Goal: Task Accomplishment & Management: Manage account settings

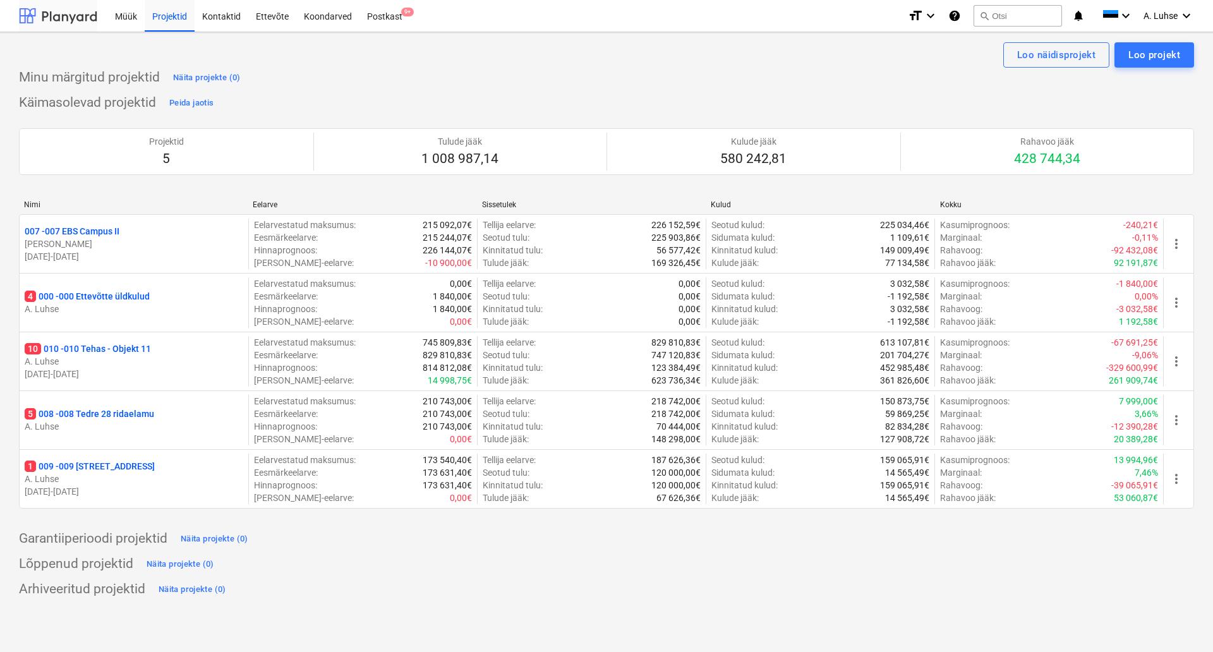
drag, startPoint x: 0, startPoint y: 0, endPoint x: 52, endPoint y: 12, distance: 53.2
click at [52, 12] on div at bounding box center [58, 16] width 78 height 32
click at [340, 190] on div "Nimi Eelarve Sissetulek Kulud Kokku 007 - 007 EBS Campus II K. Oja 01.05.2025 -…" at bounding box center [606, 356] width 1175 height 333
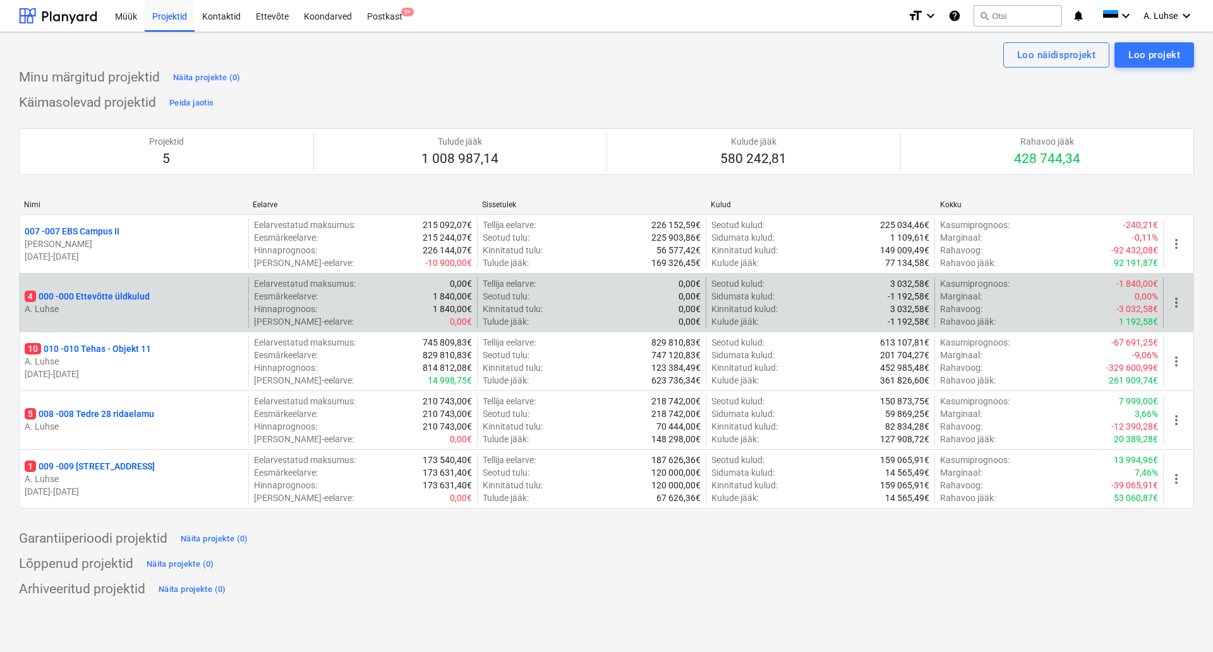
click at [99, 296] on p "4 000 - 000 Ettevõtte üldkulud" at bounding box center [87, 296] width 125 height 13
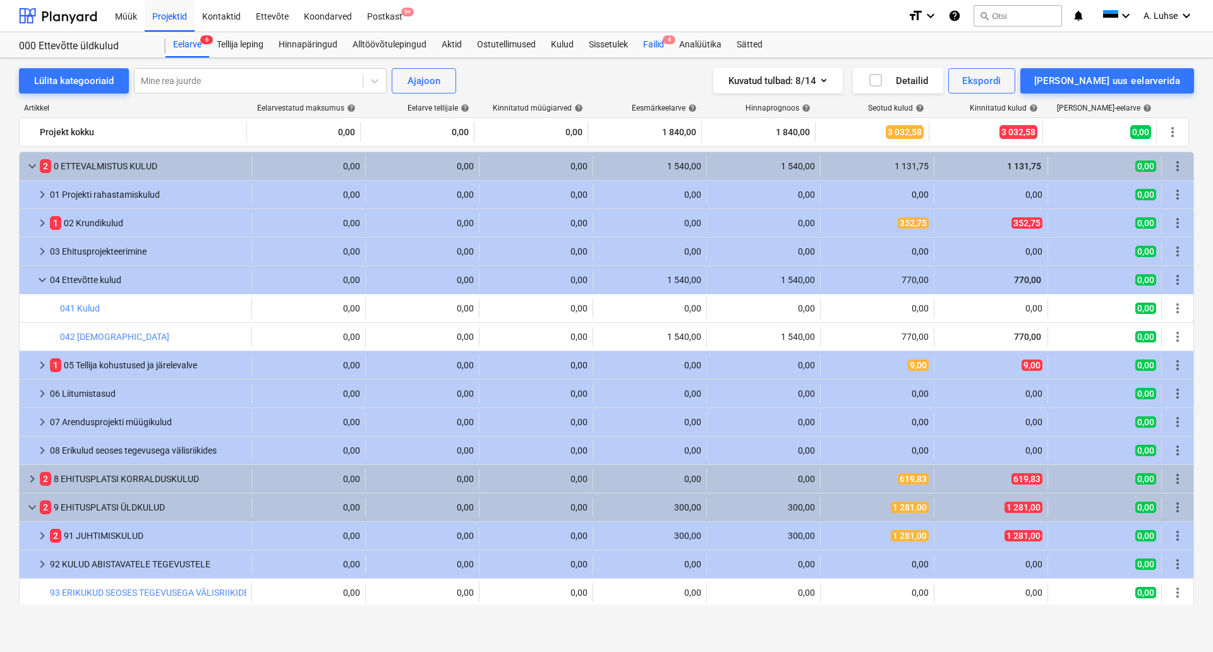
click at [662, 39] on div "Failid 4" at bounding box center [653, 44] width 36 height 25
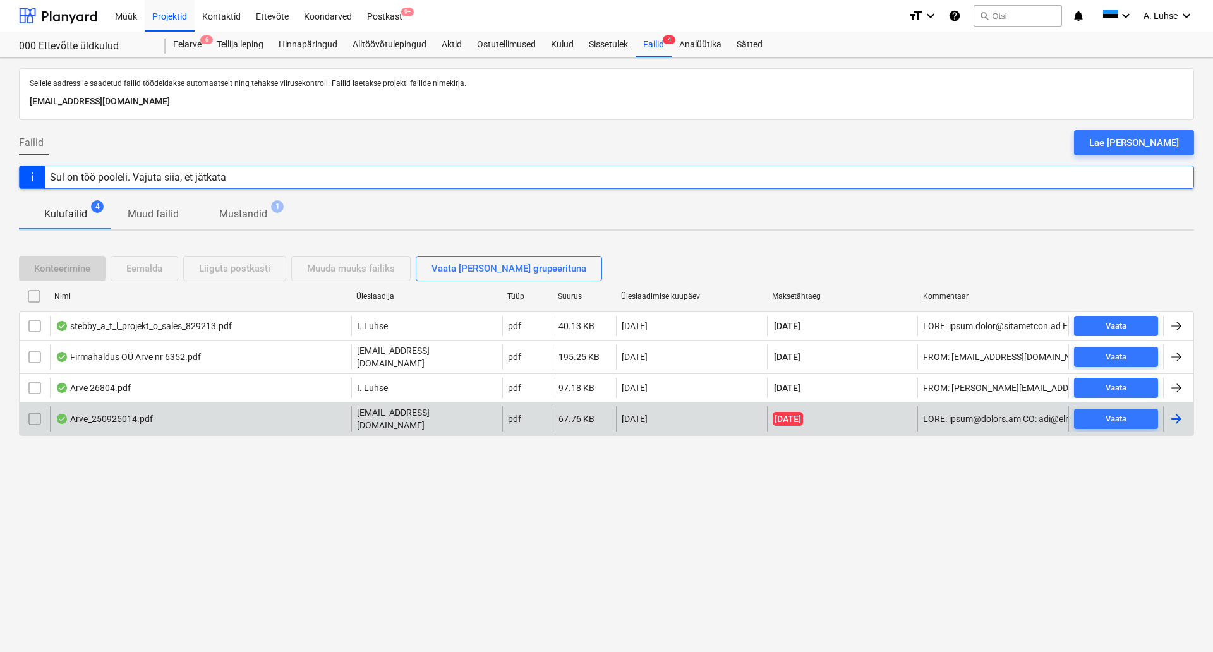
click at [182, 416] on div "Arve_250925014.pdf" at bounding box center [200, 418] width 301 height 25
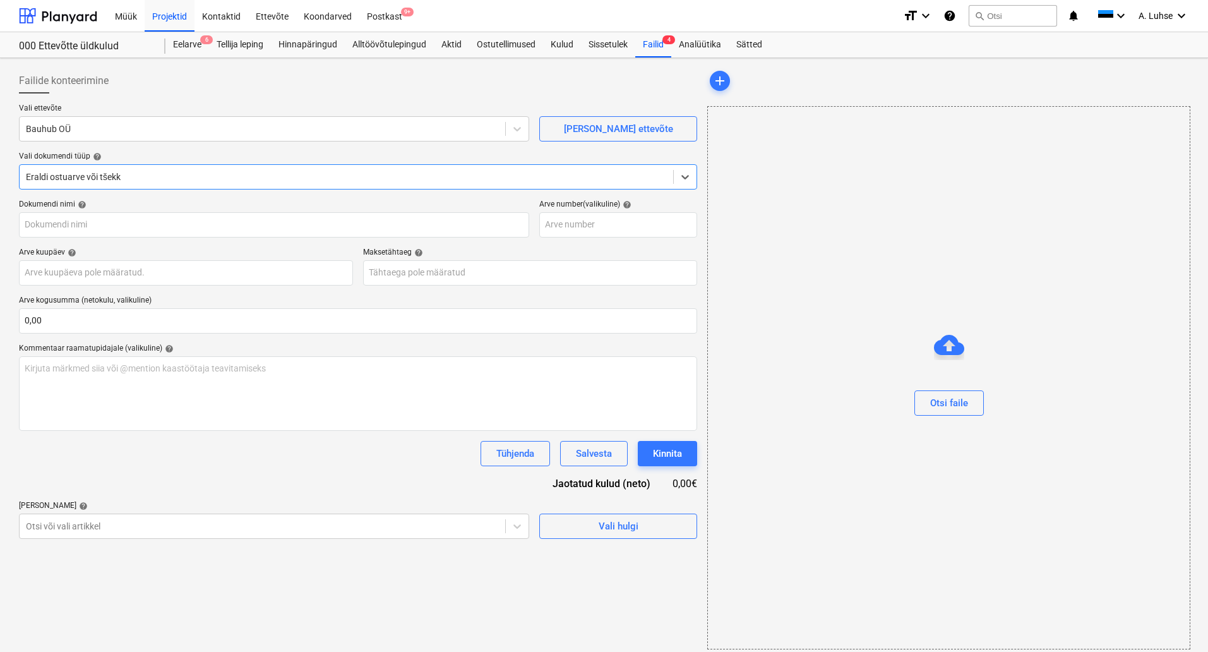
type input "250925014"
type input "[DATE]"
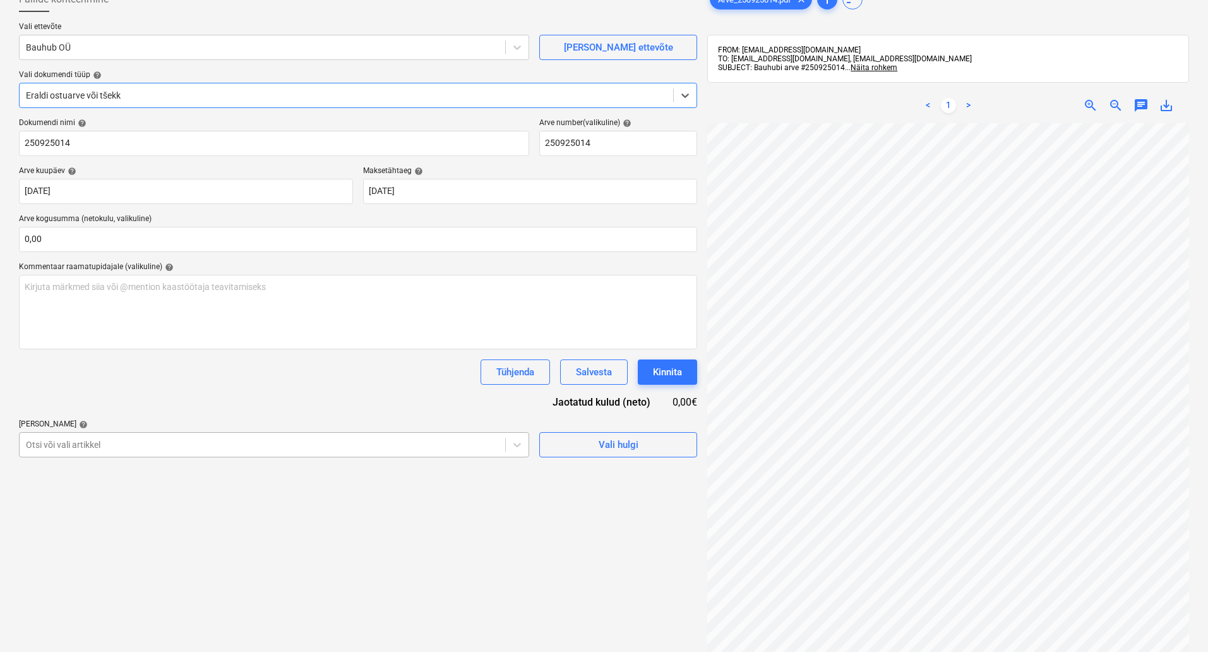
click at [155, 527] on body "Müük Projektid Kontaktid Ettevõte Koondarved Postkast 9+ format_size keyboard_a…" at bounding box center [604, 245] width 1208 height 652
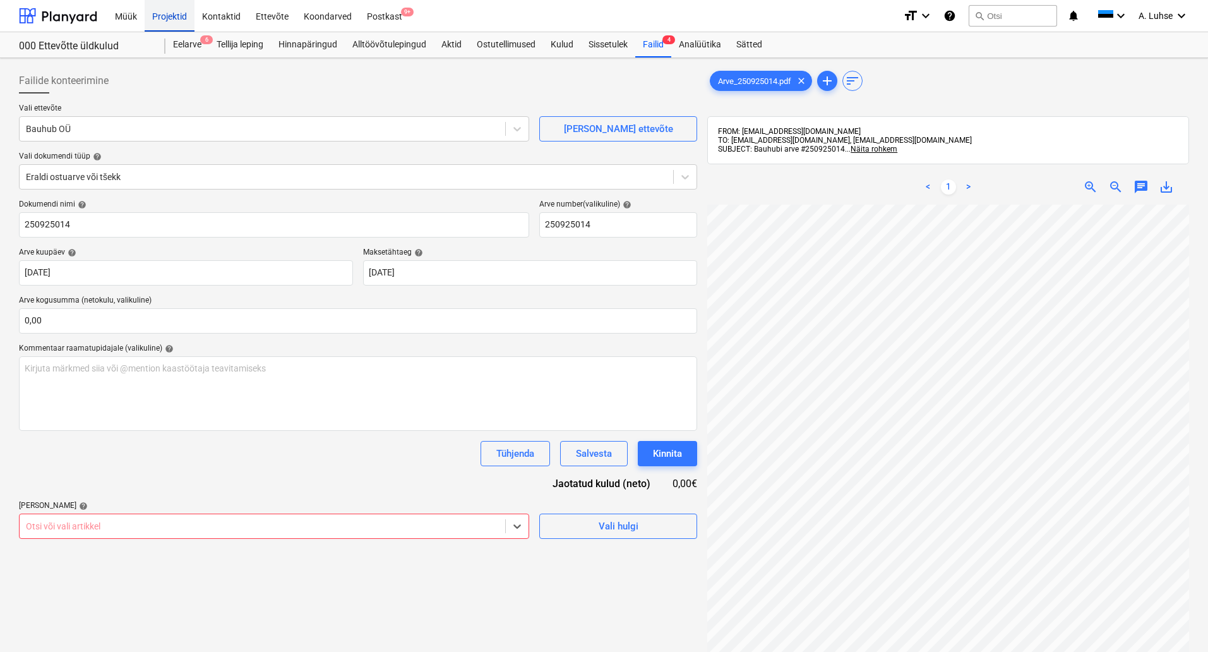
click at [163, 30] on div "Projektid" at bounding box center [170, 15] width 50 height 32
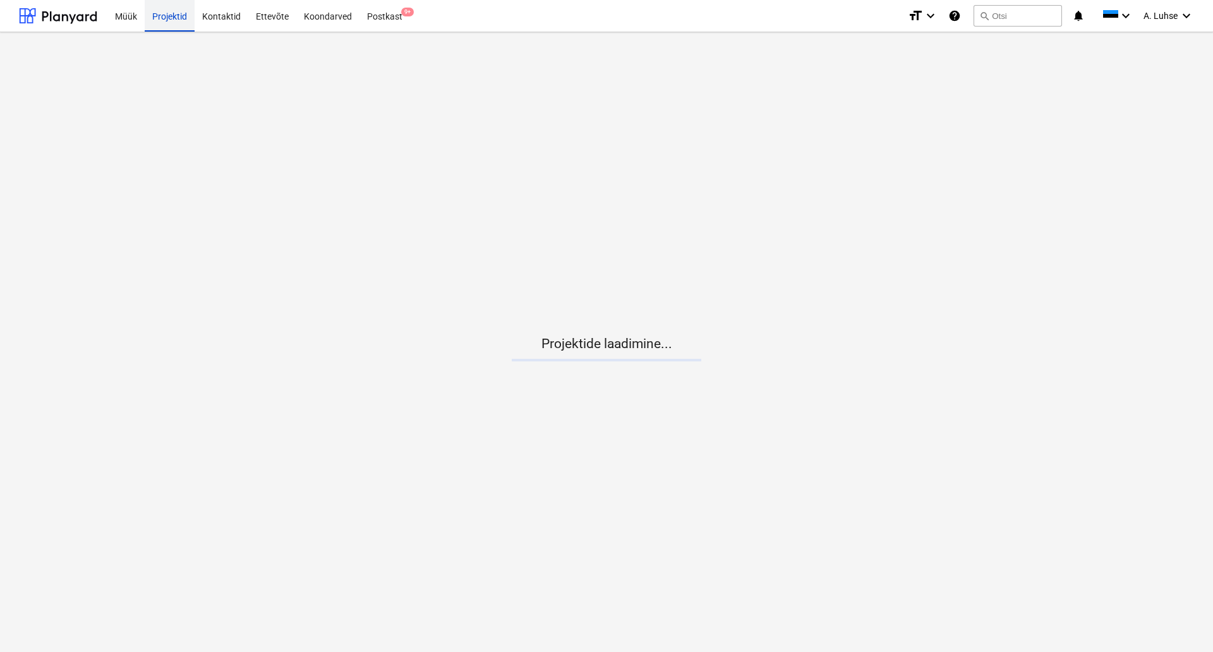
click at [164, 18] on div "Projektid" at bounding box center [170, 15] width 50 height 32
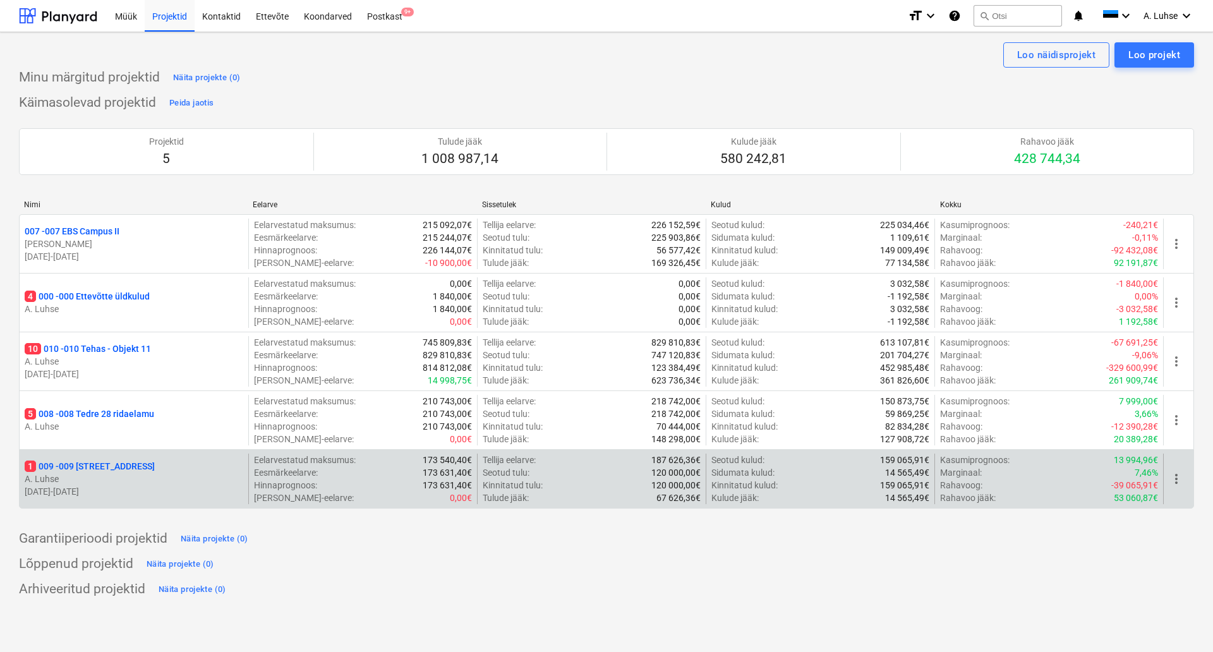
click at [120, 461] on p "1 009 - 009 Pärnu mnt 15" at bounding box center [90, 466] width 130 height 13
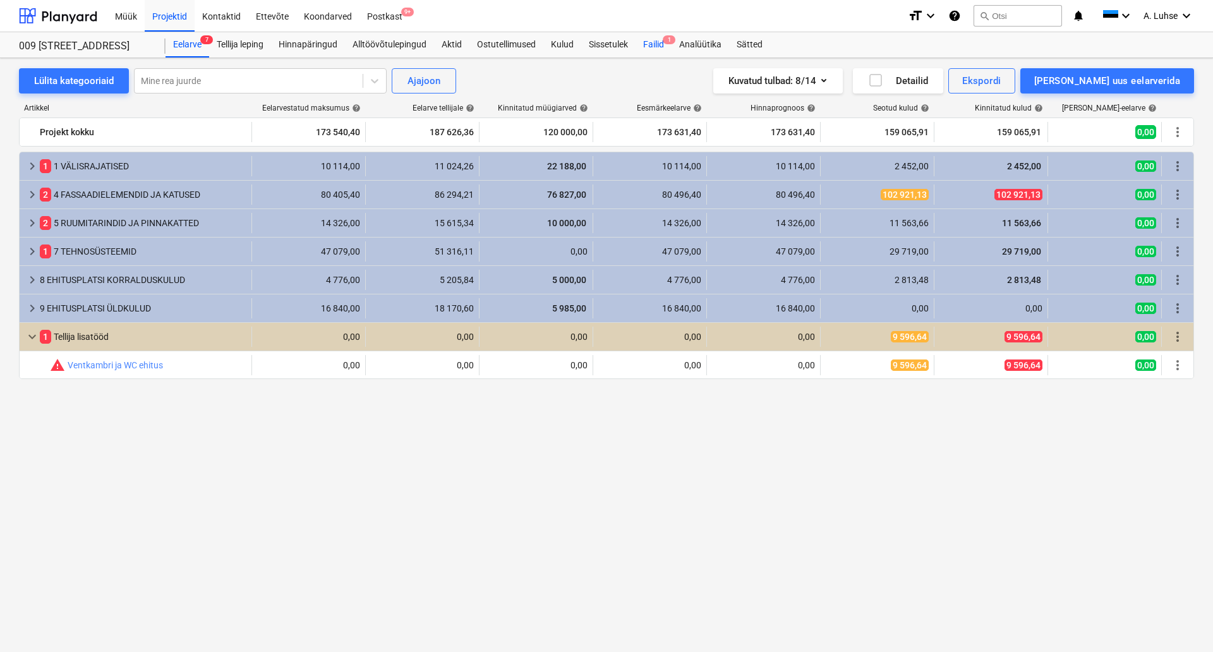
click at [653, 50] on div "Failid 1" at bounding box center [653, 44] width 36 height 25
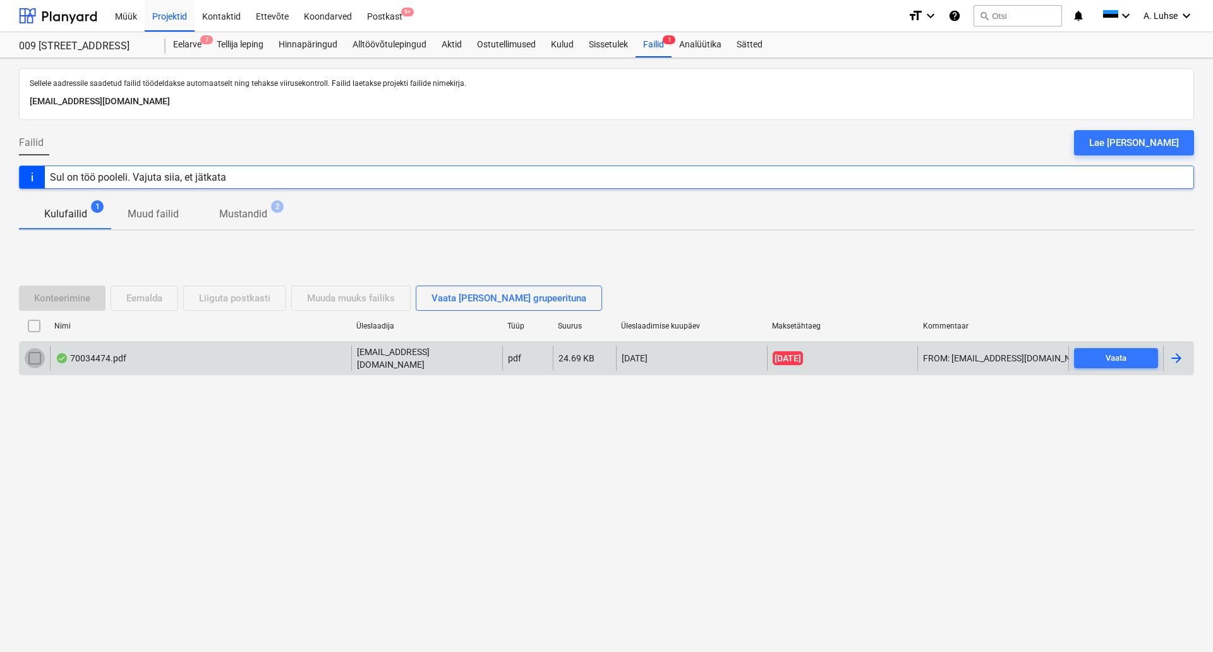
click at [30, 362] on input "checkbox" at bounding box center [35, 358] width 20 height 20
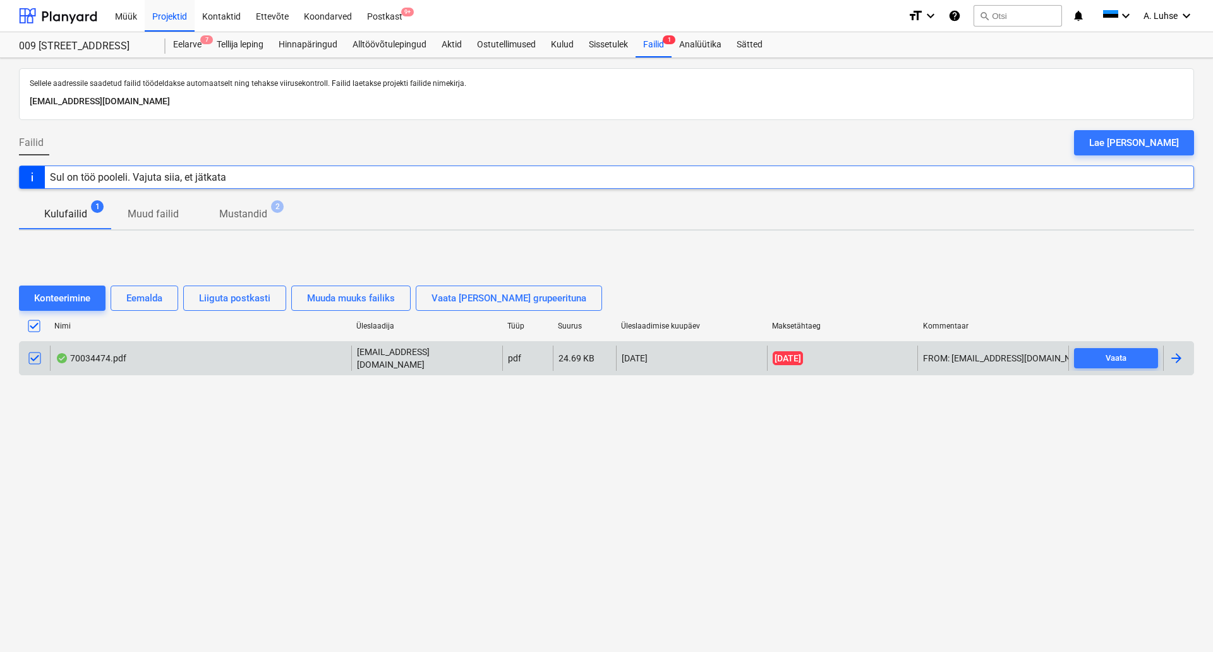
click at [35, 360] on input "checkbox" at bounding box center [35, 358] width 20 height 20
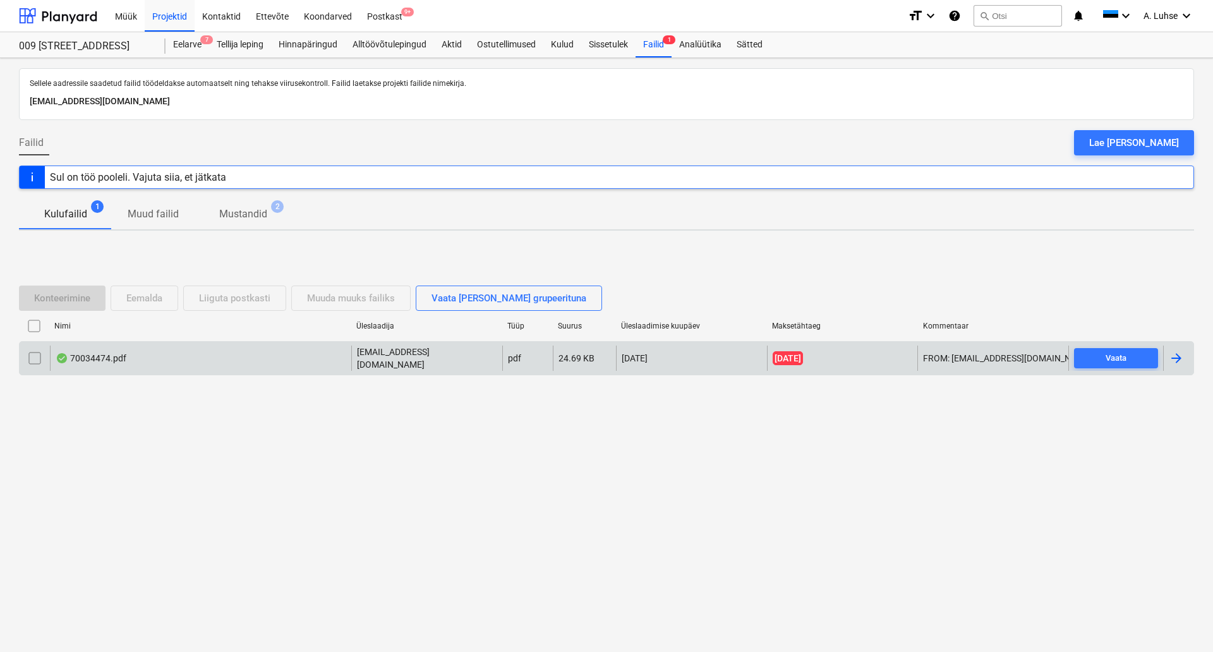
click at [71, 361] on div "70034474.pdf" at bounding box center [91, 358] width 71 height 10
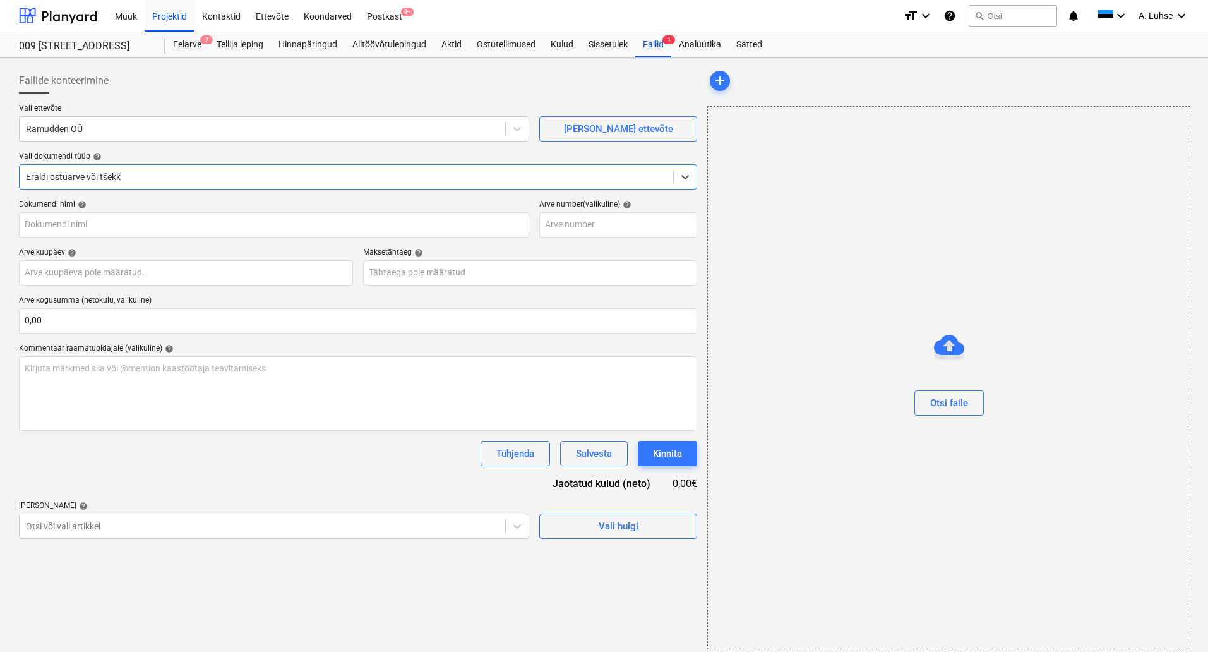
type input "70034474"
type input "30 Sep 2025"
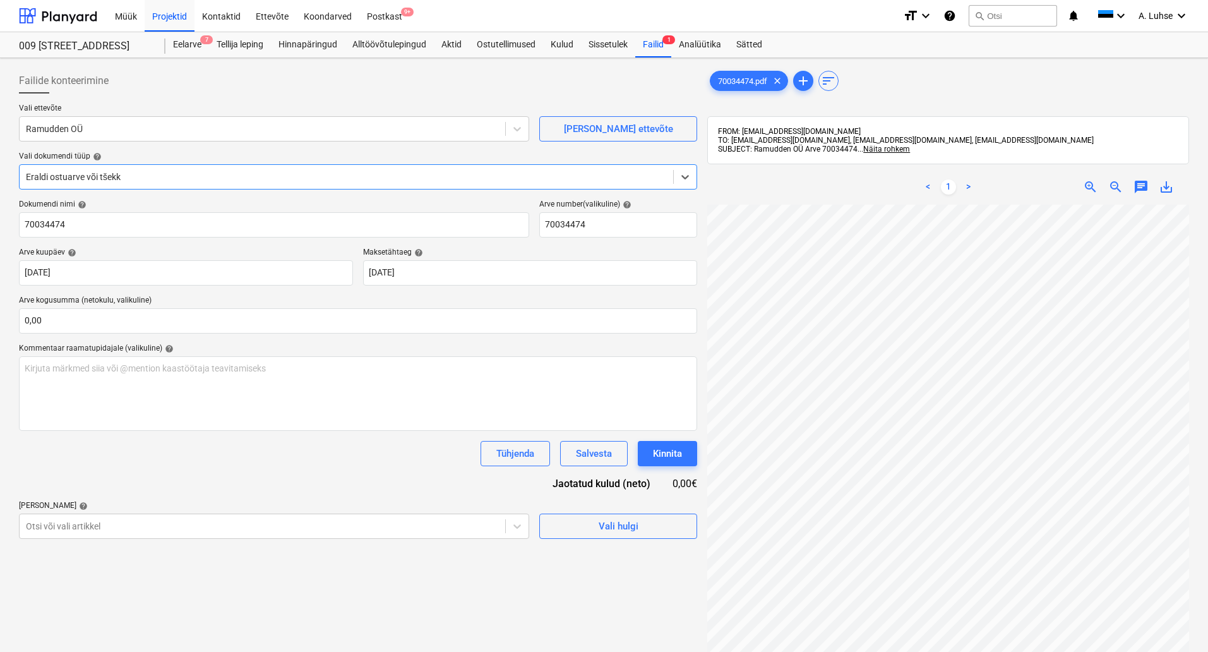
click at [217, 184] on div "Eraldi ostuarve või tšekk" at bounding box center [347, 177] width 654 height 18
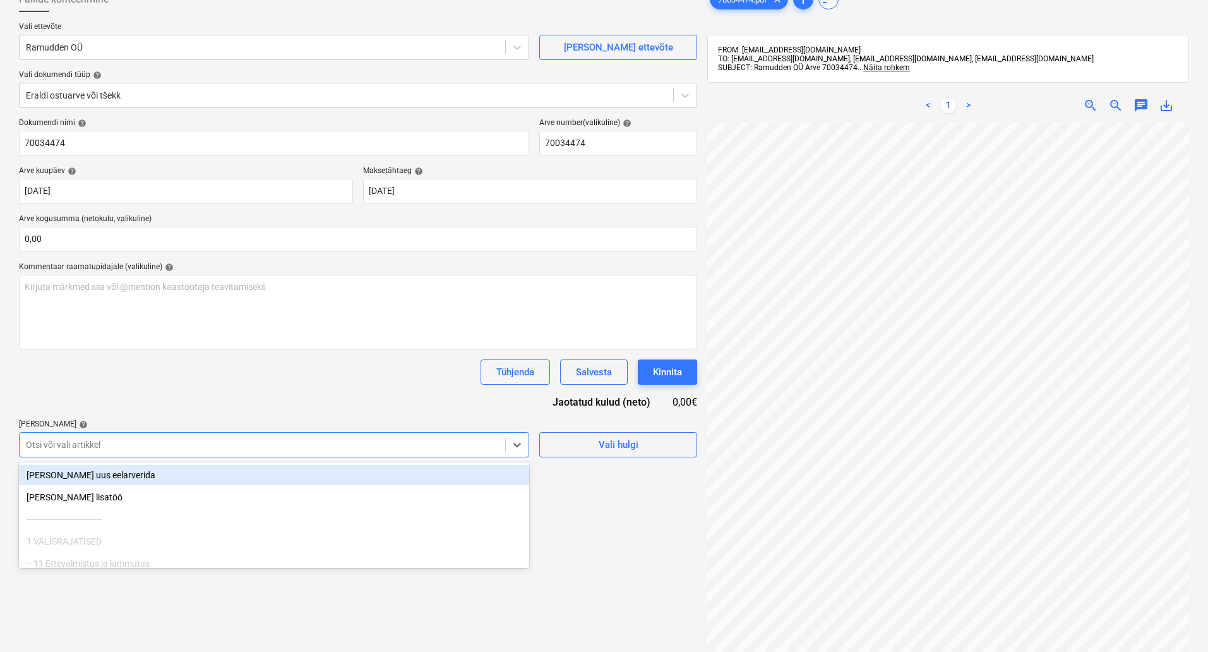
click at [195, 518] on body "Müük Projektid Kontaktid Ettevõte Koondarved Postkast 9+ format_size keyboard_a…" at bounding box center [604, 245] width 1208 height 652
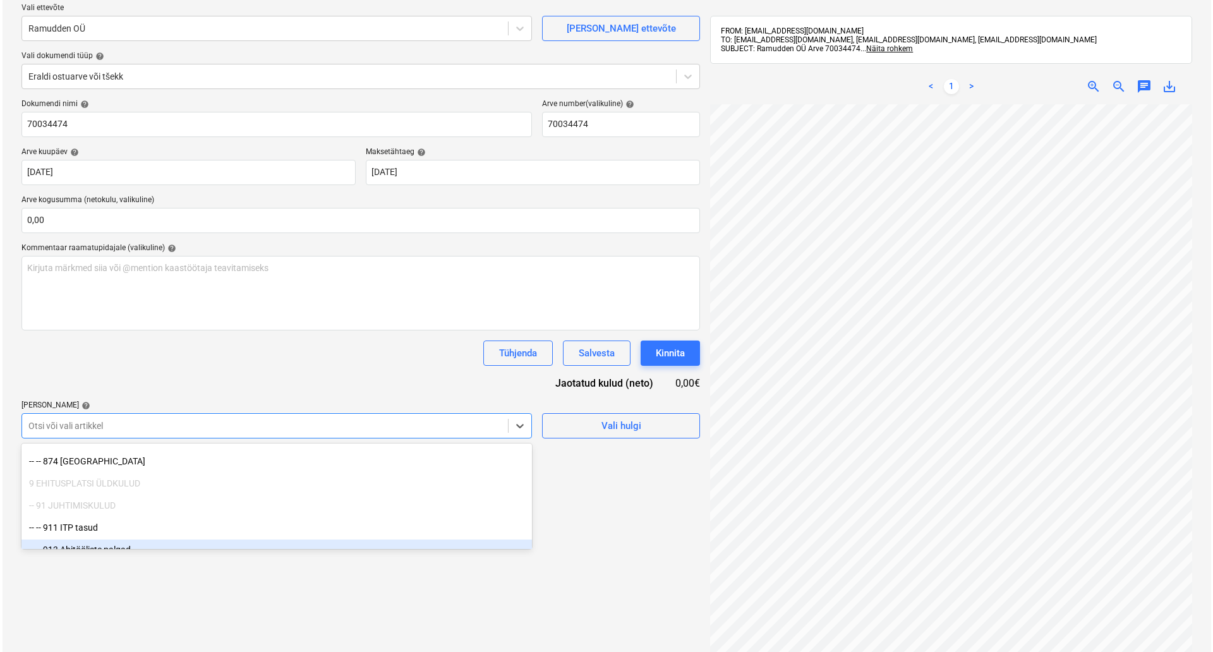
scroll to position [999, 0]
click at [171, 540] on div "-- -- 874 Tänavasulgemine" at bounding box center [274, 540] width 510 height 20
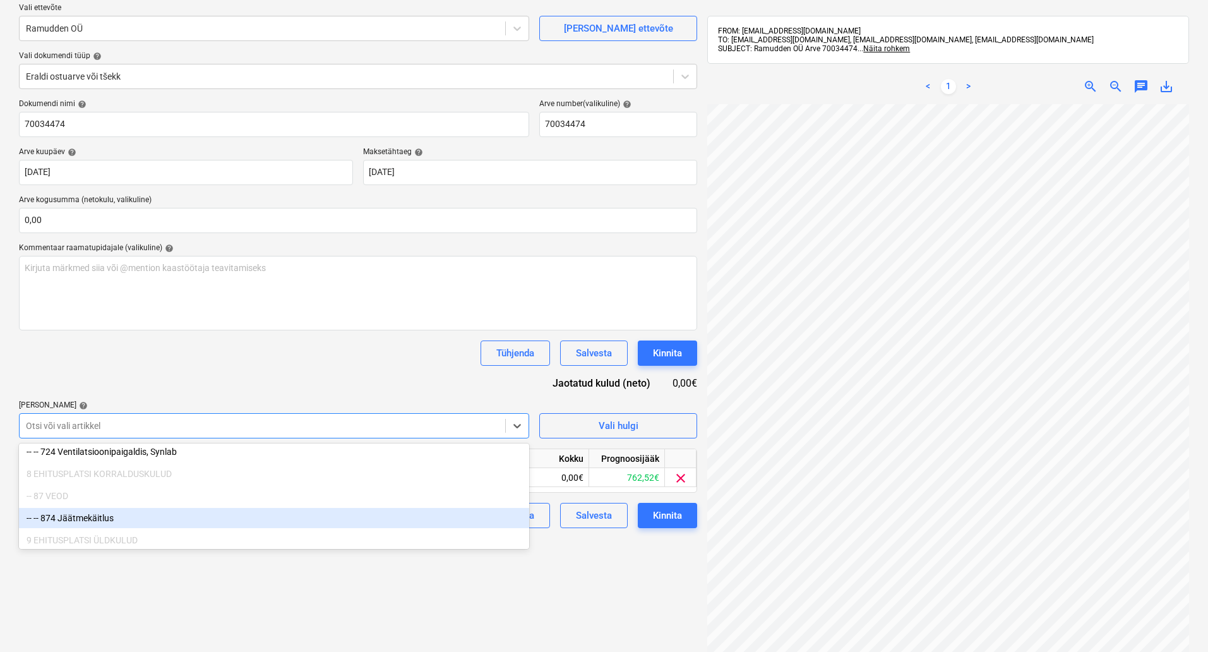
click at [592, 592] on div "Failide konteerimine Vali ettevõte Ramudden OÜ Lisa uus ettevõte Vali dokumendi…" at bounding box center [358, 344] width 688 height 763
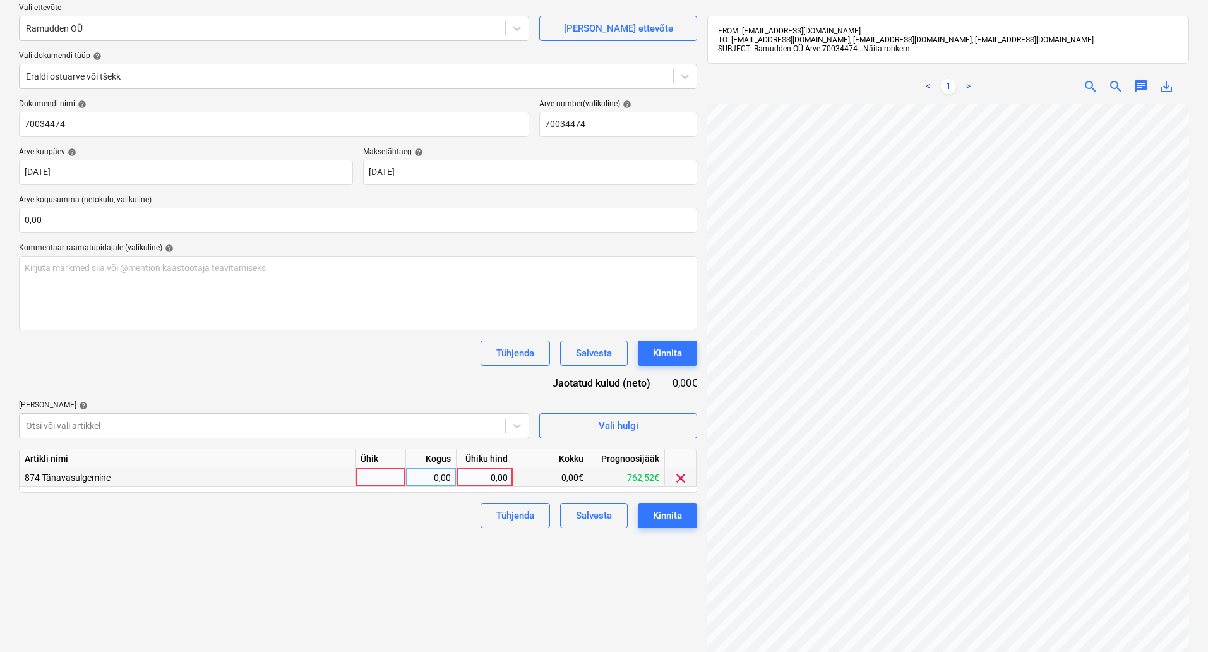
click at [376, 473] on div at bounding box center [381, 477] width 51 height 19
type input "kompl"
type input "762,52"
click at [682, 512] on div "Kinnita" at bounding box center [667, 515] width 29 height 16
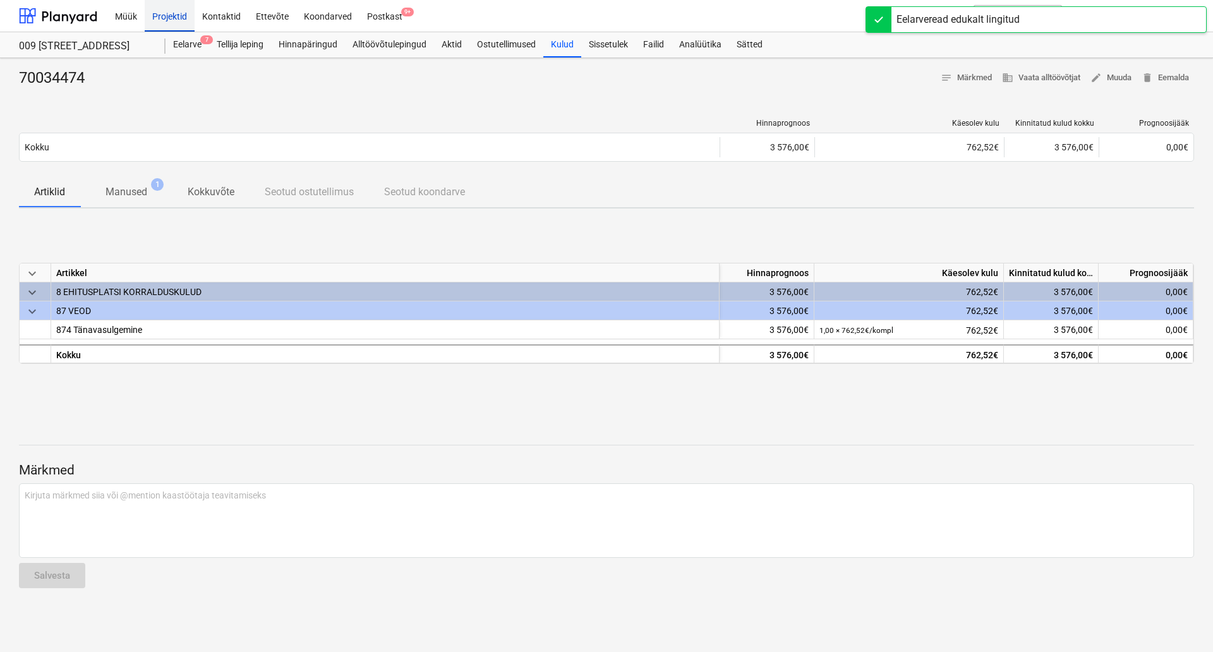
click at [168, 18] on div "Projektid" at bounding box center [170, 15] width 50 height 32
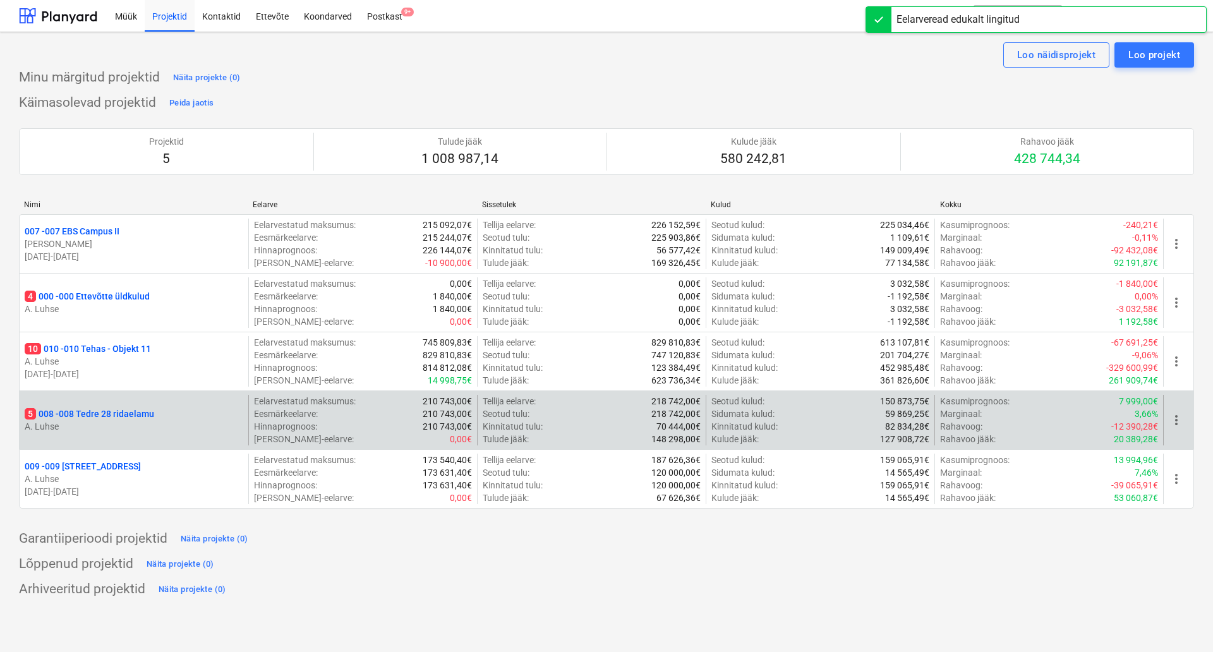
click at [148, 412] on p "5 008 - 008 Tedre 28 ridaelamu" at bounding box center [89, 413] width 129 height 13
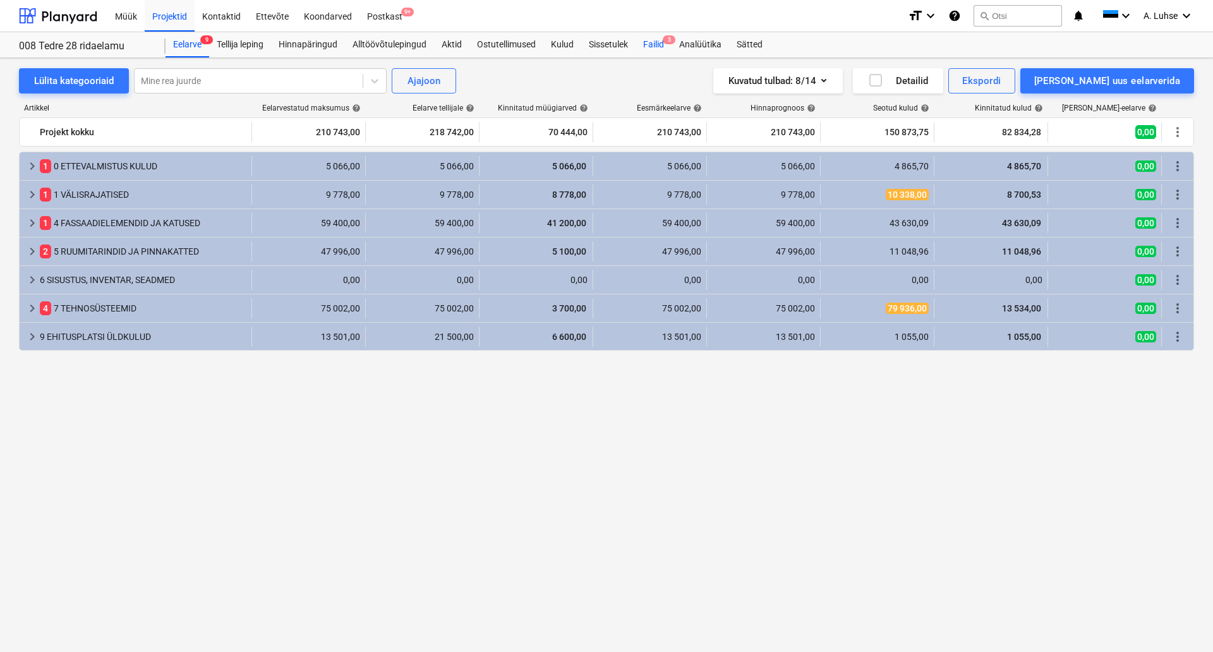
click at [649, 44] on div "Failid 5" at bounding box center [653, 44] width 36 height 25
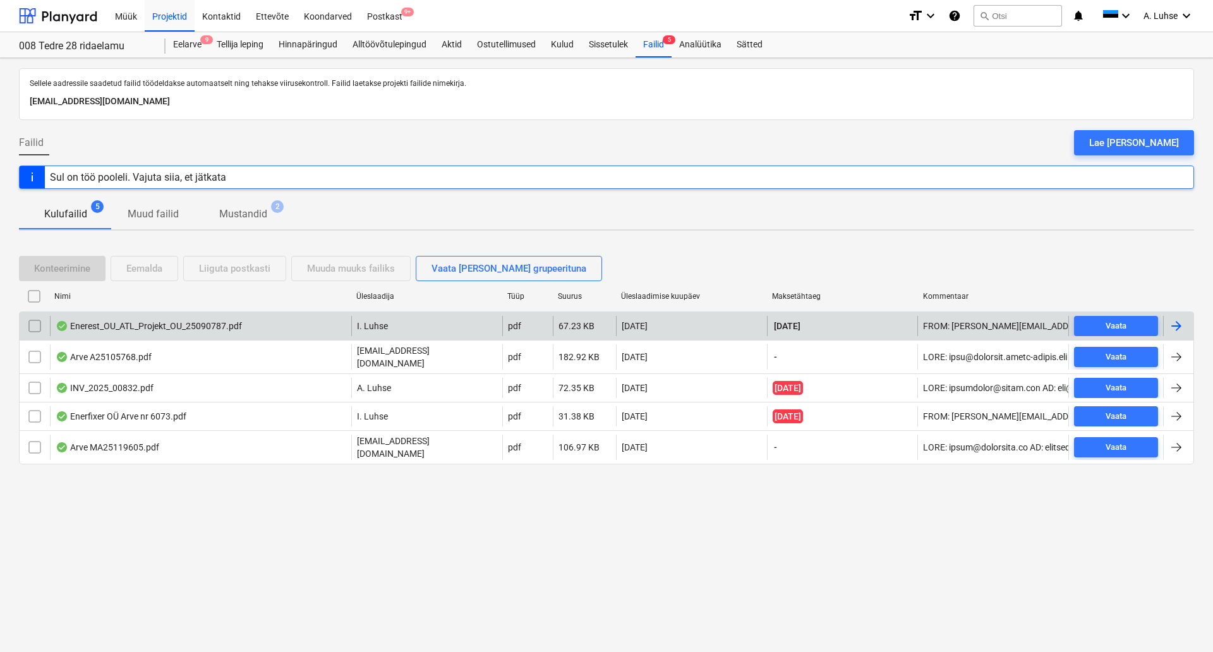
click at [288, 330] on div "Enerest_OU_ATL_Projekt_OU_25090787.pdf" at bounding box center [200, 326] width 301 height 20
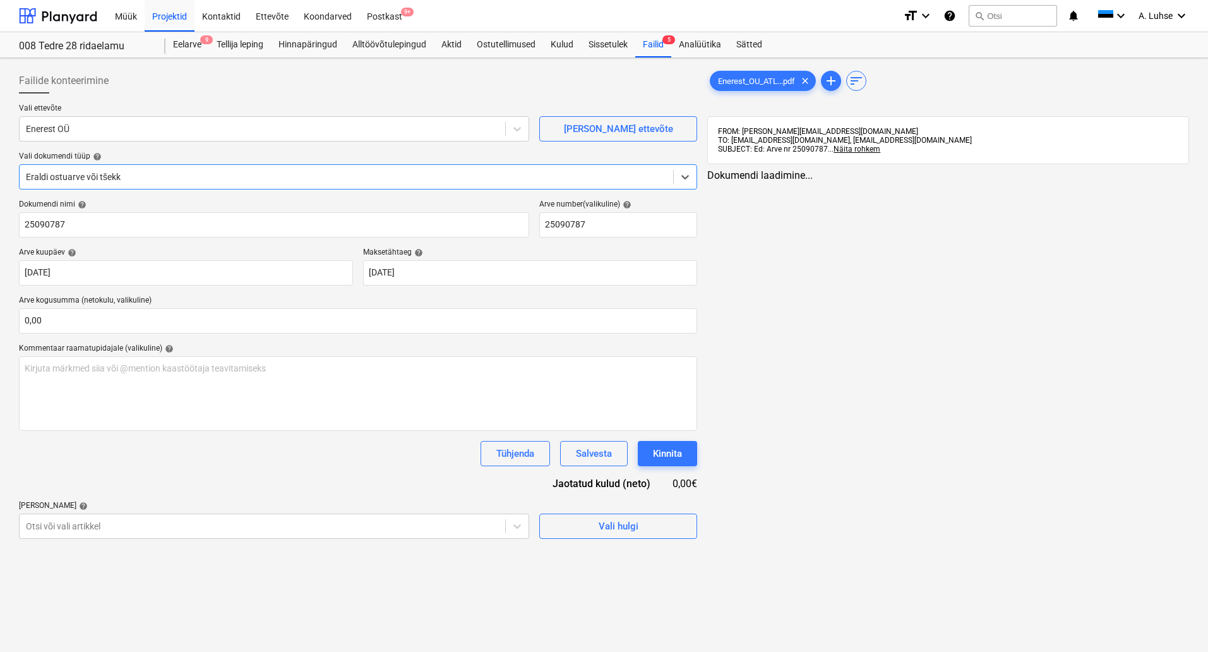
type input "25090787"
type input "30 Sep 2025"
type input "[DATE]"
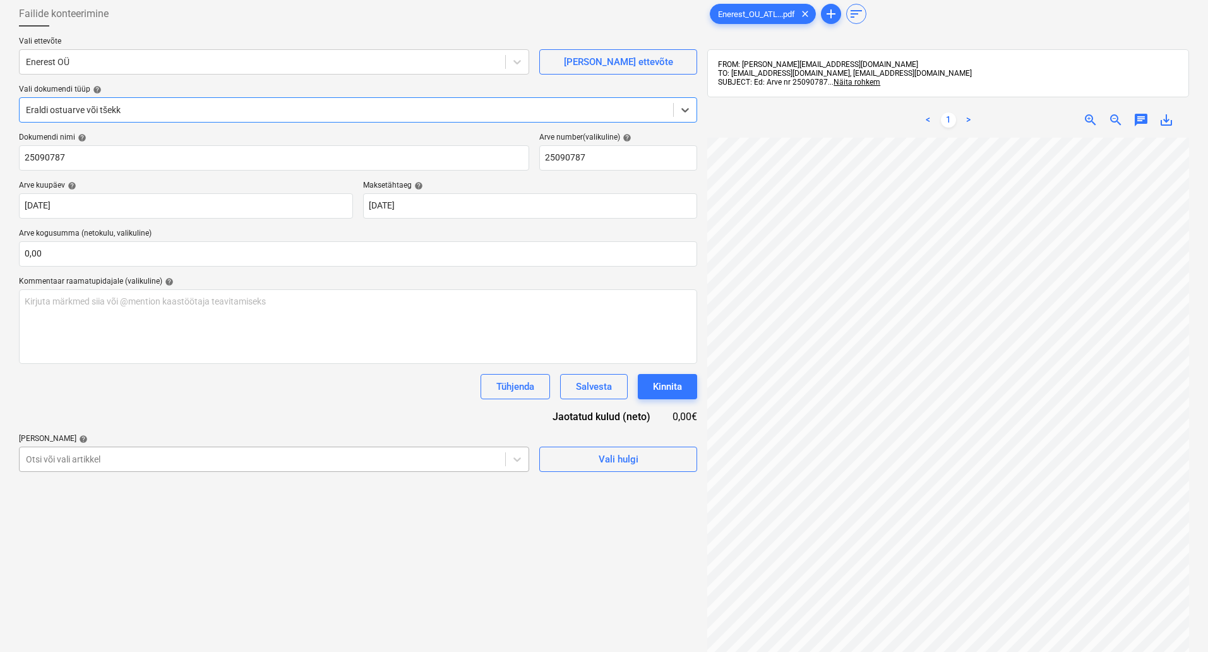
click at [337, 524] on body "Müük Projektid Kontaktid Ettevõte Koondarved Postkast 9+ format_size keyboard_a…" at bounding box center [604, 259] width 1208 height 652
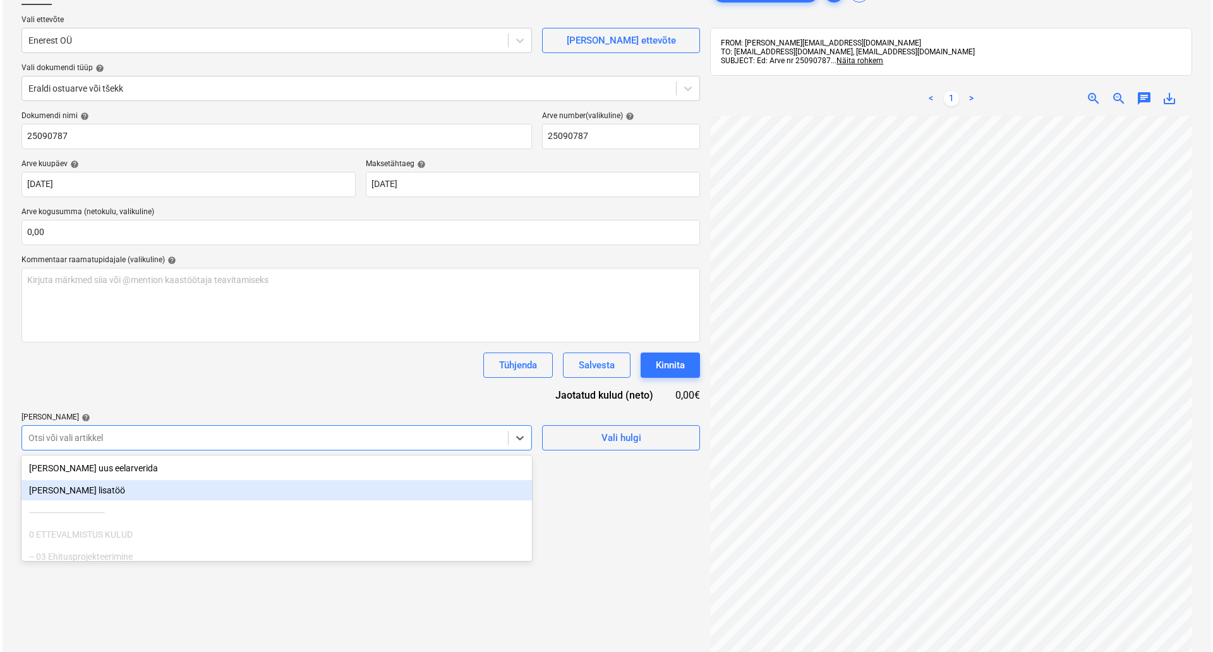
scroll to position [89, 0]
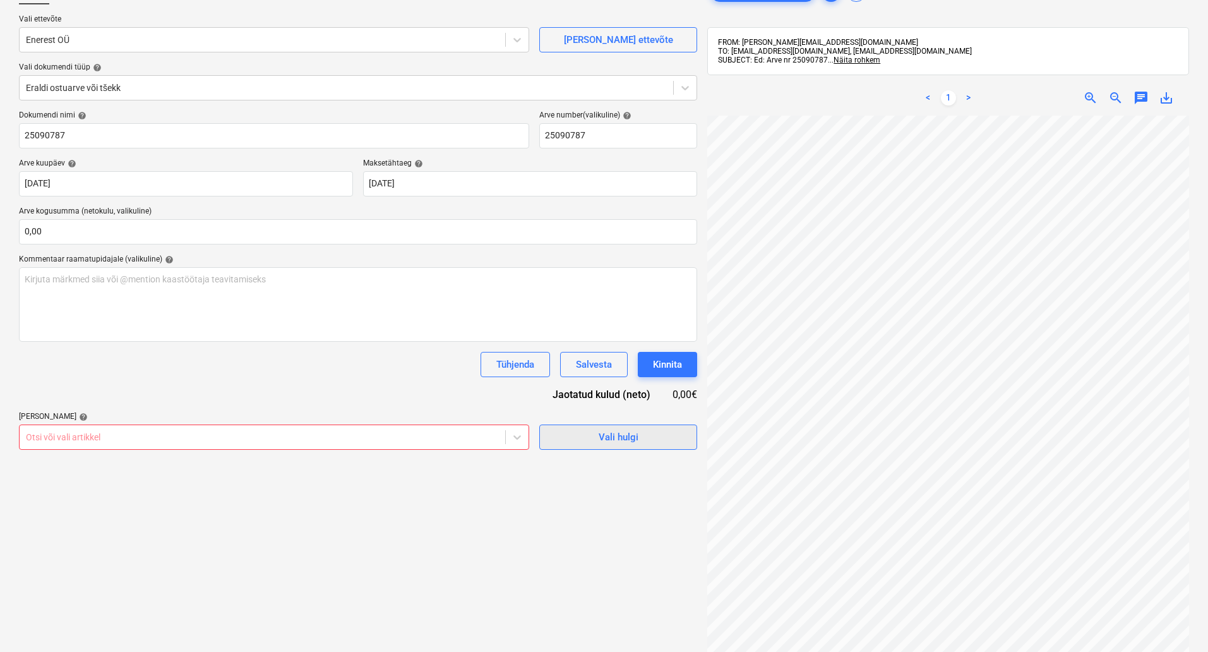
drag, startPoint x: 623, startPoint y: 465, endPoint x: 615, endPoint y: 447, distance: 19.8
click at [622, 465] on div "Failide konteerimine Vali ettevõte Enerest OÜ Lisa uus ettevõte Vali dokumendi …" at bounding box center [358, 355] width 688 height 763
click at [611, 440] on div "Vali hulgi" at bounding box center [619, 437] width 40 height 16
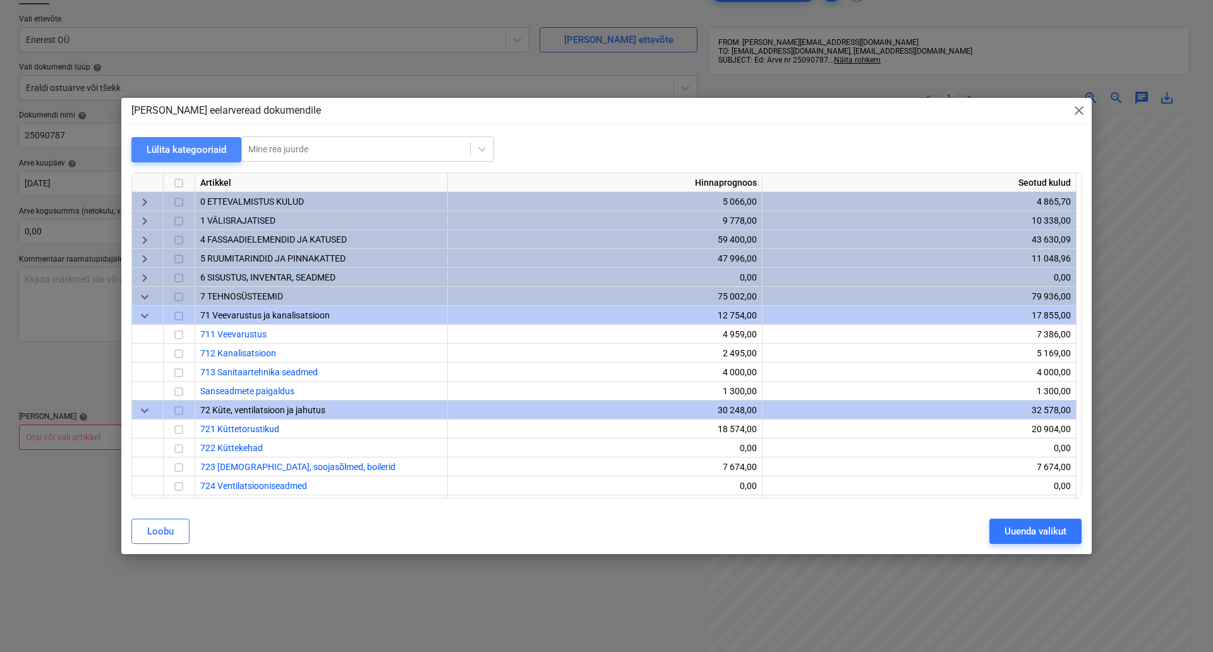
click at [191, 146] on div "Lülita kategooriaid" at bounding box center [187, 149] width 80 height 16
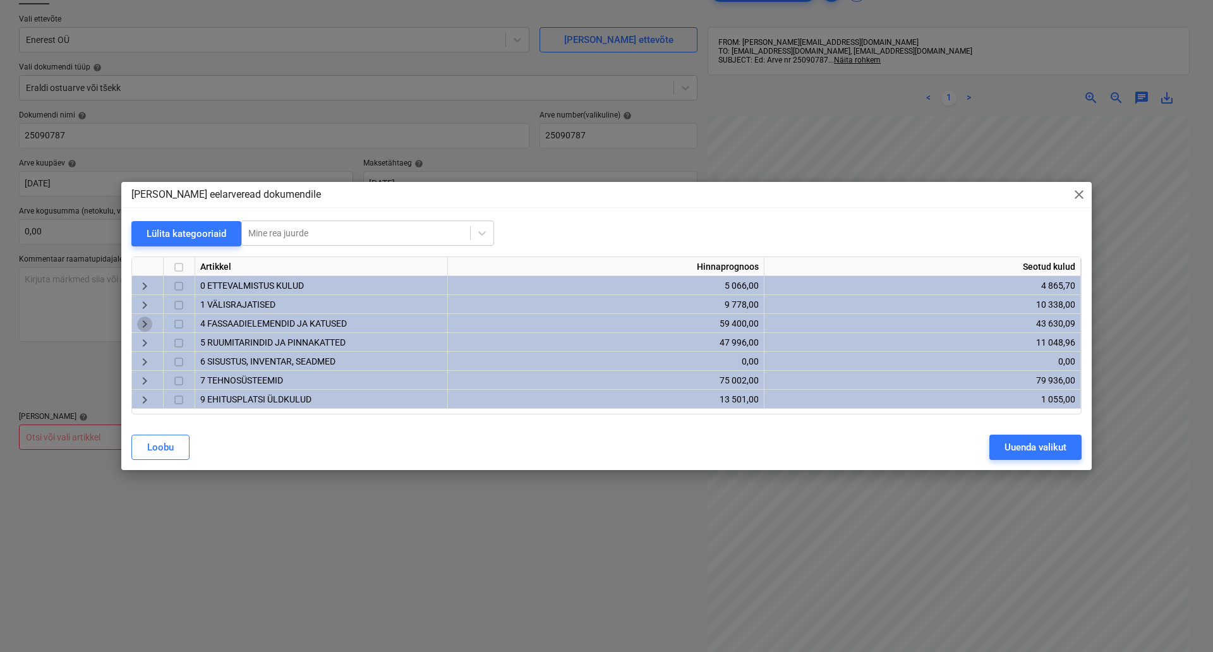
click at [143, 321] on span "keyboard_arrow_right" at bounding box center [144, 323] width 15 height 15
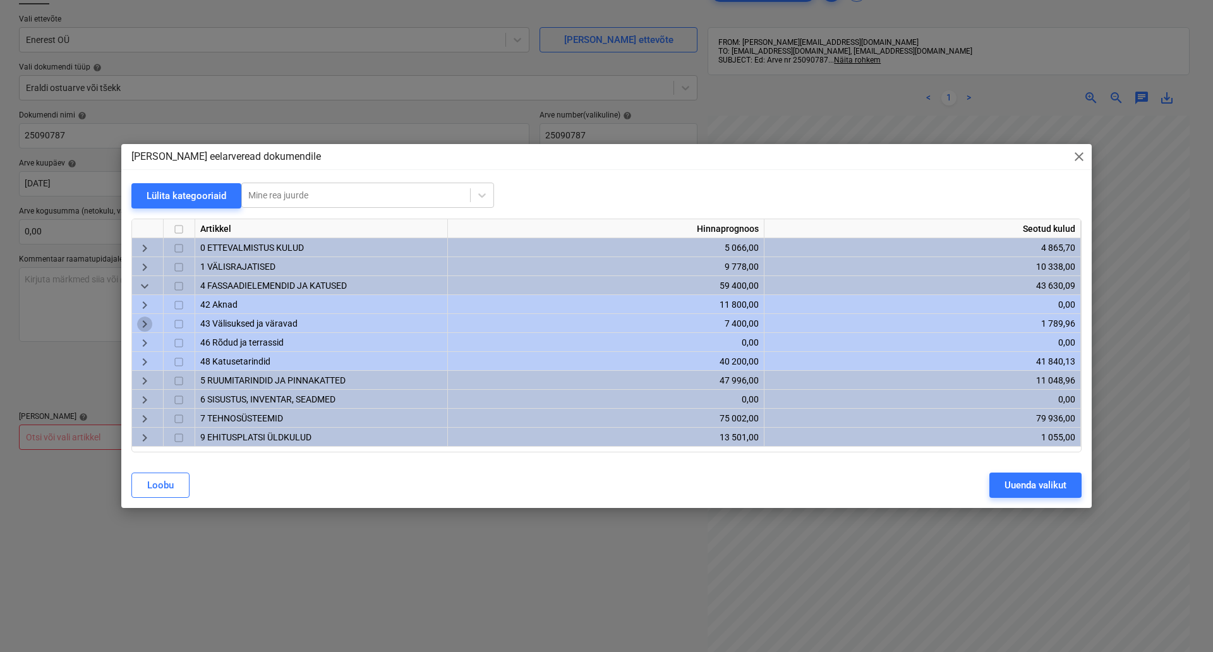
click at [144, 325] on span "keyboard_arrow_right" at bounding box center [144, 323] width 15 height 15
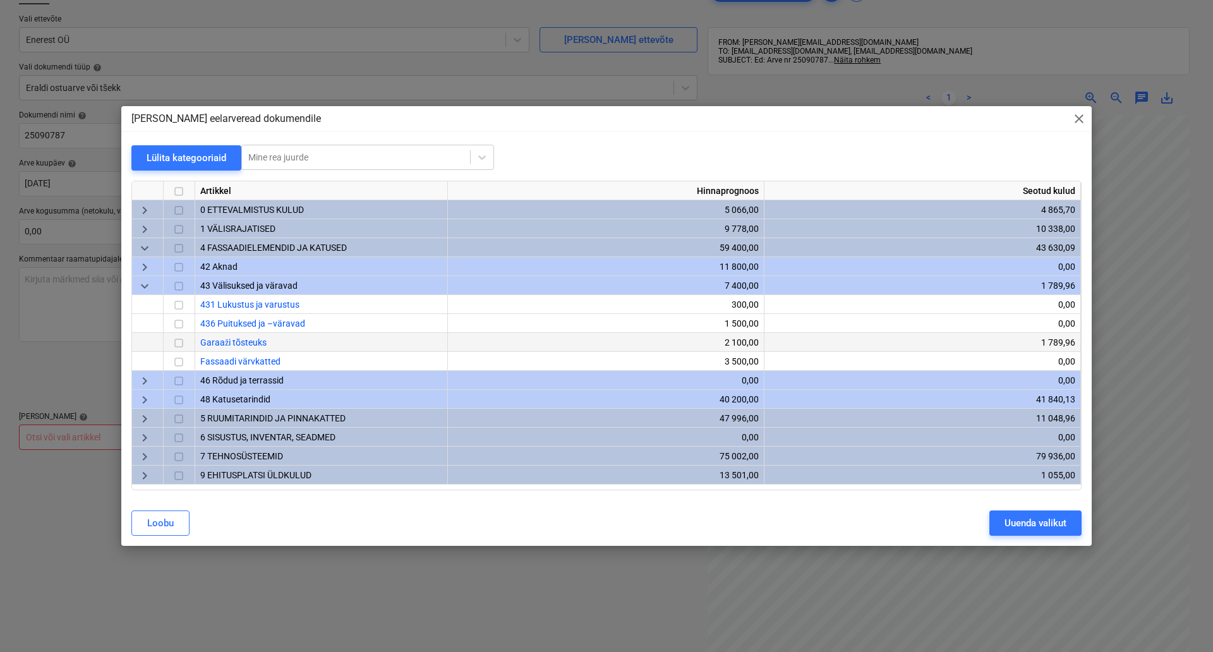
click at [178, 345] on input "checkbox" at bounding box center [178, 342] width 15 height 15
click at [1028, 520] on div "Uuenda valikut" at bounding box center [1035, 523] width 62 height 16
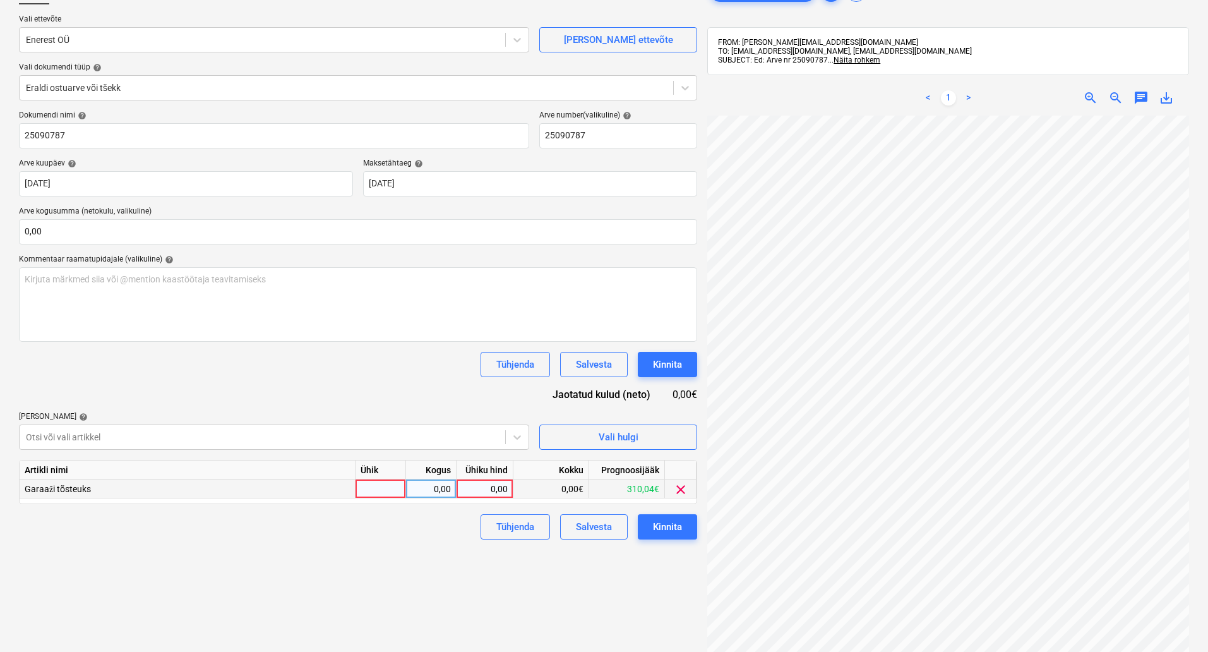
click at [381, 483] on div at bounding box center [381, 488] width 51 height 19
type input "kompl"
type input "82,5"
drag, startPoint x: 684, startPoint y: 611, endPoint x: 676, endPoint y: 585, distance: 27.0
click at [684, 609] on div "Failide konteerimine Vali ettevõte Enerest OÜ Lisa uus ettevõte Vali dokumendi …" at bounding box center [358, 355] width 688 height 763
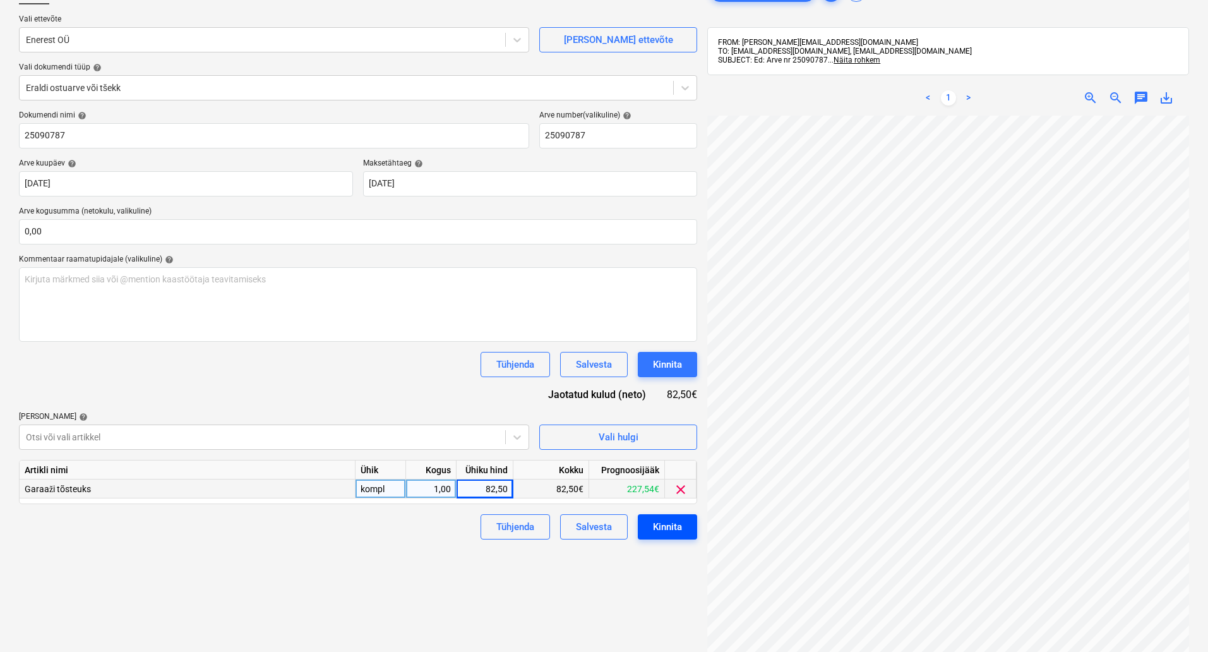
drag, startPoint x: 671, startPoint y: 541, endPoint x: 668, endPoint y: 531, distance: 11.0
click at [671, 540] on div "Failide konteerimine Vali ettevõte Enerest OÜ Lisa uus ettevõte Vali dokumendi …" at bounding box center [358, 355] width 688 height 763
click at [668, 527] on div "Kinnita" at bounding box center [667, 527] width 29 height 16
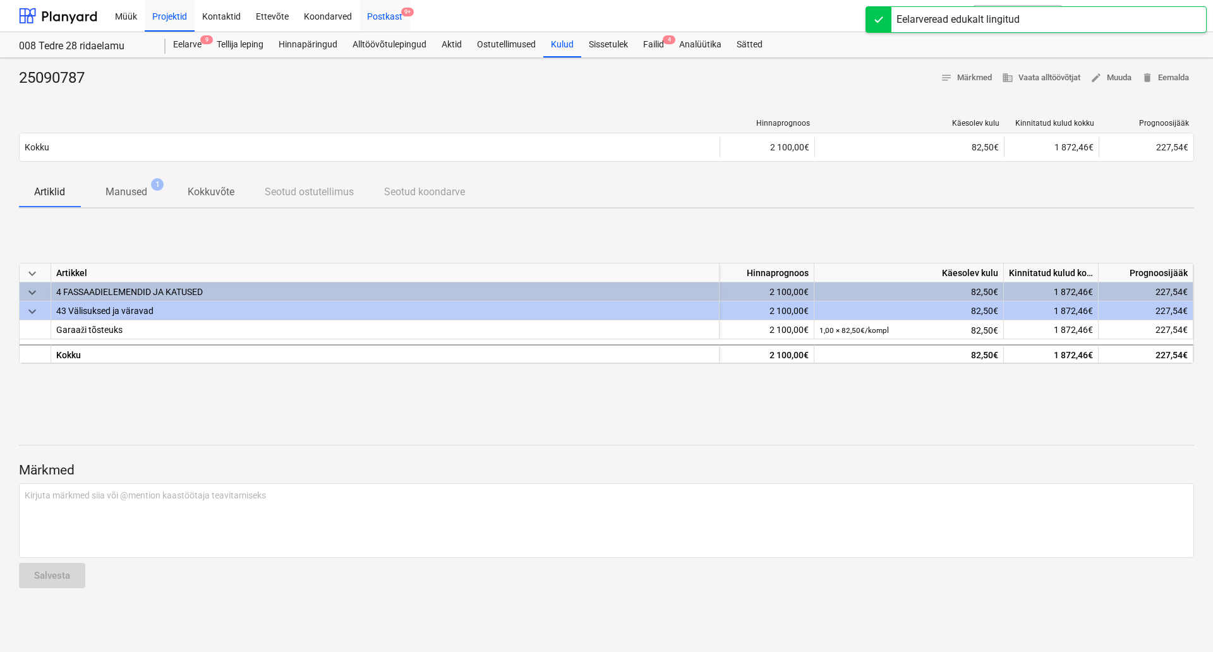
click at [369, 23] on div "Postkast 9+" at bounding box center [384, 15] width 51 height 32
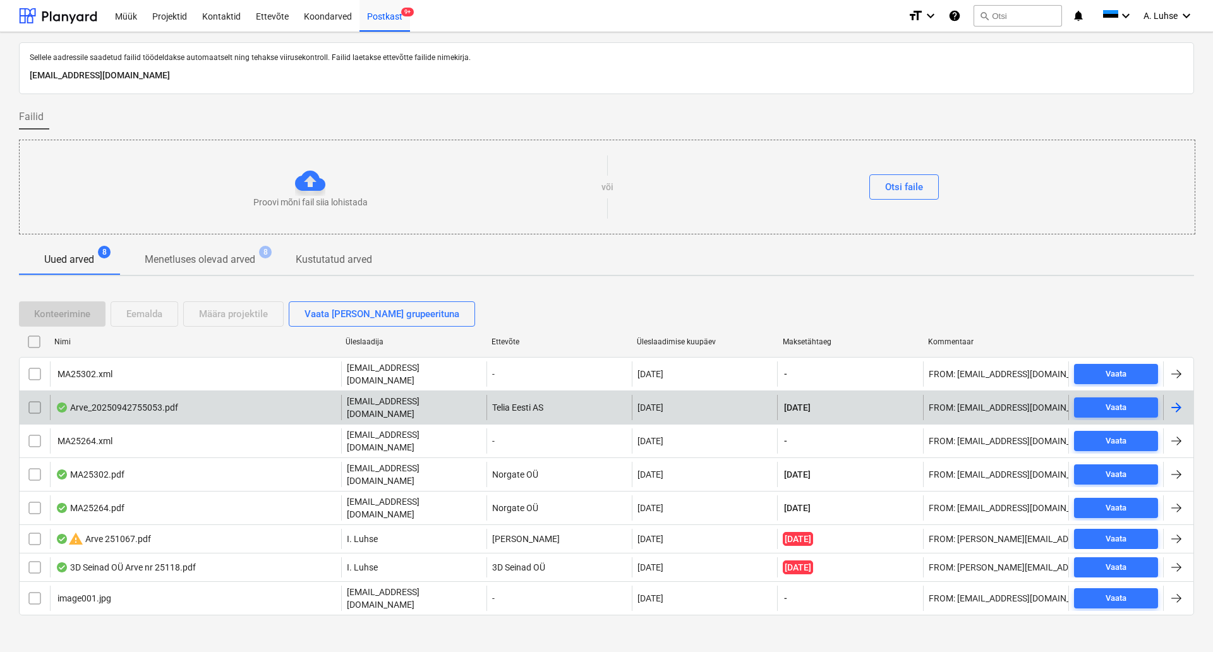
click at [233, 402] on div "Arve_20250942755053.pdf" at bounding box center [195, 407] width 291 height 25
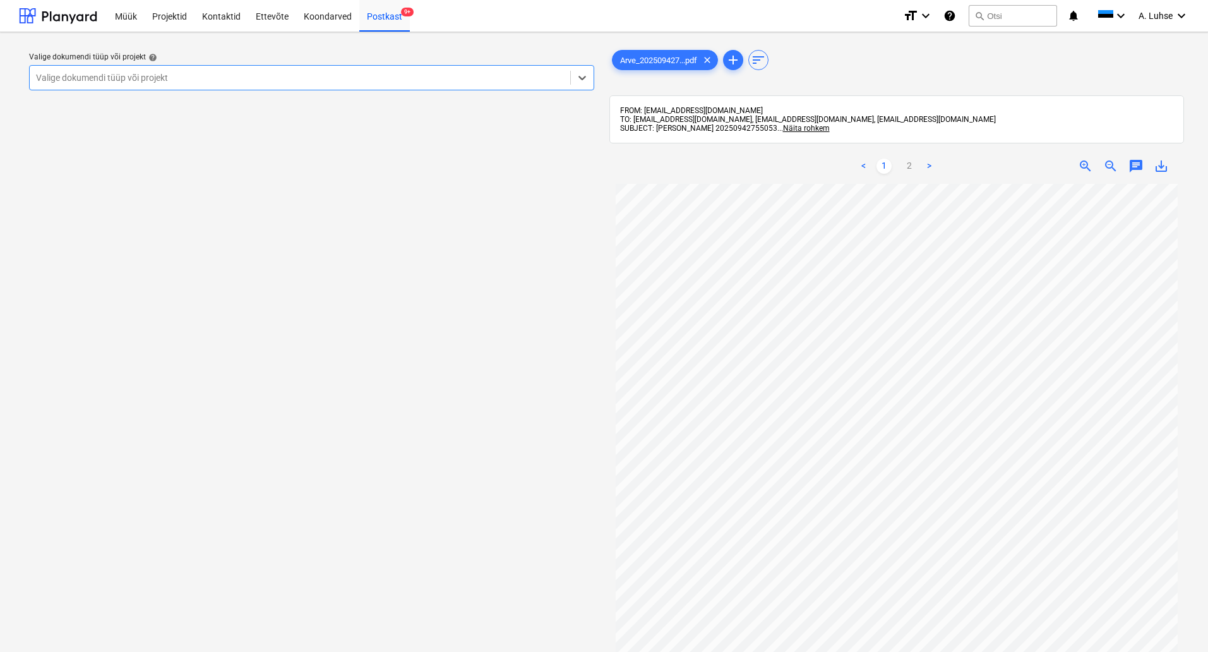
click at [402, 85] on div "Valige dokumendi tüüp või projekt" at bounding box center [300, 78] width 541 height 18
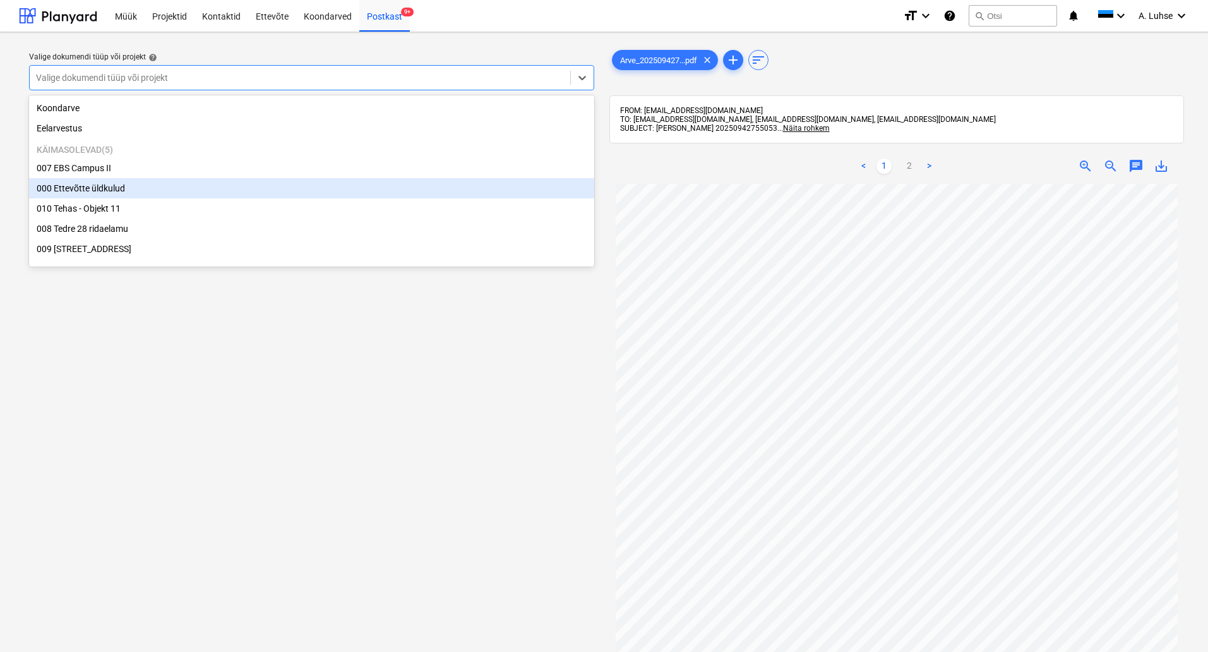
click at [282, 193] on div "000 Ettevõtte üldkulud" at bounding box center [311, 188] width 565 height 20
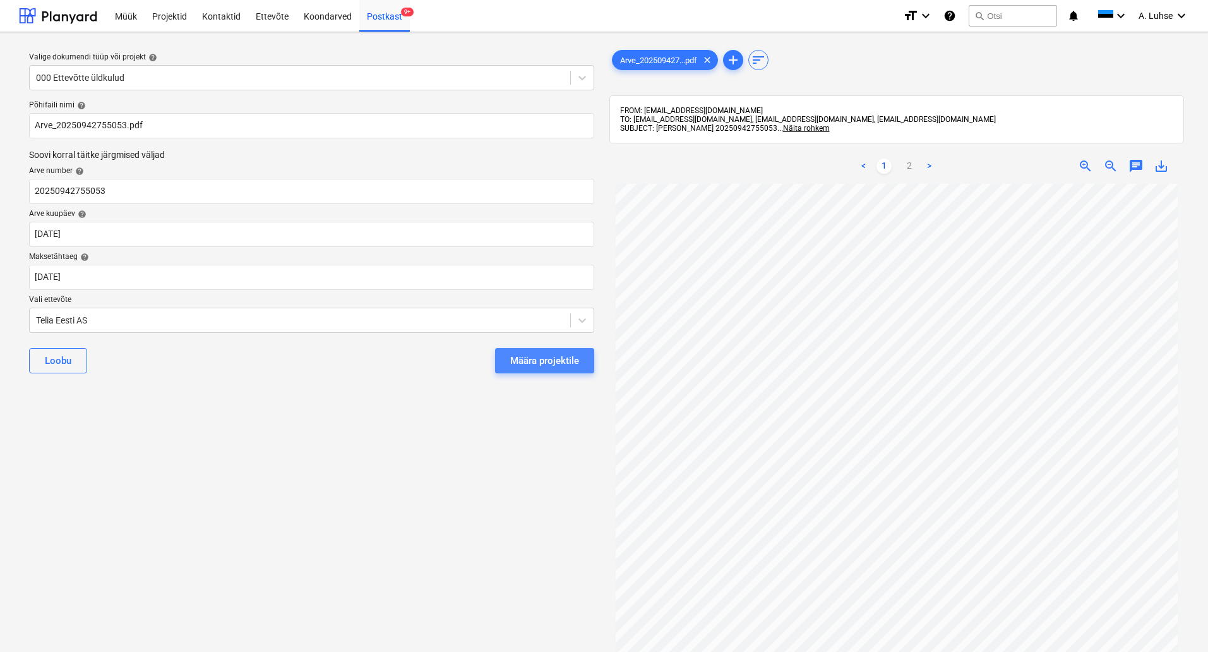
click at [537, 364] on div "Määra projektile" at bounding box center [544, 360] width 69 height 16
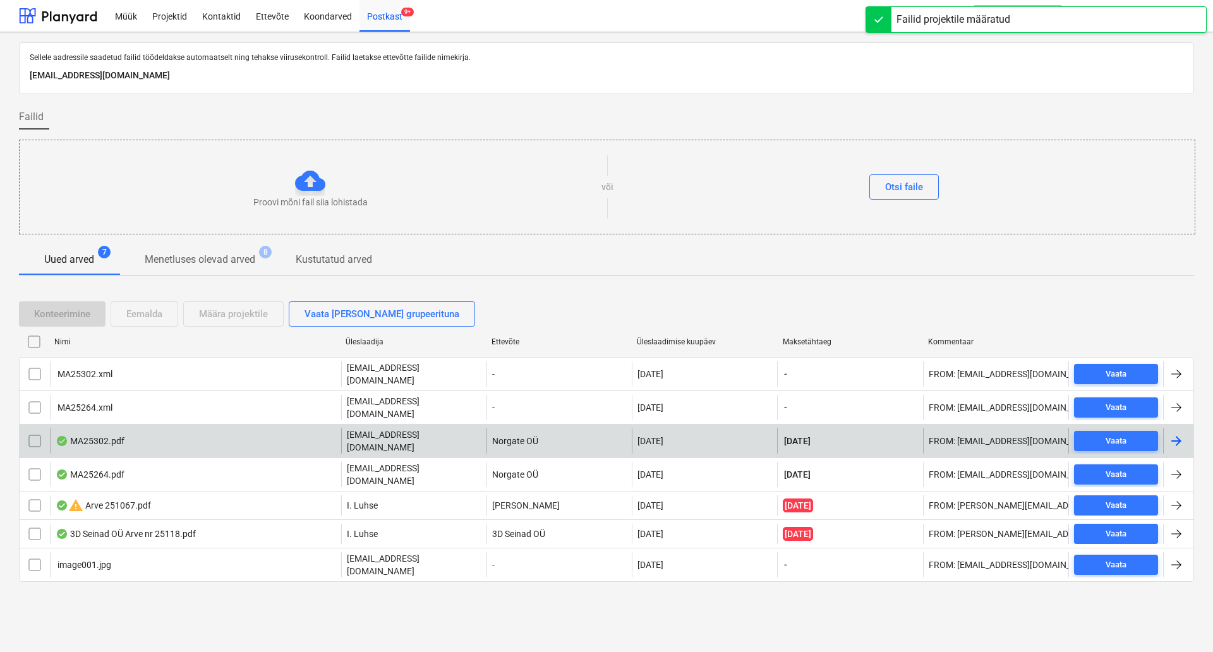
click at [239, 433] on div "MA25302.pdf" at bounding box center [195, 440] width 291 height 25
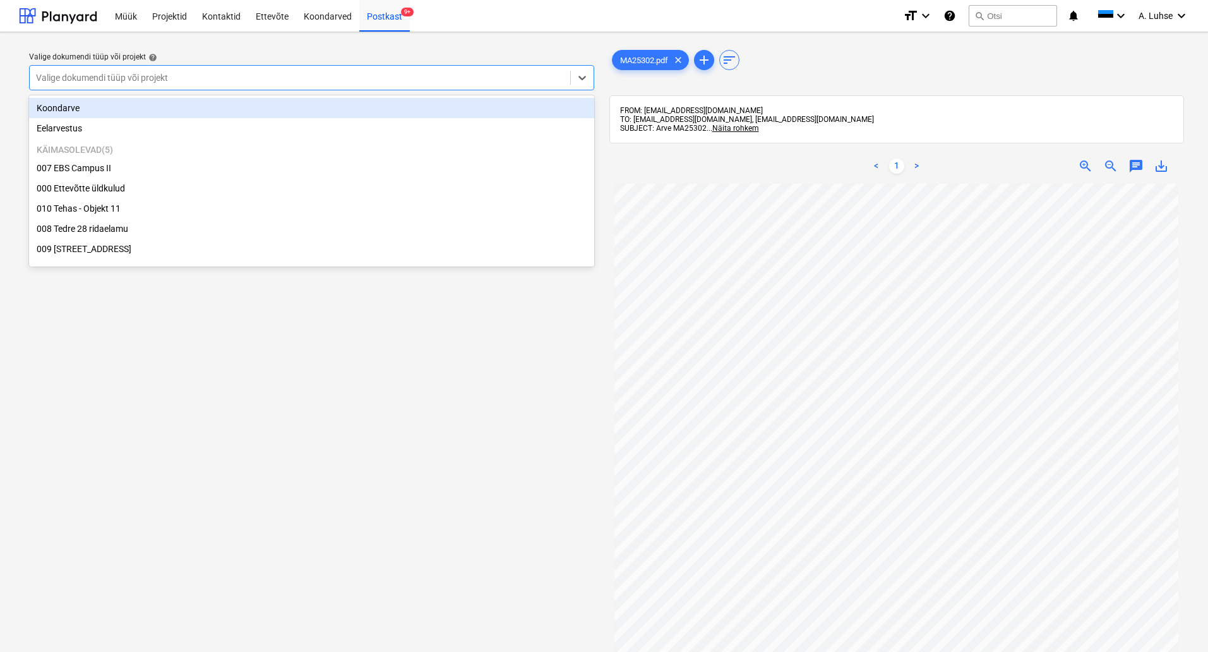
click at [405, 86] on div "Valige dokumendi tüüp või projekt" at bounding box center [300, 78] width 541 height 18
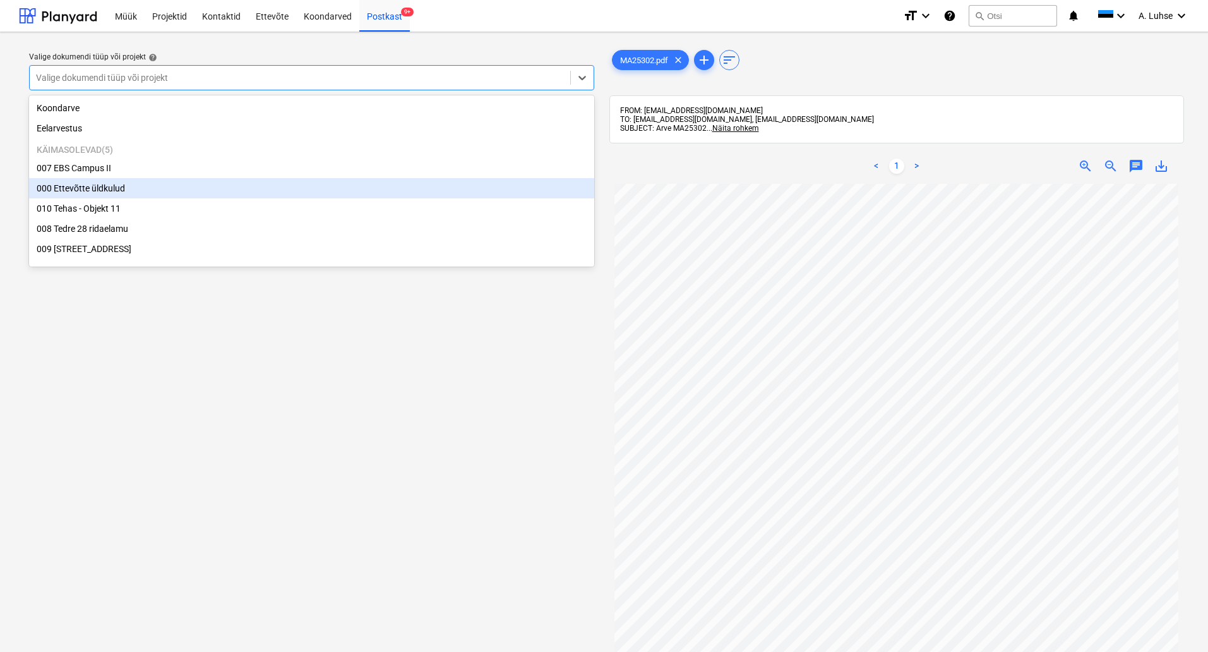
click at [352, 192] on div "000 Ettevõtte üldkulud" at bounding box center [311, 188] width 565 height 20
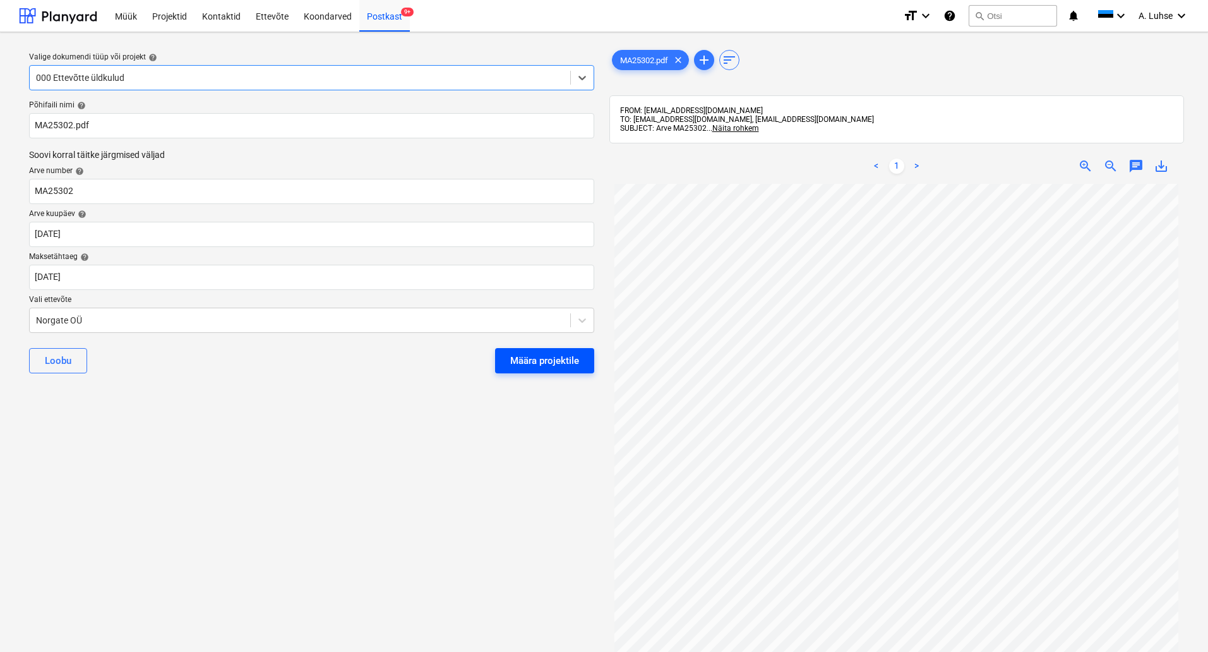
click at [560, 357] on div "Määra projektile" at bounding box center [544, 360] width 69 height 16
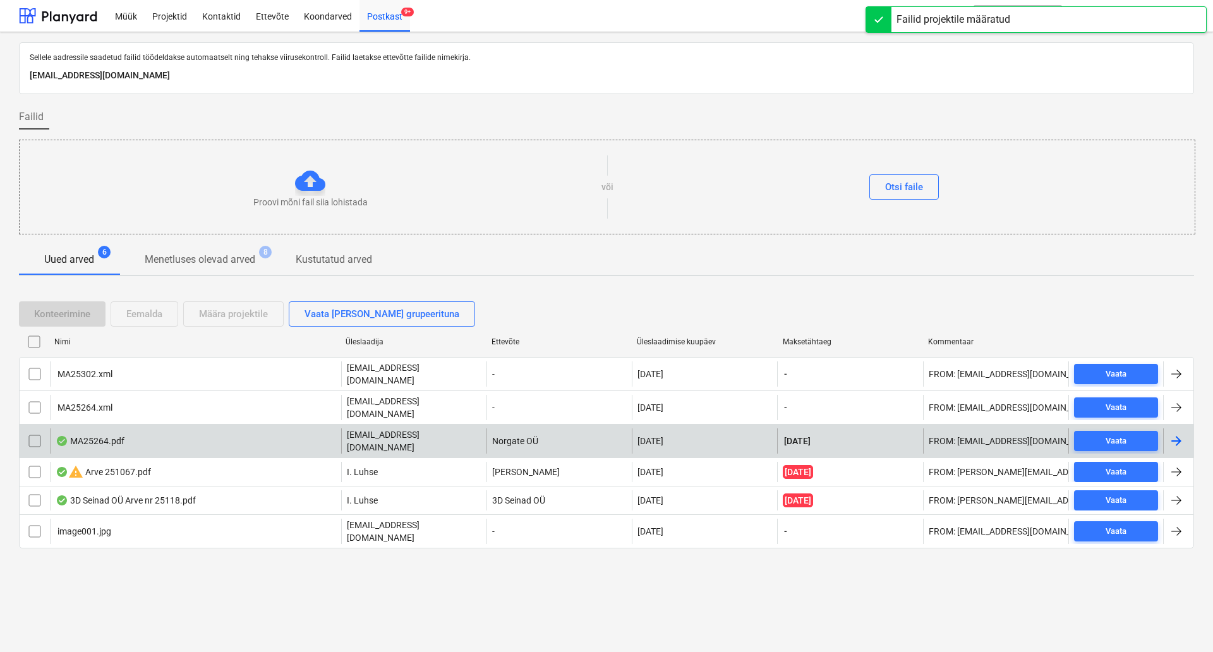
click at [320, 428] on div "MA25264.pdf" at bounding box center [195, 440] width 291 height 25
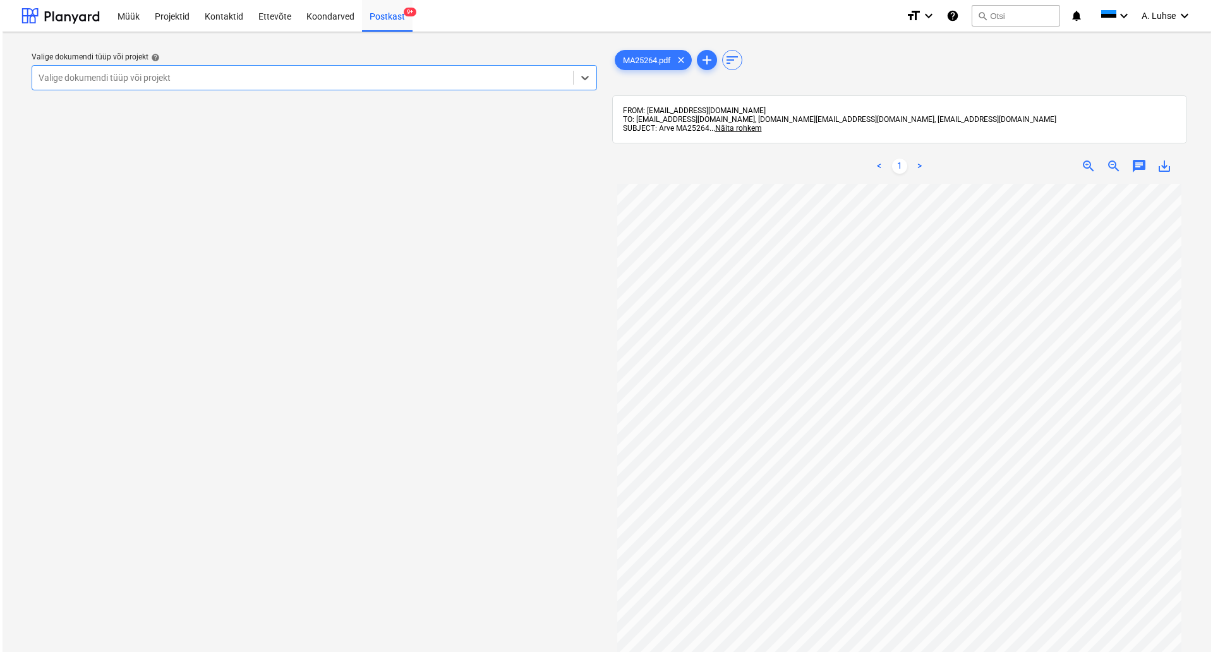
scroll to position [79, 0]
click at [293, 92] on div "Valige dokumendi tüüp või projekt help Select is focused ,type to refine list, …" at bounding box center [311, 71] width 575 height 48
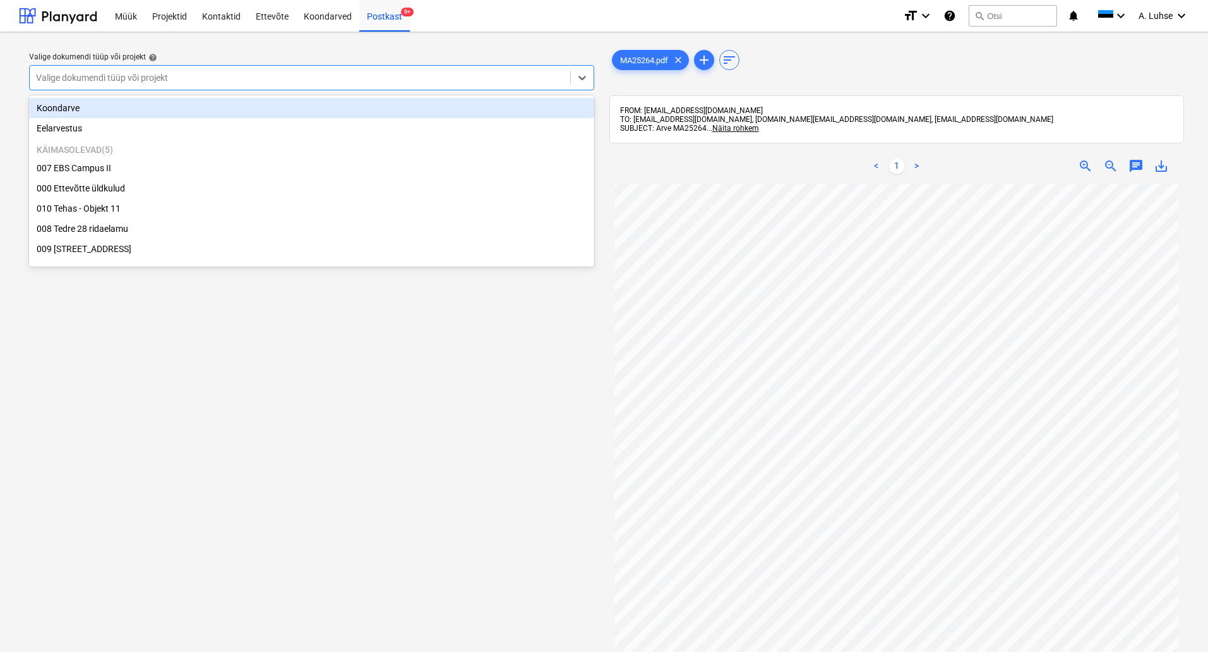
click at [268, 81] on div at bounding box center [300, 77] width 528 height 13
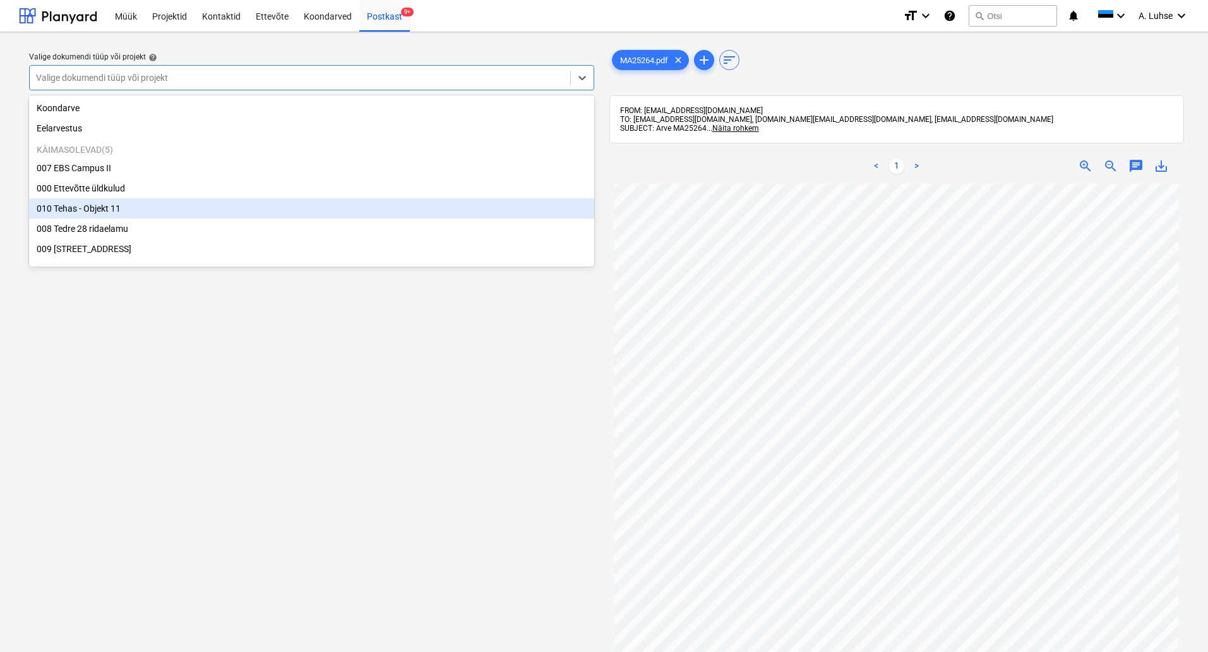
click at [249, 215] on div "010 Tehas - Objekt 11" at bounding box center [311, 208] width 565 height 20
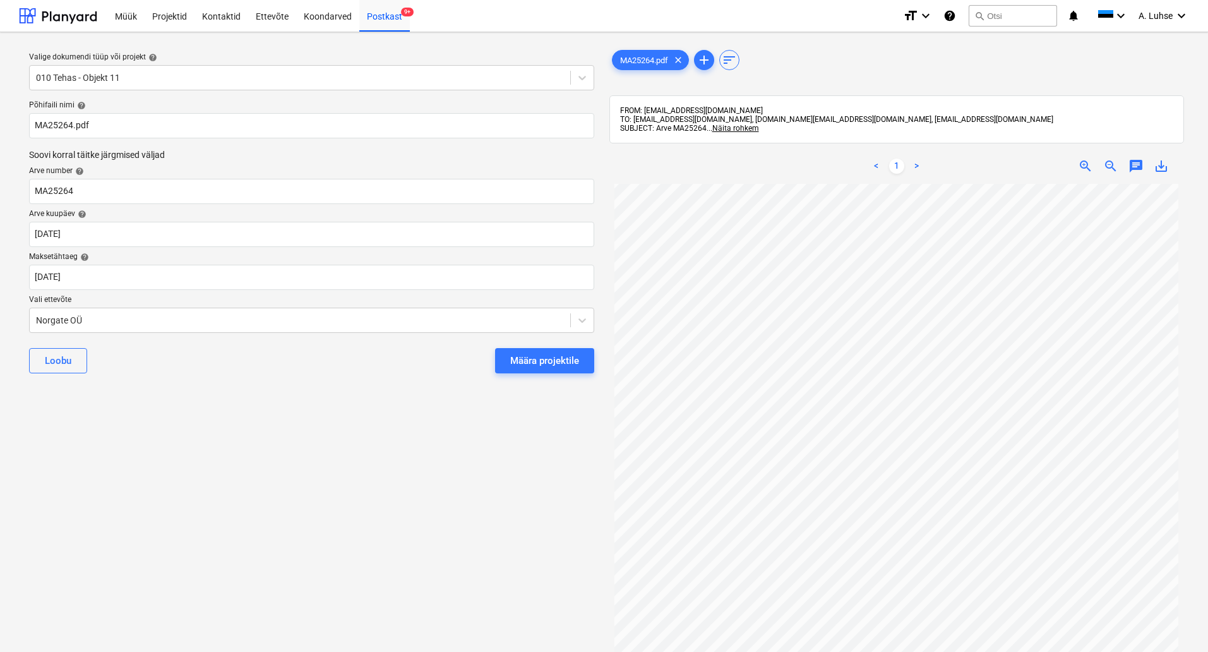
click at [541, 375] on div "Loobu Määra projektile" at bounding box center [311, 360] width 565 height 45
click at [539, 372] on button "Määra projektile" at bounding box center [544, 360] width 99 height 25
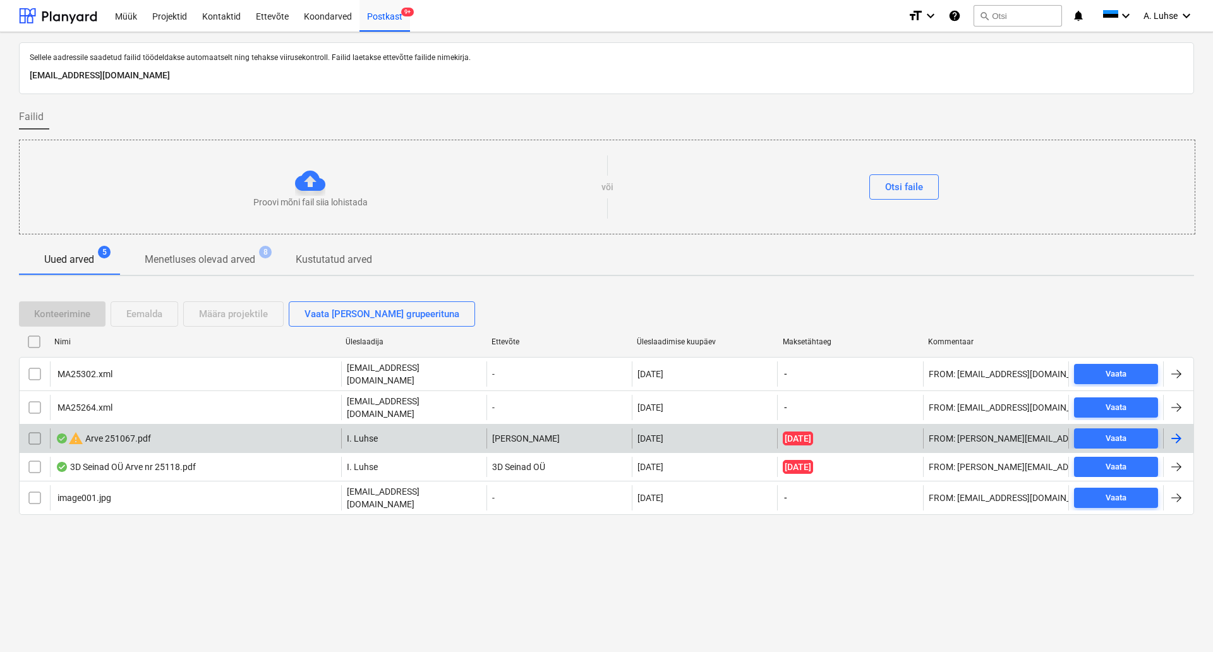
click at [248, 434] on div "warning Arve 251067.pdf" at bounding box center [195, 438] width 291 height 20
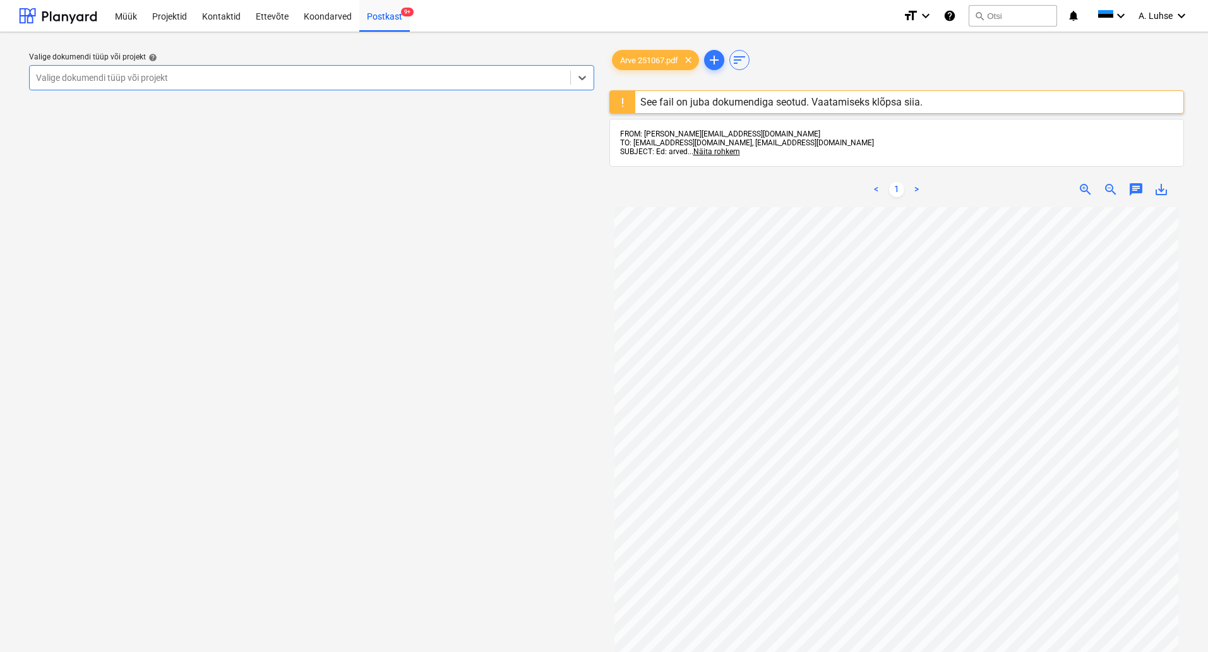
click at [786, 105] on div "See fail on juba dokumendiga seotud. Vaatamiseks klõpsa siia." at bounding box center [781, 102] width 282 height 12
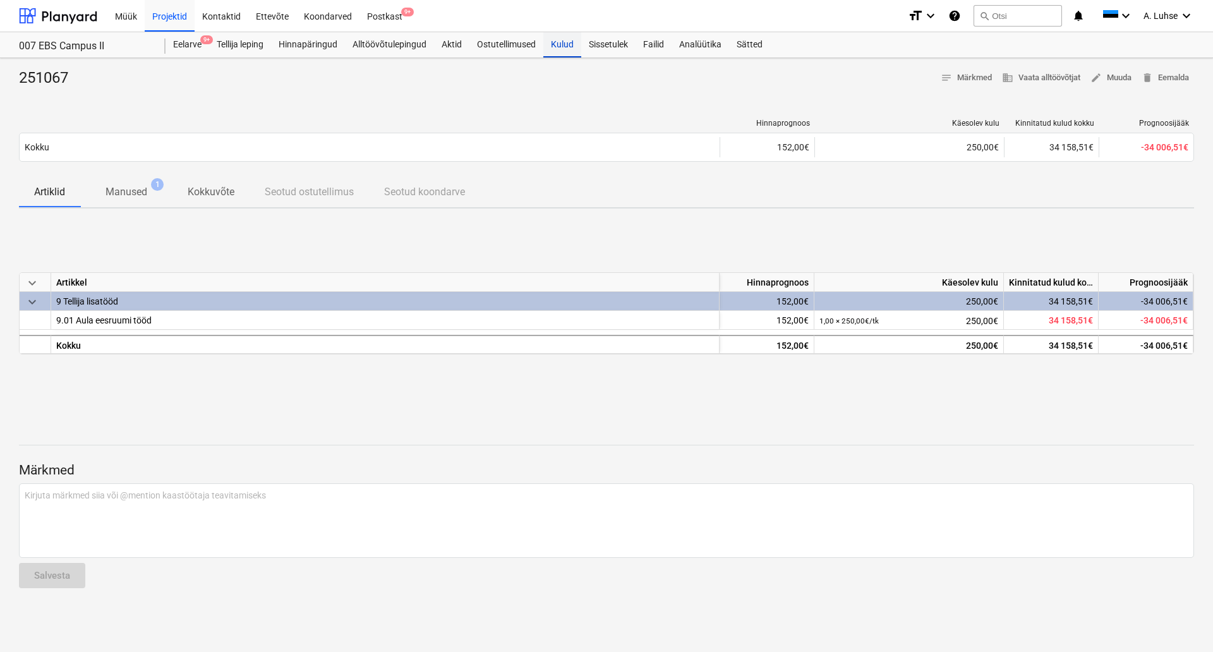
click at [553, 43] on div "Kulud" at bounding box center [562, 44] width 38 height 25
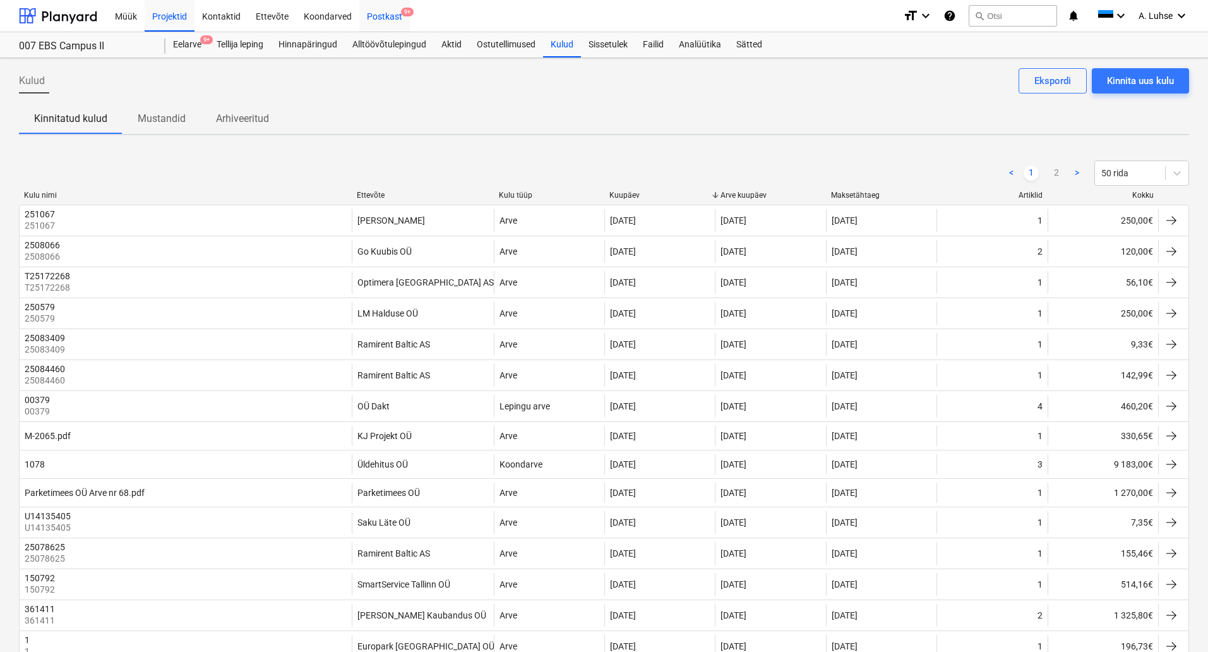
click at [375, 16] on div "Postkast 9+" at bounding box center [384, 15] width 51 height 32
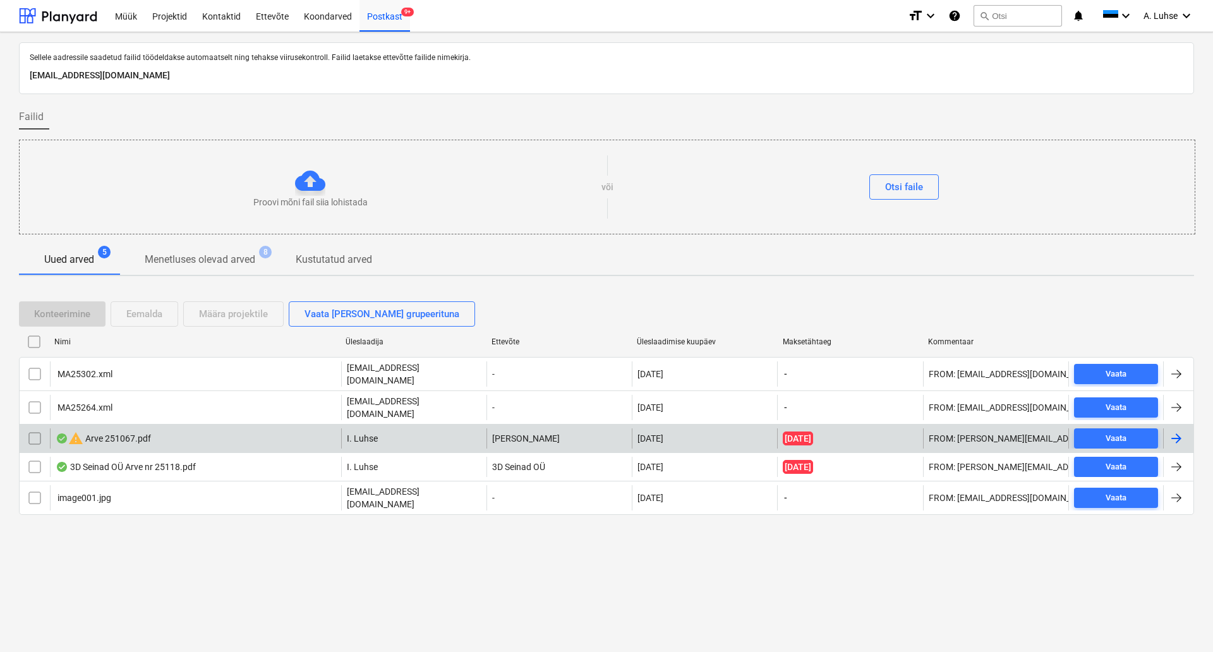
click at [36, 428] on input "checkbox" at bounding box center [35, 438] width 20 height 20
click at [137, 320] on div "Eemalda" at bounding box center [144, 314] width 36 height 16
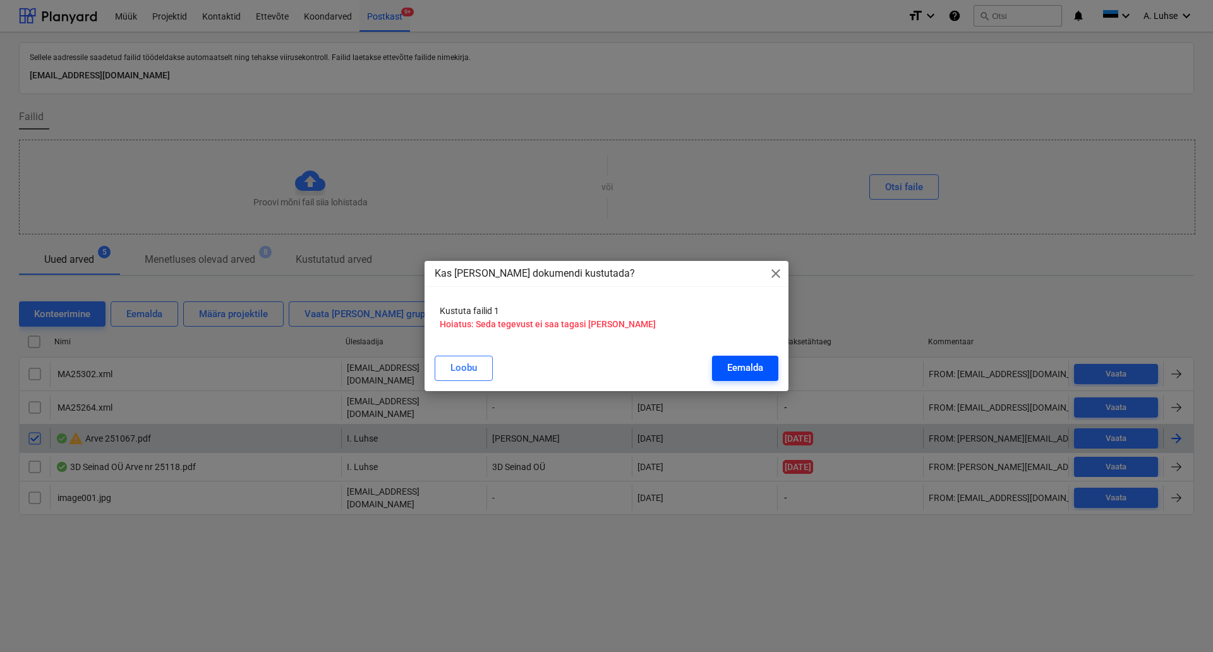
click at [728, 361] on div "Eemalda" at bounding box center [745, 367] width 36 height 16
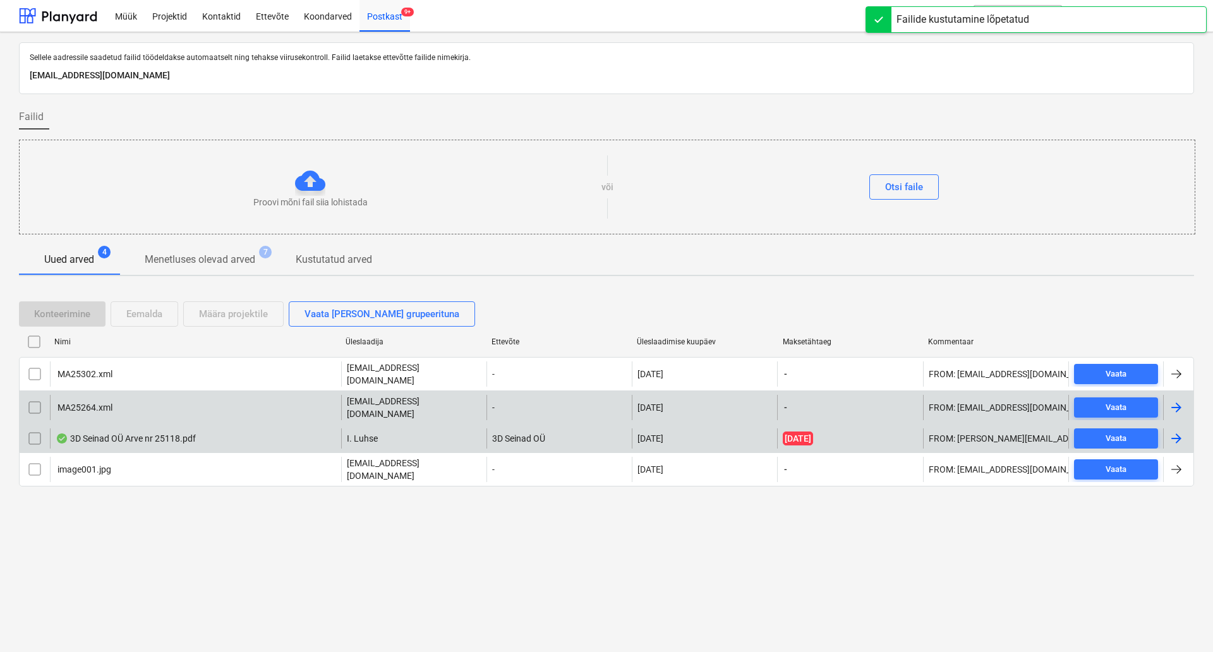
drag, startPoint x: 36, startPoint y: 378, endPoint x: 39, endPoint y: 387, distance: 9.2
click at [37, 378] on input "checkbox" at bounding box center [35, 374] width 20 height 20
click at [41, 407] on input "checkbox" at bounding box center [35, 407] width 20 height 20
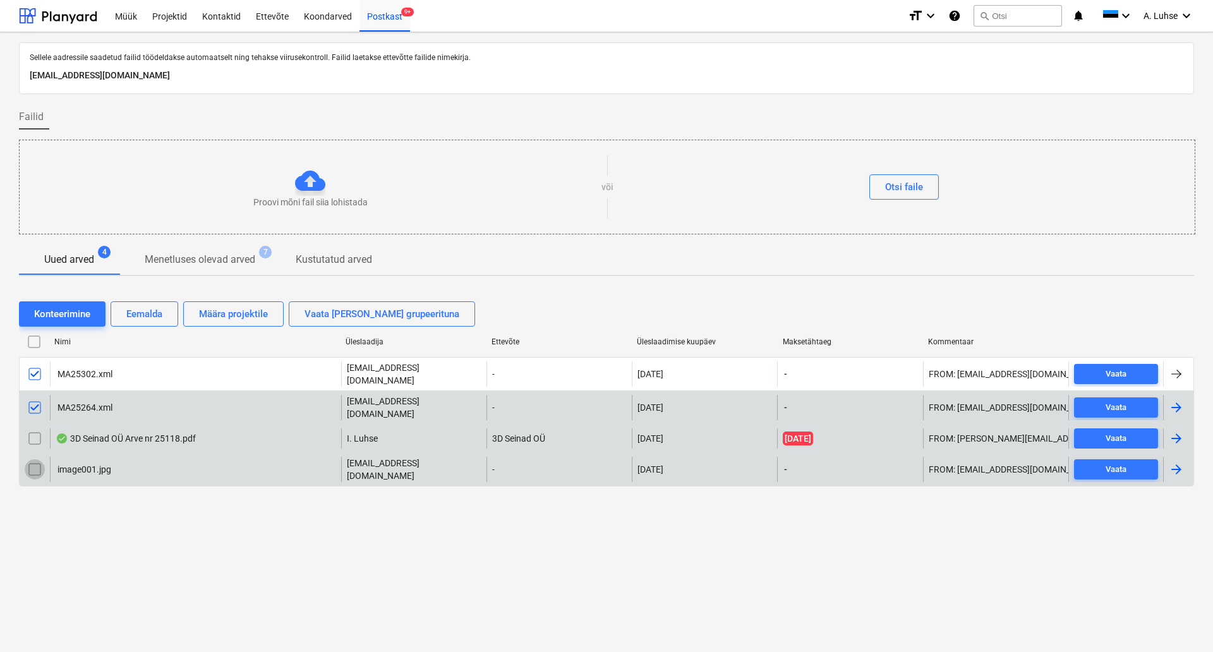
click at [33, 459] on input "checkbox" at bounding box center [35, 469] width 20 height 20
click at [146, 318] on div "Eemalda" at bounding box center [144, 314] width 36 height 16
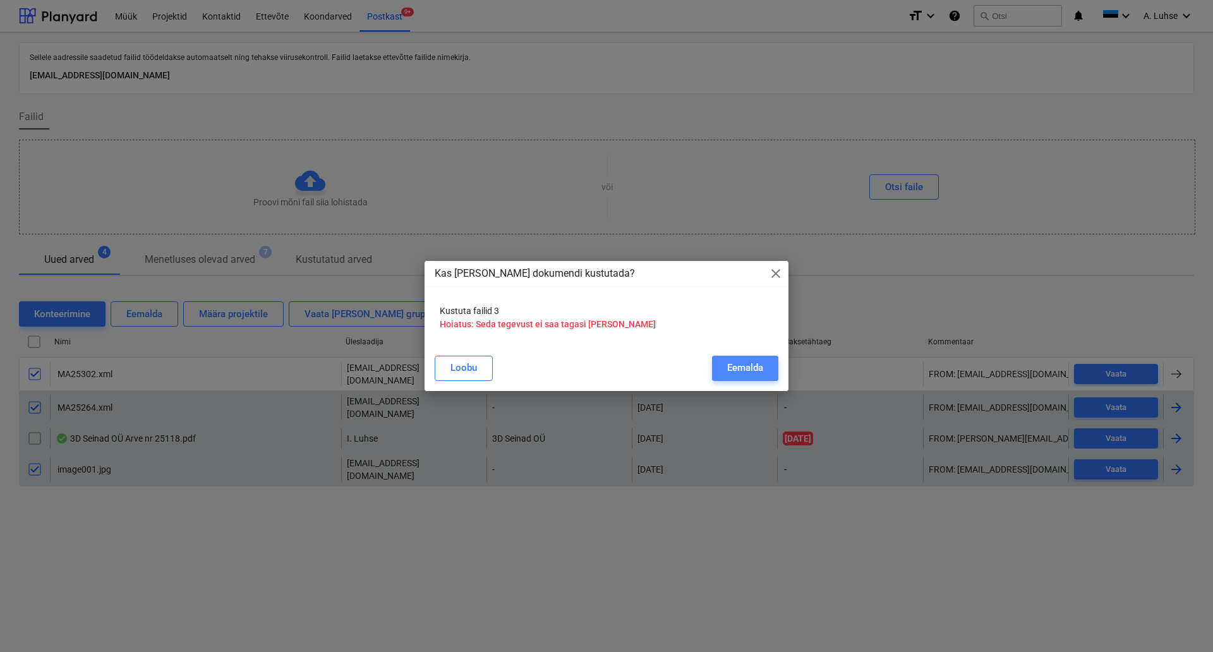
click at [734, 363] on div "Eemalda" at bounding box center [745, 367] width 36 height 16
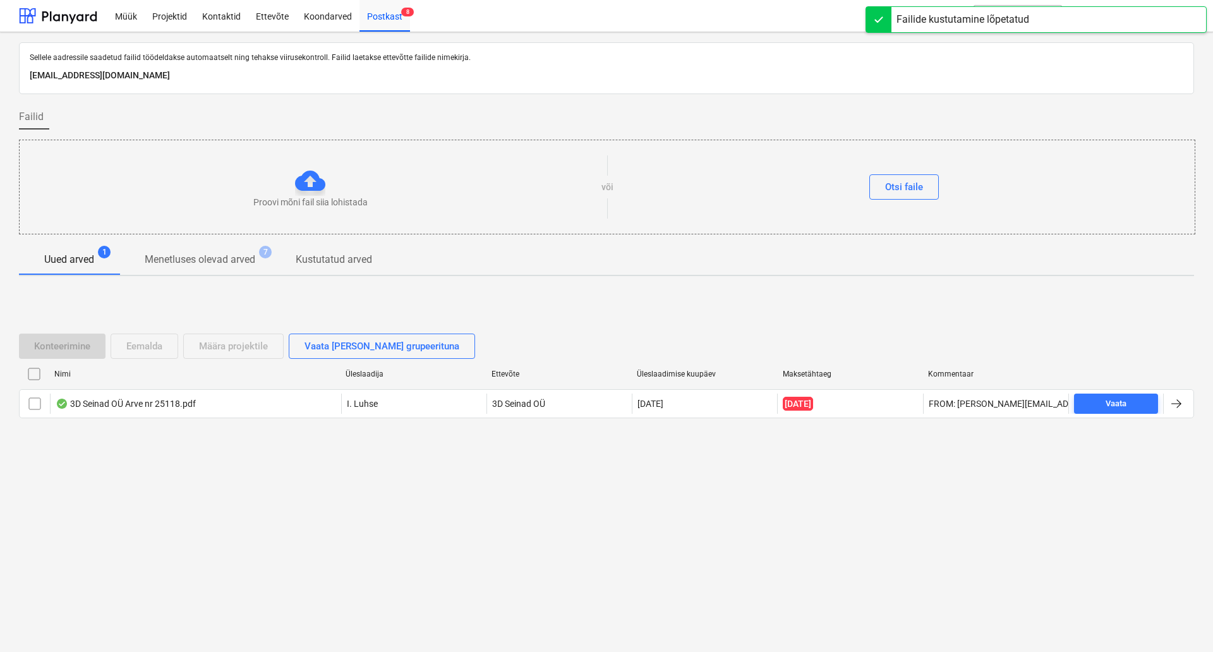
click at [618, 529] on div "Sellele aadressile saadetud failid töödeldakse automaatselt ning tehakse viirus…" at bounding box center [606, 342] width 1213 height 620
click at [159, 16] on div "Projektid" at bounding box center [170, 15] width 50 height 32
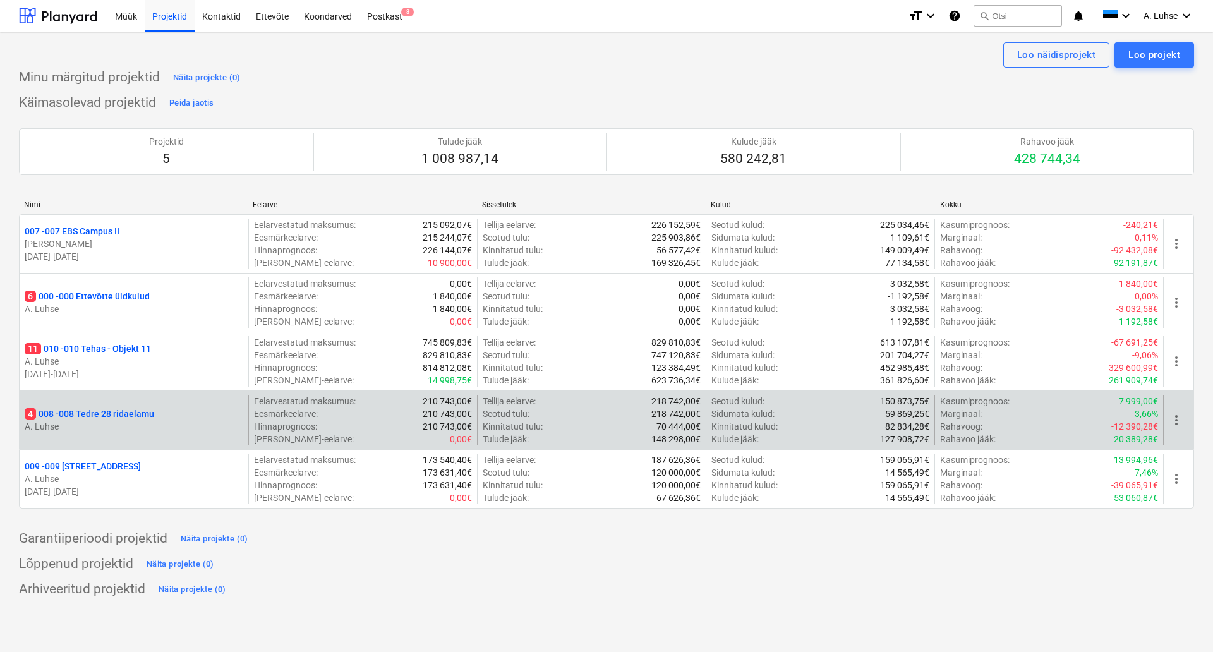
click at [129, 421] on p "A. Luhse" at bounding box center [134, 426] width 219 height 13
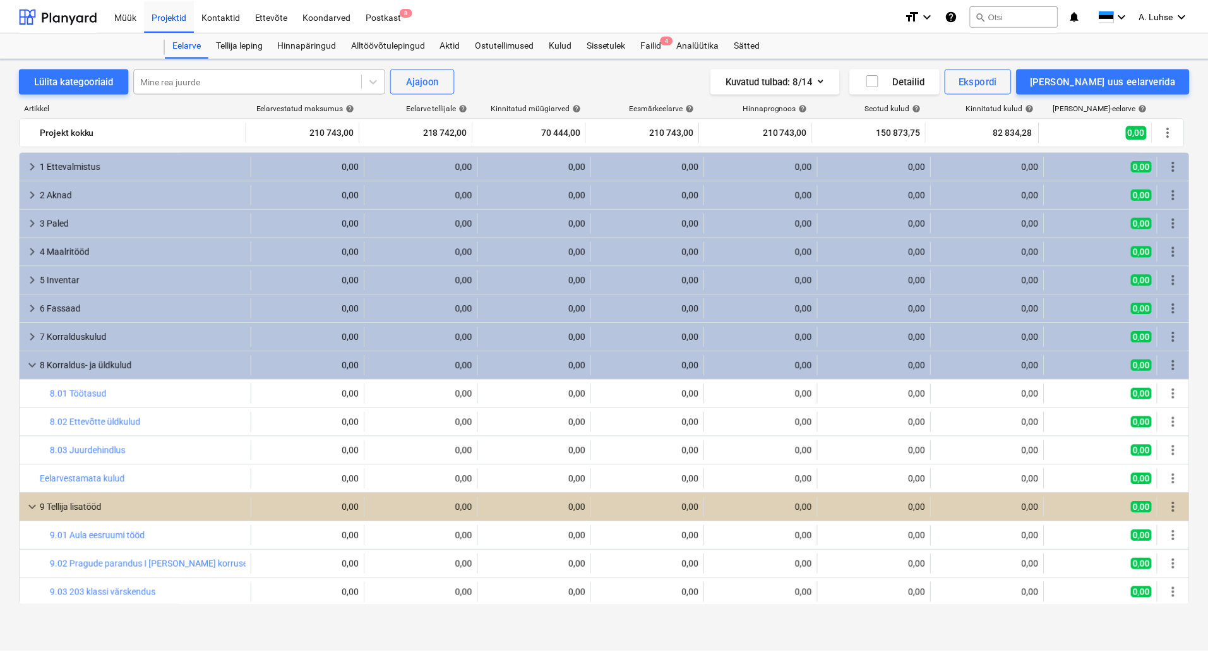
scroll to position [144, 0]
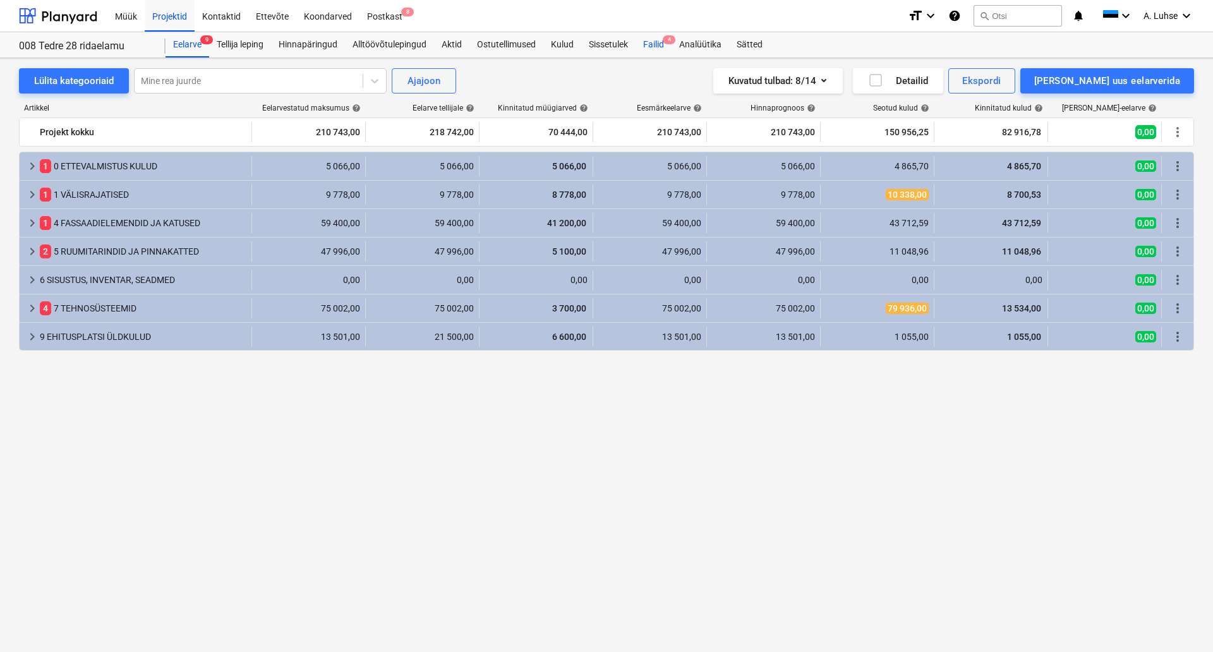
click at [661, 50] on div "Failid 4" at bounding box center [653, 44] width 36 height 25
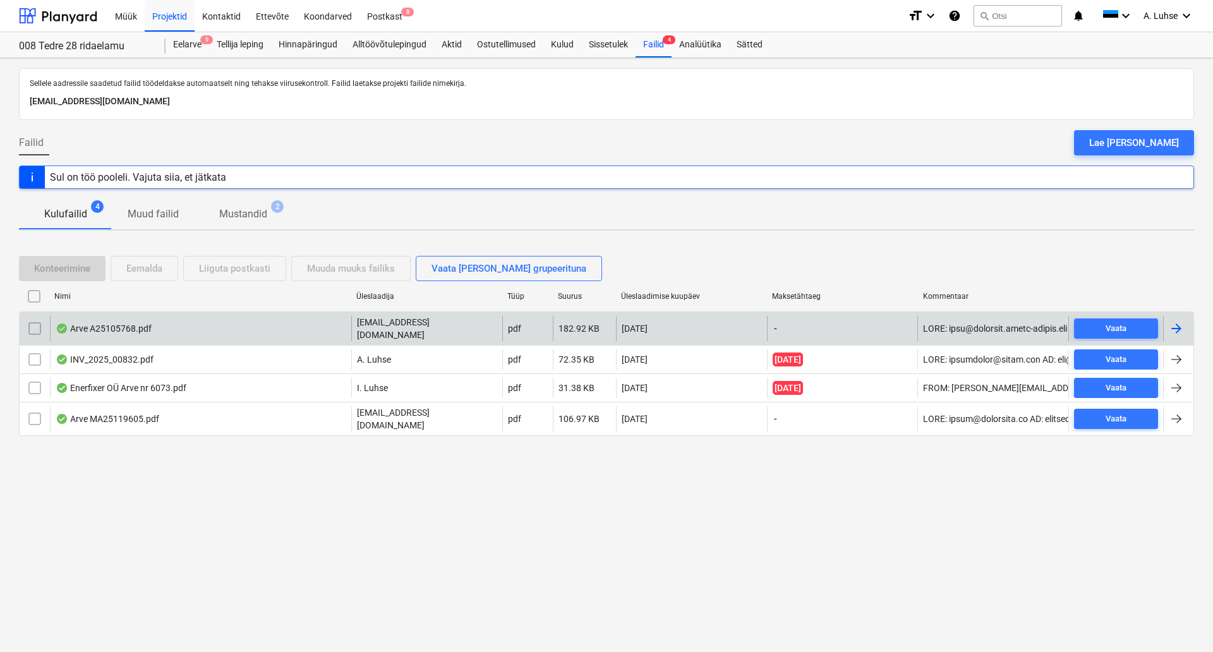
click at [279, 325] on div "Arve A25105768.pdf" at bounding box center [200, 328] width 301 height 25
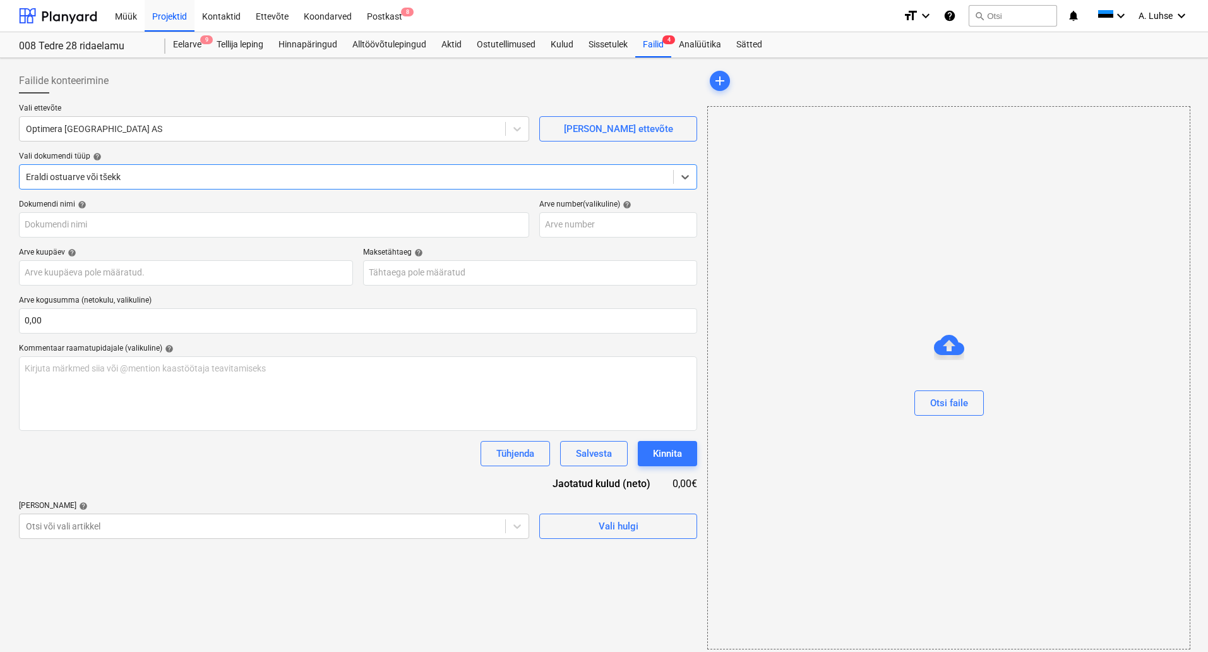
type input "T25178590"
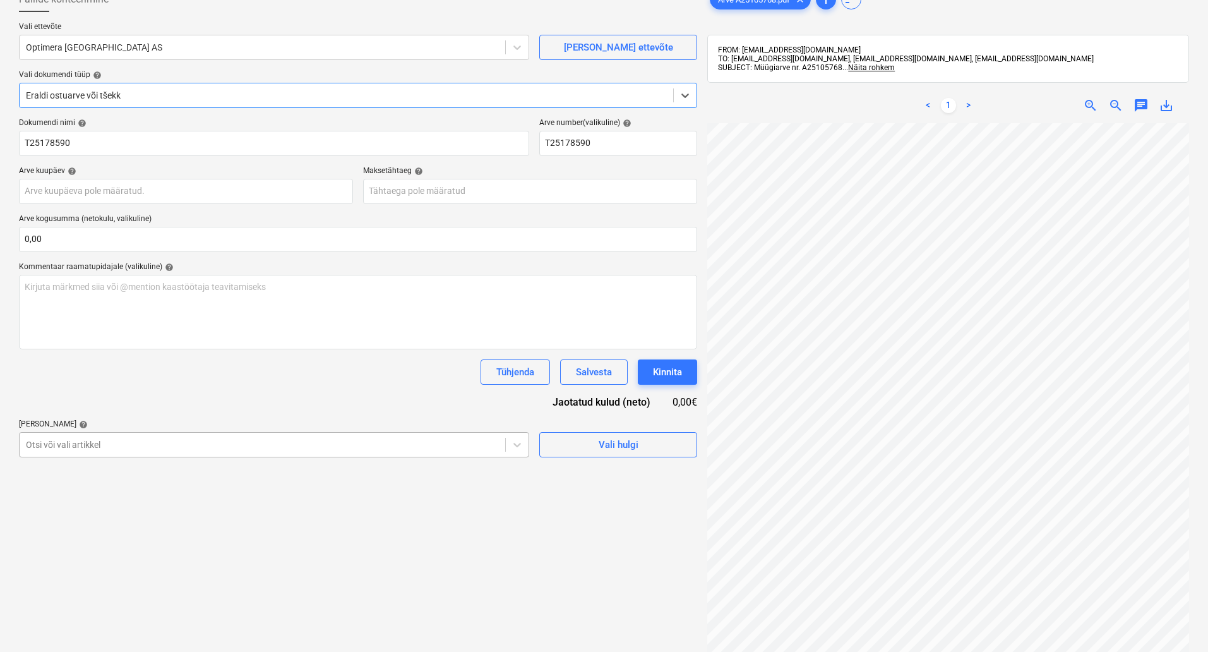
click at [230, 519] on body "Müük Projektid Kontaktid Ettevõte Koondarved Postkast 8 format_size keyboard_ar…" at bounding box center [604, 245] width 1208 height 652
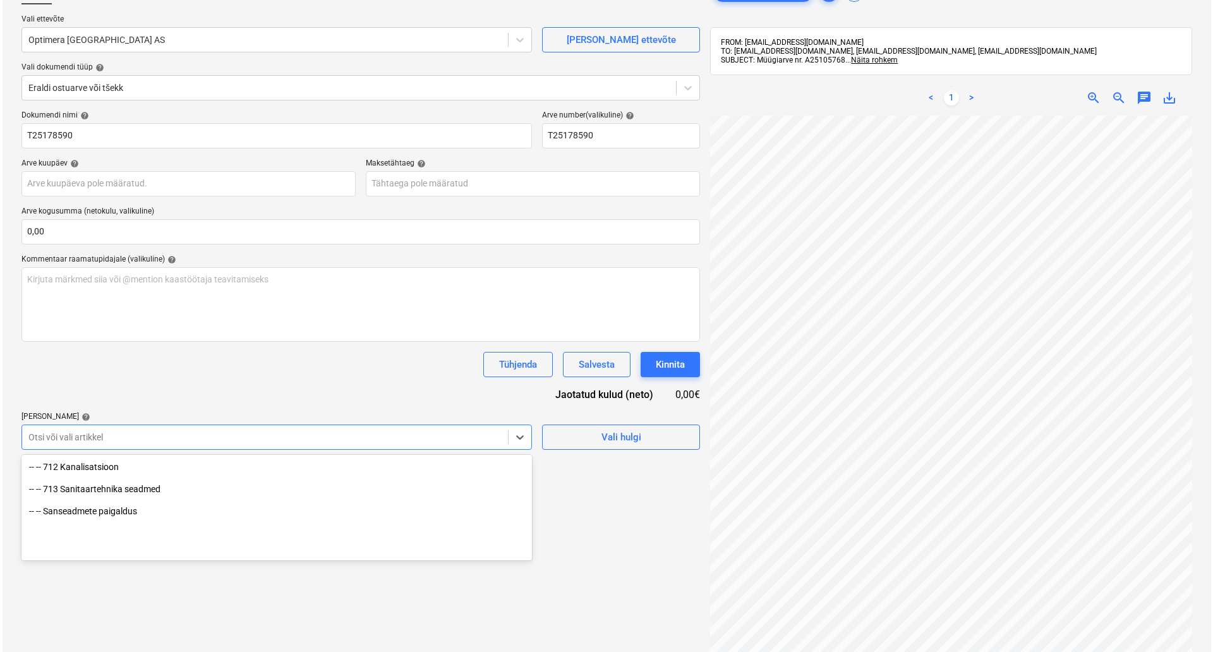
scroll to position [1500, 0]
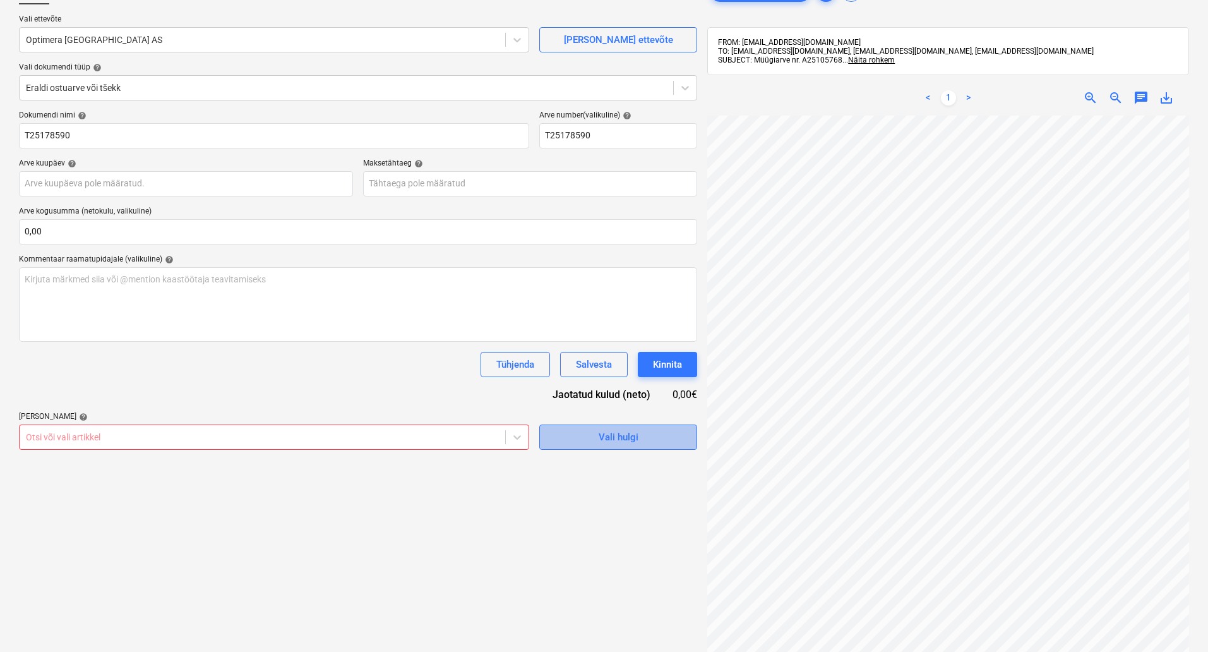
click at [608, 436] on div "Vali hulgi" at bounding box center [619, 437] width 40 height 16
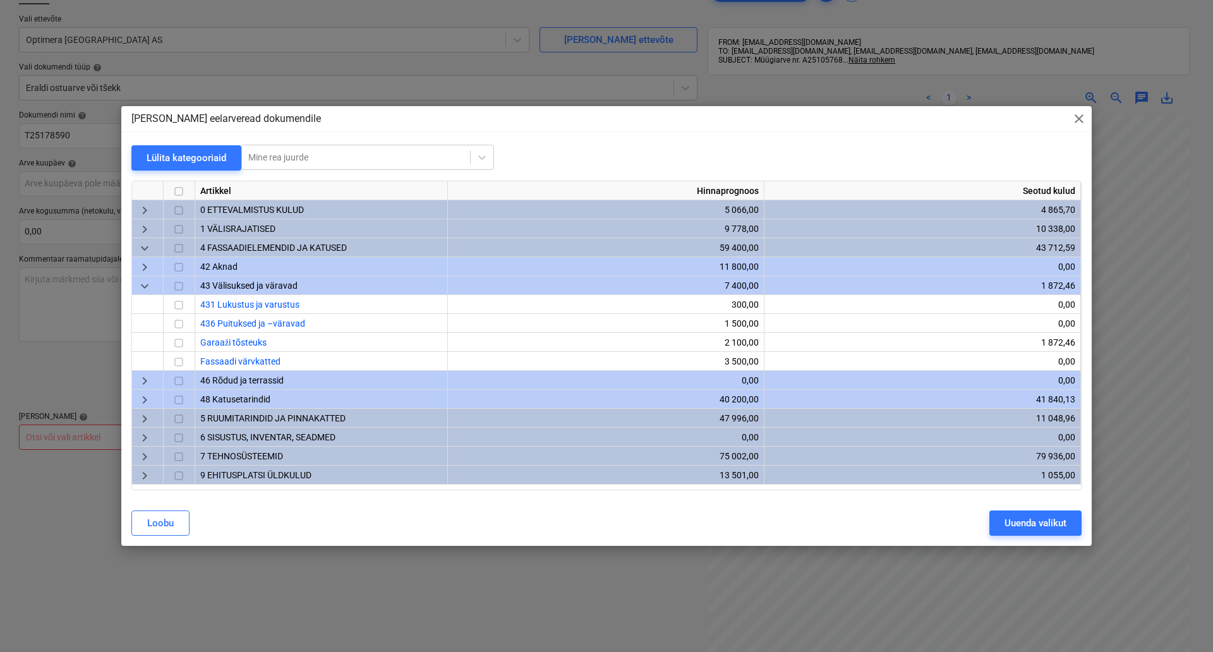
click at [140, 282] on span "keyboard_arrow_down" at bounding box center [144, 286] width 15 height 15
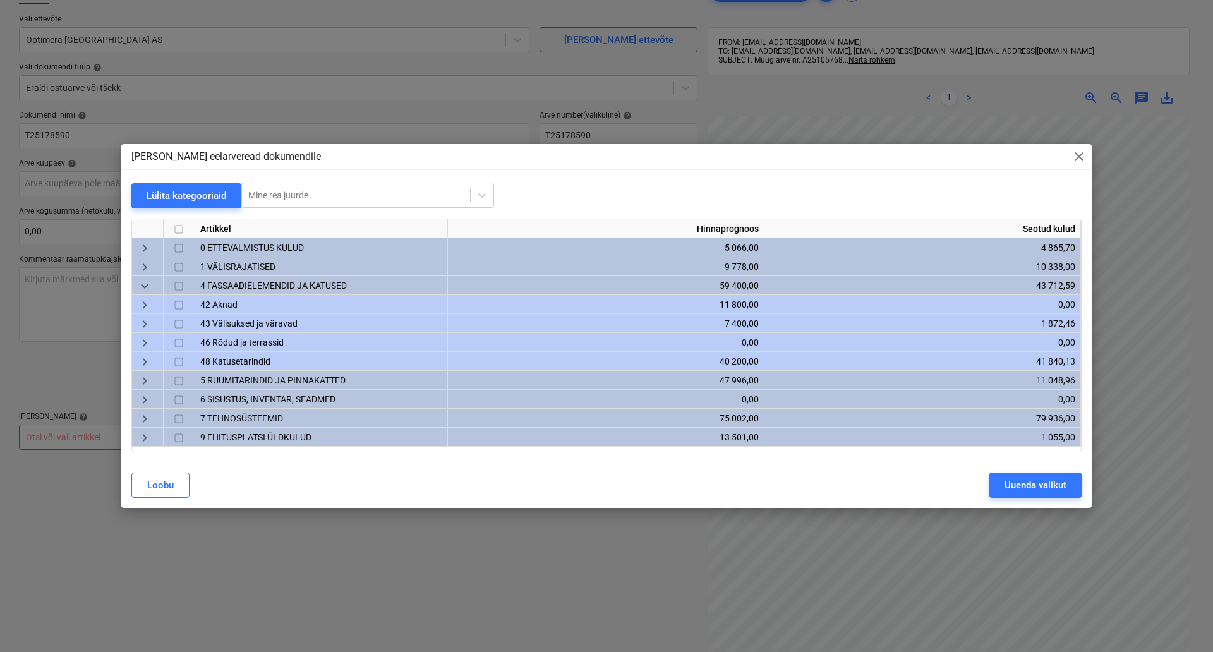
click at [148, 283] on span "keyboard_arrow_down" at bounding box center [144, 286] width 15 height 15
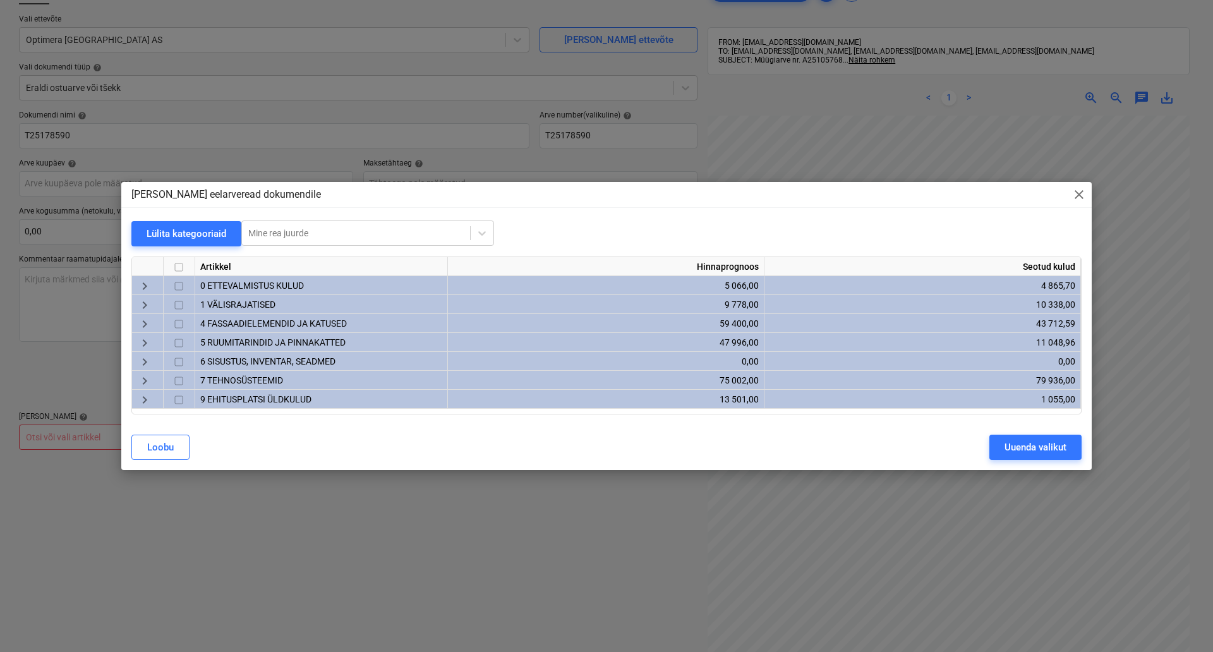
click at [138, 320] on span "keyboard_arrow_right" at bounding box center [144, 323] width 15 height 15
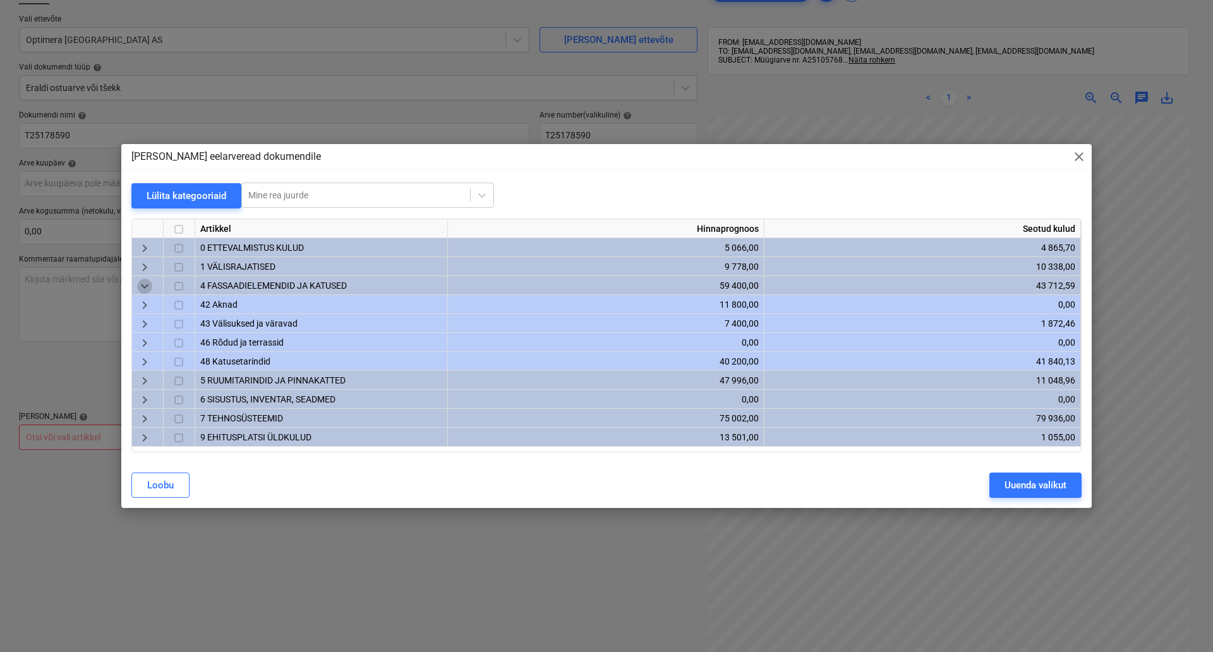
click at [146, 282] on span "keyboard_arrow_down" at bounding box center [144, 286] width 15 height 15
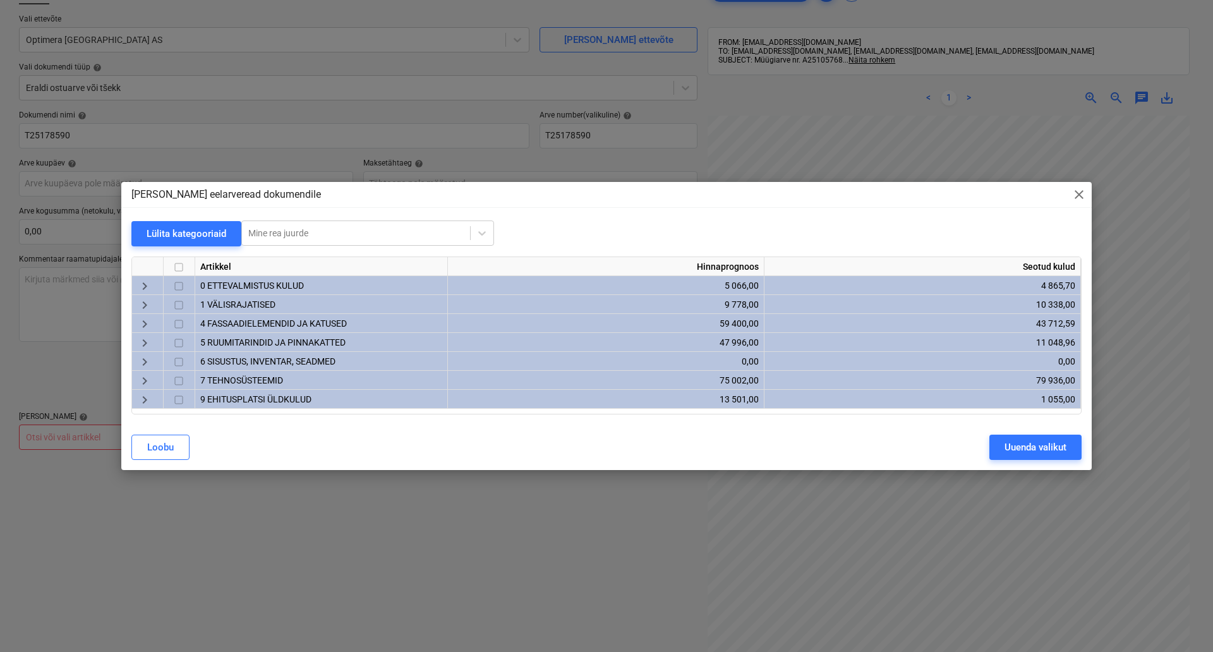
click at [143, 327] on span "keyboard_arrow_right" at bounding box center [144, 323] width 15 height 15
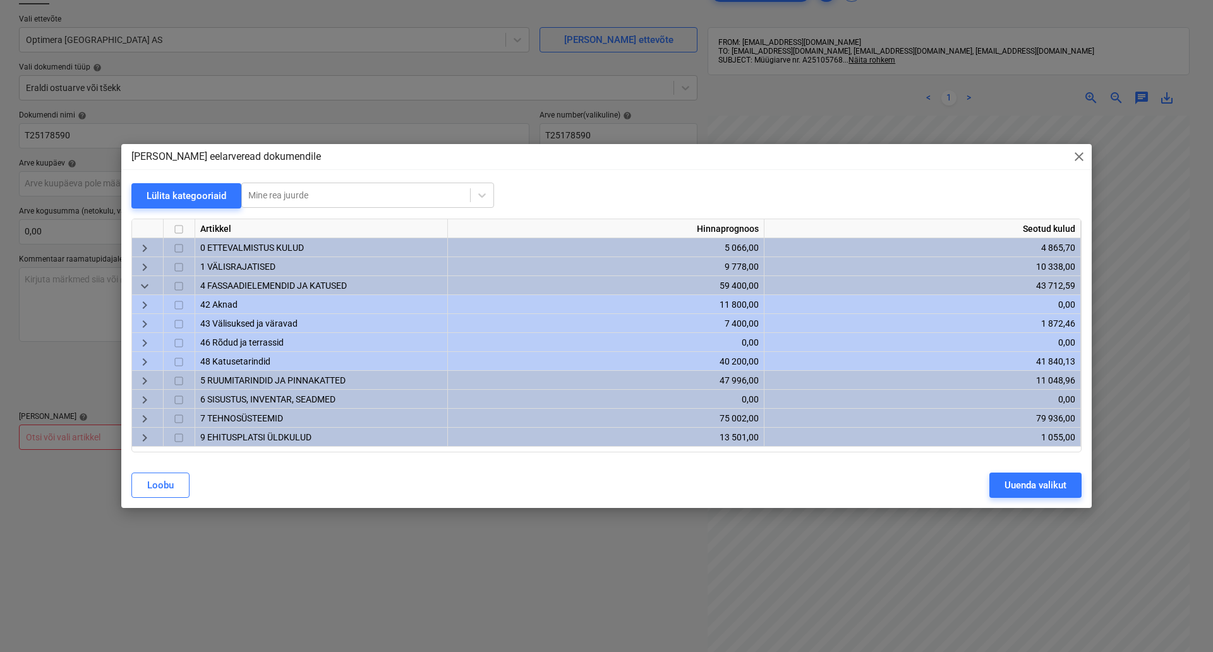
click at [296, 321] on span "43 Välisuksed ja väravad" at bounding box center [248, 323] width 97 height 10
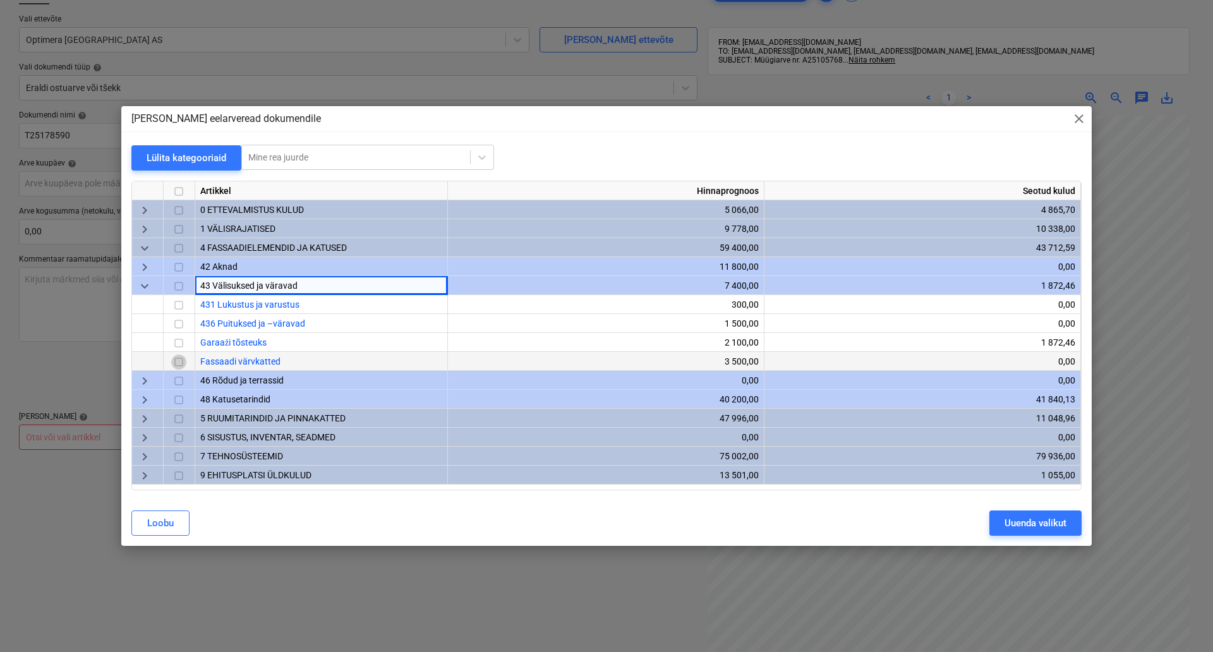
click at [179, 359] on input "checkbox" at bounding box center [178, 361] width 15 height 15
click at [1005, 526] on div "Uuenda valikut" at bounding box center [1035, 523] width 62 height 16
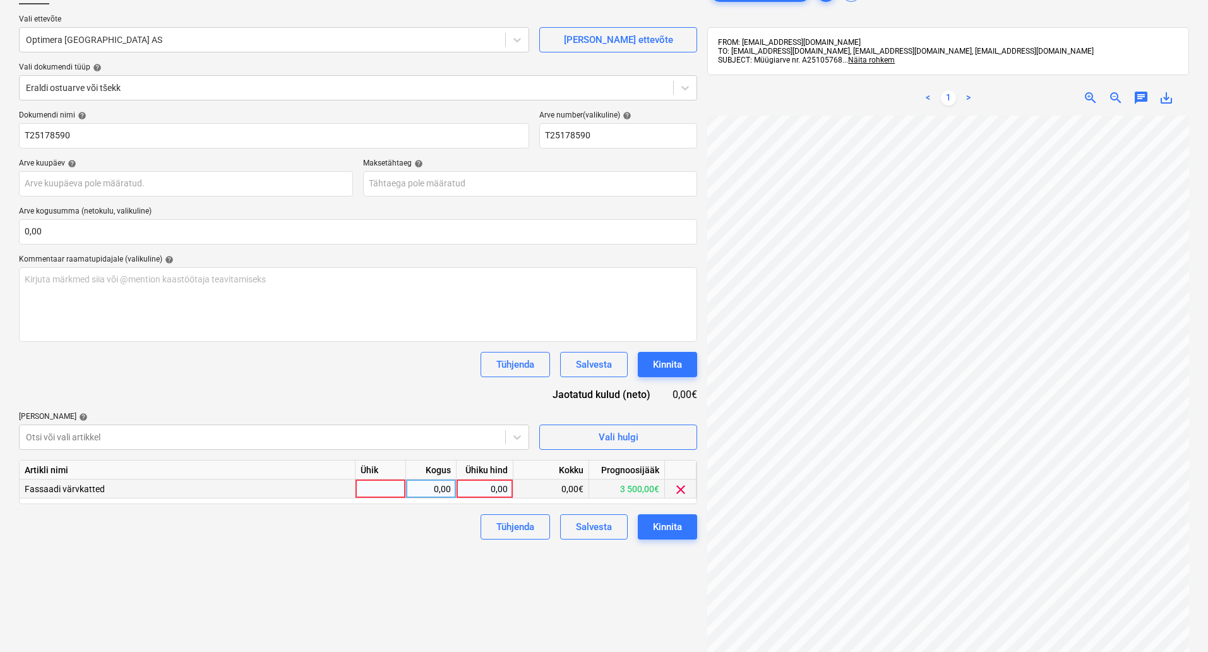
click at [372, 492] on div at bounding box center [381, 488] width 51 height 19
type input "kompl"
type input "378,04"
click at [649, 533] on button "Kinnita" at bounding box center [667, 526] width 59 height 25
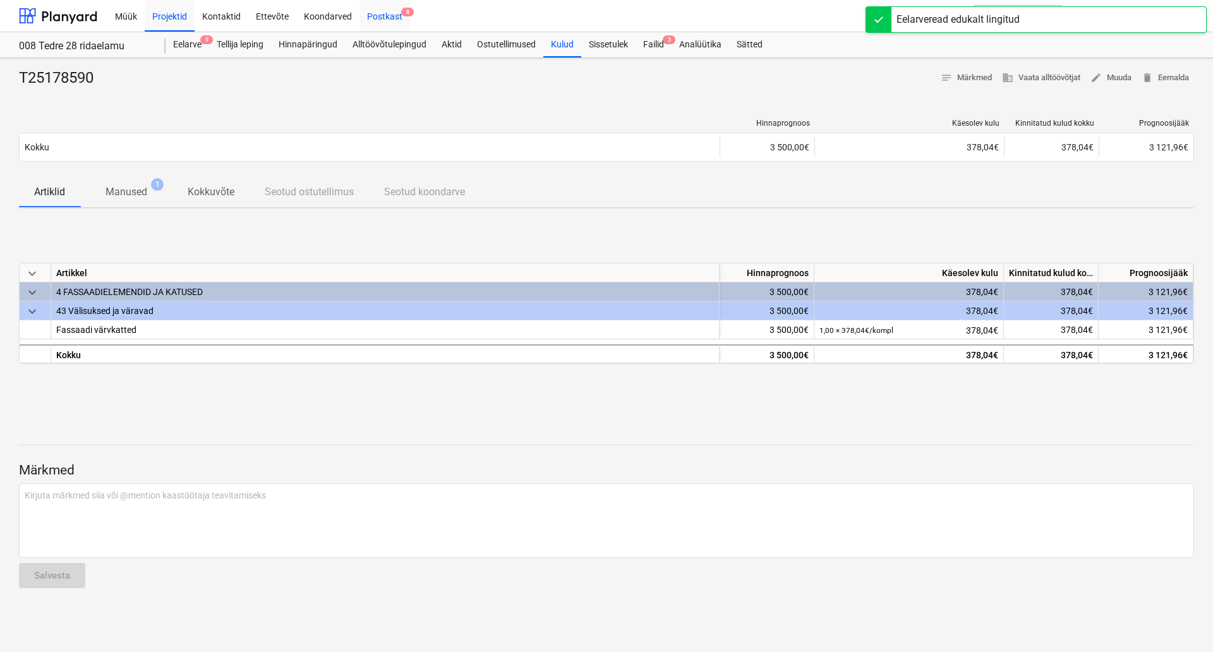
click at [389, 21] on div "Postkast 8" at bounding box center [384, 15] width 51 height 32
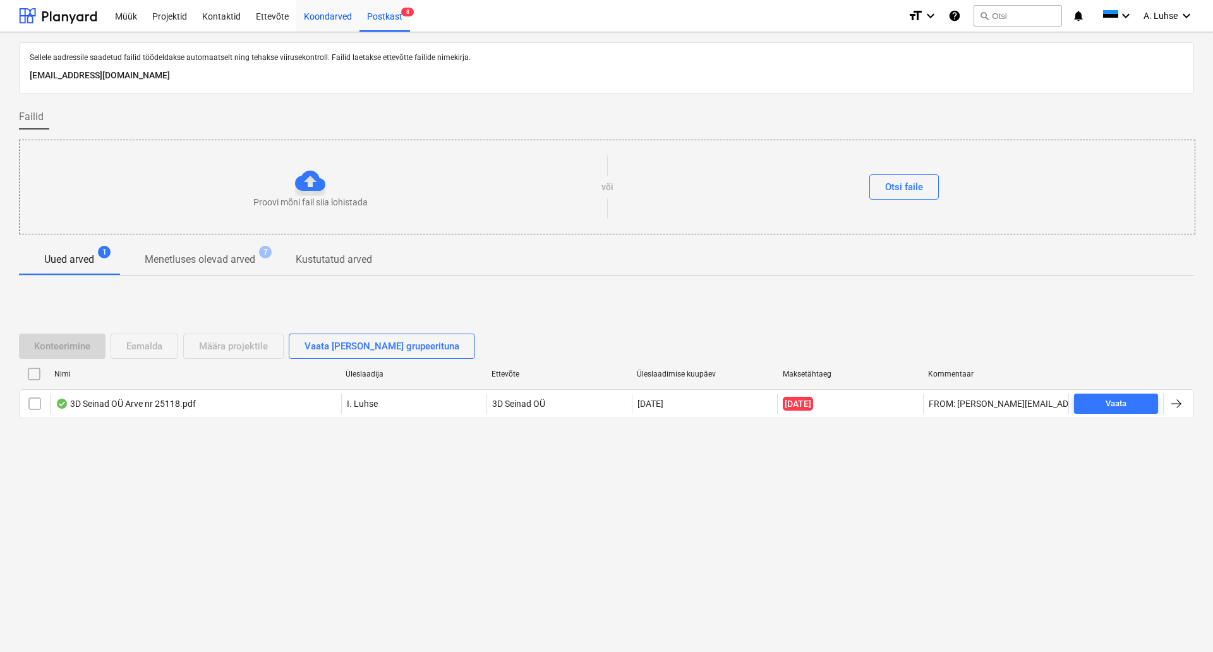
click at [332, 20] on div "Koondarved" at bounding box center [327, 15] width 63 height 32
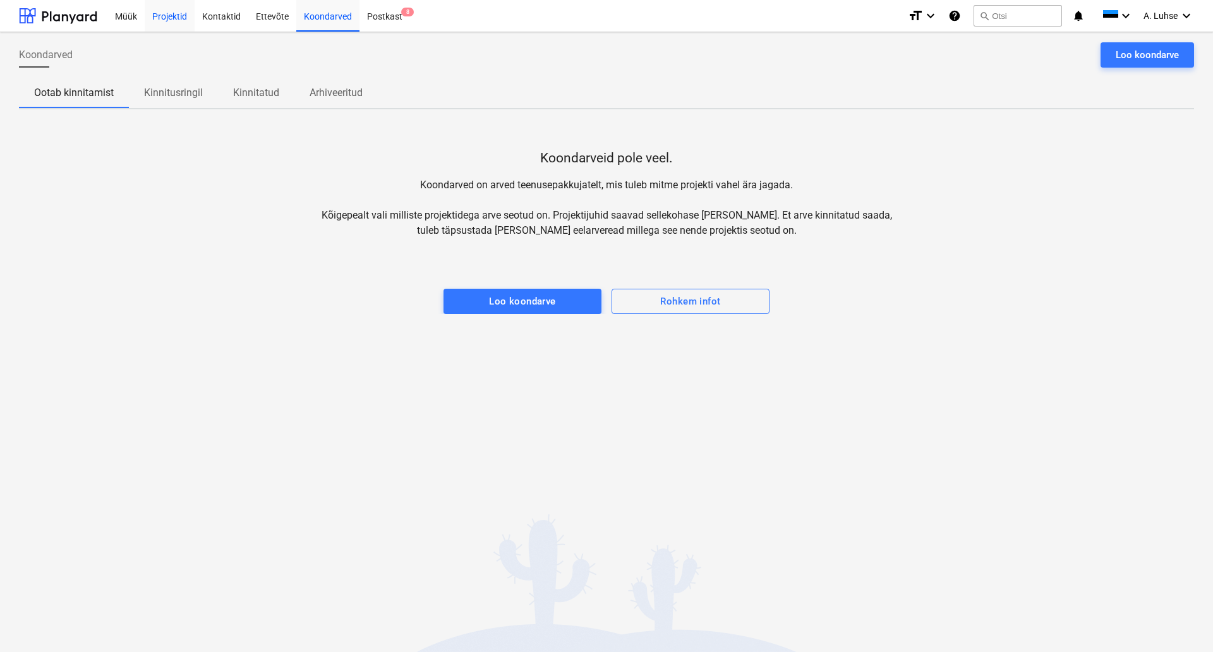
click at [169, 15] on div "Projektid" at bounding box center [170, 15] width 50 height 32
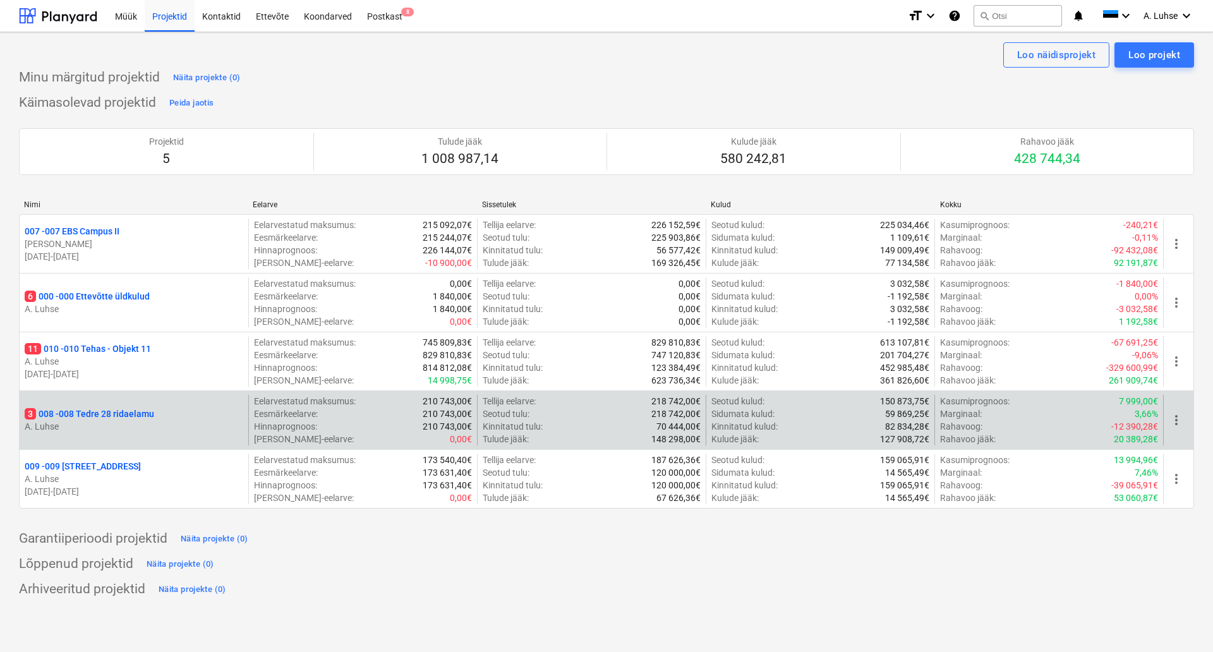
click at [102, 410] on p "3 008 - 008 Tedre 28 ridaelamu" at bounding box center [89, 413] width 129 height 13
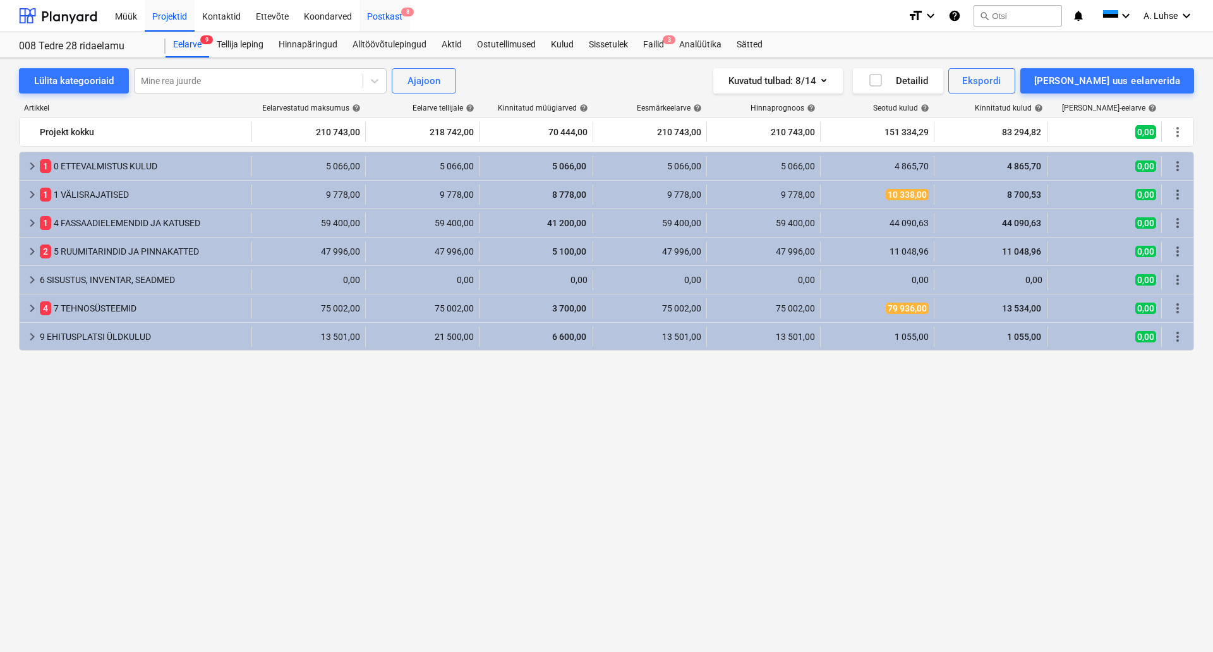
click at [384, 21] on div "Postkast 8" at bounding box center [384, 15] width 51 height 32
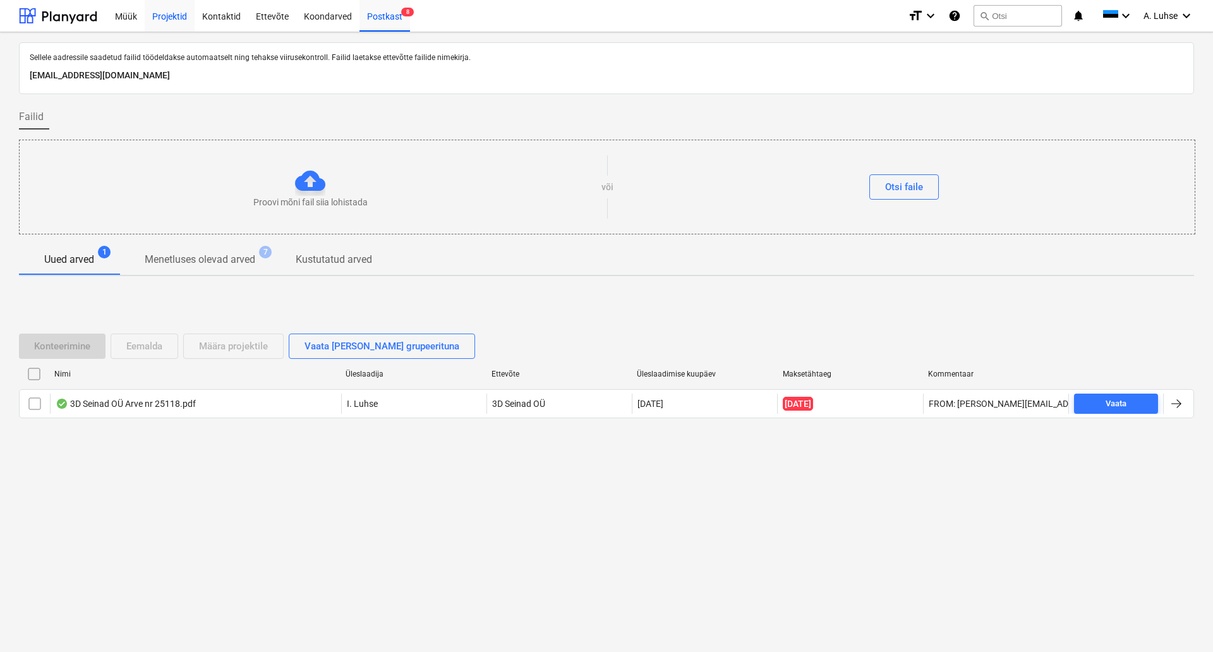
click at [185, 21] on div "Projektid" at bounding box center [170, 15] width 50 height 32
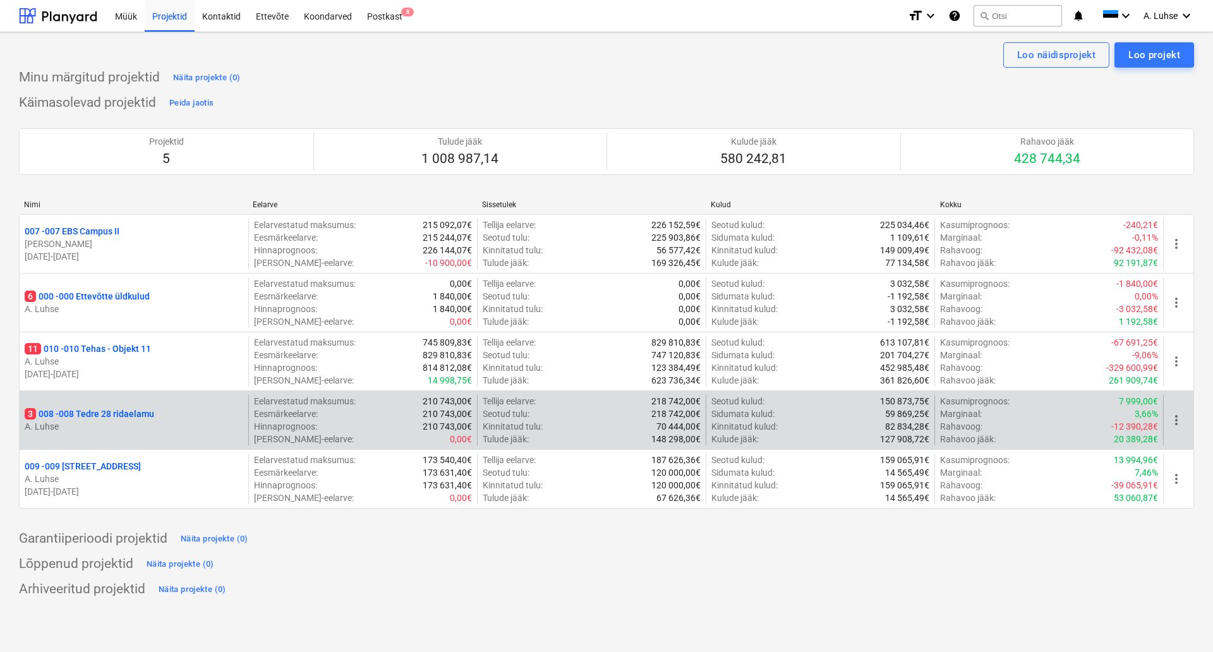
click at [145, 416] on p "3 008 - 008 Tedre 28 ridaelamu" at bounding box center [89, 413] width 129 height 13
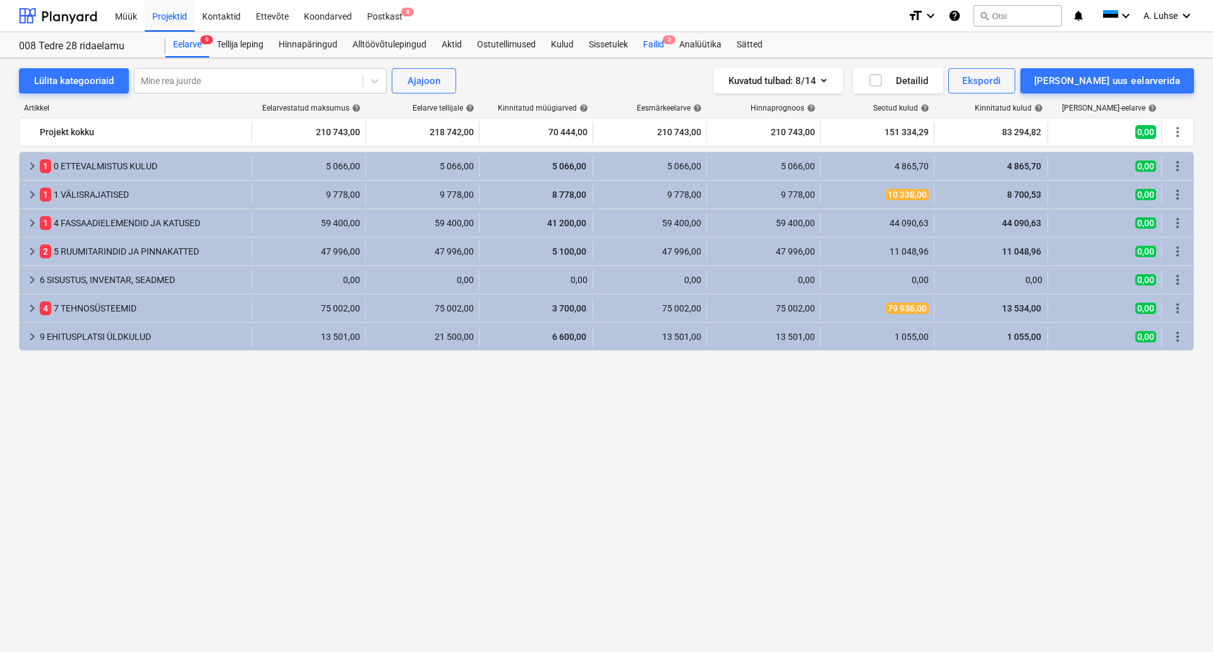
click at [662, 41] on div "Failid 3" at bounding box center [653, 44] width 36 height 25
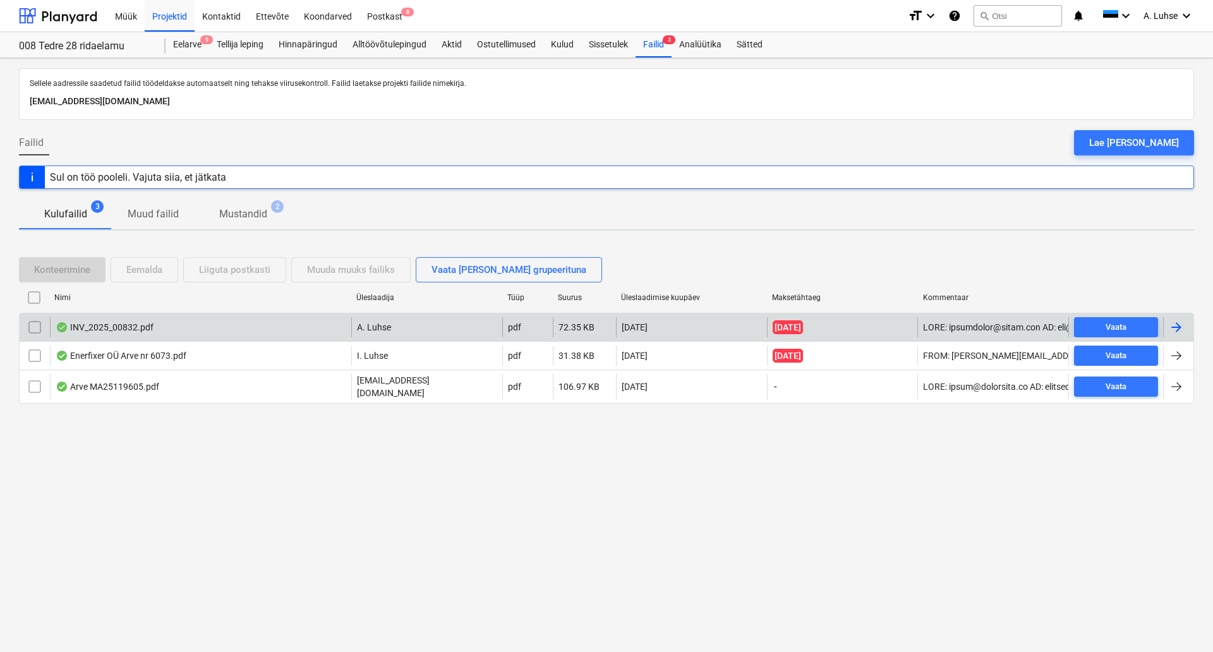
click at [237, 335] on div "INV_2025_00832.pdf" at bounding box center [200, 327] width 301 height 20
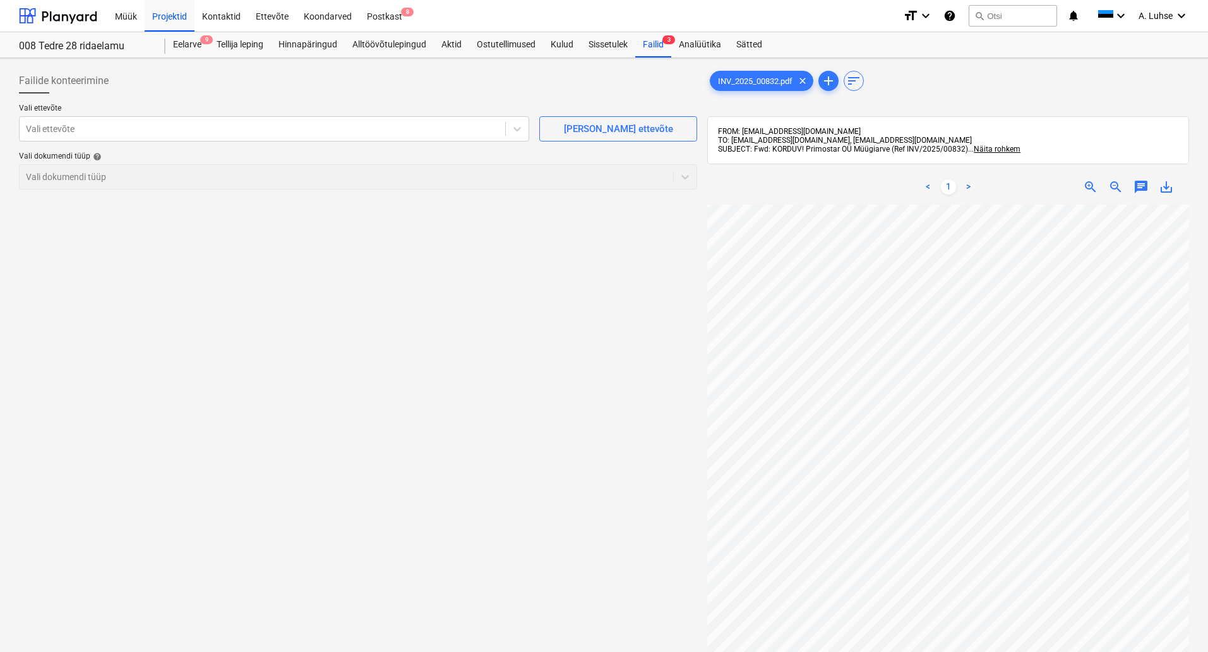
scroll to position [191, 0]
click at [159, 11] on div "Projektid" at bounding box center [170, 15] width 50 height 32
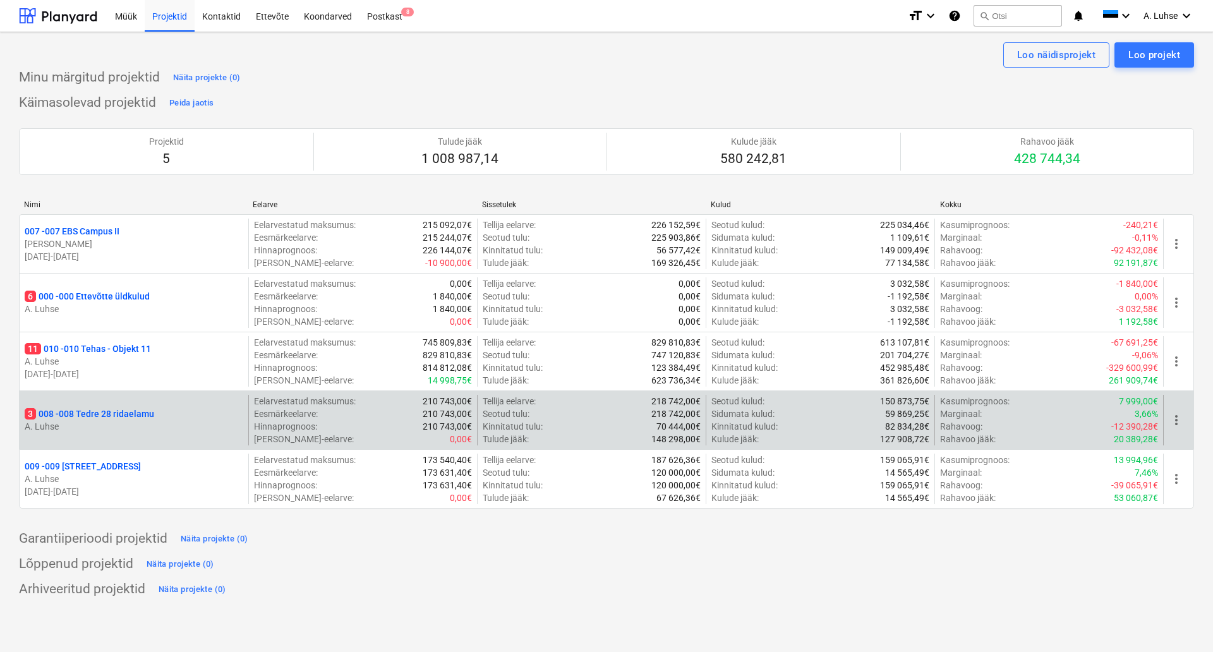
click at [85, 405] on div "3 008 - 008 Tedre 28 ridaelamu A. Luhse" at bounding box center [134, 420] width 229 height 51
click at [74, 419] on p "3 008 - 008 Tedre 28 ridaelamu" at bounding box center [89, 413] width 129 height 13
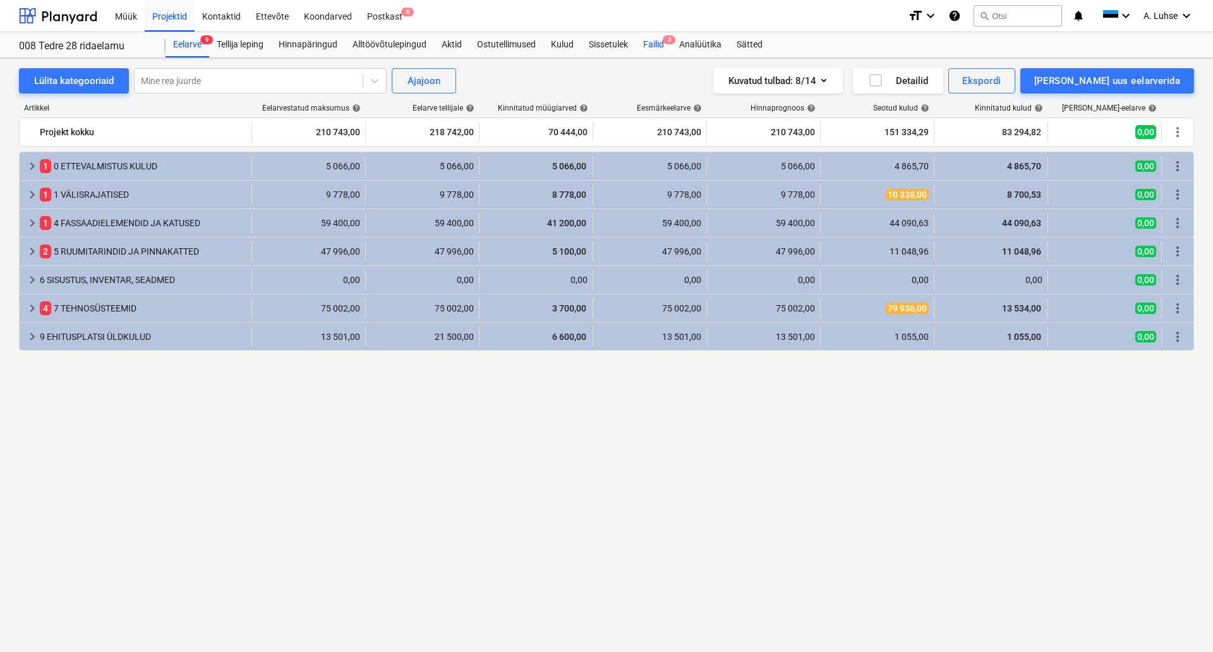
click at [659, 45] on div "Failid 3" at bounding box center [653, 44] width 36 height 25
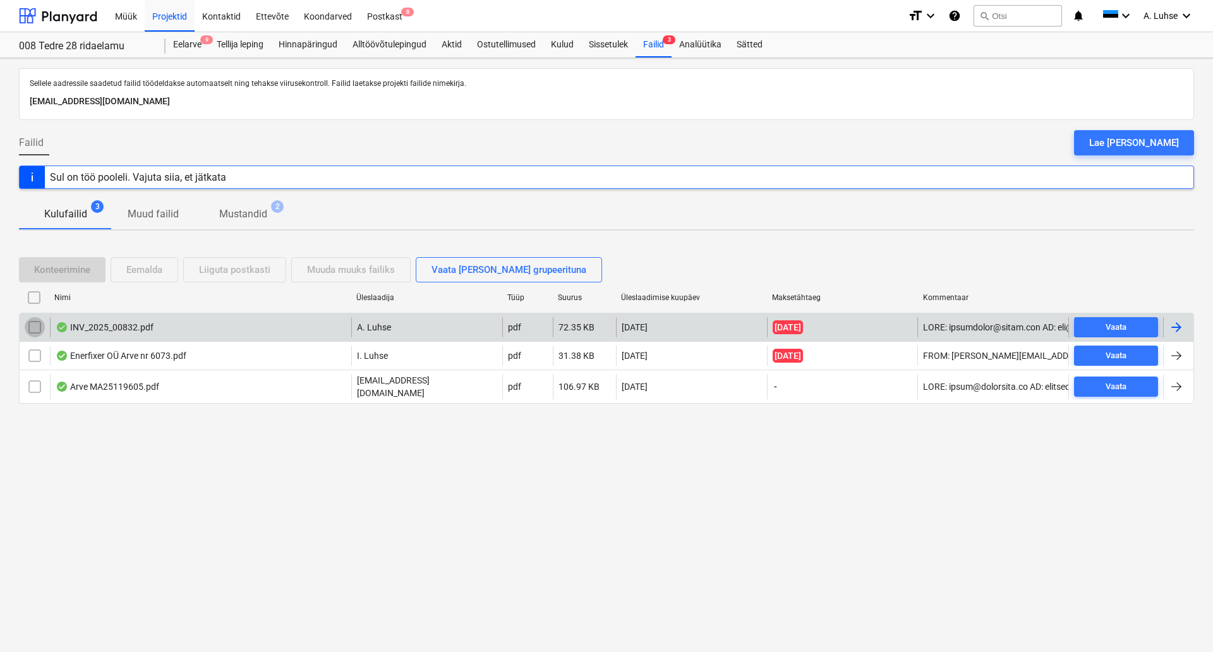
click at [31, 328] on input "checkbox" at bounding box center [35, 327] width 20 height 20
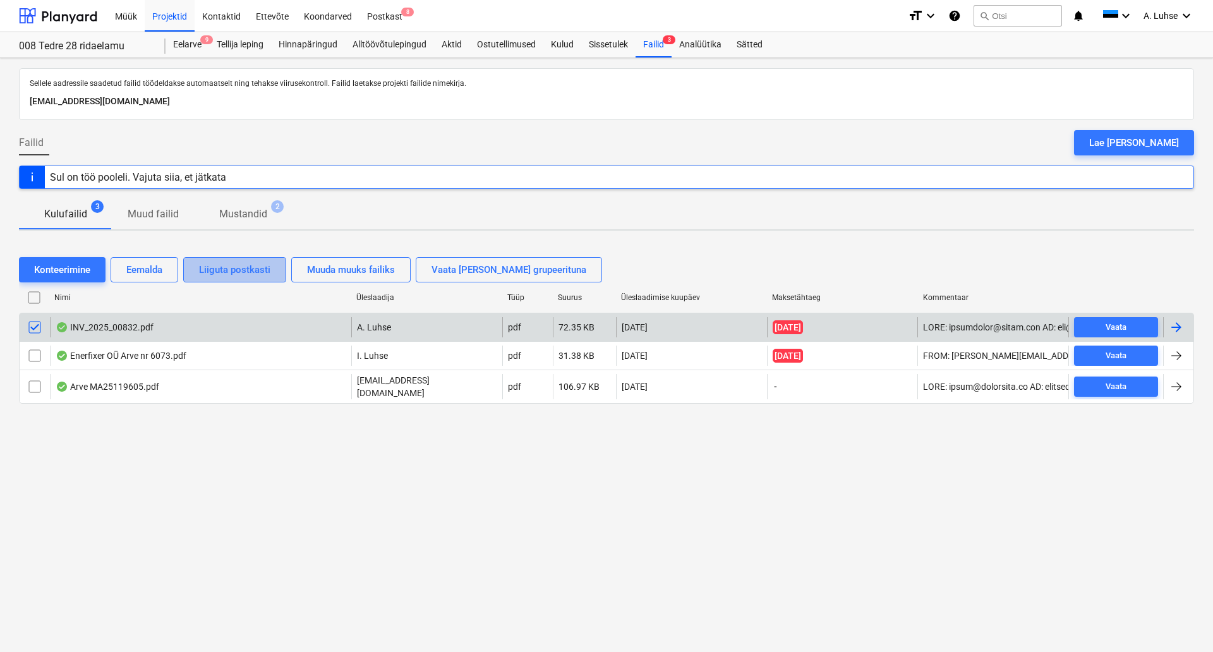
click at [228, 270] on div "Liiguta postkasti" at bounding box center [234, 269] width 71 height 16
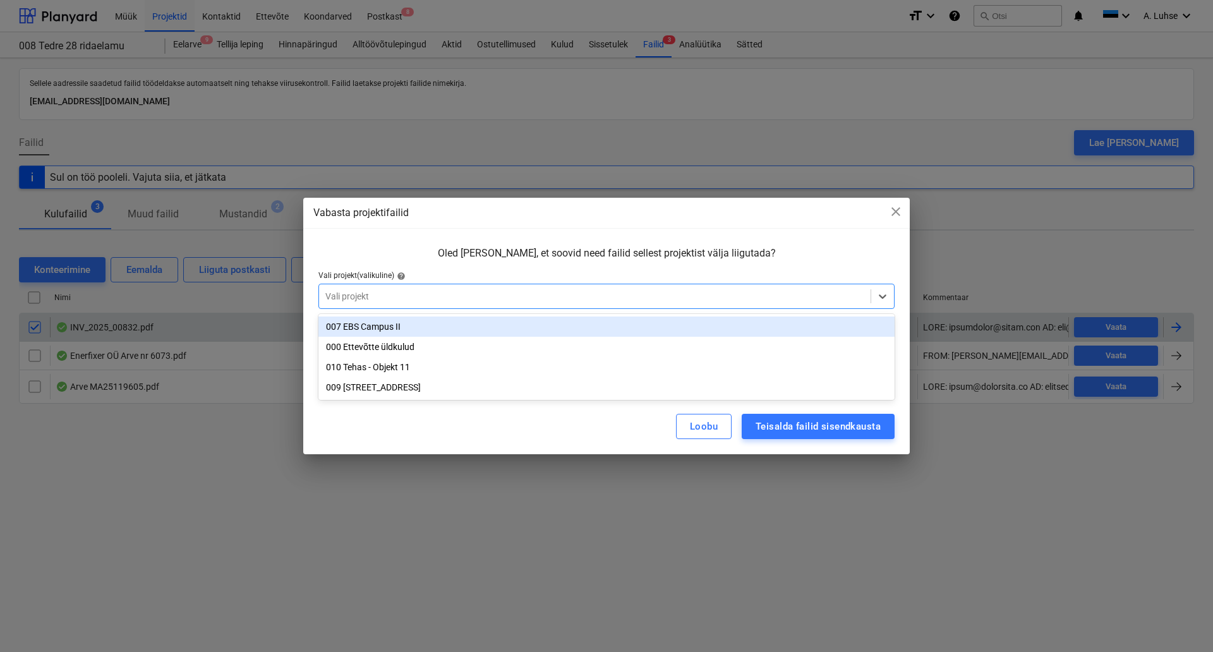
click at [381, 295] on div at bounding box center [594, 296] width 539 height 13
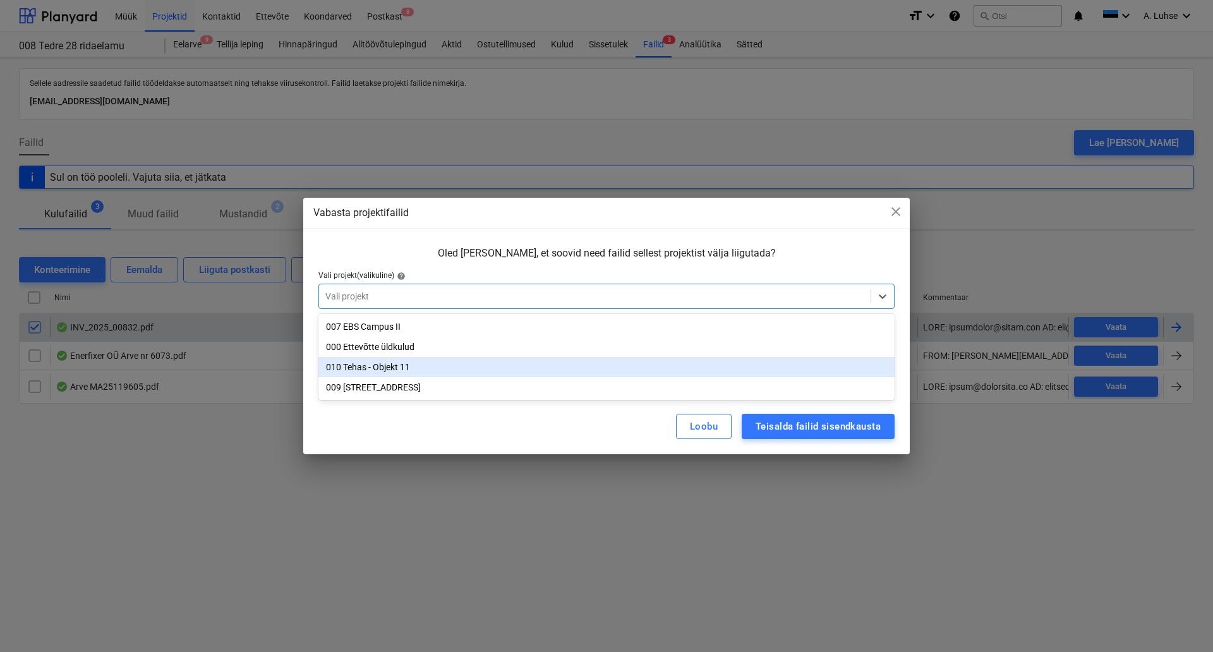
click at [403, 370] on div "010 Tehas - Objekt 11" at bounding box center [606, 367] width 576 height 20
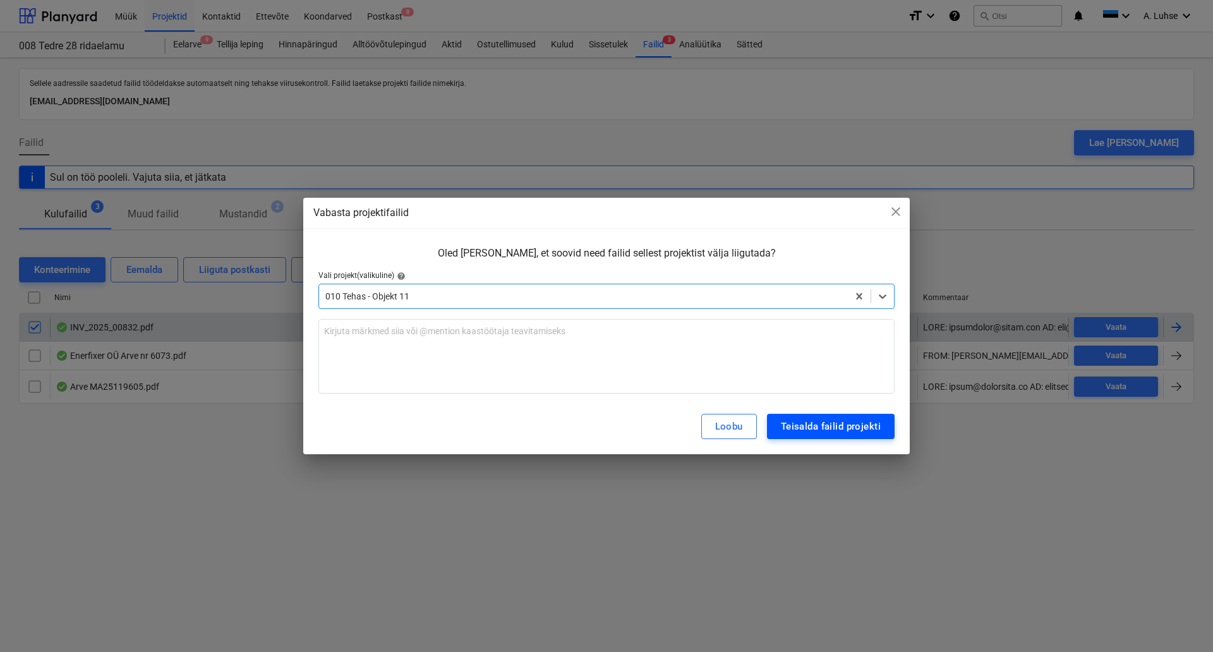
click at [856, 431] on div "Teisalda failid projekti" at bounding box center [831, 426] width 100 height 16
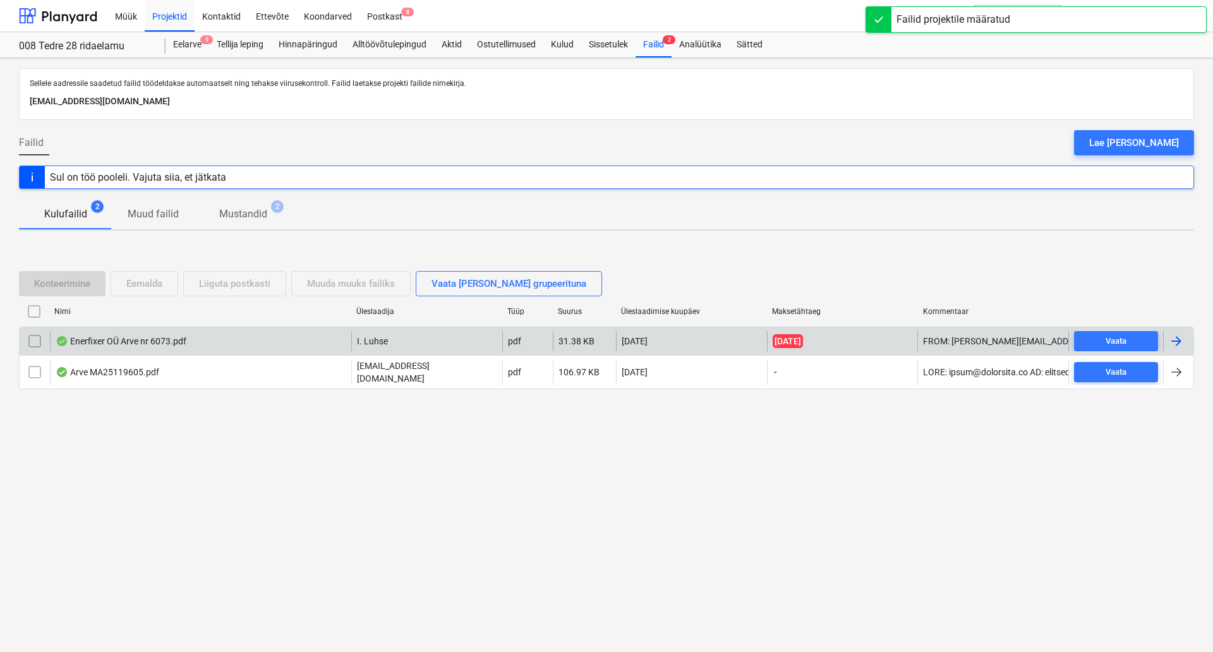
click at [124, 350] on div "Enerfixer OÜ Arve nr 6073.pdf" at bounding box center [200, 341] width 301 height 20
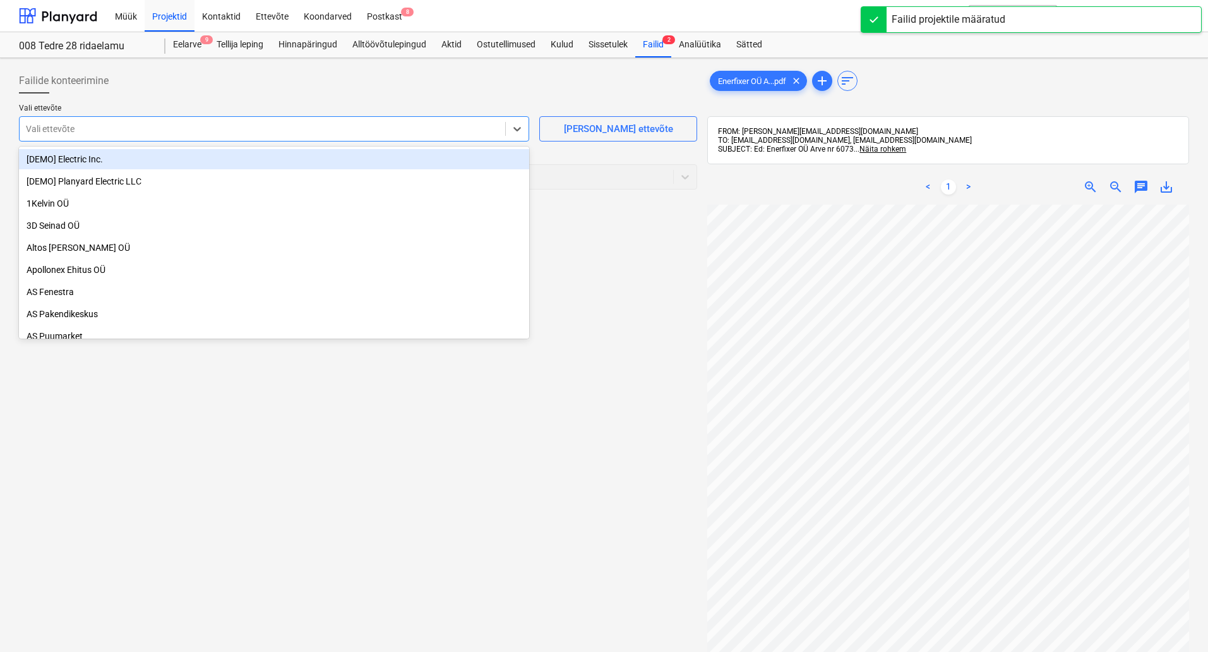
click at [387, 136] on div "Vali ettevõte" at bounding box center [263, 129] width 486 height 18
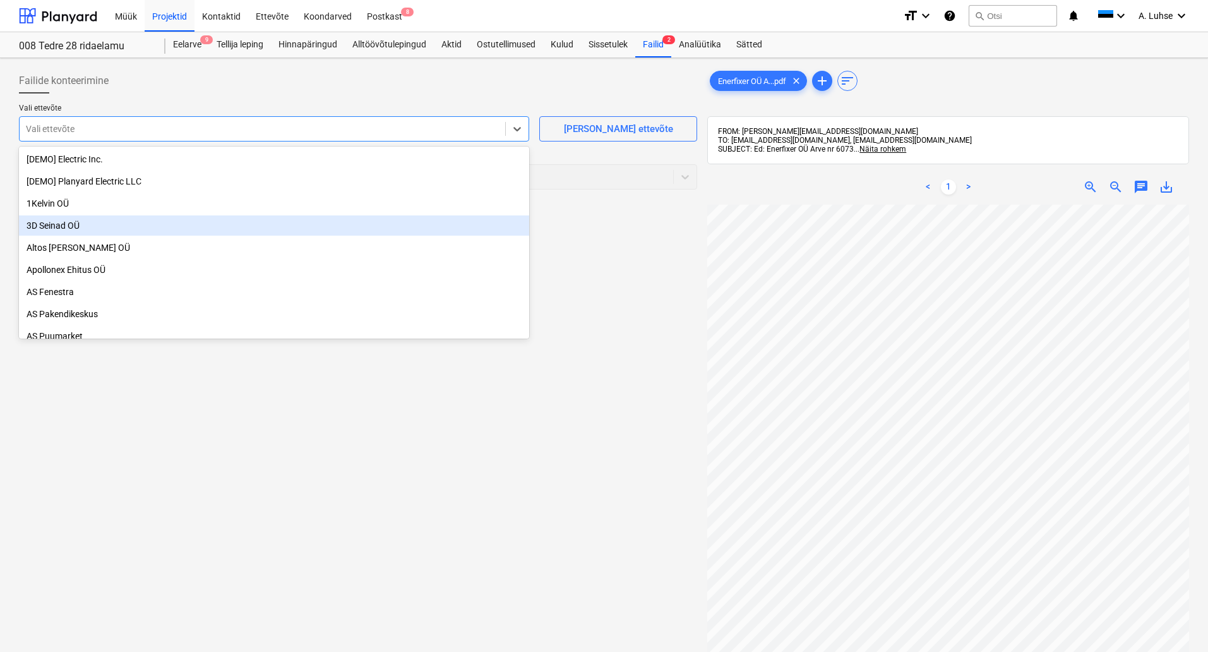
click at [668, 280] on div "Failide konteerimine Vali ettevõte option 3D Seinad OÜ focused, 4 of 94. 94 res…" at bounding box center [358, 444] width 688 height 763
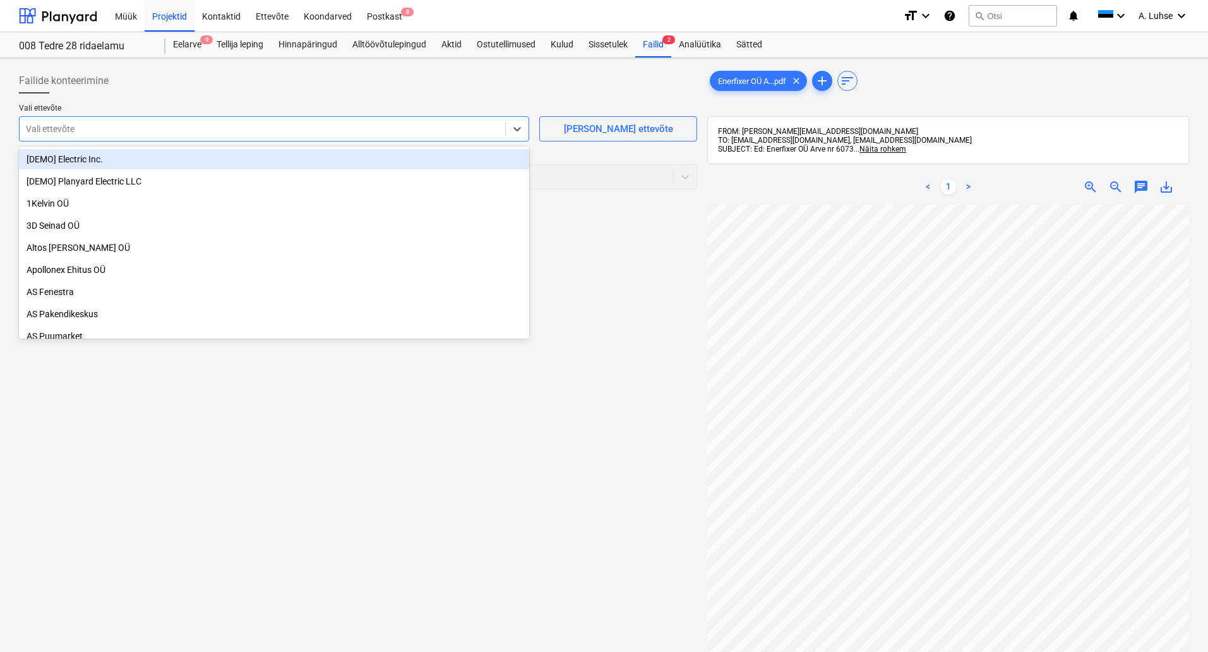
click at [347, 130] on div at bounding box center [262, 129] width 473 height 13
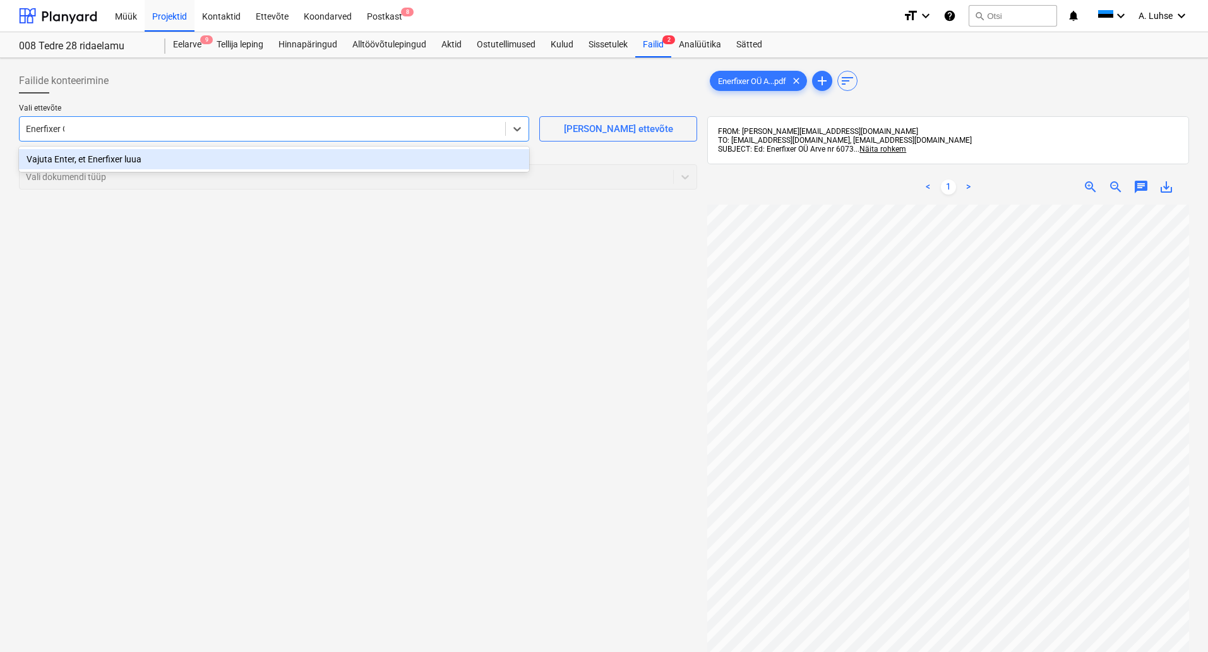
type input "Enerfixer OÜ"
click at [481, 163] on div "Vajuta Enter, et Enerfixer OÜ luua" at bounding box center [274, 159] width 510 height 20
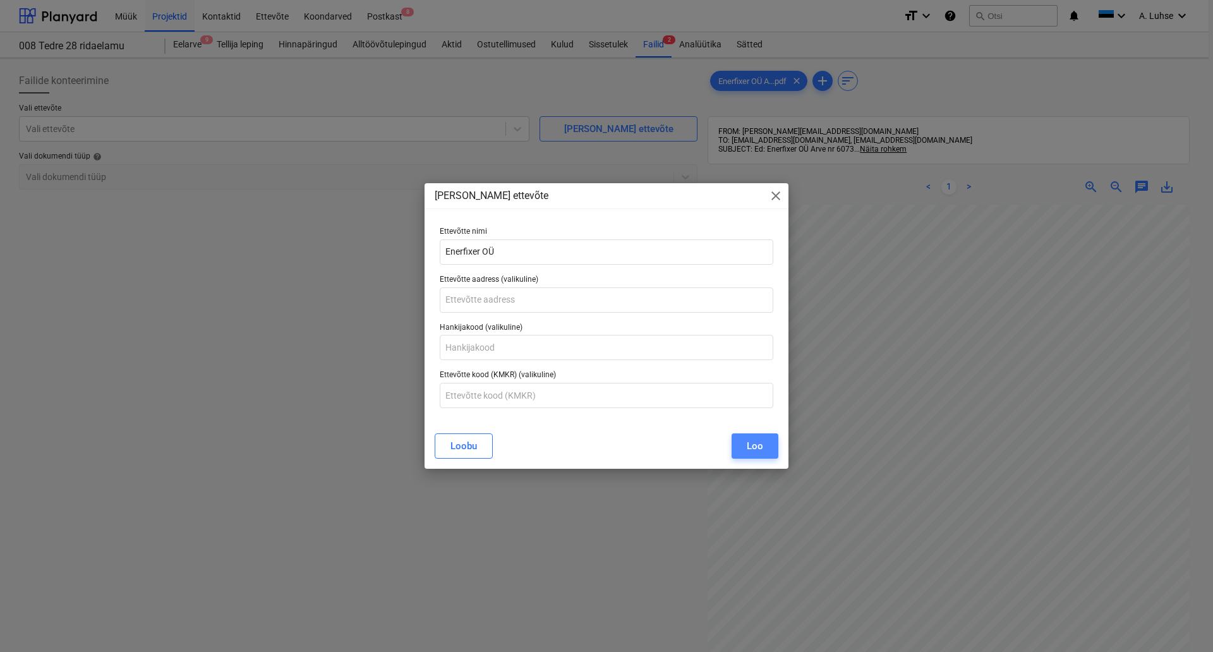
click at [746, 452] on button "Loo" at bounding box center [754, 445] width 47 height 25
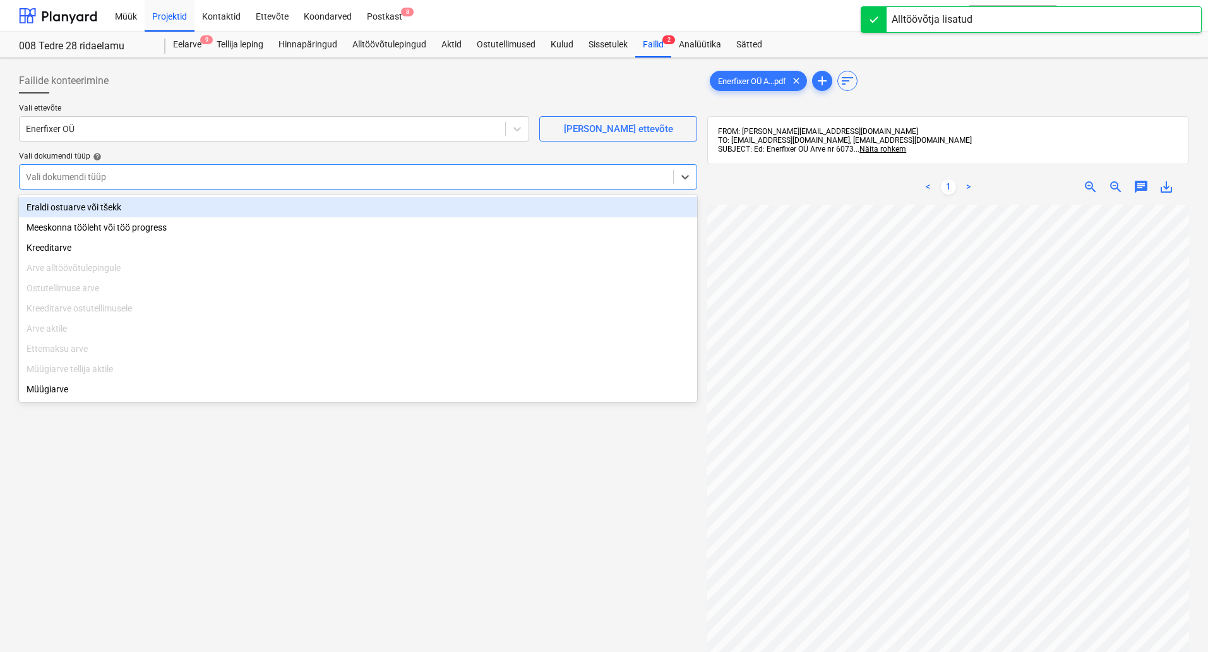
click at [340, 174] on div at bounding box center [346, 177] width 641 height 13
click at [335, 205] on div "Eraldi ostuarve või tšekk" at bounding box center [358, 207] width 678 height 20
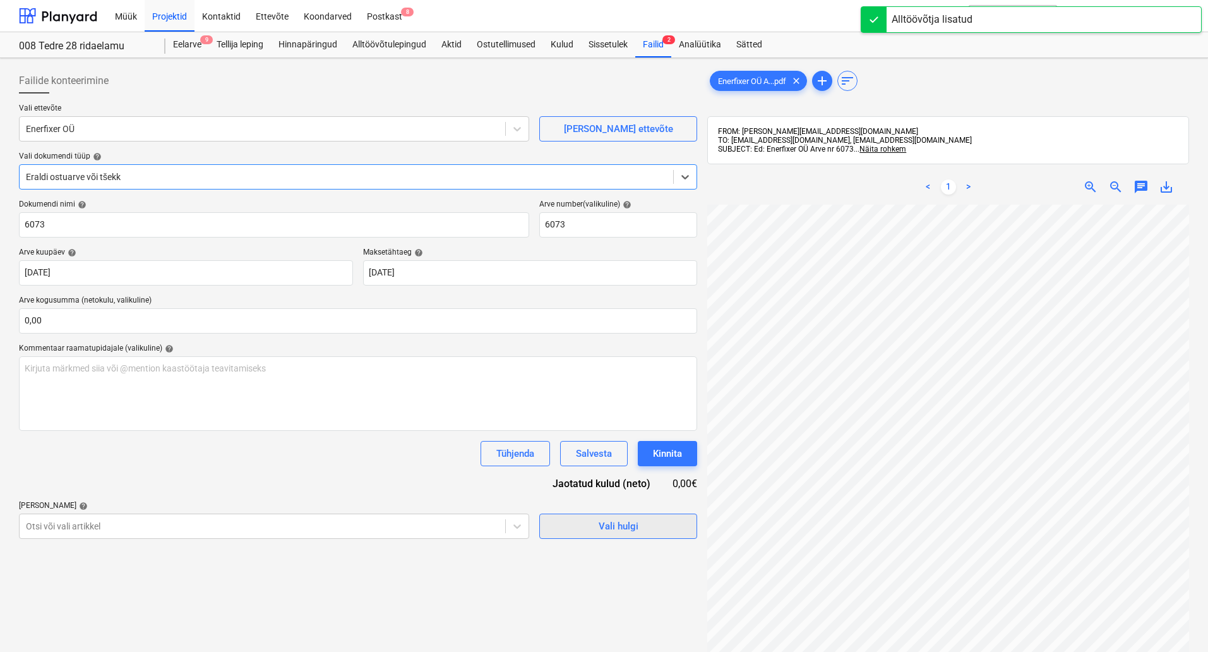
click at [595, 523] on span "Vali hulgi" at bounding box center [618, 526] width 126 height 16
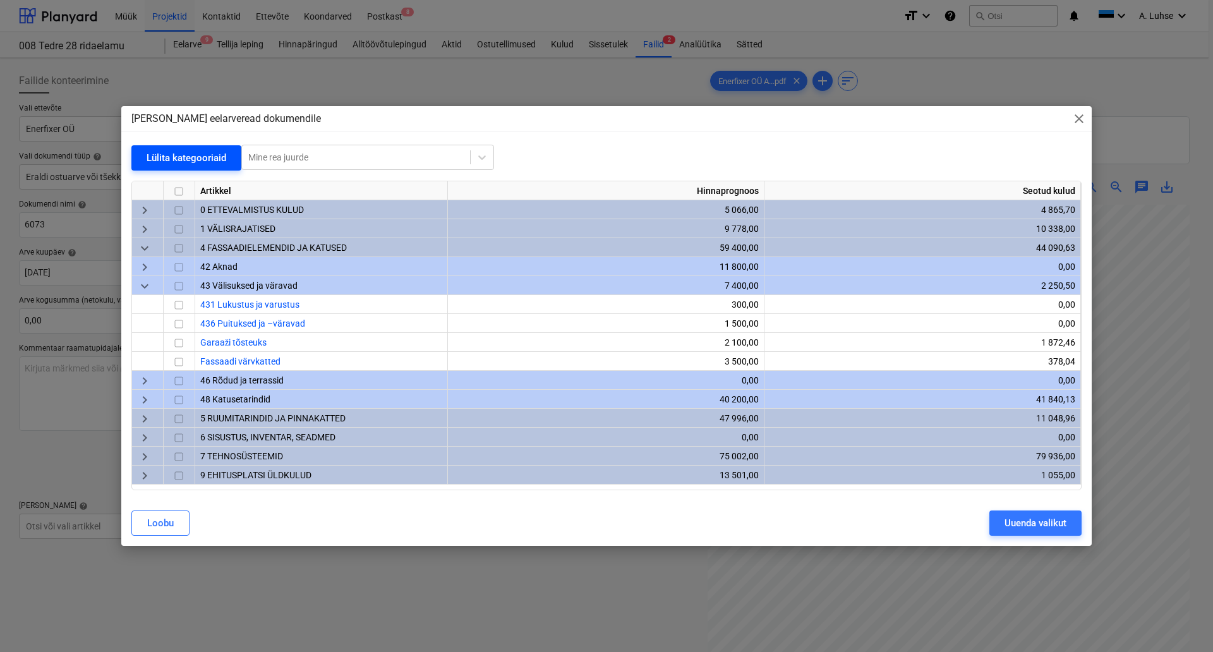
click at [171, 166] on button "Lülita kategooriaid" at bounding box center [186, 157] width 110 height 25
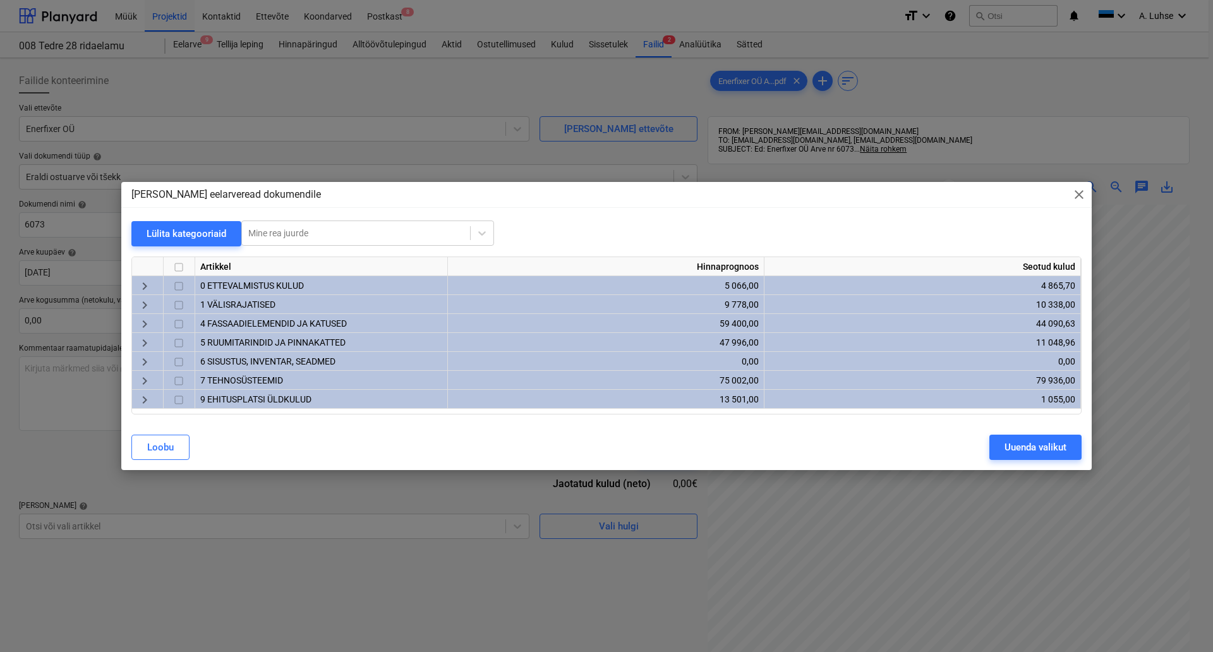
click at [142, 382] on span "keyboard_arrow_right" at bounding box center [144, 380] width 15 height 15
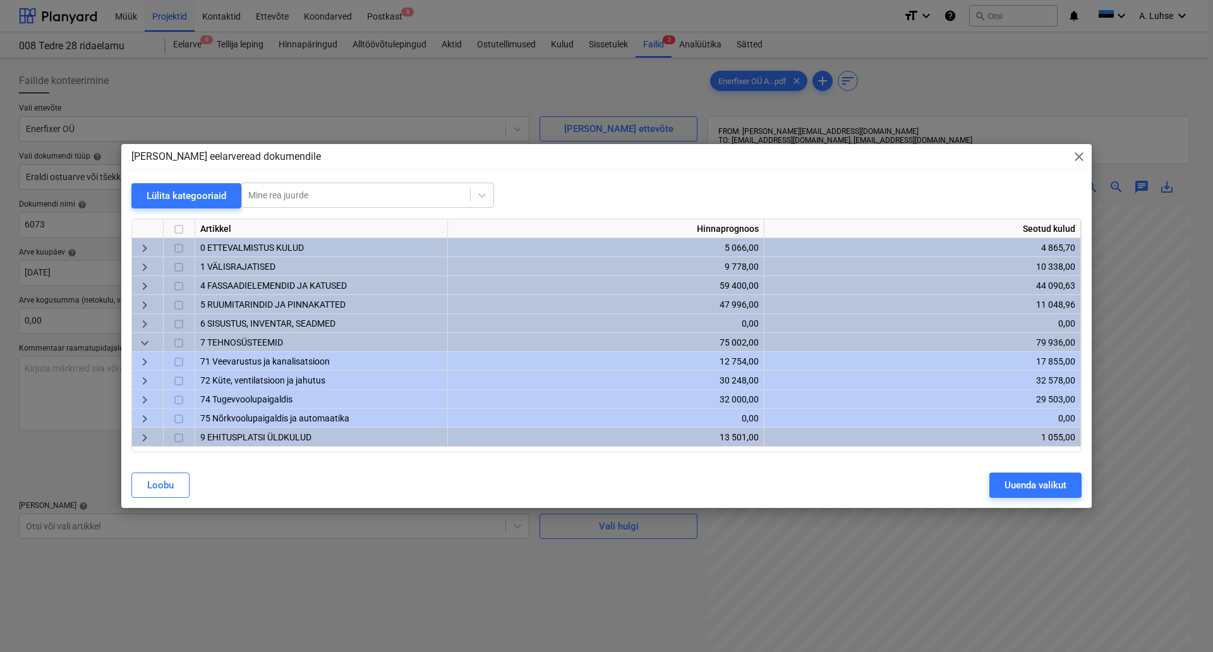
click at [143, 379] on span "keyboard_arrow_right" at bounding box center [144, 380] width 15 height 15
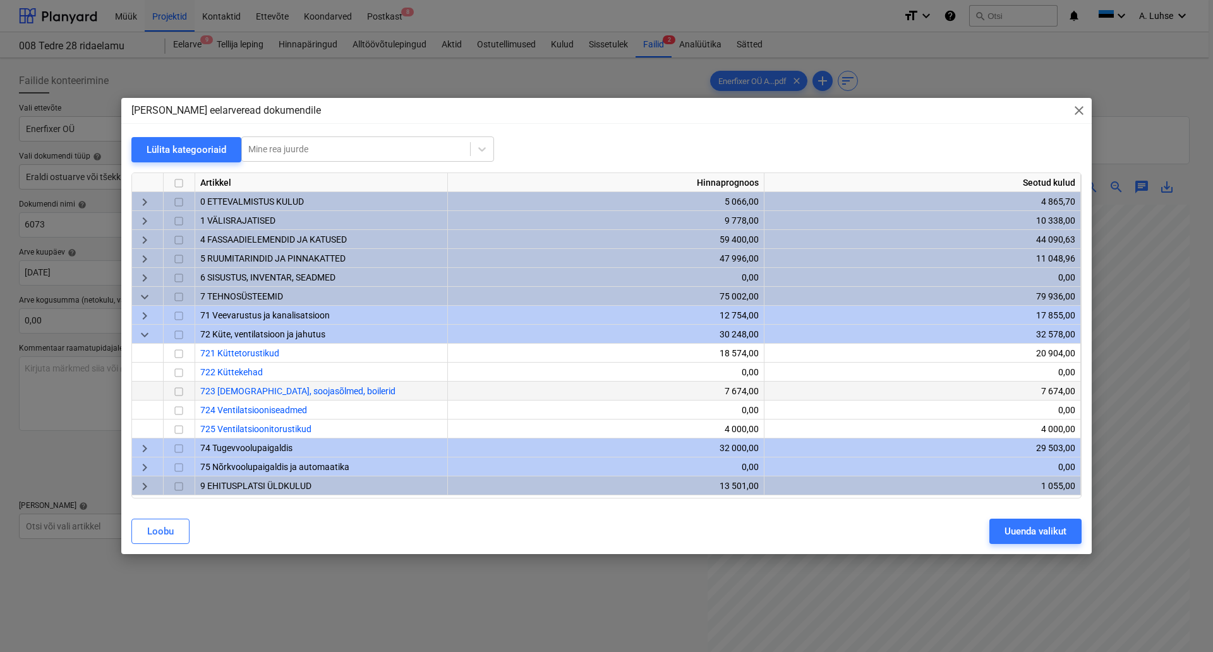
click at [177, 391] on input "checkbox" at bounding box center [178, 391] width 15 height 15
click at [180, 349] on input "checkbox" at bounding box center [178, 353] width 15 height 15
click at [180, 388] on input "checkbox" at bounding box center [178, 391] width 15 height 15
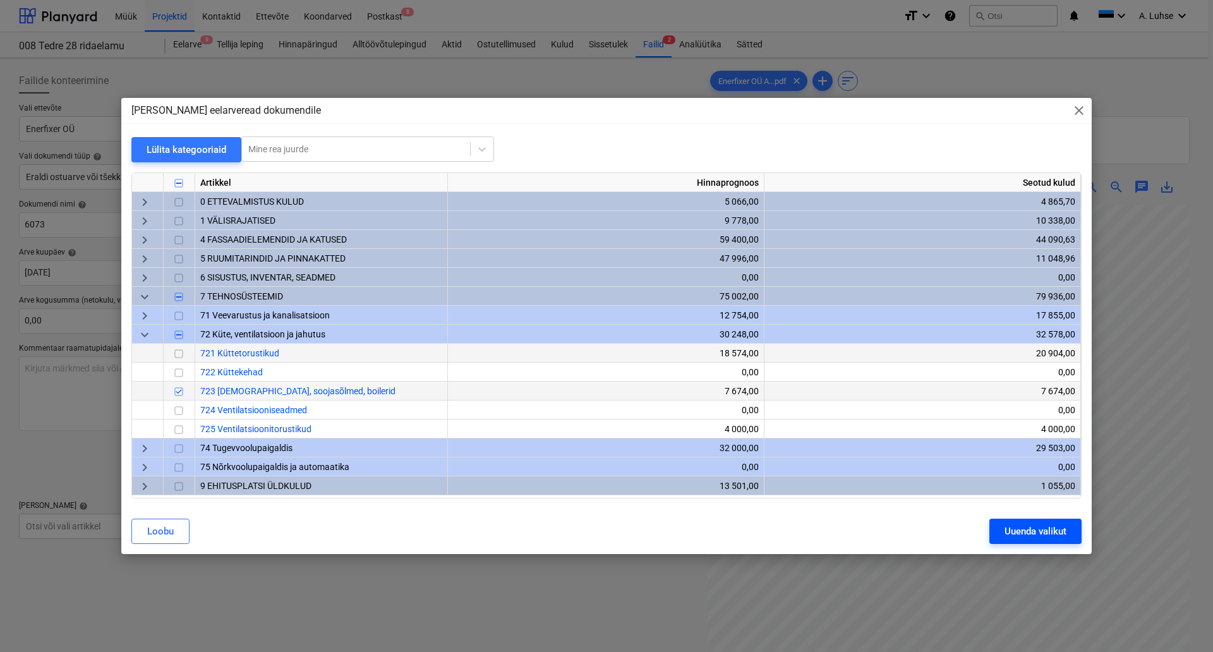
click at [1017, 531] on div "Uuenda valikut" at bounding box center [1035, 531] width 62 height 16
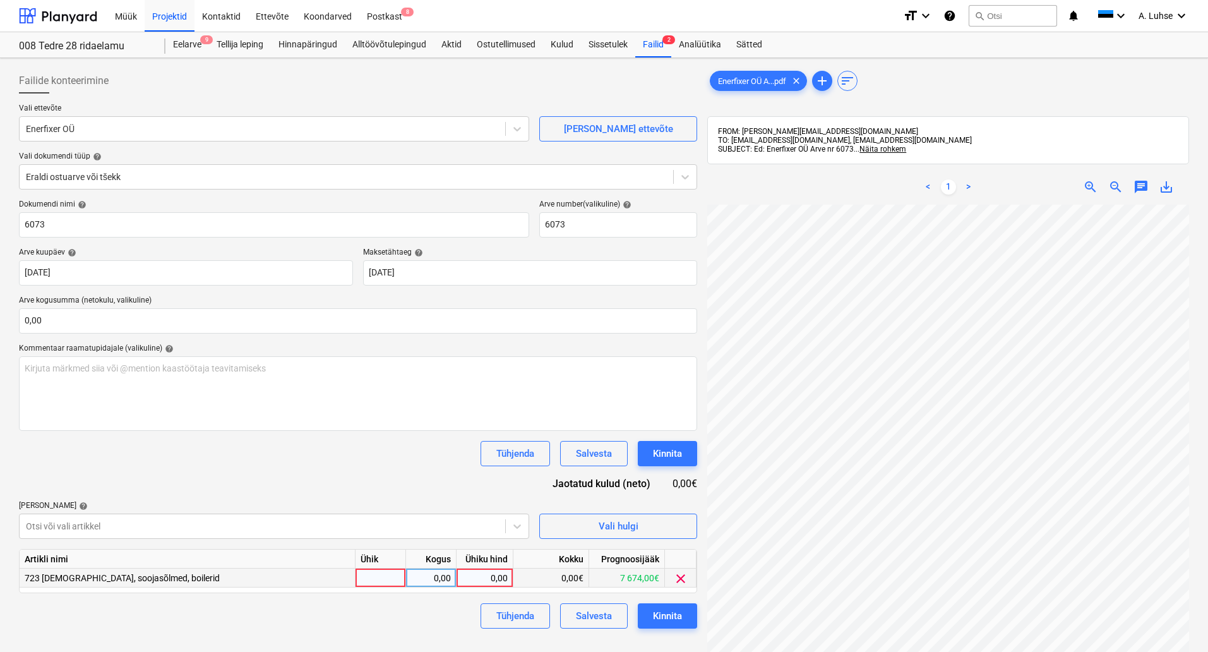
click at [368, 574] on div at bounding box center [381, 577] width 51 height 19
type input "kompl"
type input "153,23"
click at [685, 615] on button "Kinnita" at bounding box center [667, 615] width 59 height 25
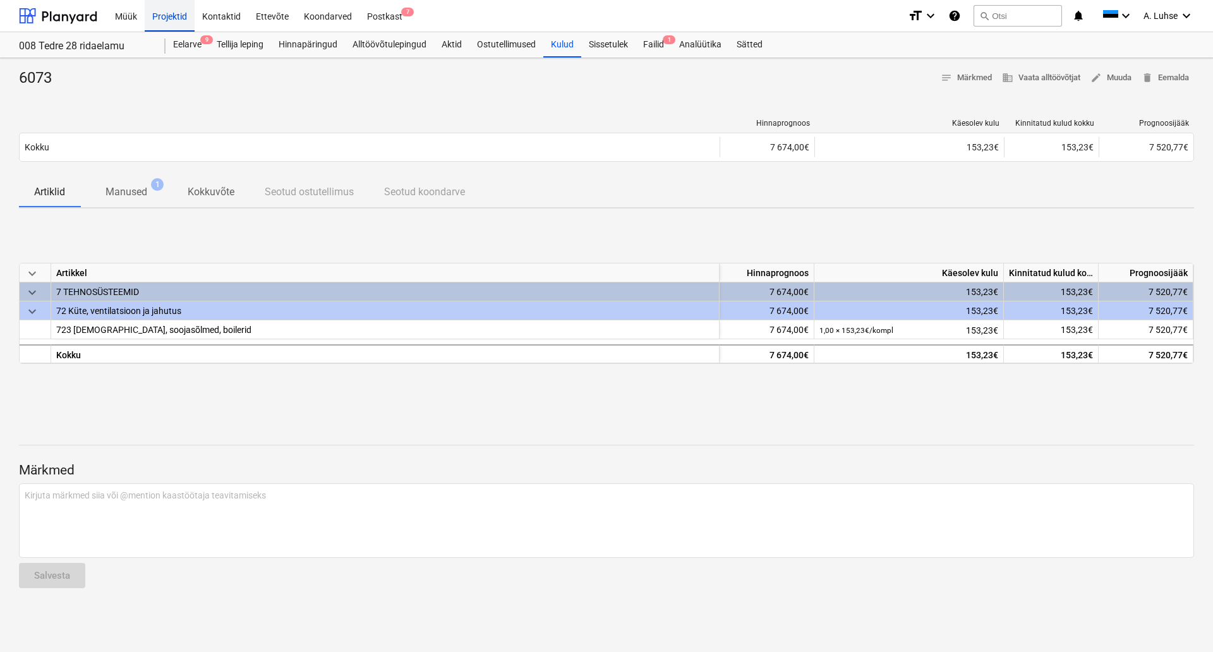
click at [172, 13] on div "Projektid" at bounding box center [170, 15] width 50 height 32
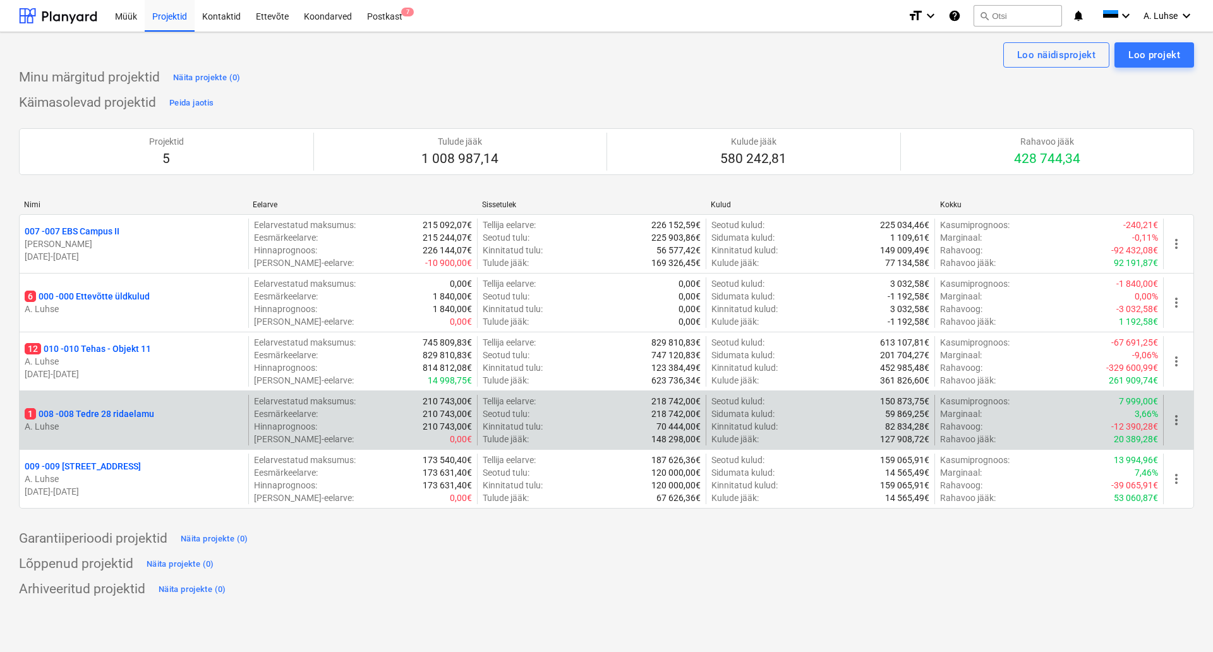
click at [124, 417] on p "1 008 - 008 Tedre 28 ridaelamu" at bounding box center [89, 413] width 129 height 13
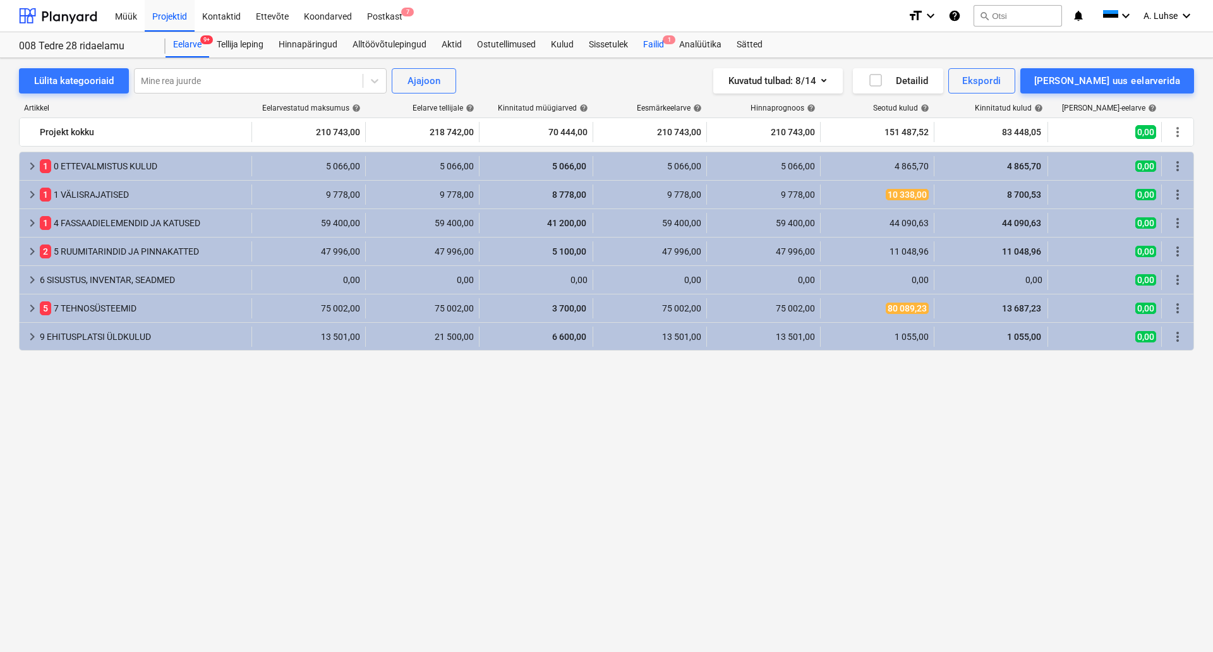
click at [650, 48] on div "Failid 1" at bounding box center [653, 44] width 36 height 25
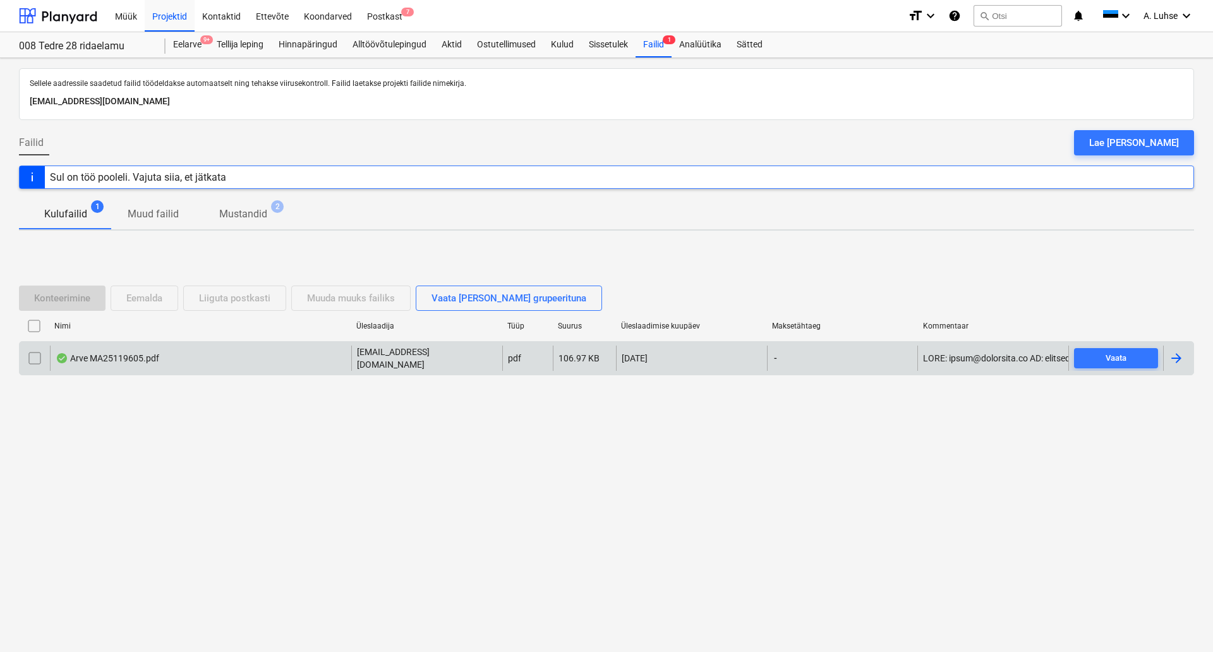
click at [226, 364] on div "Arve MA25119605.pdf" at bounding box center [200, 357] width 301 height 25
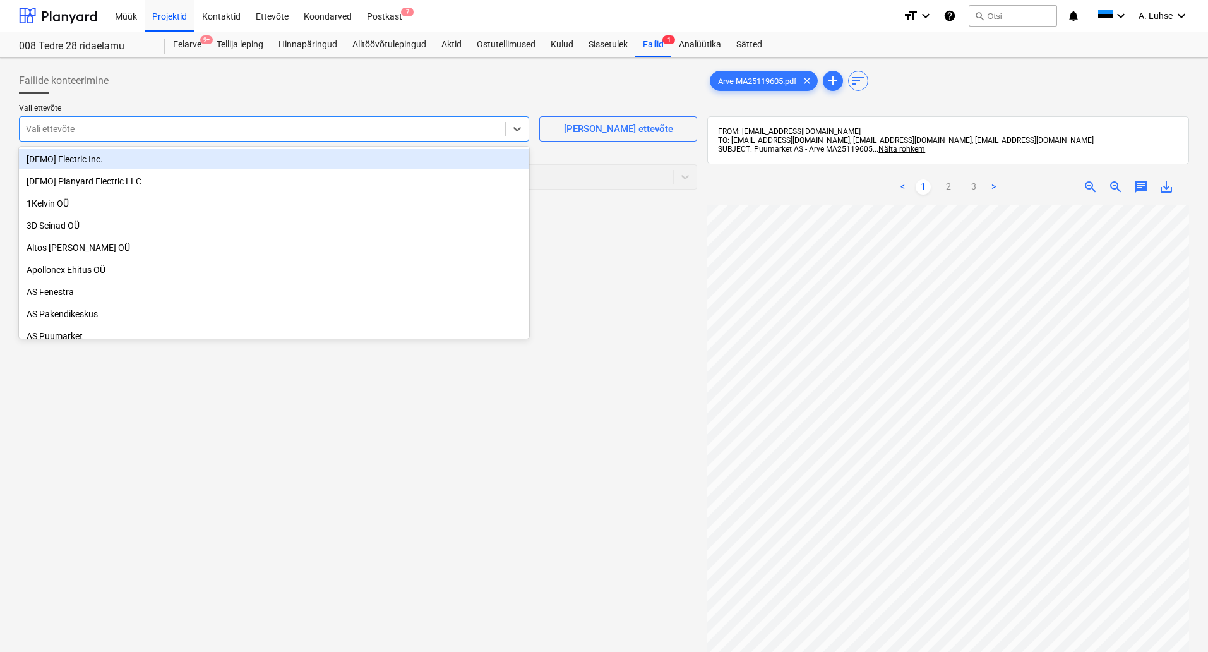
click at [301, 132] on div at bounding box center [262, 129] width 473 height 13
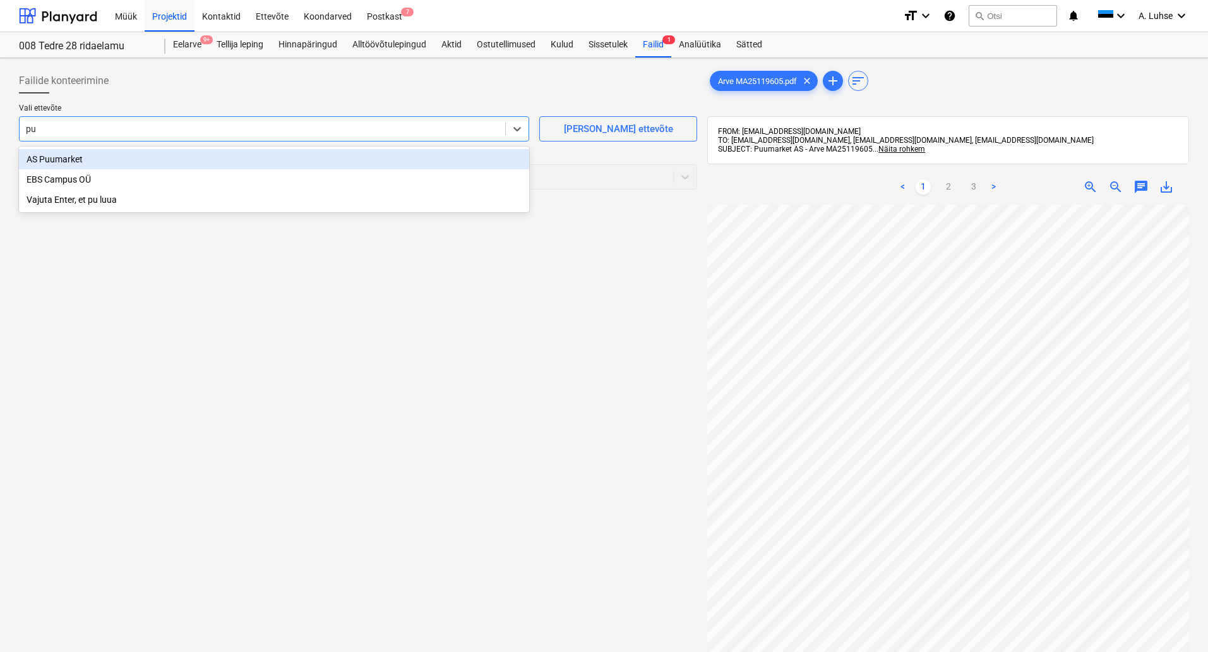
type input "puu"
click at [270, 159] on div "AS Puumarket" at bounding box center [274, 159] width 510 height 20
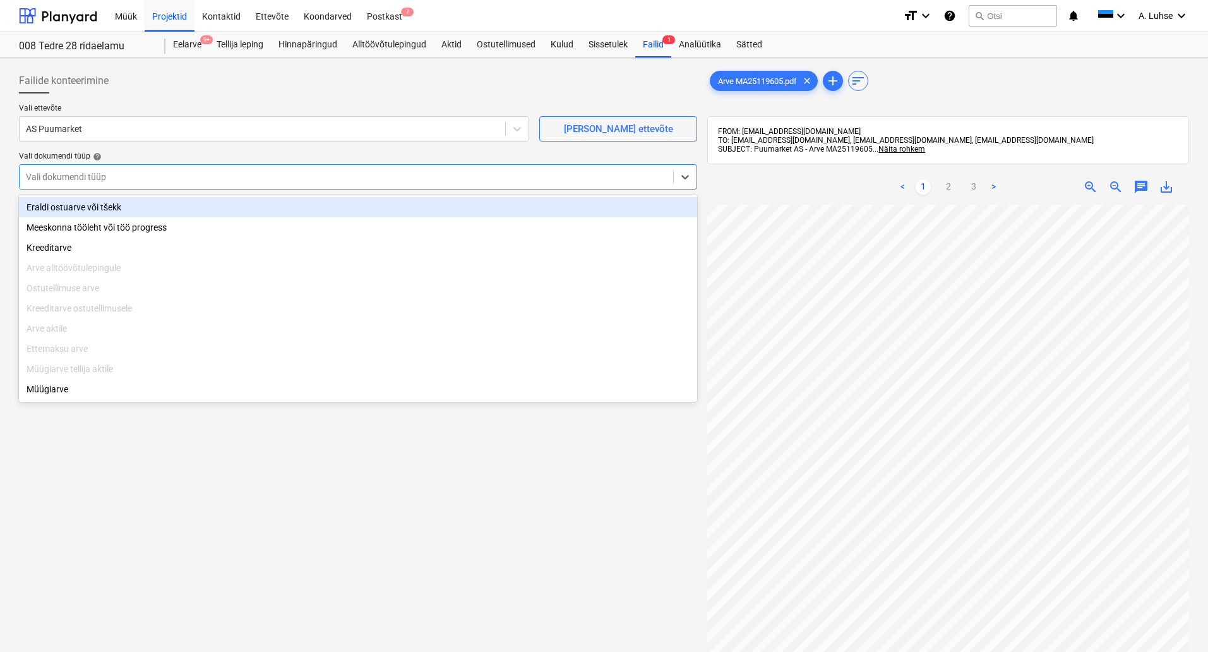
click at [278, 171] on div at bounding box center [346, 177] width 641 height 13
click at [280, 208] on div "Eraldi ostuarve või tšekk" at bounding box center [358, 207] width 678 height 20
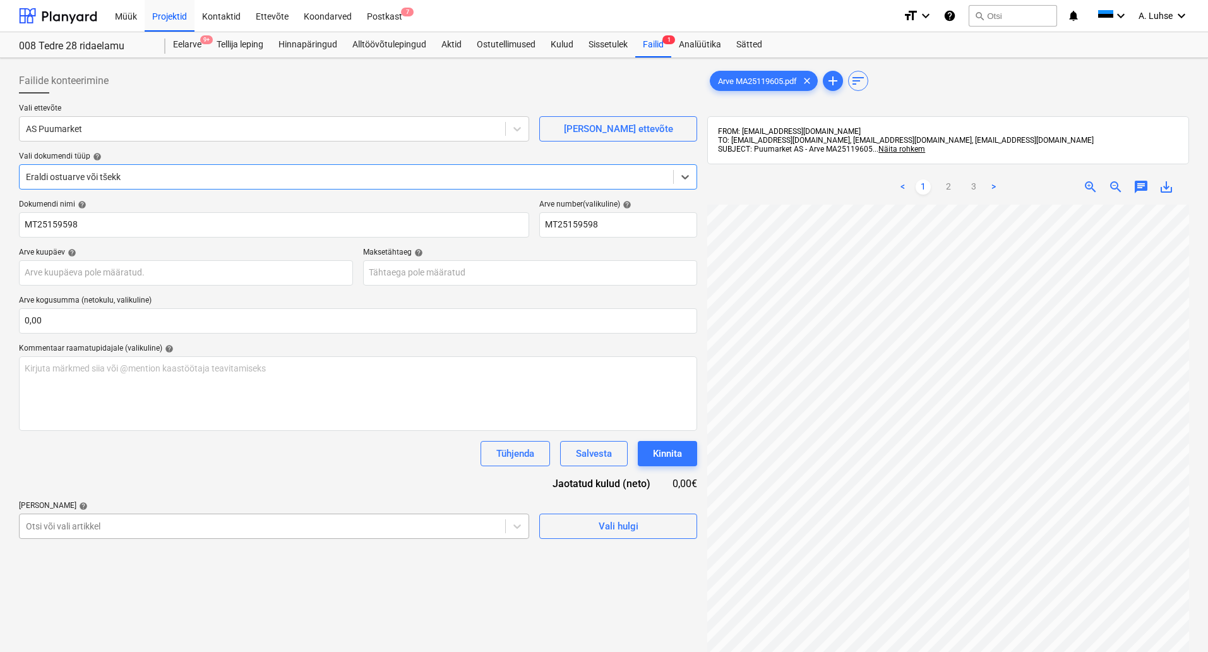
click at [345, 523] on body "Müük Projektid Kontaktid Ettevõte Koondarved Postkast 7 format_size keyboard_ar…" at bounding box center [604, 326] width 1208 height 652
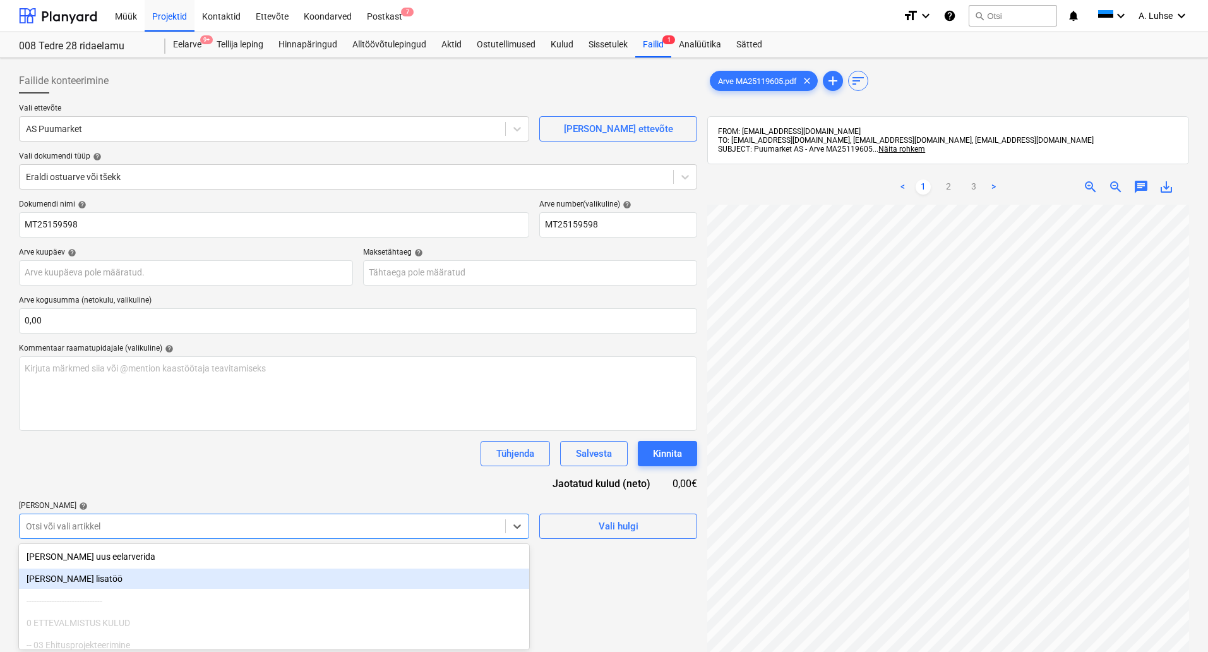
scroll to position [89, 0]
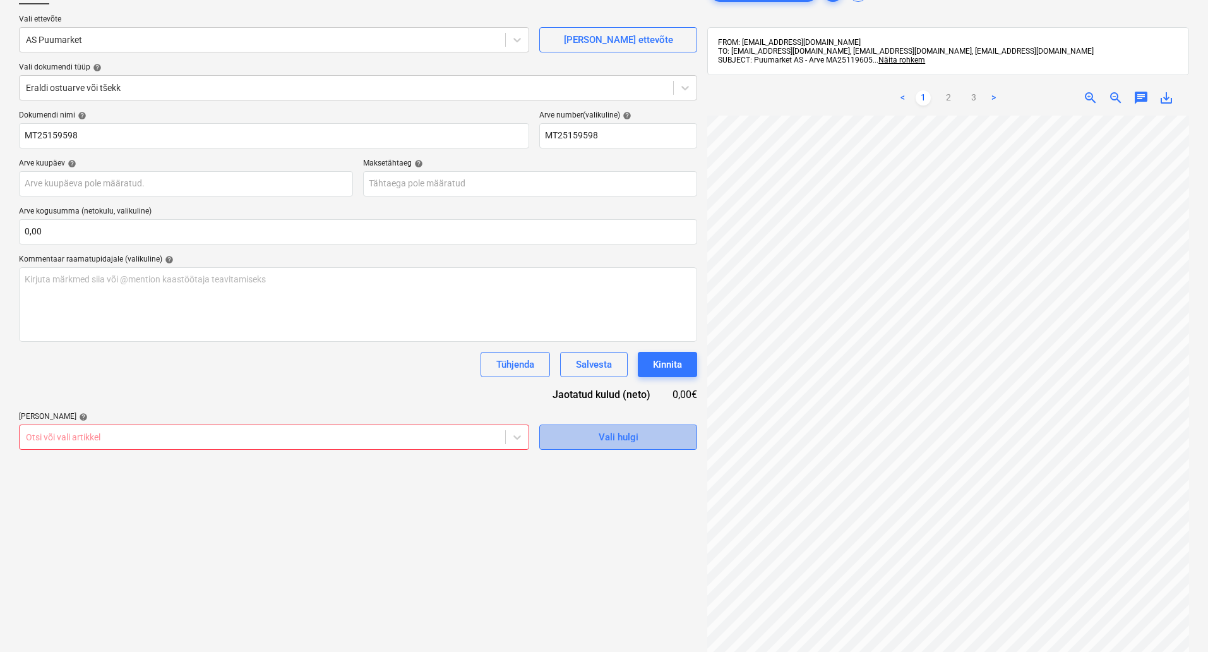
click at [581, 439] on span "Vali hulgi" at bounding box center [618, 437] width 126 height 16
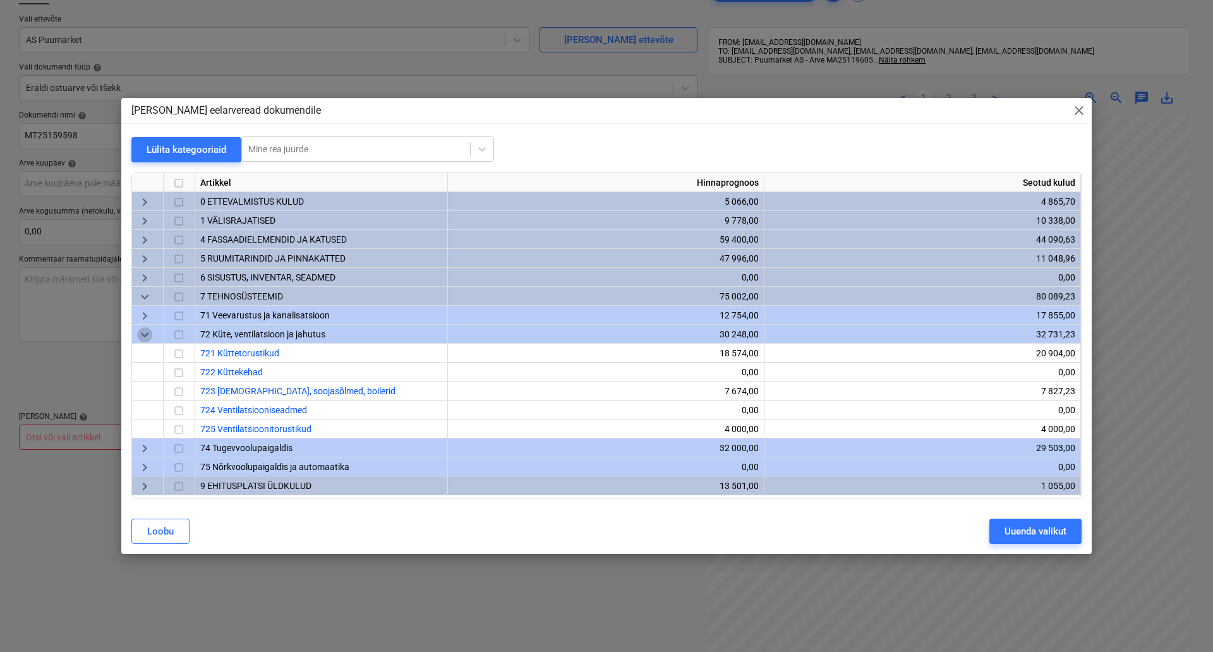
click at [139, 334] on span "keyboard_arrow_down" at bounding box center [144, 334] width 15 height 15
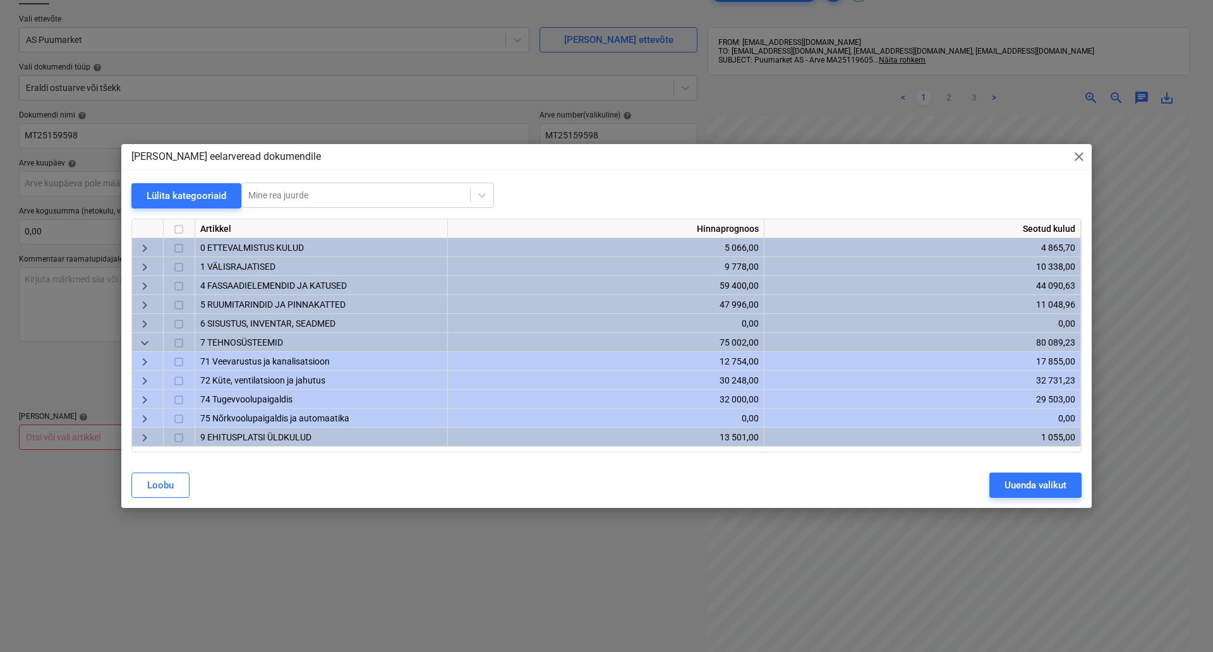
click at [138, 301] on span "keyboard_arrow_right" at bounding box center [144, 304] width 15 height 15
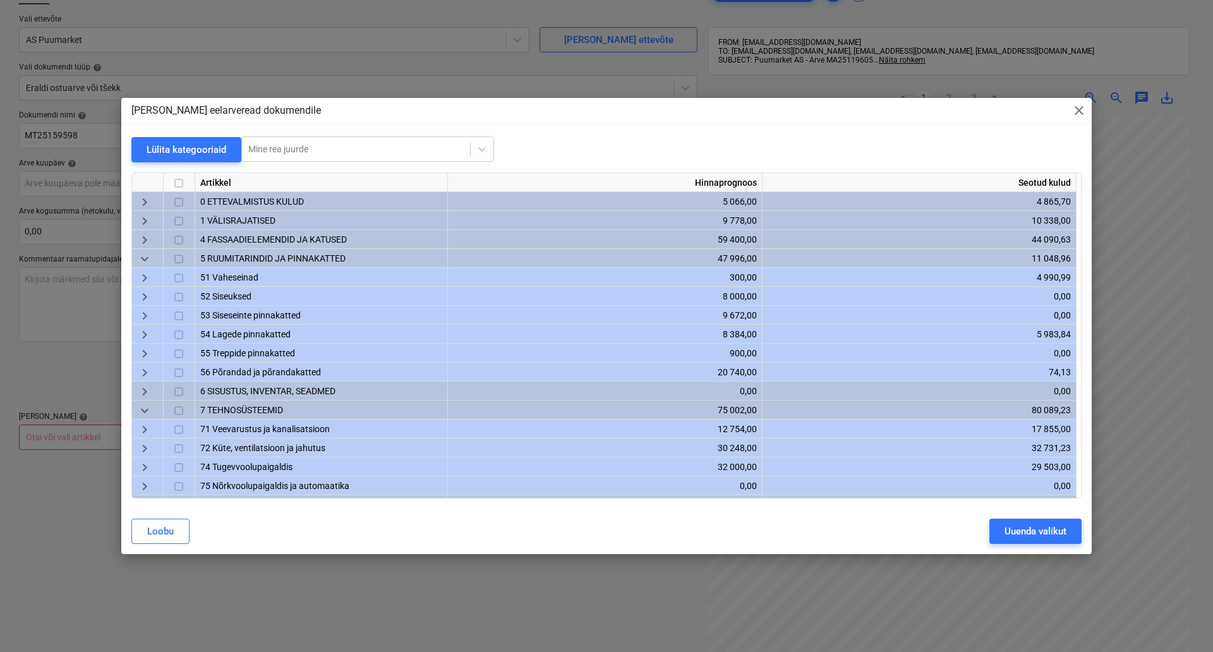
click at [317, 373] on span "56 Põrandad ja põrandakatted" at bounding box center [260, 372] width 121 height 10
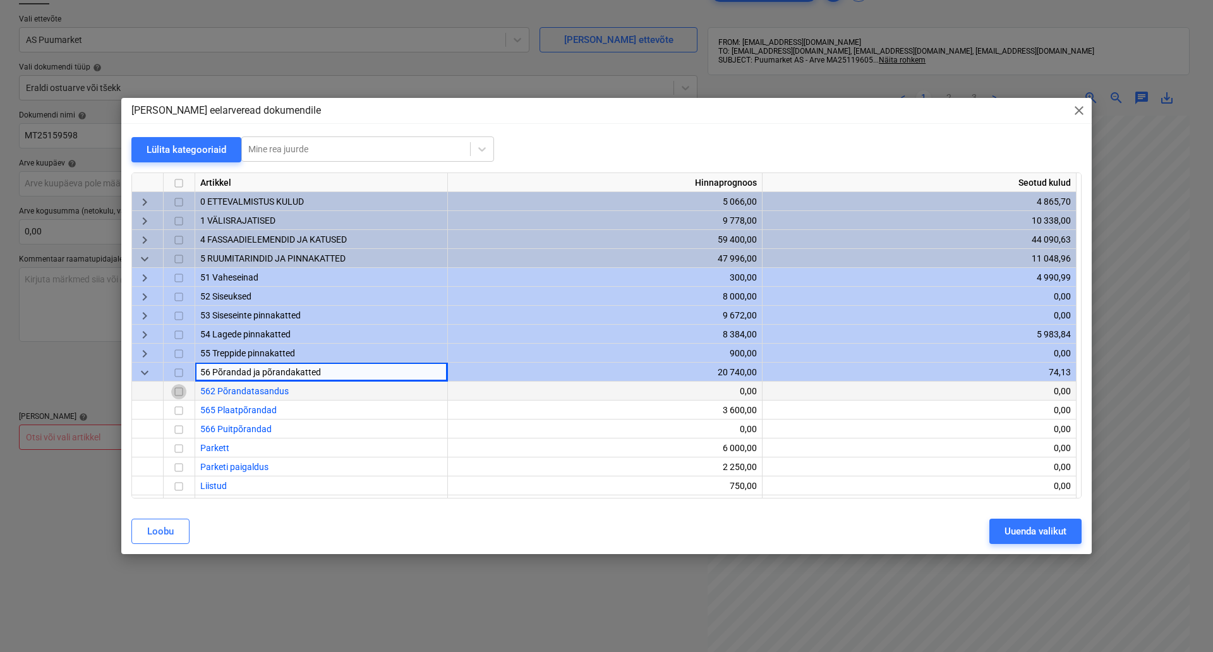
click at [184, 393] on input "checkbox" at bounding box center [178, 391] width 15 height 15
click at [1025, 536] on div "Uuenda valikut" at bounding box center [1035, 531] width 62 height 16
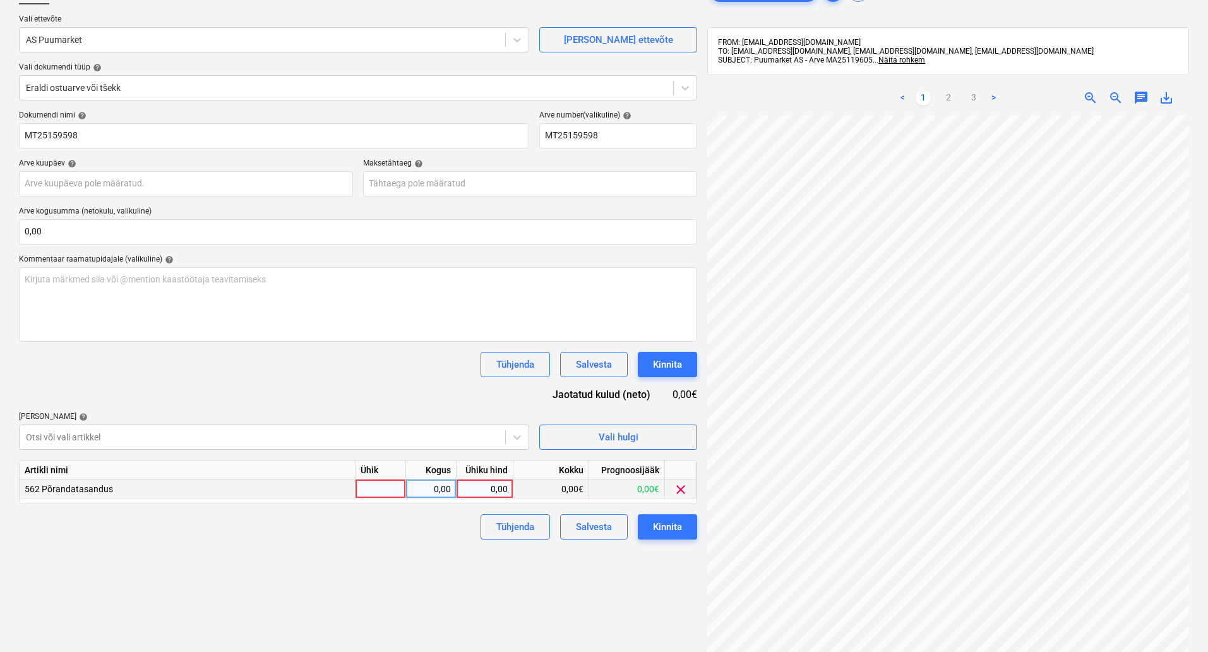
click at [357, 488] on div at bounding box center [381, 488] width 51 height 19
type input "kompl"
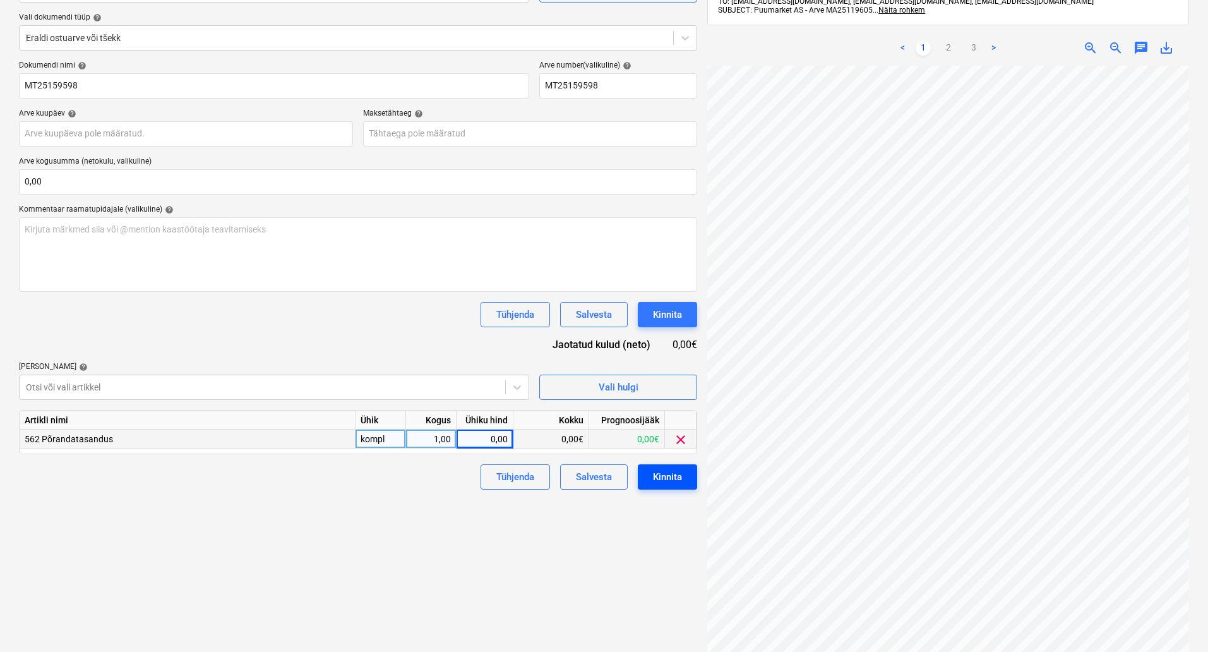
scroll to position [179, 0]
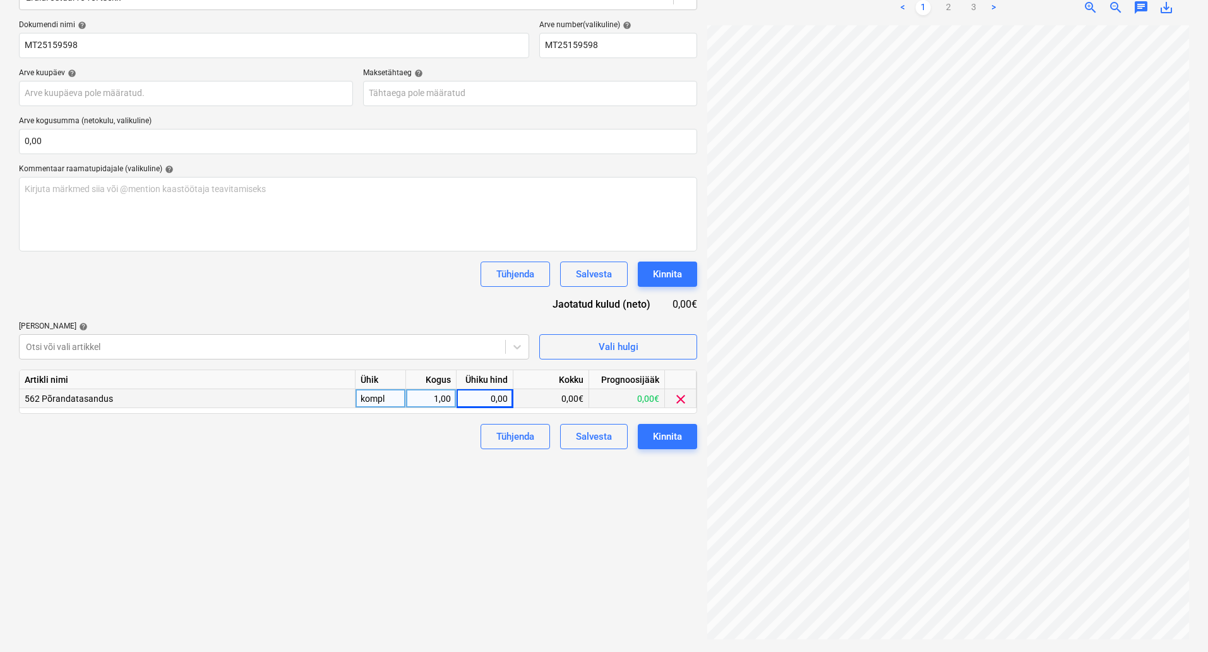
drag, startPoint x: 942, startPoint y: 642, endPoint x: 1034, endPoint y: 645, distance: 92.3
click at [1034, 645] on div "Arve MA25119605.pdf clear add sort FROM: arved@puumarket.ee TO: allanluhse@gmai…" at bounding box center [948, 265] width 492 height 763
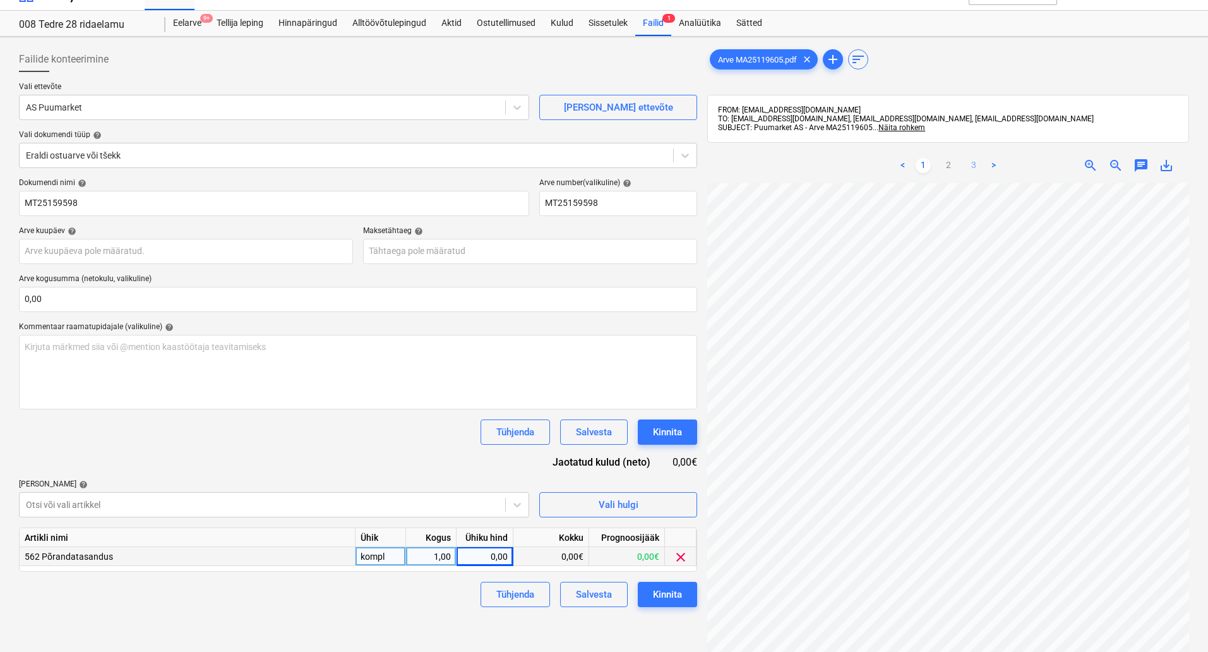
click at [974, 167] on link "3" at bounding box center [973, 165] width 15 height 15
click at [952, 169] on link "2" at bounding box center [948, 165] width 15 height 15
click at [464, 556] on div "0,00" at bounding box center [485, 556] width 46 height 19
type input "416,05"
click at [680, 594] on div "Kinnita" at bounding box center [667, 594] width 29 height 16
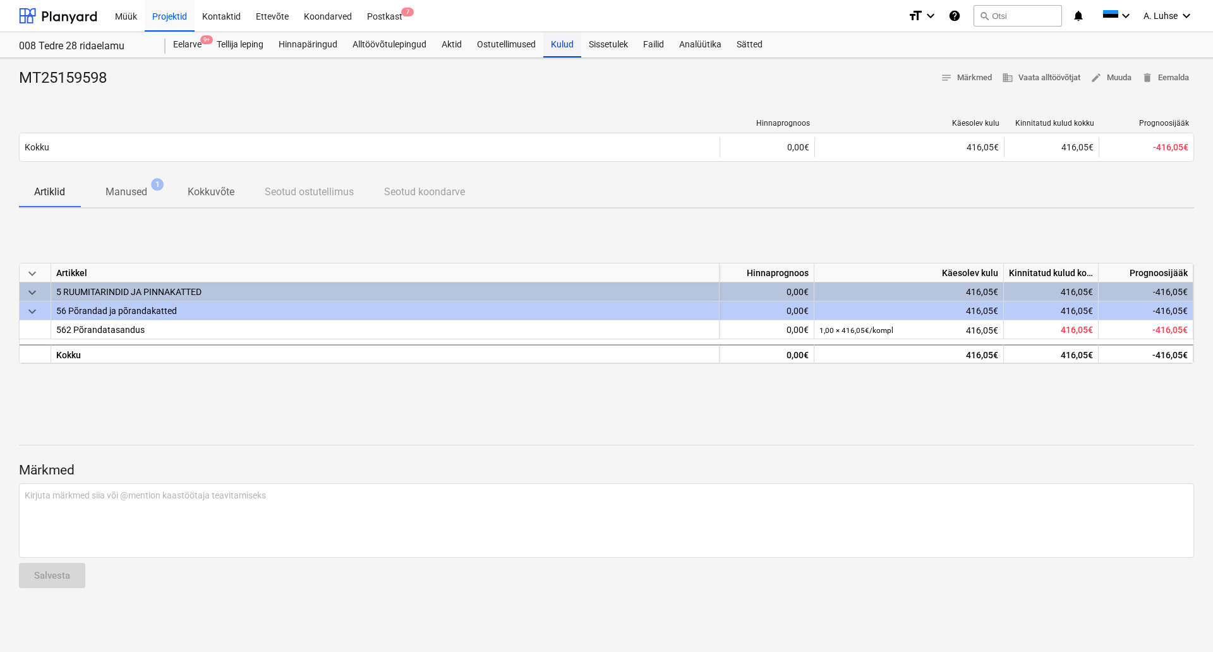
click at [566, 44] on div "Kulud" at bounding box center [562, 44] width 38 height 25
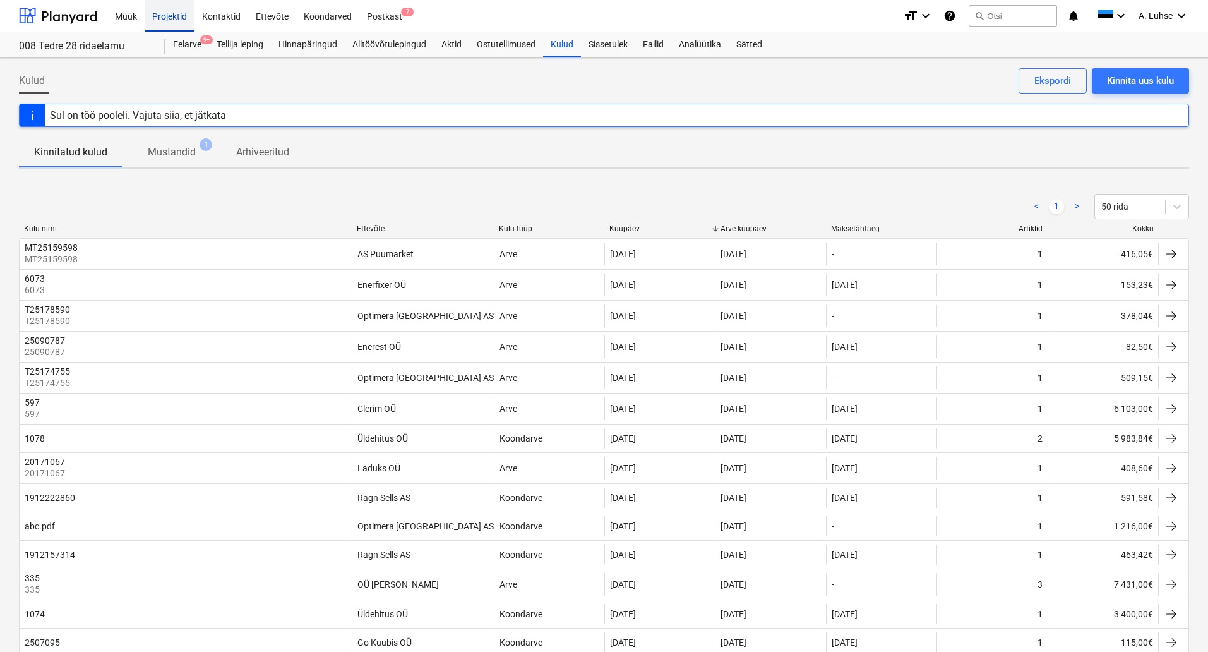
click at [176, 18] on div "Projektid" at bounding box center [170, 15] width 50 height 32
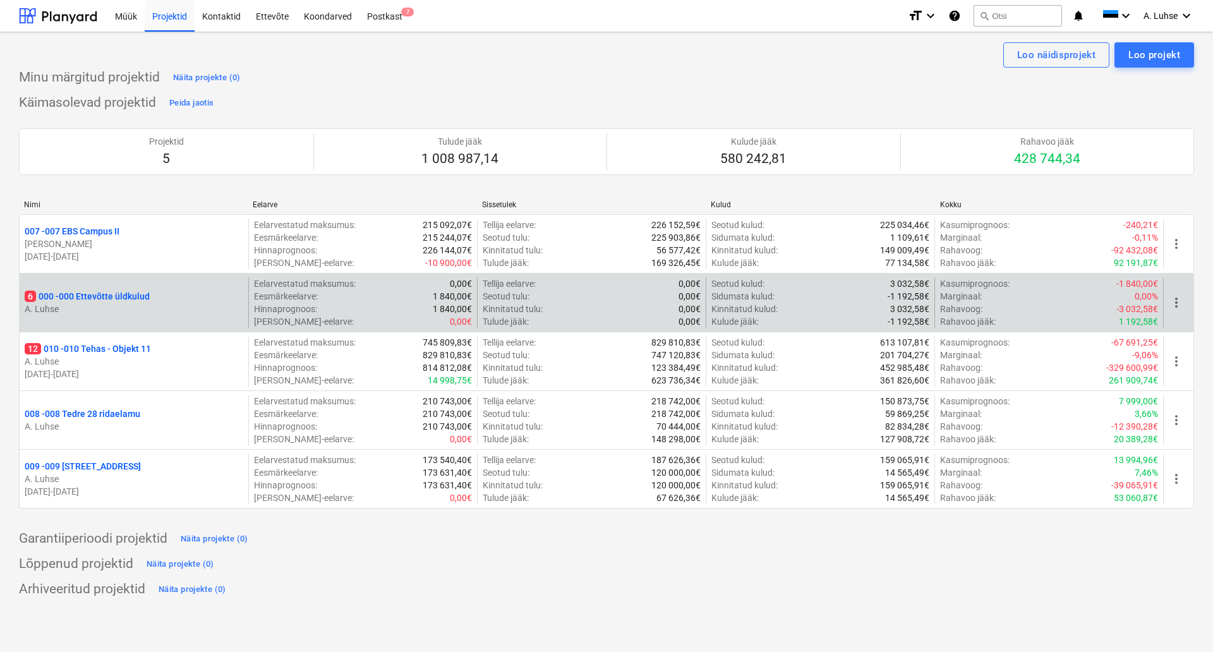
click at [153, 291] on div "6 000 - 000 Ettevõtte üldkulud" at bounding box center [134, 296] width 219 height 13
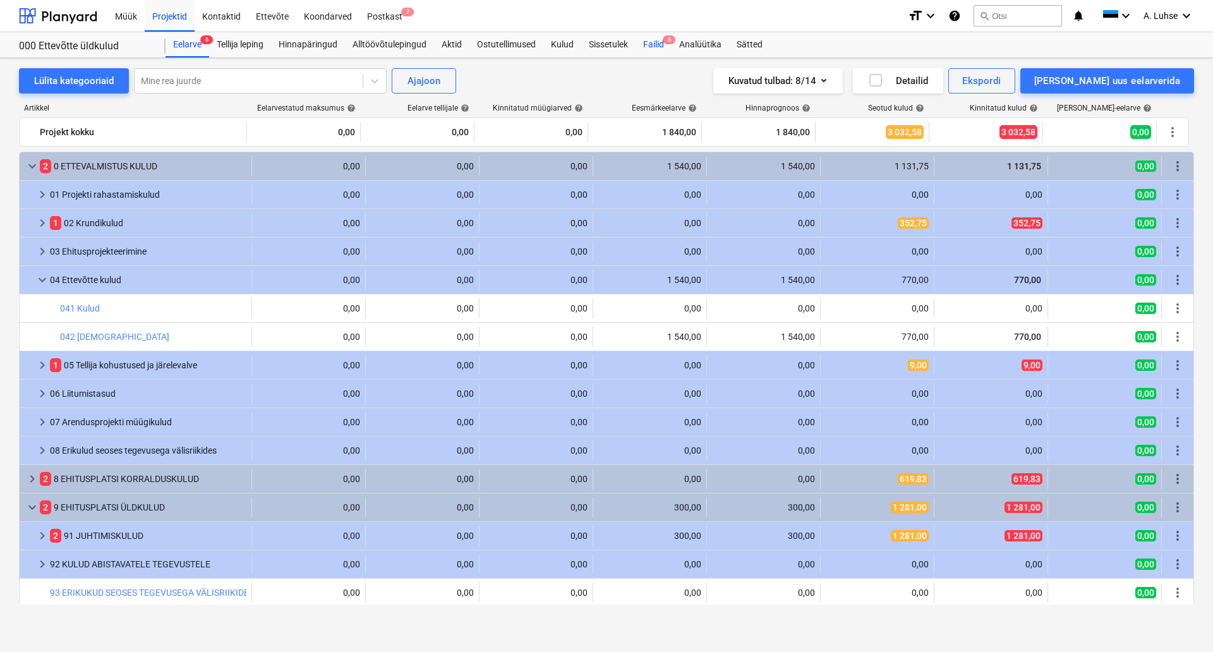
click at [647, 45] on div "Failid 6" at bounding box center [653, 44] width 36 height 25
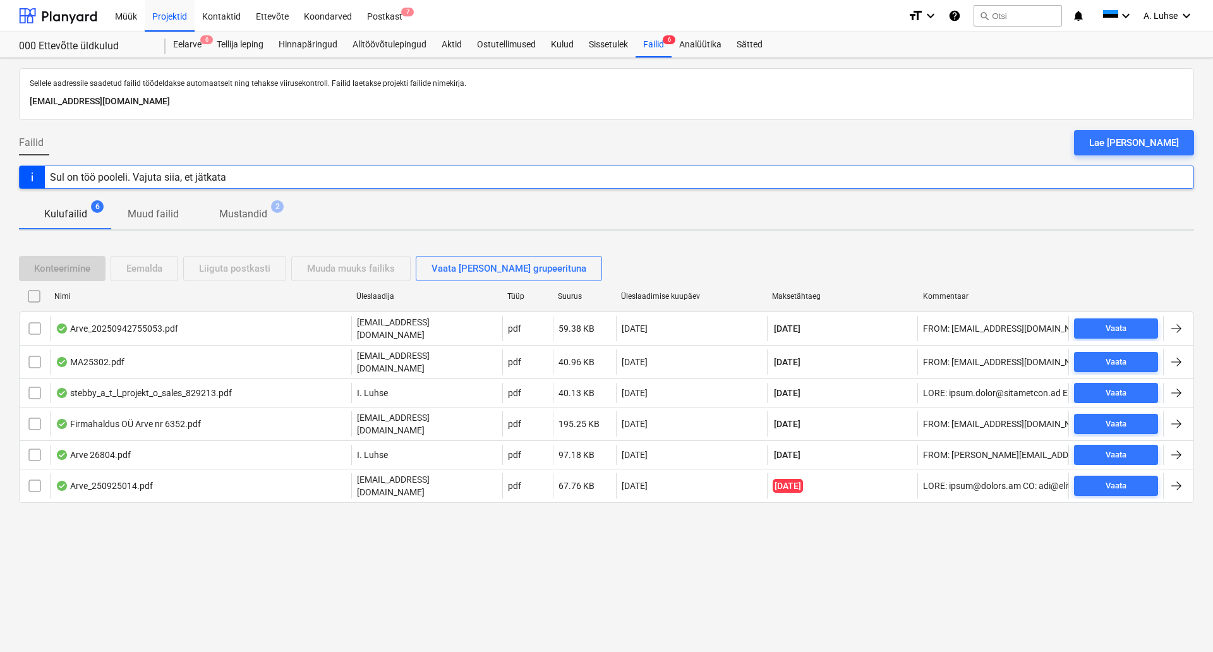
click at [643, 150] on div "Failid Lae faile üles" at bounding box center [606, 147] width 1175 height 35
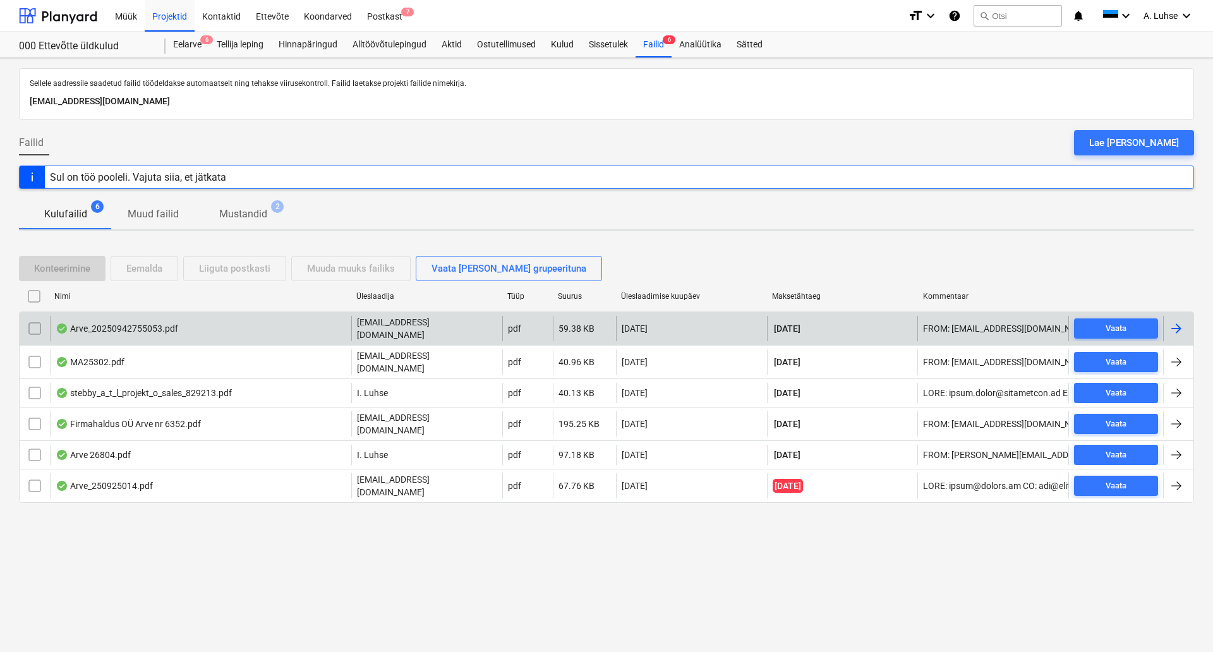
click at [242, 332] on div "Arve_20250942755053.pdf" at bounding box center [200, 328] width 301 height 25
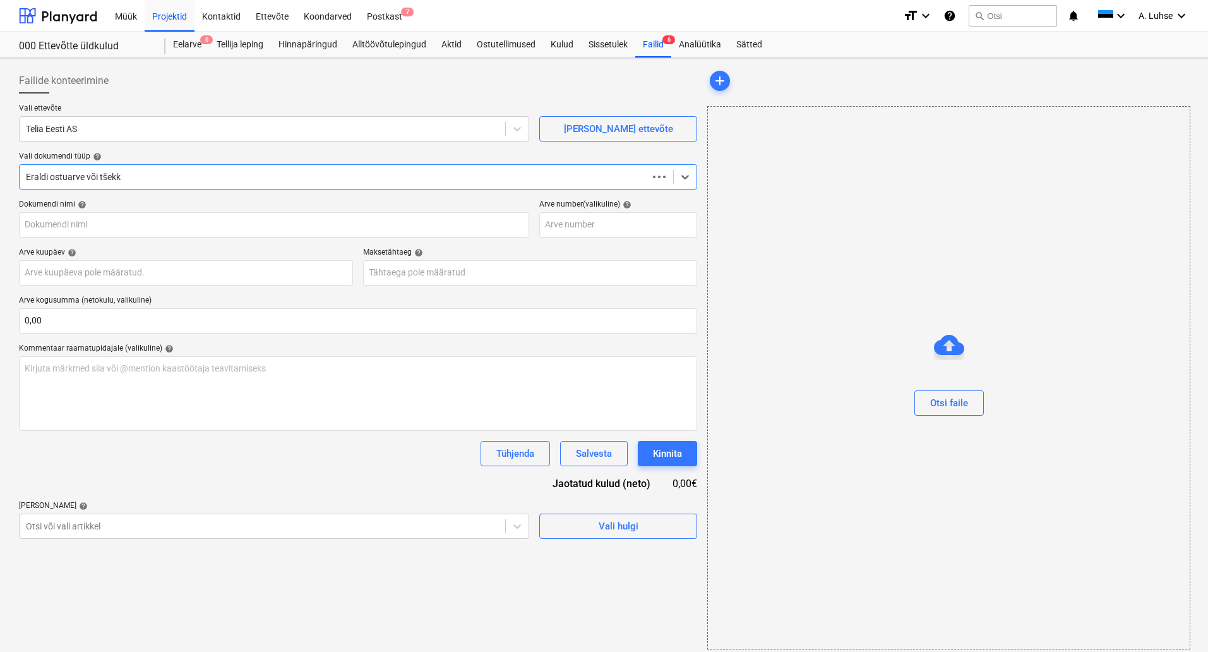
type input "20250942755053"
type input "30 Sep 2025"
type input "20 Oct 2025"
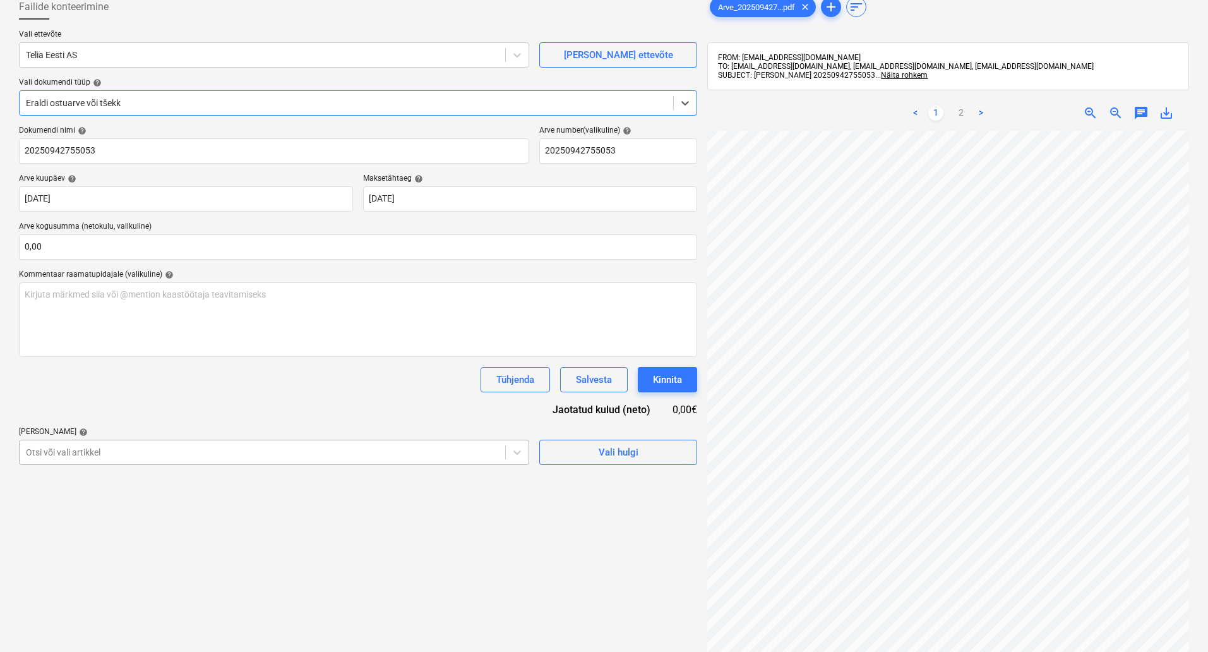
click at [260, 522] on body "Müük Projektid Kontaktid Ettevõte Koondarved Postkast 7 format_size keyboard_ar…" at bounding box center [604, 252] width 1208 height 652
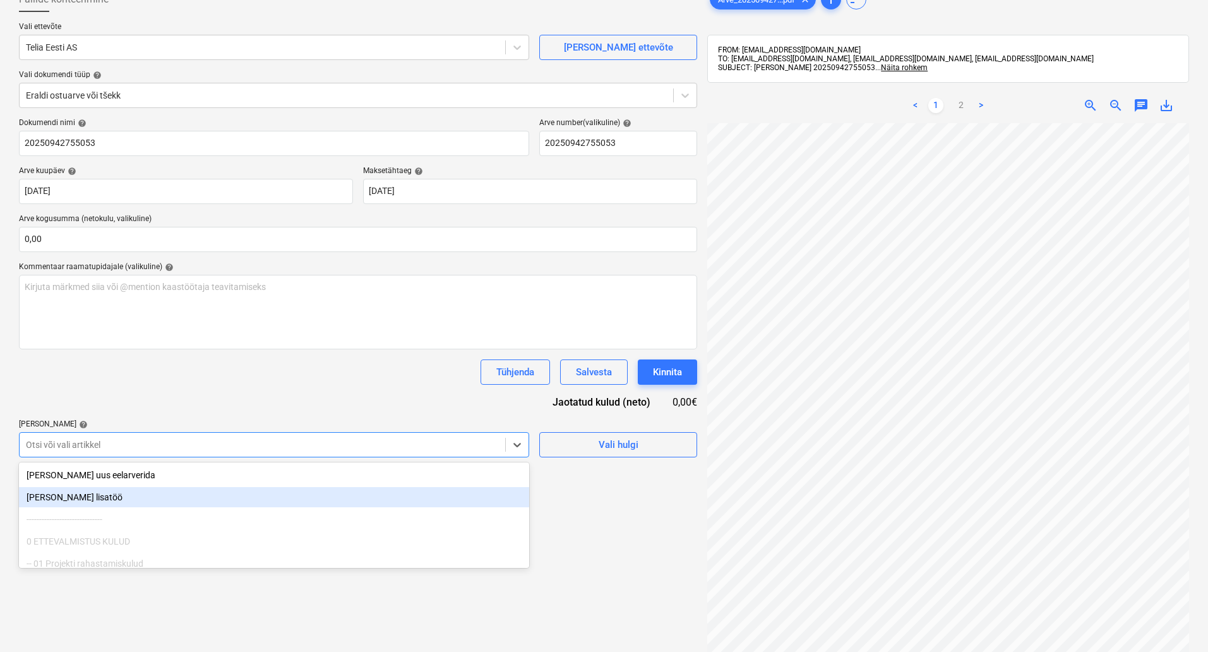
scroll to position [89, 0]
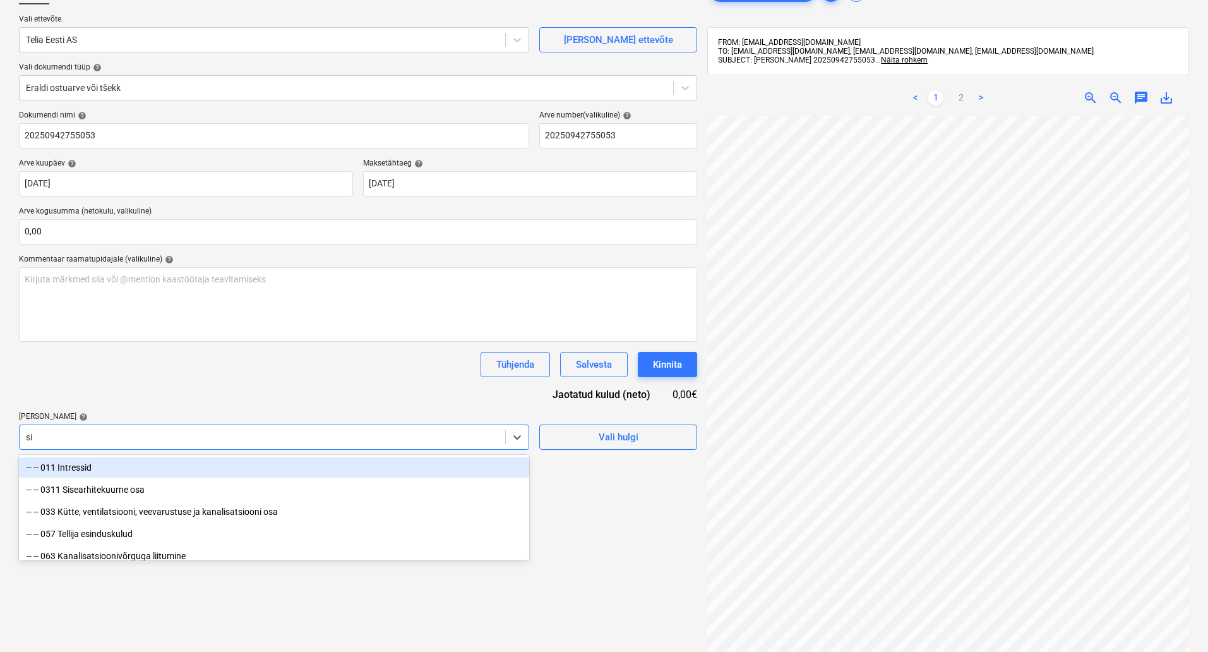
type input "sid"
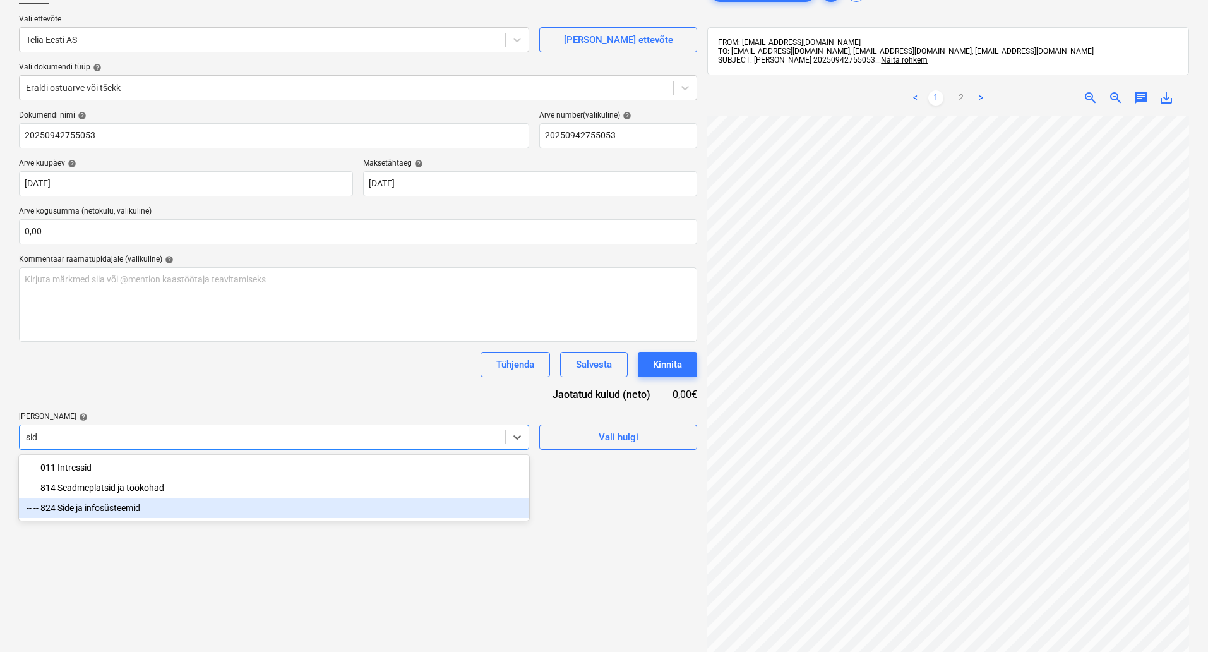
click at [219, 508] on div "-- -- 824 Side ja infosüsteemid" at bounding box center [274, 508] width 510 height 20
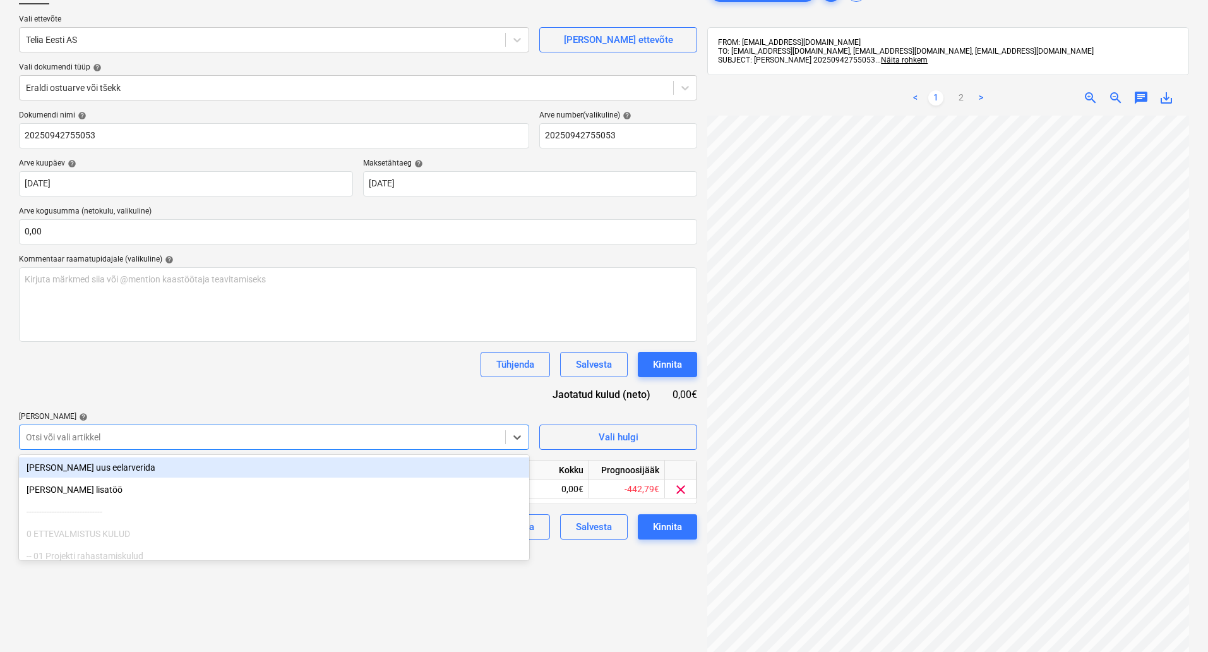
click at [624, 602] on div "Failide konteerimine Vali ettevõte Telia Eesti AS Lisa uus ettevõte Vali dokume…" at bounding box center [358, 355] width 688 height 763
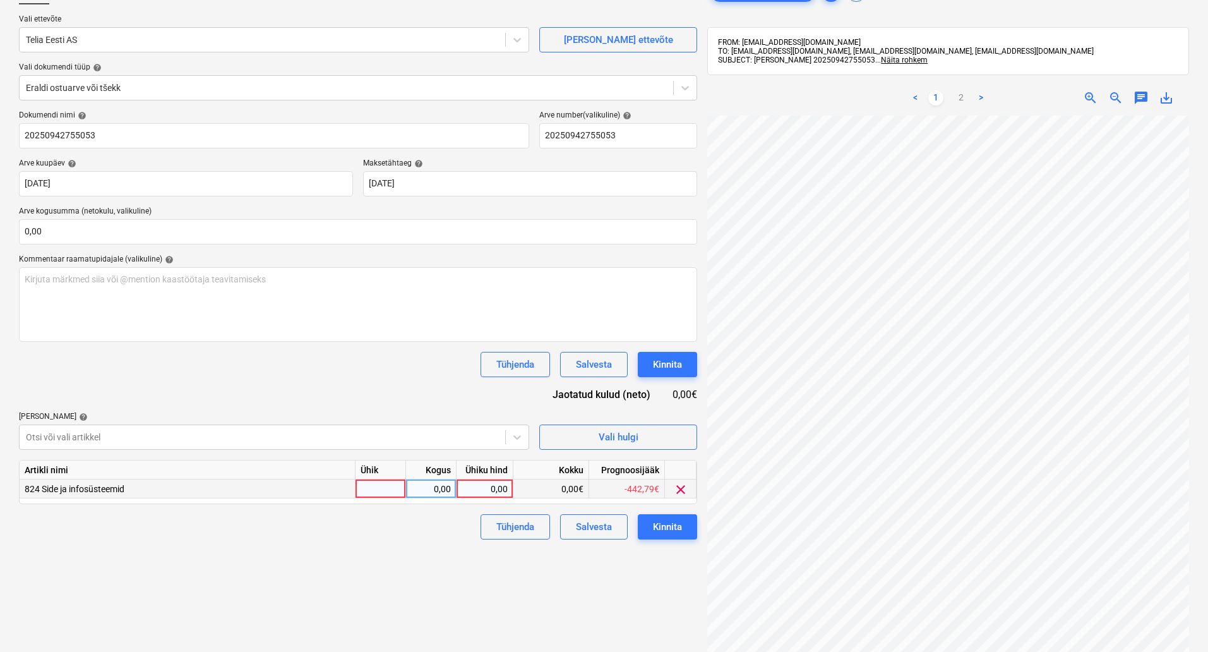
click at [392, 486] on div at bounding box center [381, 488] width 51 height 19
type input "kompl"
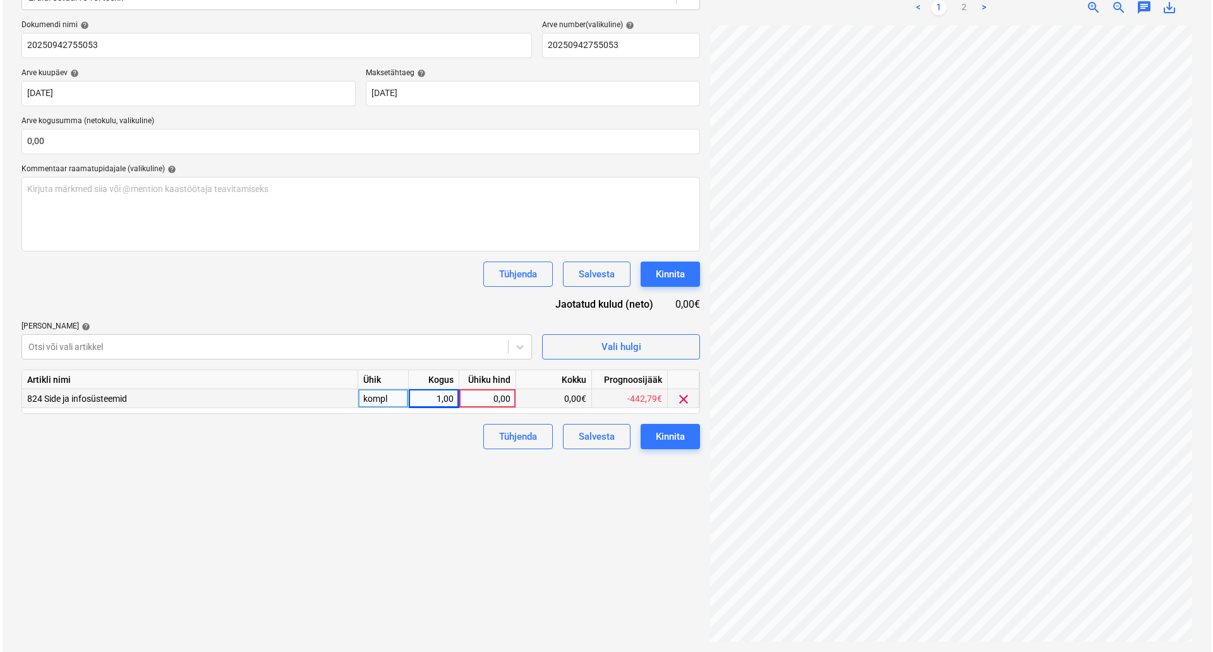
scroll to position [188, 87]
click at [479, 404] on div "0,00" at bounding box center [485, 398] width 46 height 19
type input "111,85"
click at [670, 431] on div "Kinnita" at bounding box center [667, 436] width 29 height 16
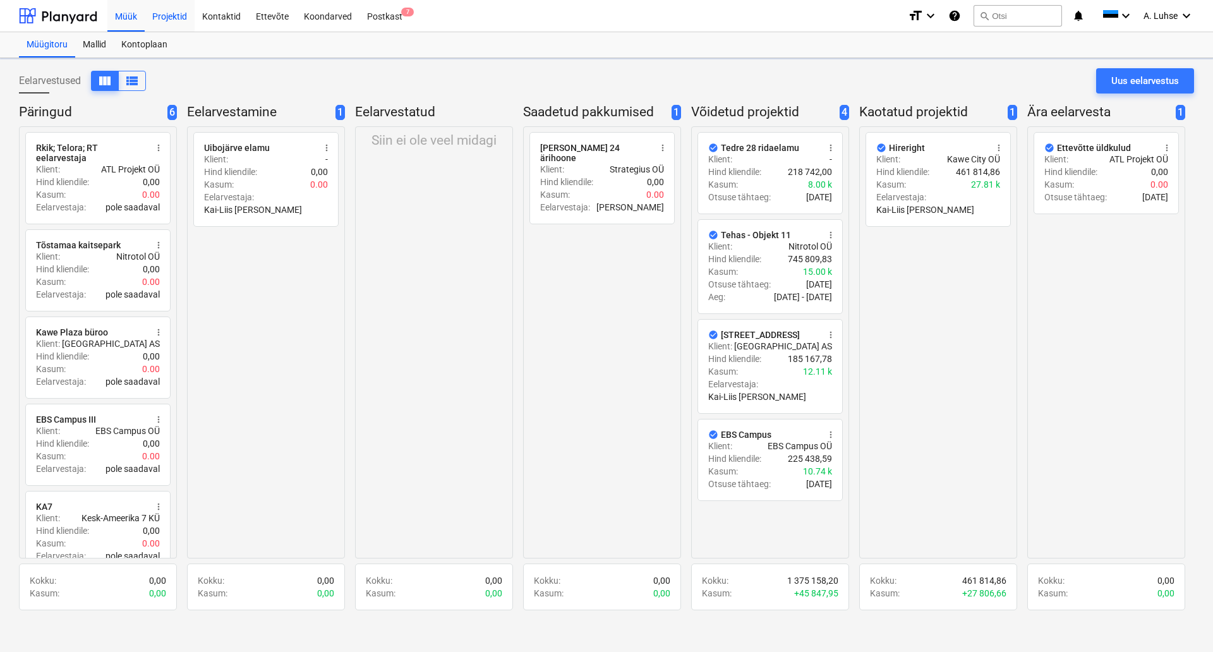
click at [164, 23] on div "Projektid" at bounding box center [170, 15] width 50 height 32
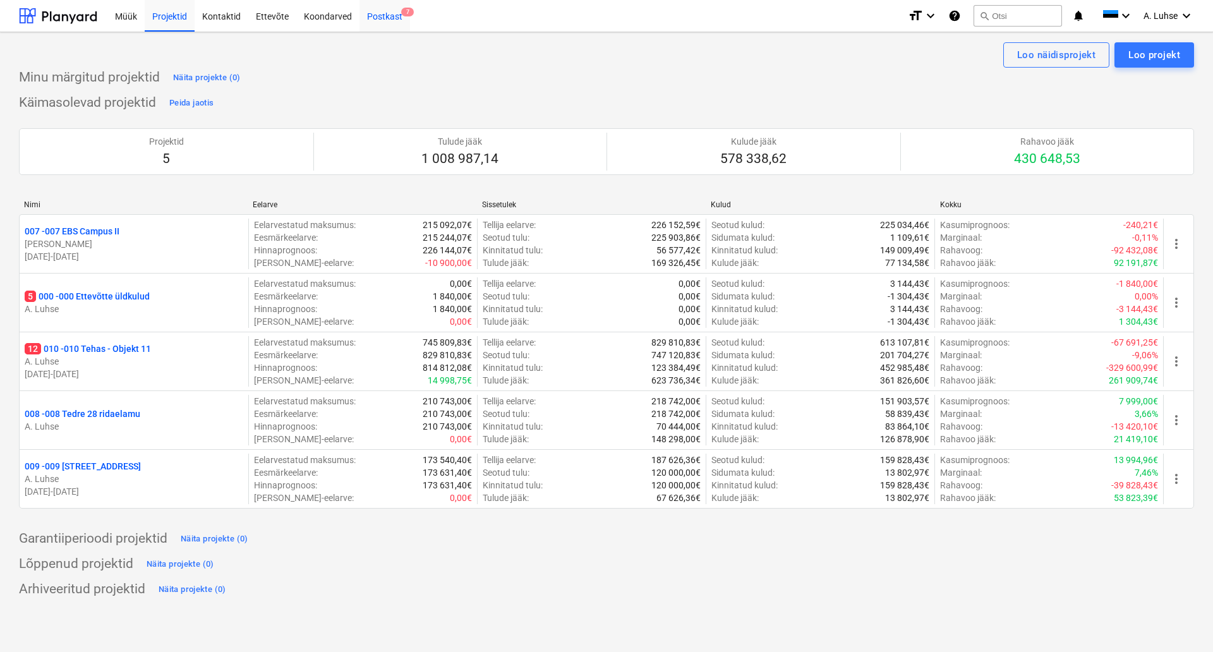
click at [380, 12] on div "Postkast 7" at bounding box center [384, 15] width 51 height 32
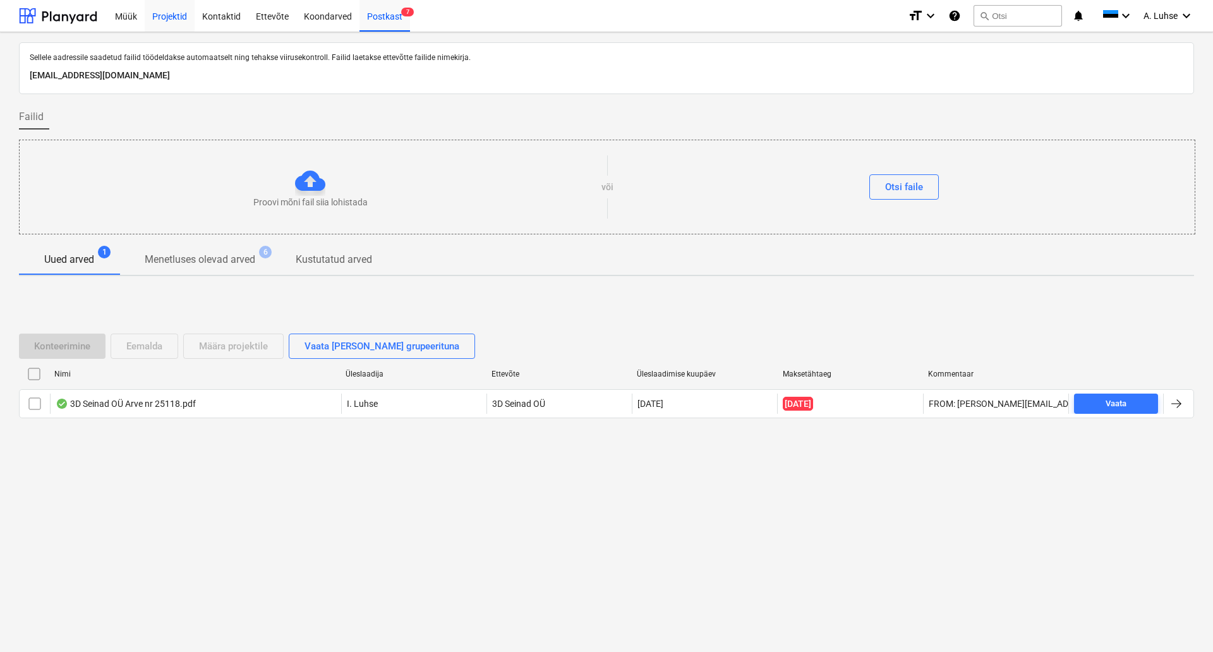
click at [170, 20] on div "Projektid" at bounding box center [170, 15] width 50 height 32
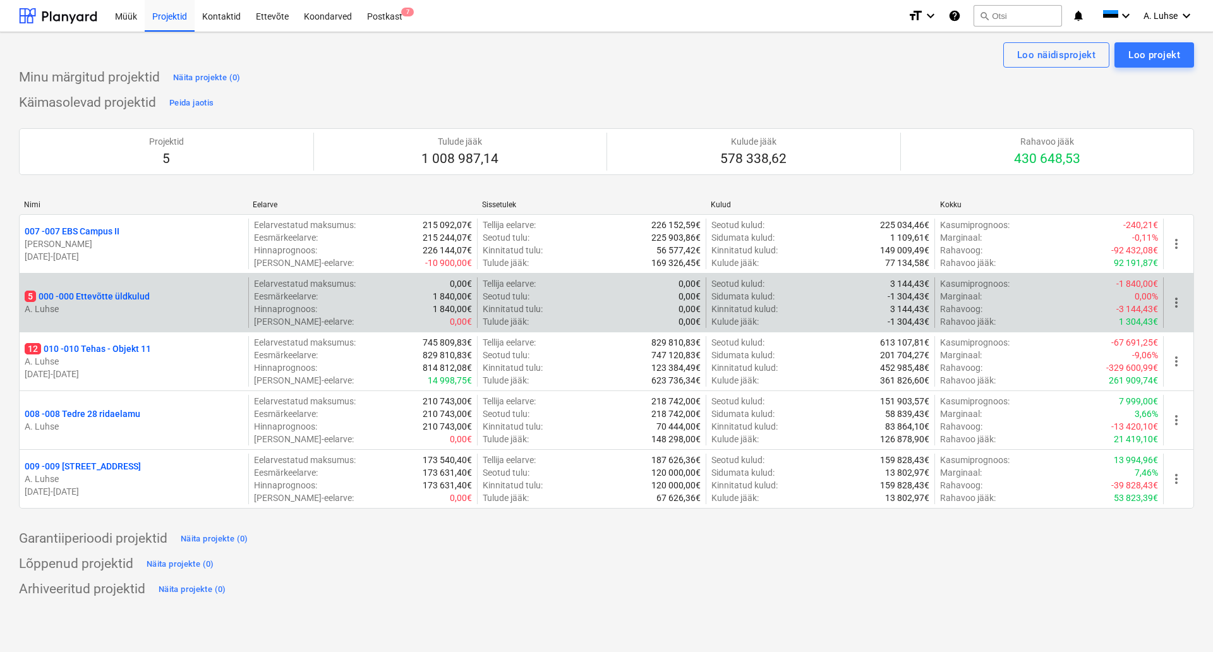
click at [99, 302] on p "5 000 - 000 Ettevõtte üldkulud" at bounding box center [87, 296] width 125 height 13
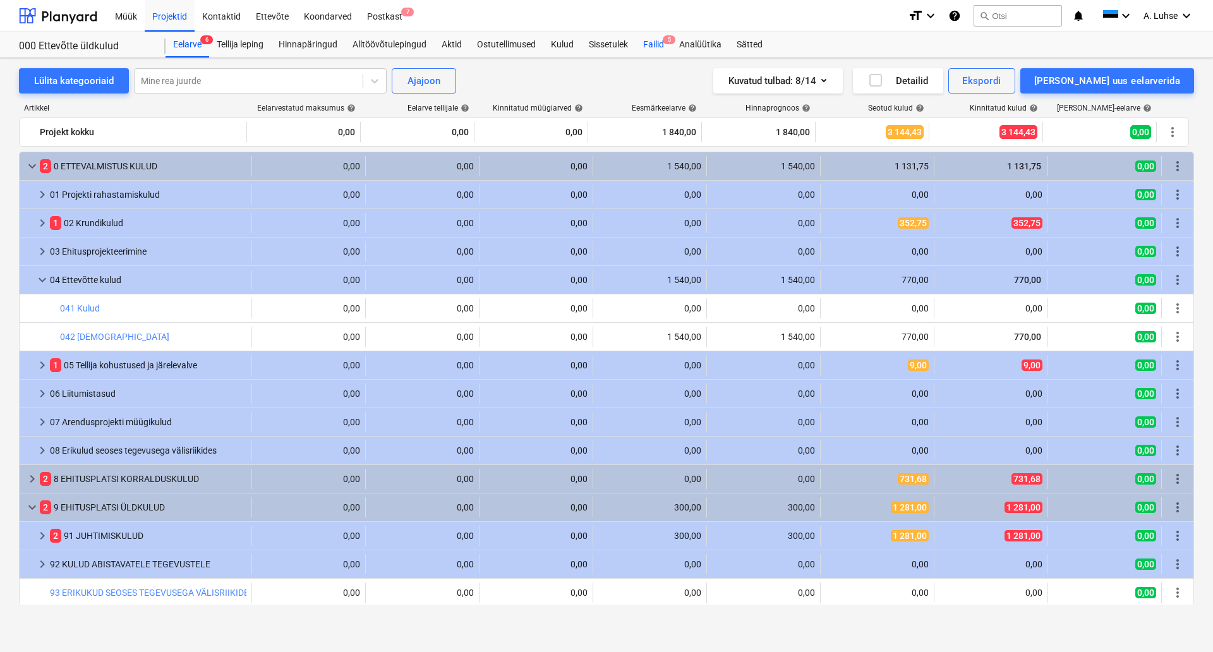
click at [651, 51] on div "Failid 5" at bounding box center [653, 44] width 36 height 25
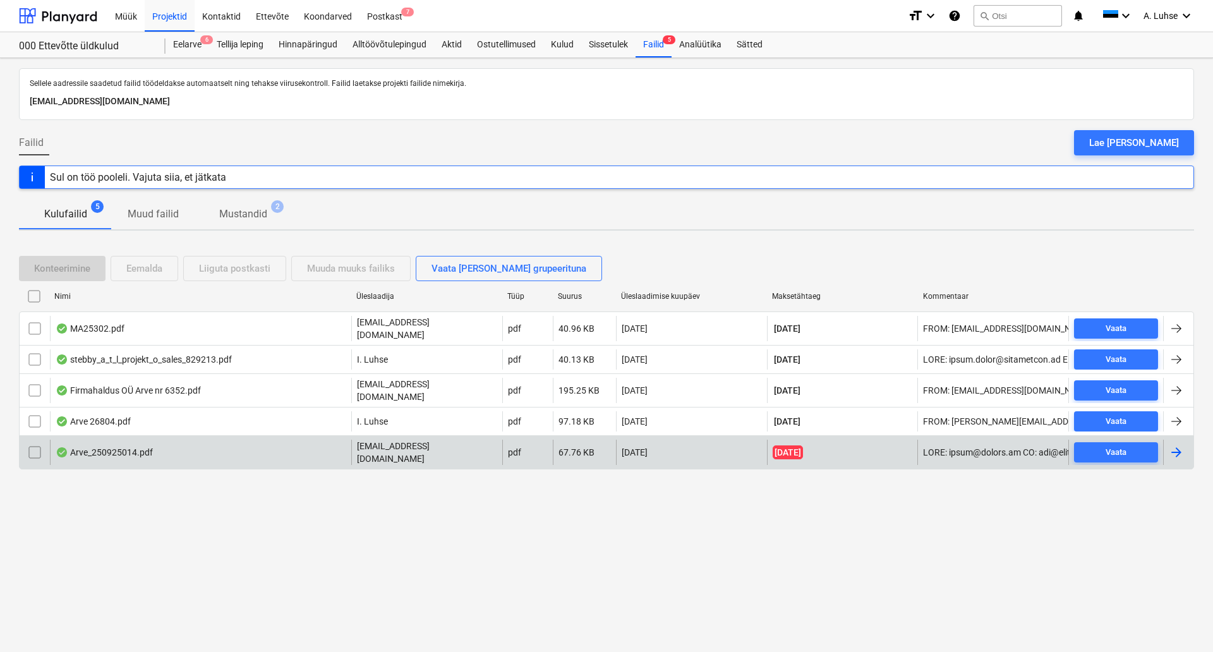
click at [228, 442] on div "Arve_250925014.pdf" at bounding box center [200, 452] width 301 height 25
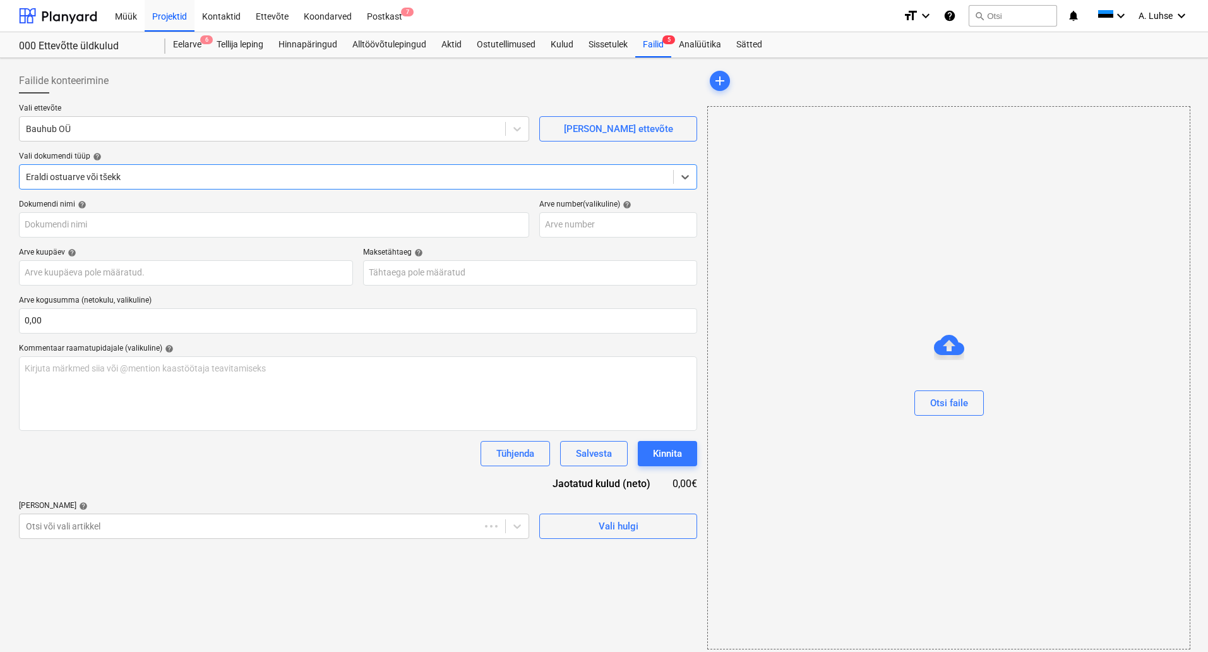
type input "250925014"
type input "[DATE]"
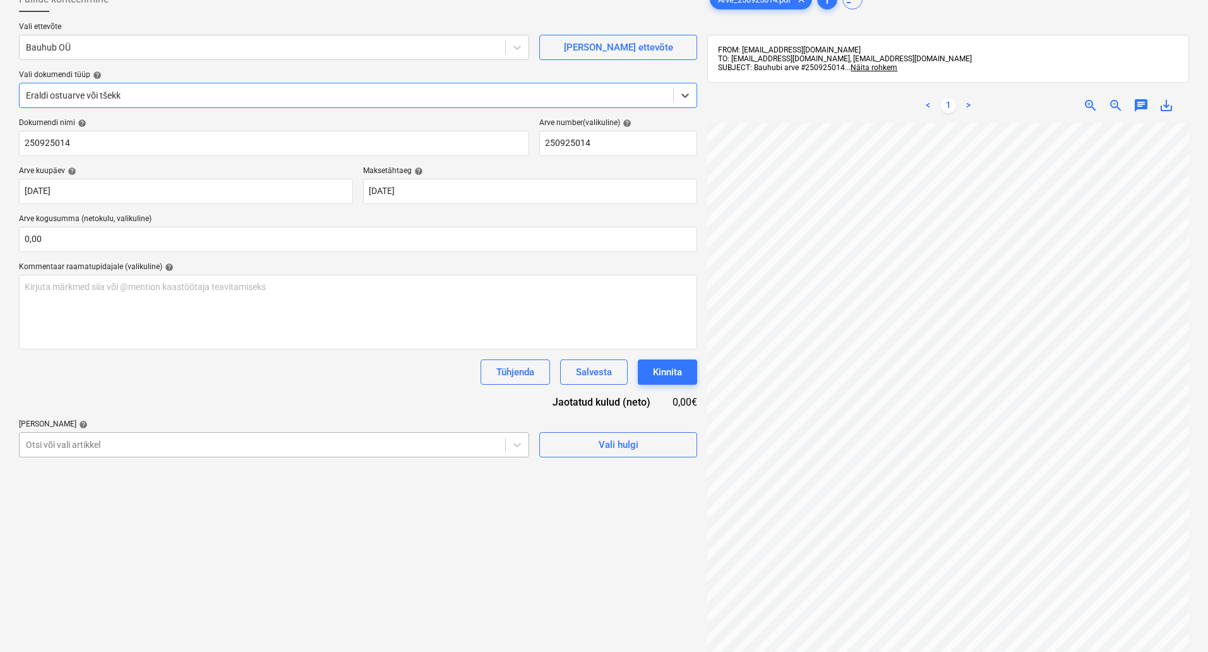
click at [341, 524] on body "Müük Projektid Kontaktid Ettevõte Koondarved Postkast 7 format_size keyboard_ar…" at bounding box center [604, 245] width 1208 height 652
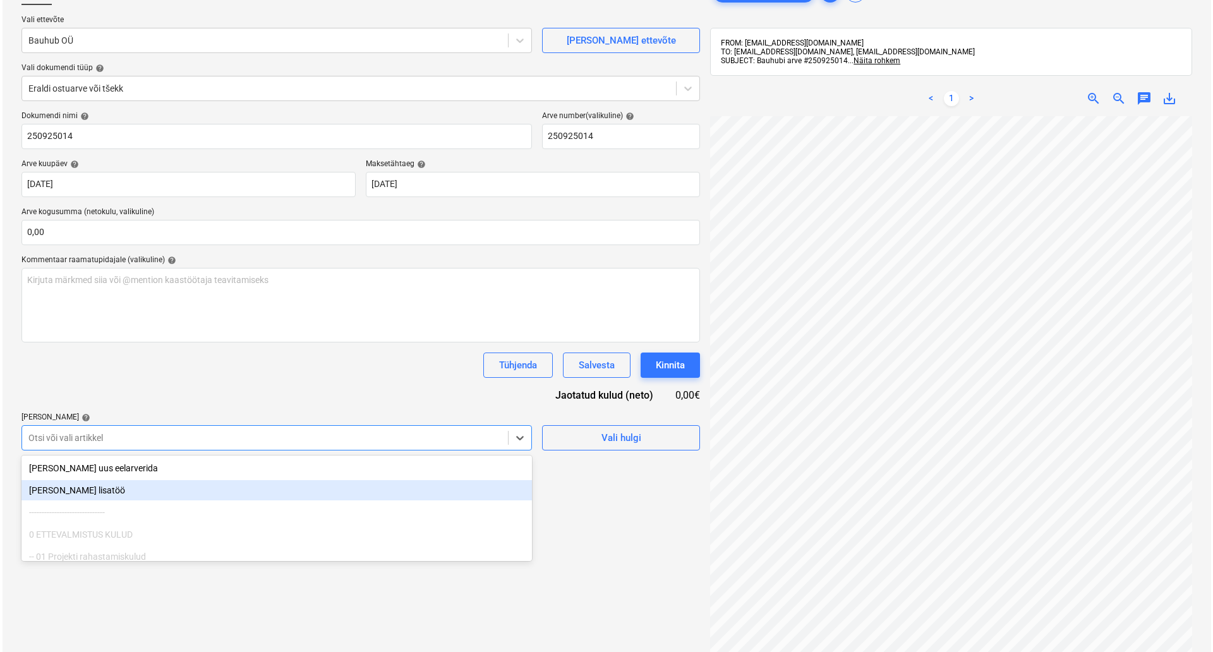
scroll to position [89, 0]
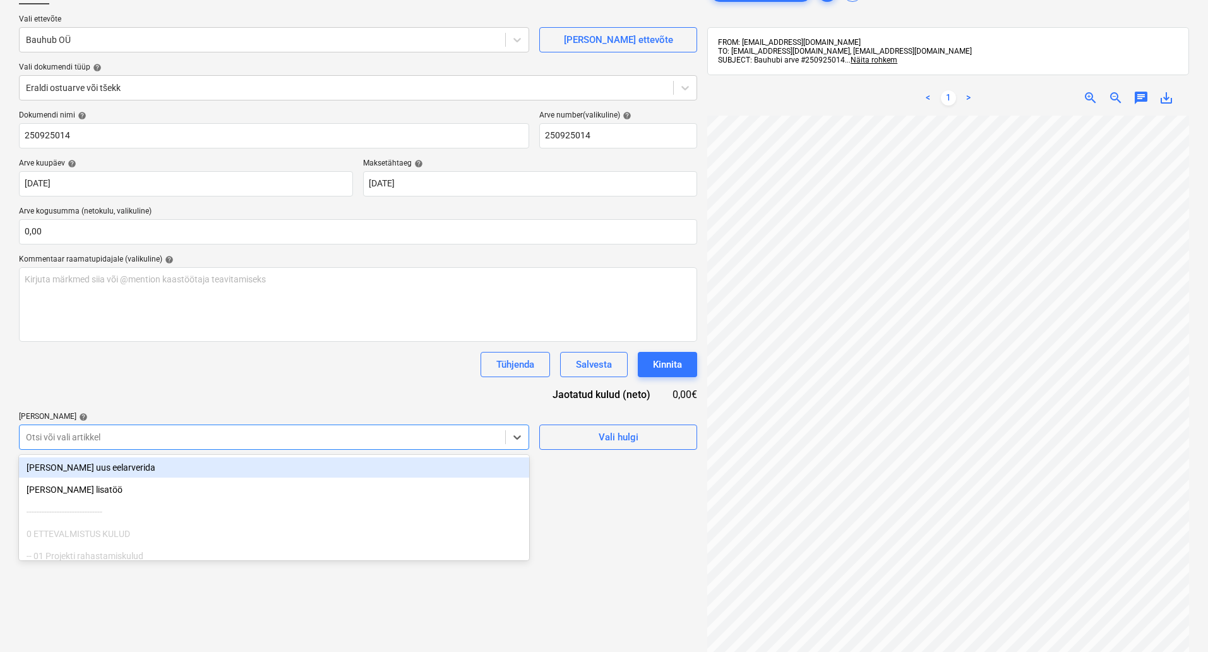
click at [401, 374] on div "Tühjenda Salvesta Kinnita" at bounding box center [358, 364] width 678 height 25
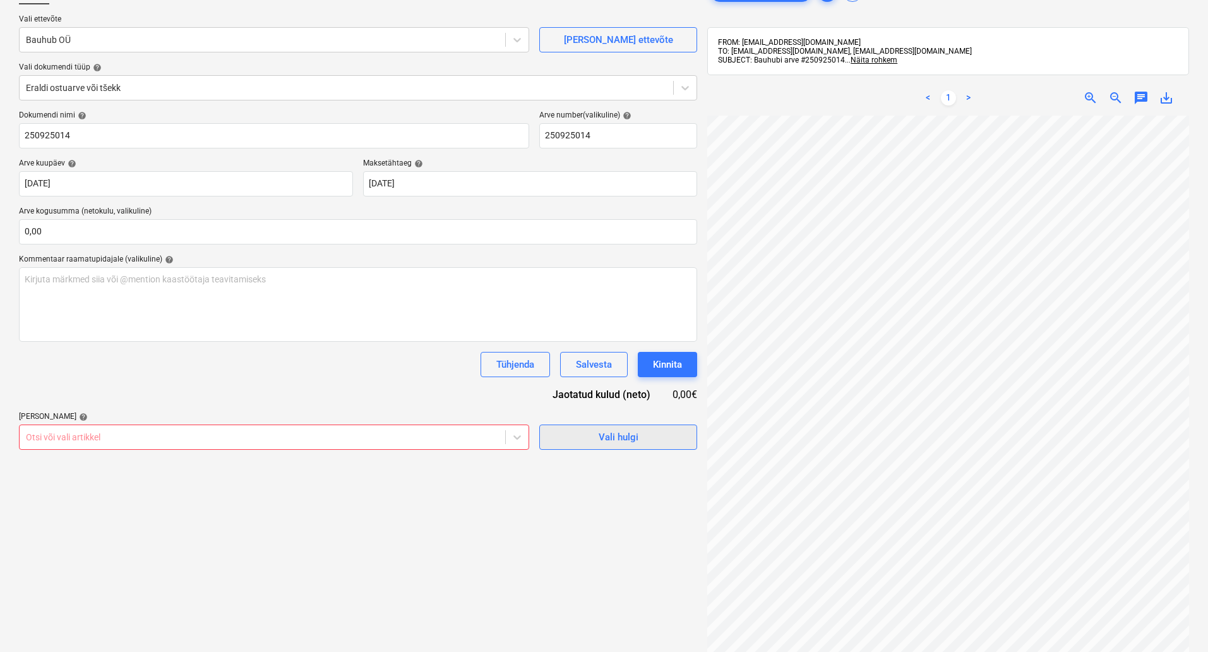
click at [572, 439] on span "Vali hulgi" at bounding box center [618, 437] width 126 height 16
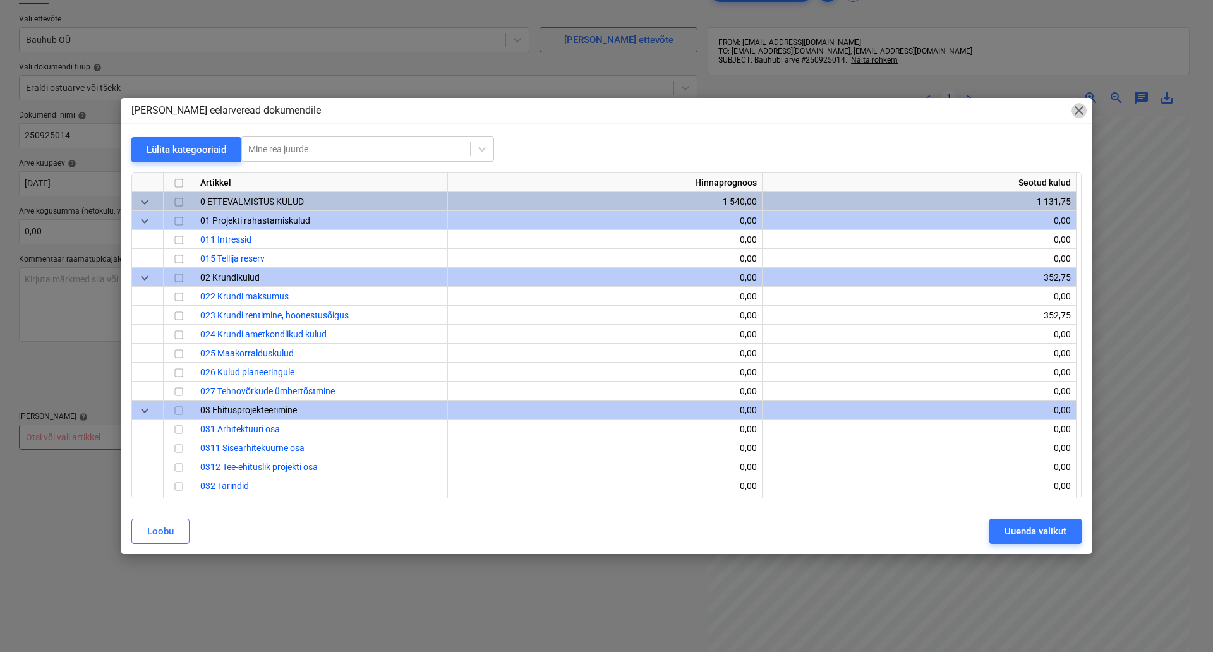
click at [1073, 114] on span "close" at bounding box center [1078, 110] width 15 height 15
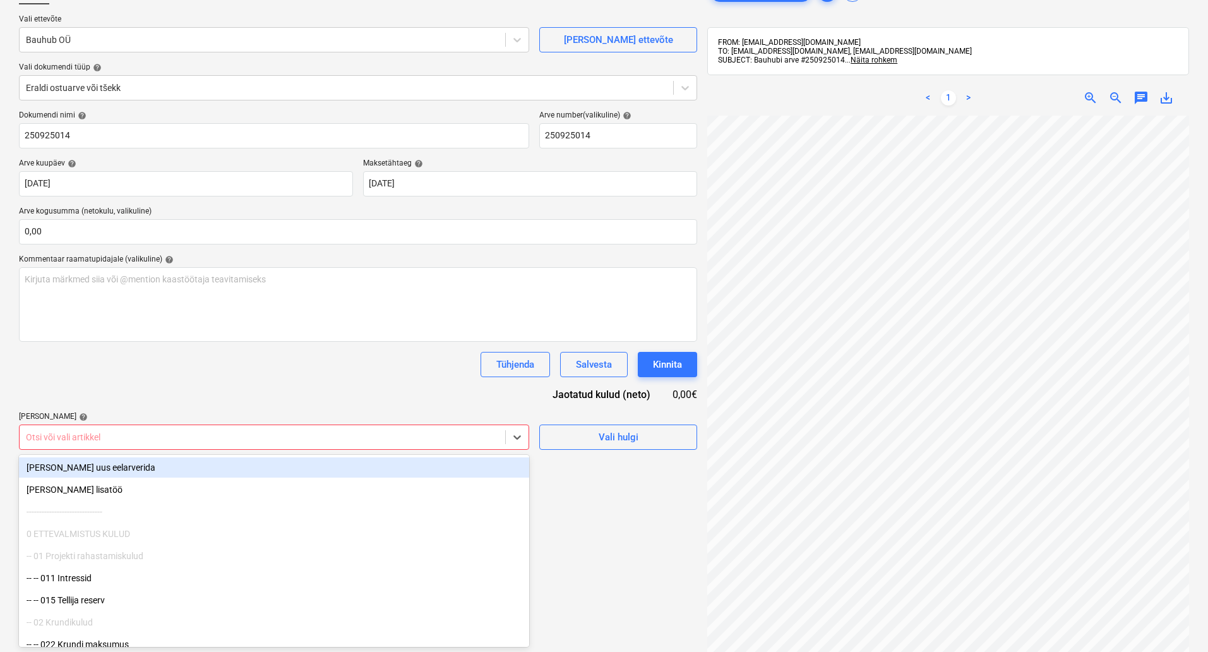
click at [315, 437] on div at bounding box center [262, 437] width 473 height 13
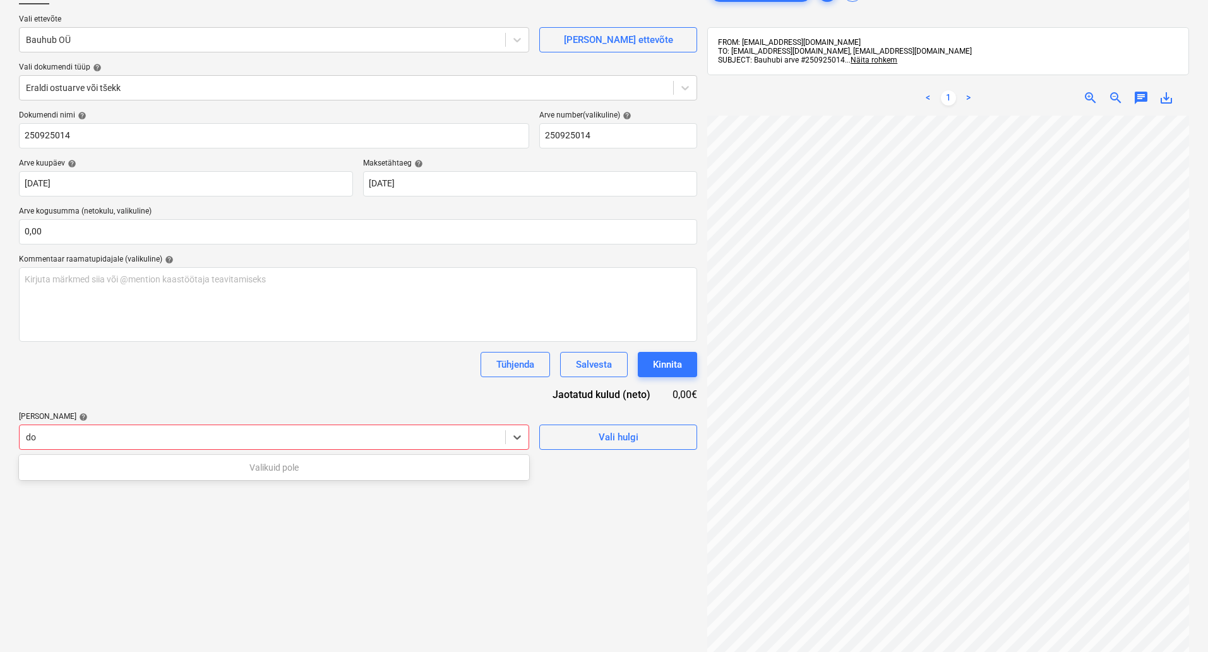
type input "d"
type input "p"
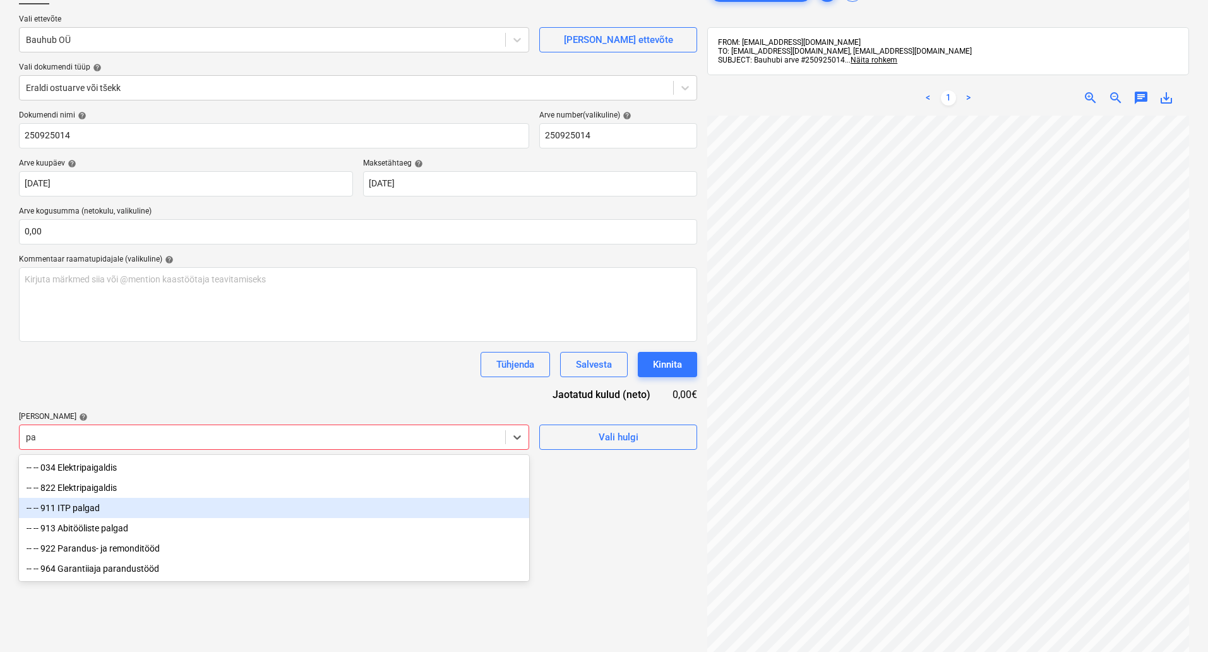
type input "p"
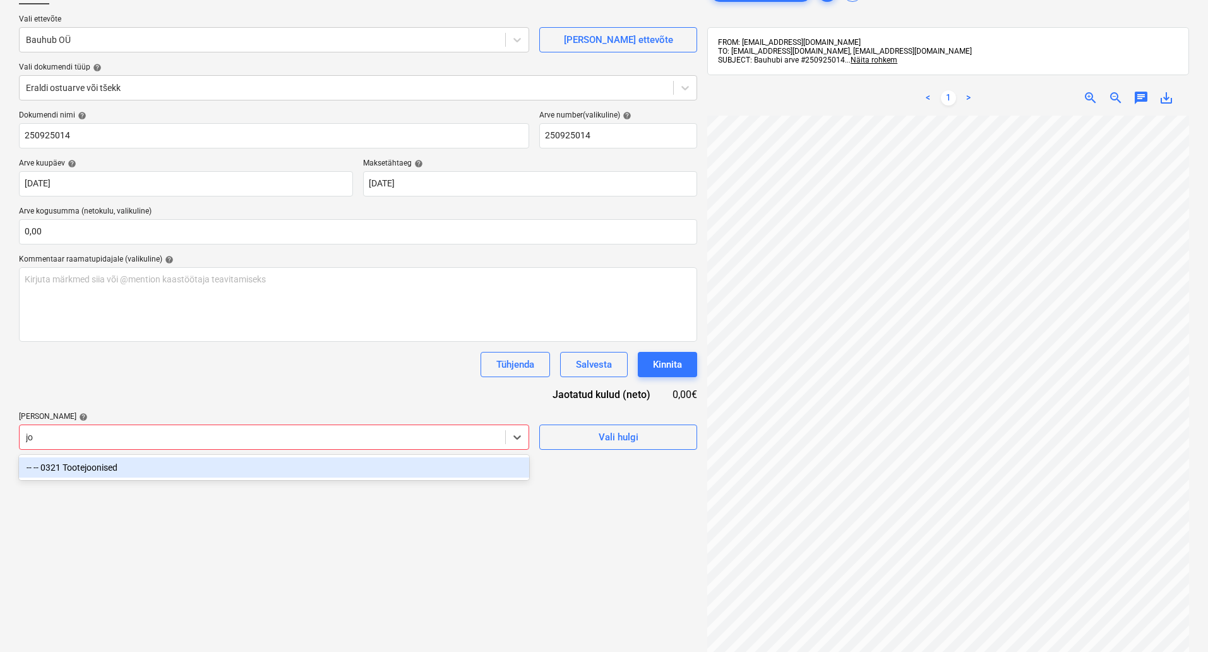
type input "j"
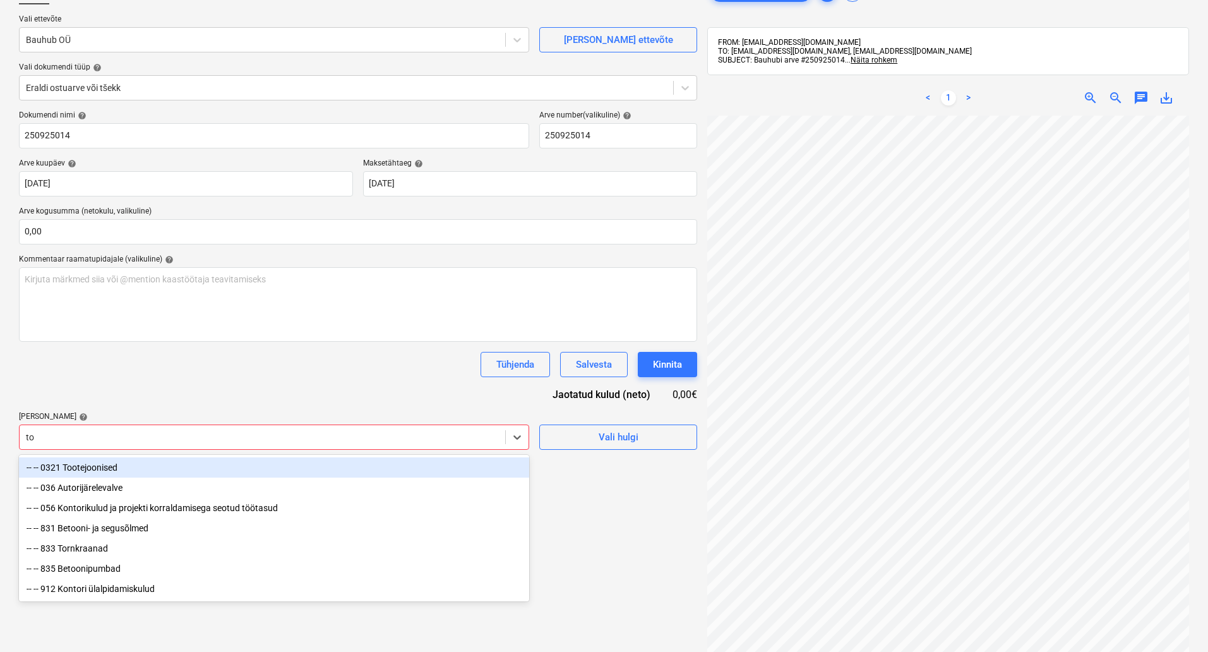
type input "too"
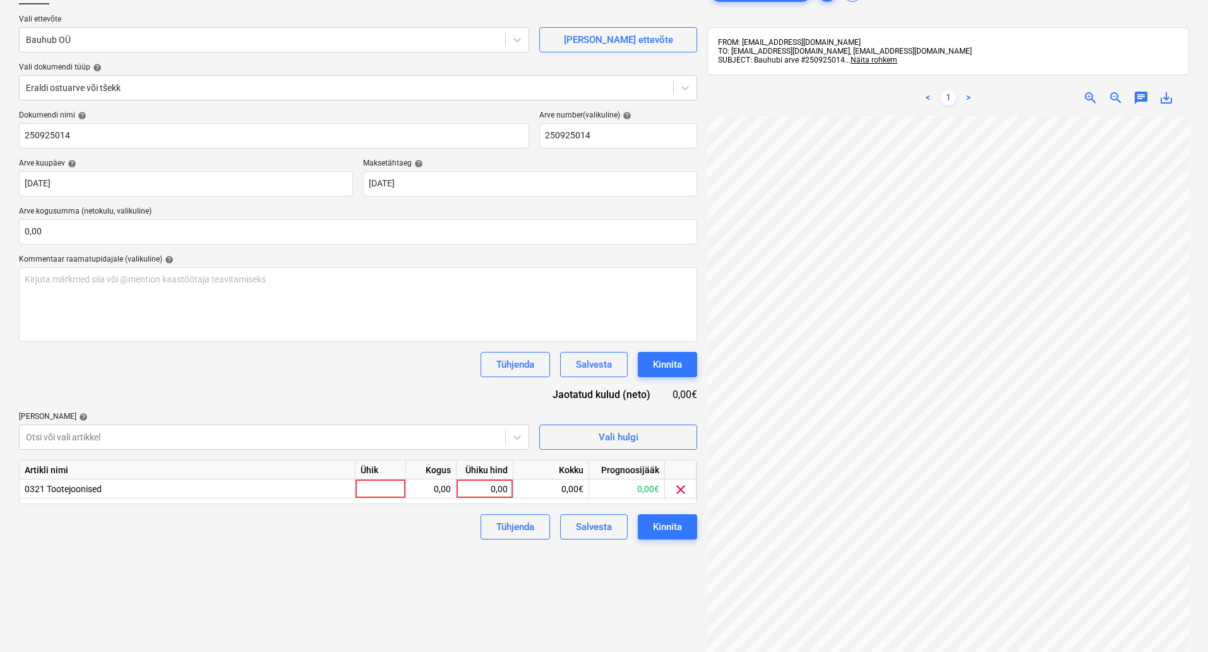
click at [674, 563] on div "Failide konteerimine Vali ettevõte Bauhub OÜ [PERSON_NAME] uus ettevõte Vali do…" at bounding box center [358, 355] width 688 height 763
click at [384, 486] on div at bounding box center [381, 488] width 51 height 19
type input "komp"
type input "120"
click at [669, 522] on div "Kinnita" at bounding box center [667, 527] width 29 height 16
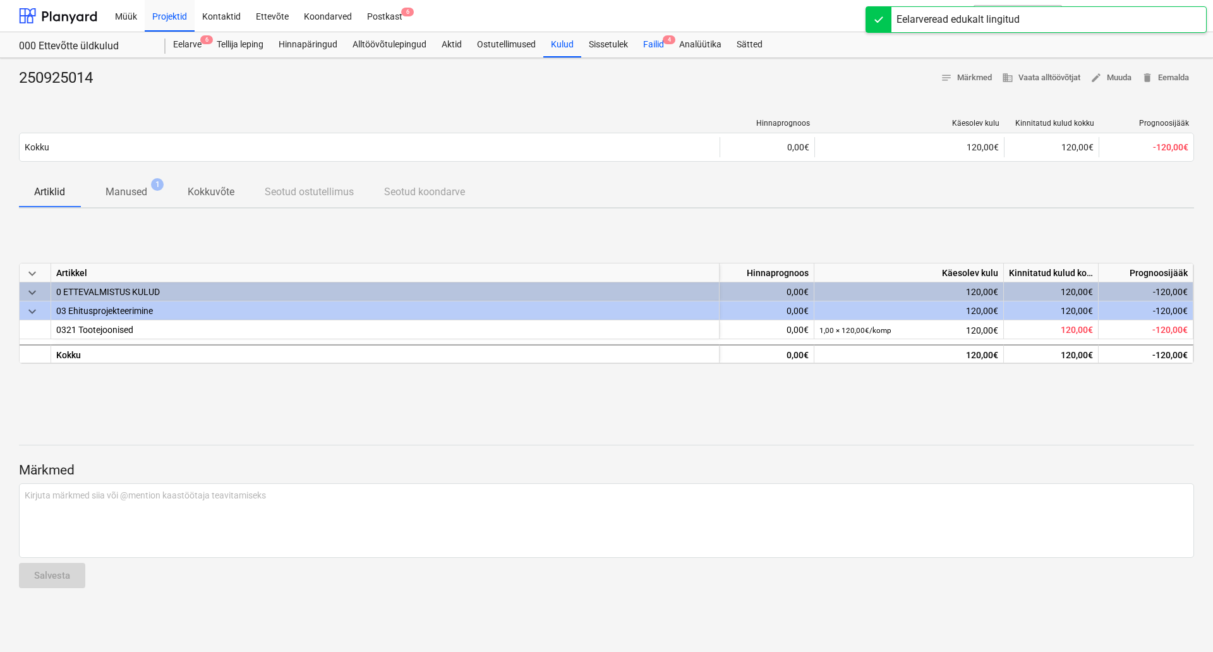
click at [658, 47] on div "Failid 4" at bounding box center [653, 44] width 36 height 25
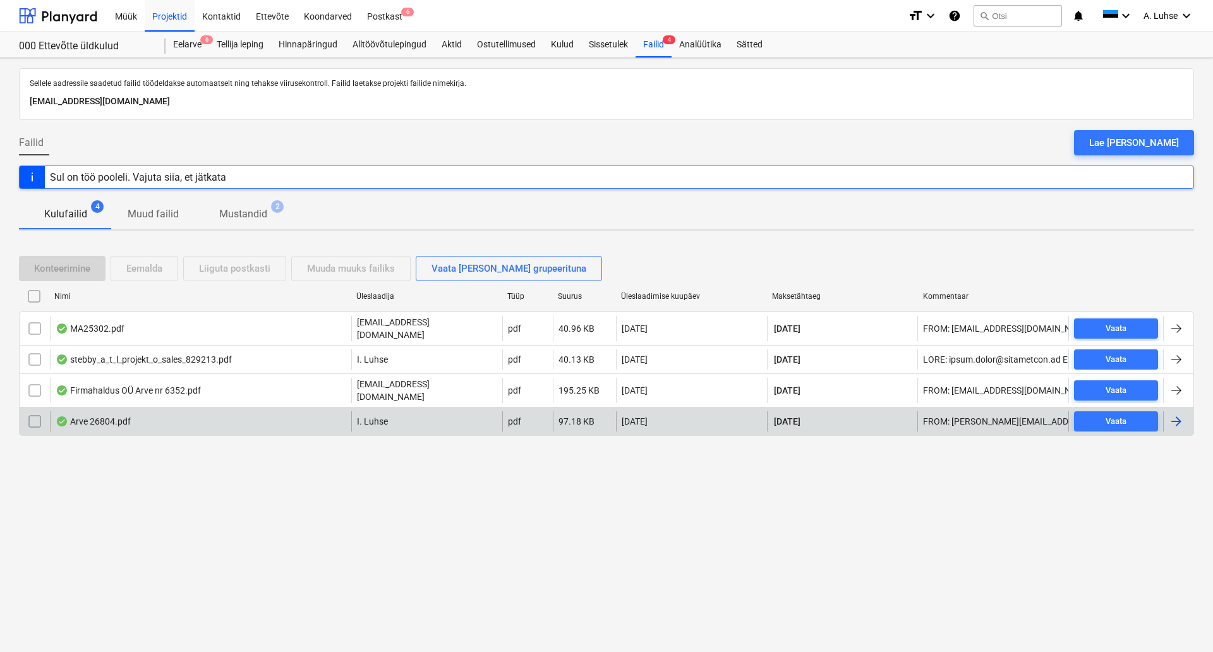
click at [150, 418] on div "Arve 26804.pdf" at bounding box center [200, 421] width 301 height 20
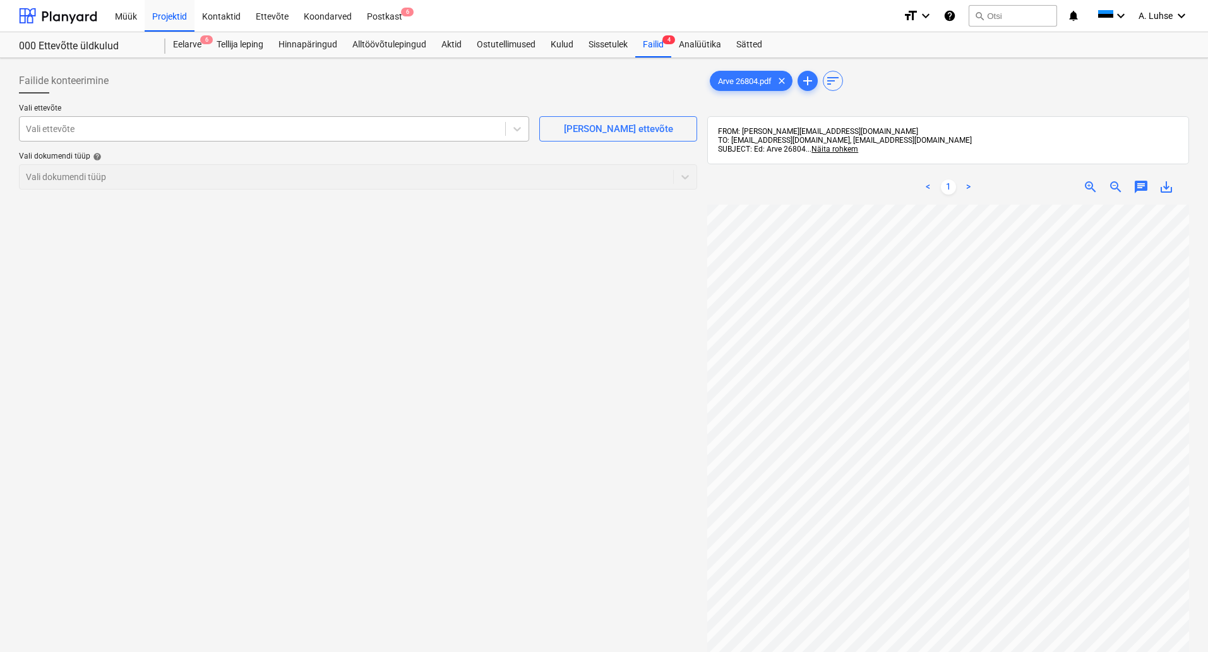
click at [315, 125] on div at bounding box center [262, 129] width 473 height 13
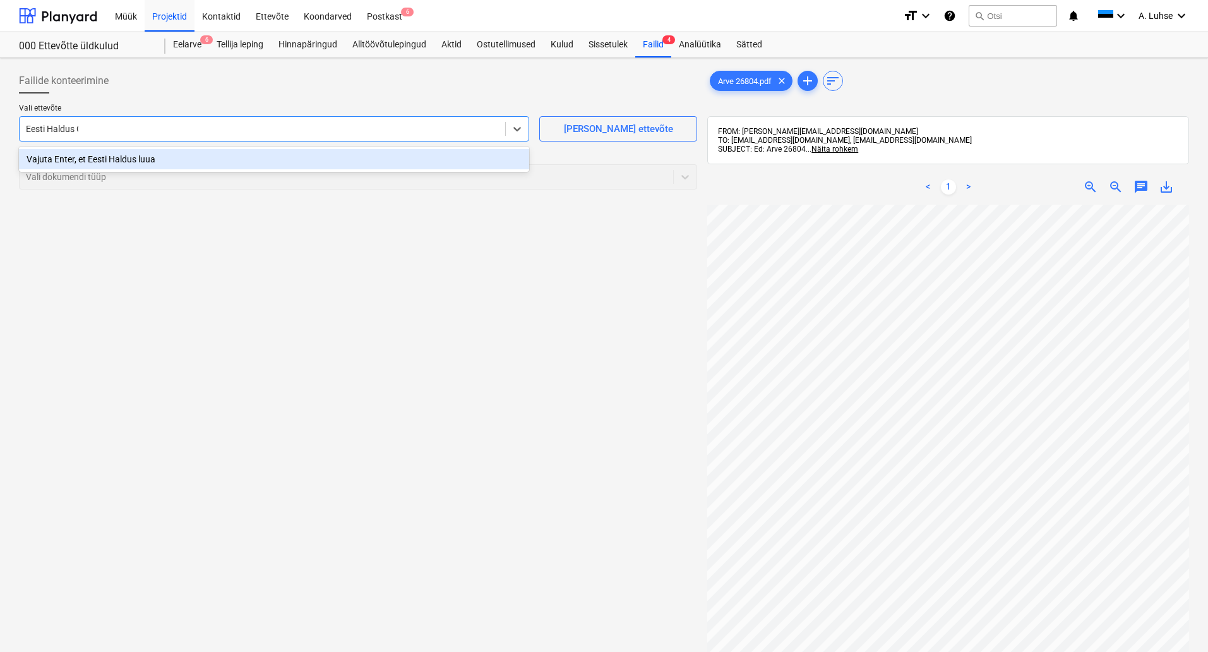
type input "Eesti Haldus OÜ"
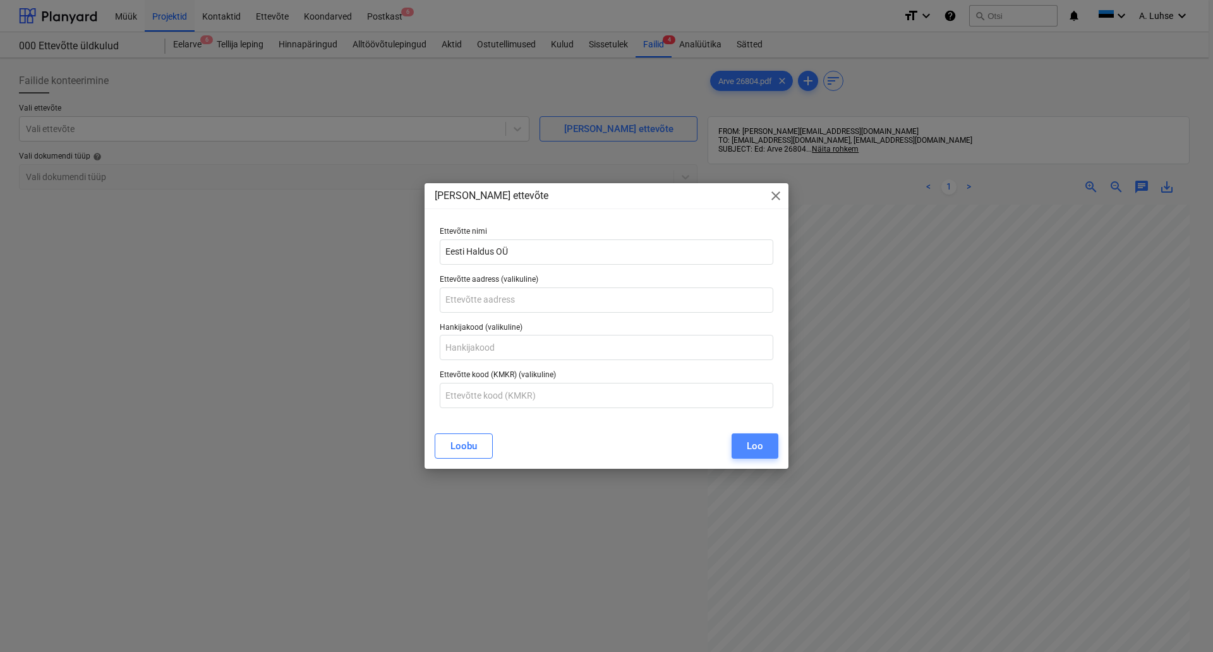
click at [755, 447] on div "Loo" at bounding box center [754, 446] width 16 height 16
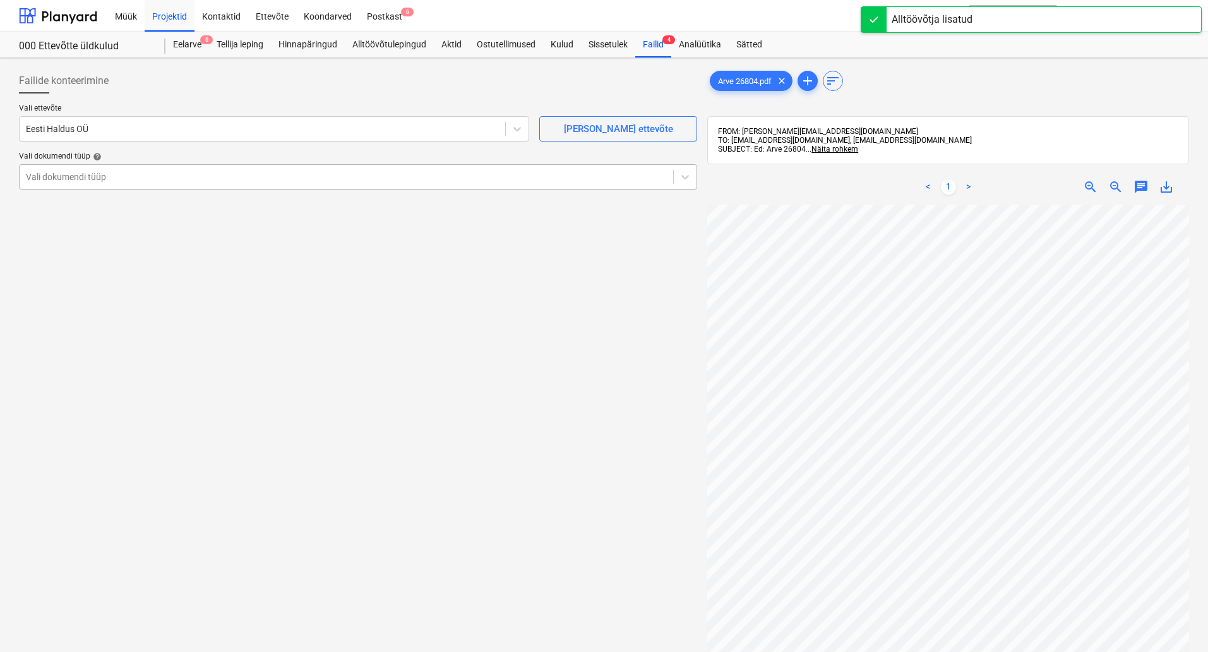
click at [225, 177] on div at bounding box center [346, 177] width 641 height 13
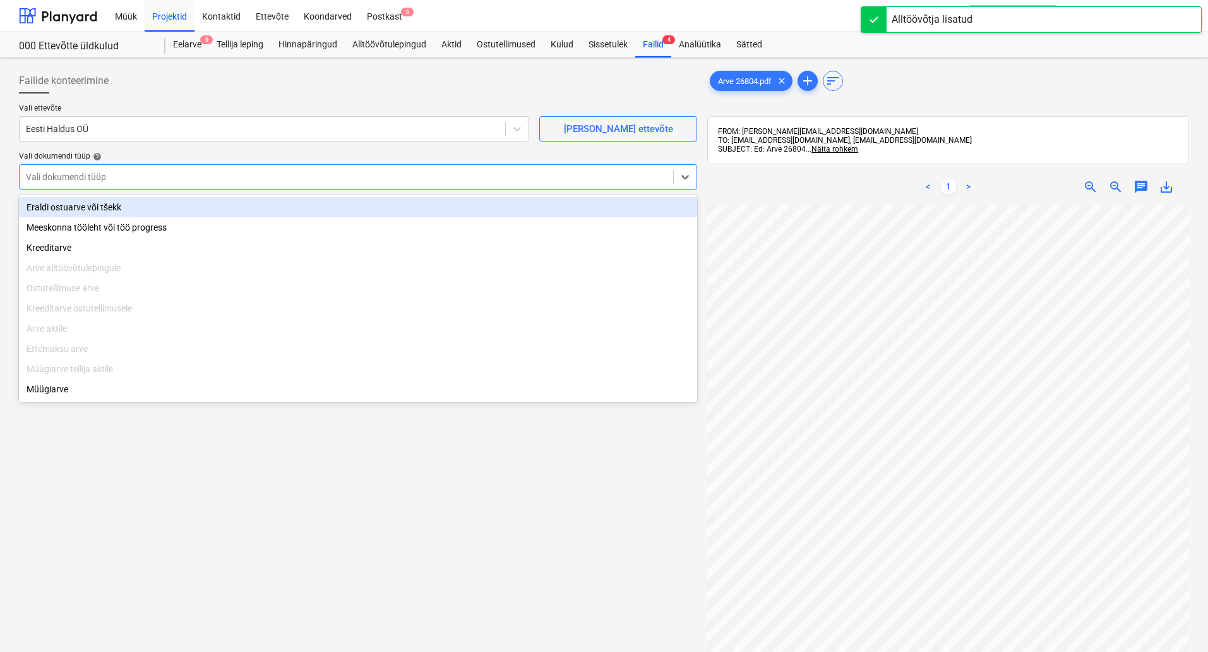
click at [227, 213] on div "Eraldi ostuarve või tšekk" at bounding box center [358, 207] width 678 height 20
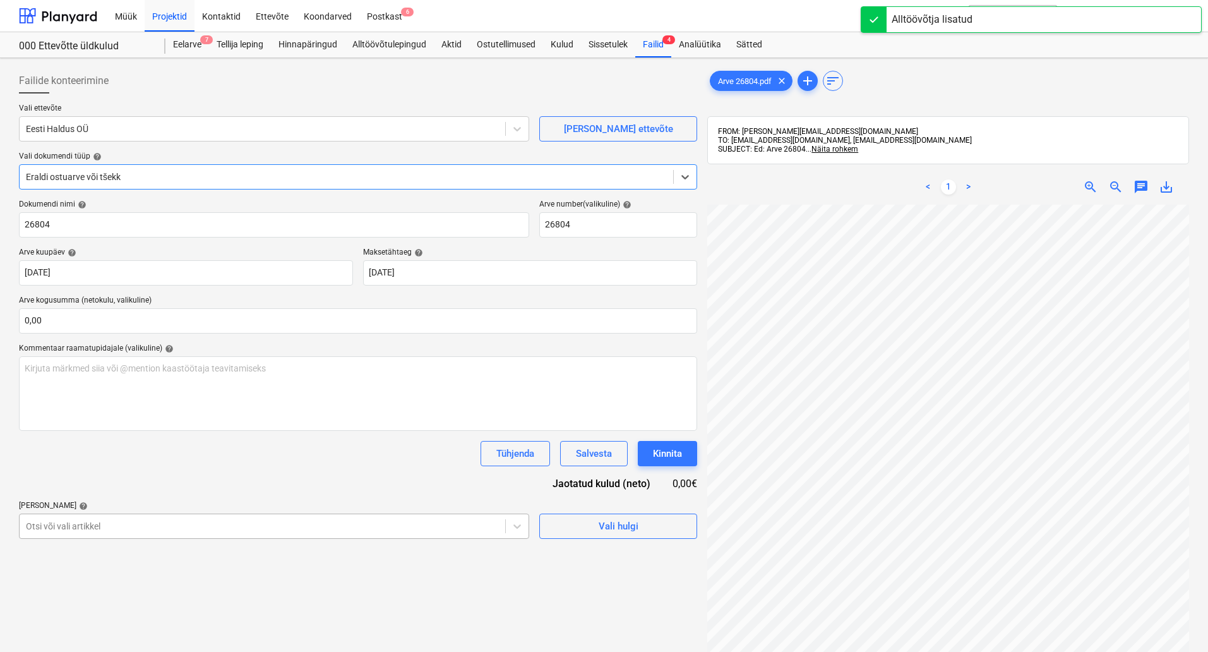
click at [366, 529] on body "Müük Projektid Kontaktid Ettevõte Koondarved Postkast 6 format_size keyboard_ar…" at bounding box center [604, 326] width 1208 height 652
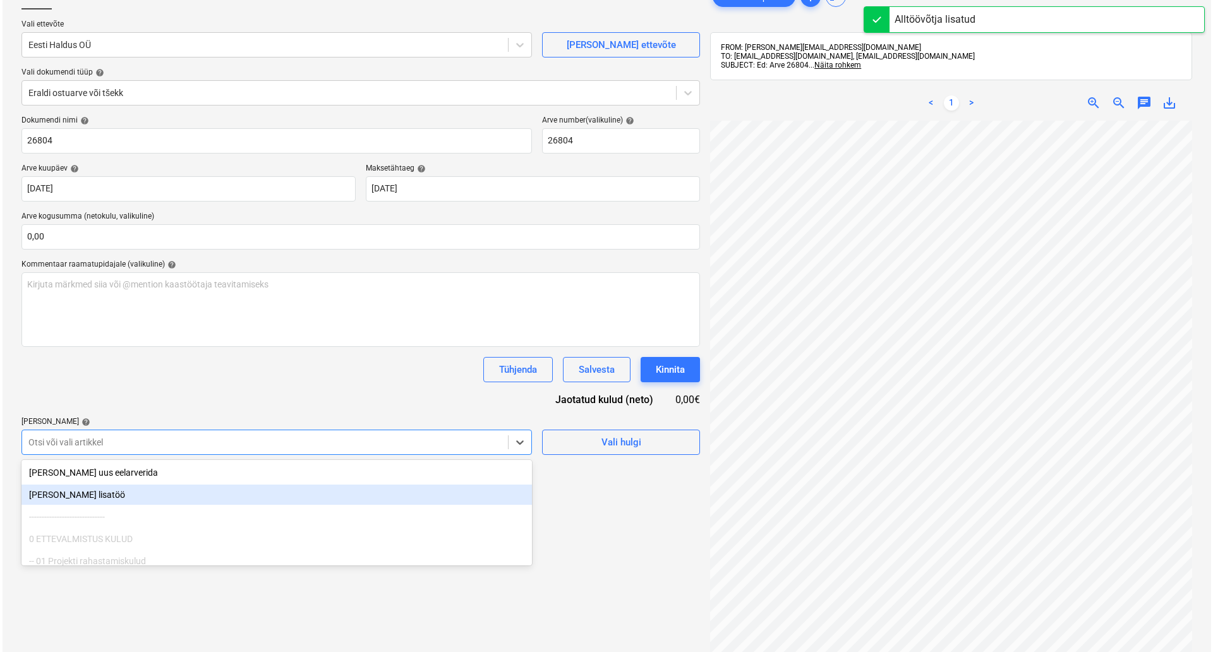
scroll to position [89, 0]
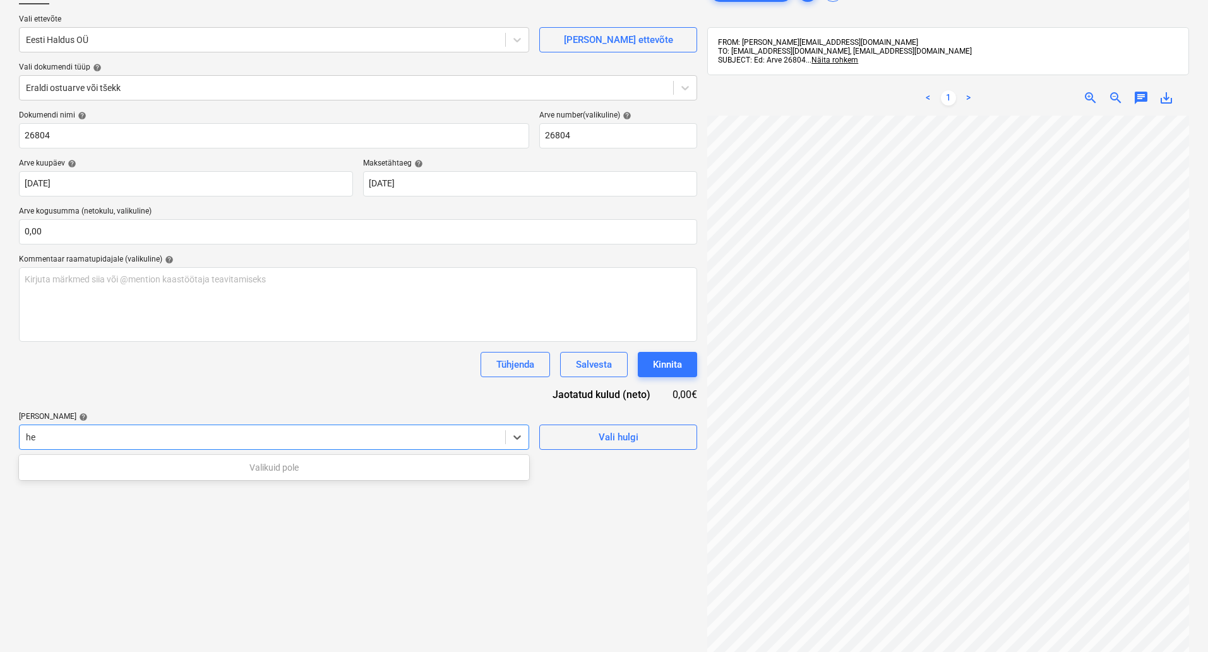
type input "h"
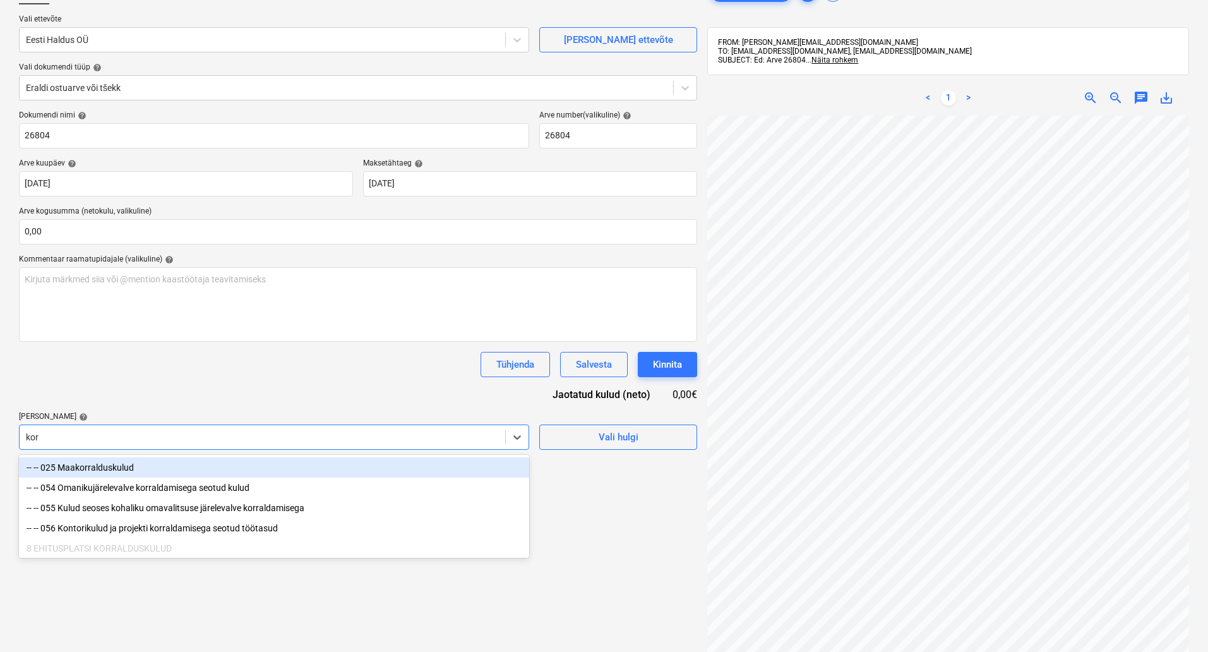
type input "[PERSON_NAME]"
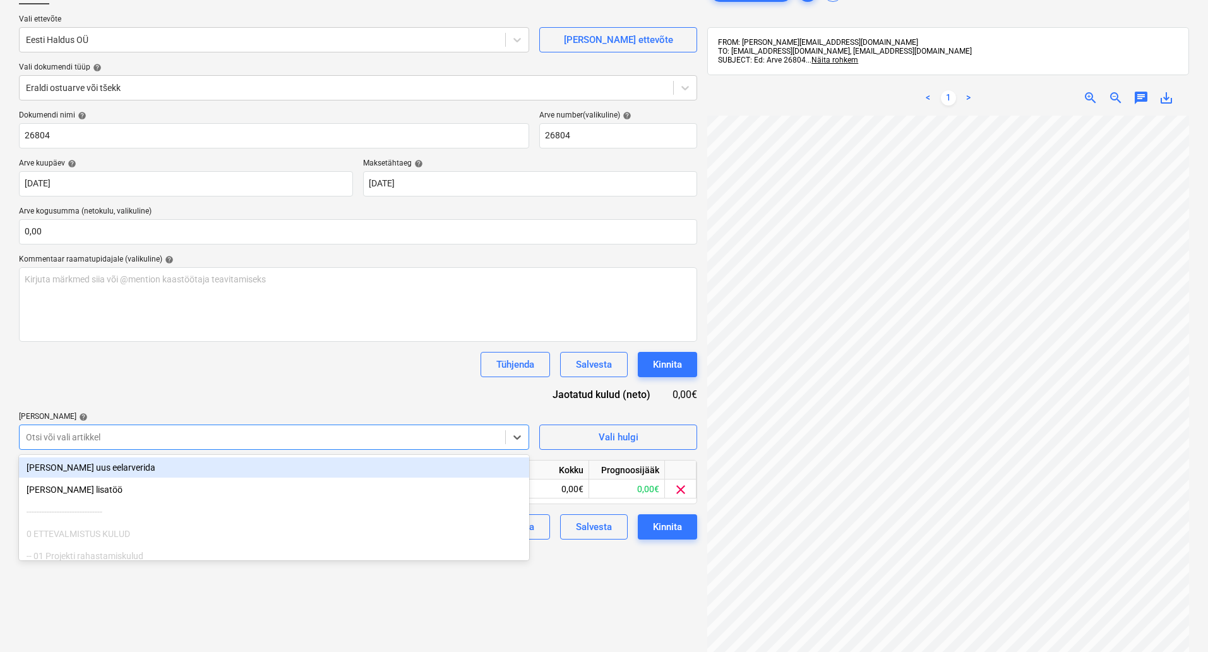
click at [612, 582] on div "Failide konteerimine Vali ettevõte Eesti Haldus OÜ [PERSON_NAME] uus ettevõte V…" at bounding box center [358, 355] width 688 height 763
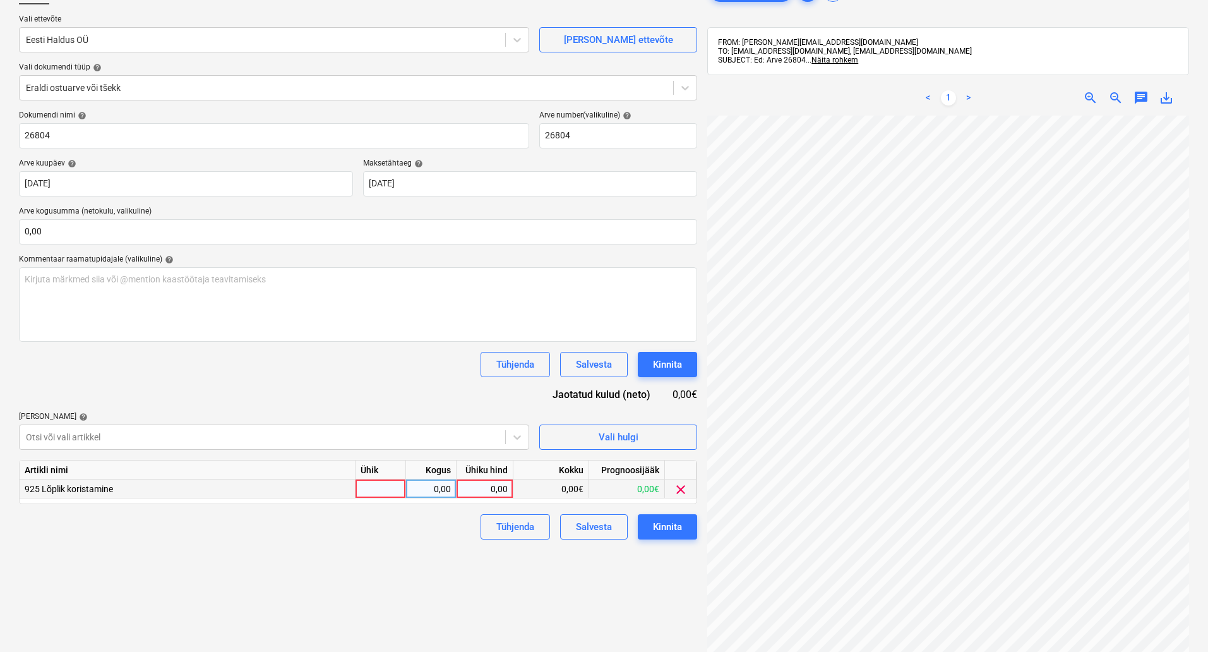
click at [380, 485] on div at bounding box center [381, 488] width 51 height 19
type input "kompl"
type input "225"
click at [685, 527] on button "Kinnita" at bounding box center [667, 526] width 59 height 25
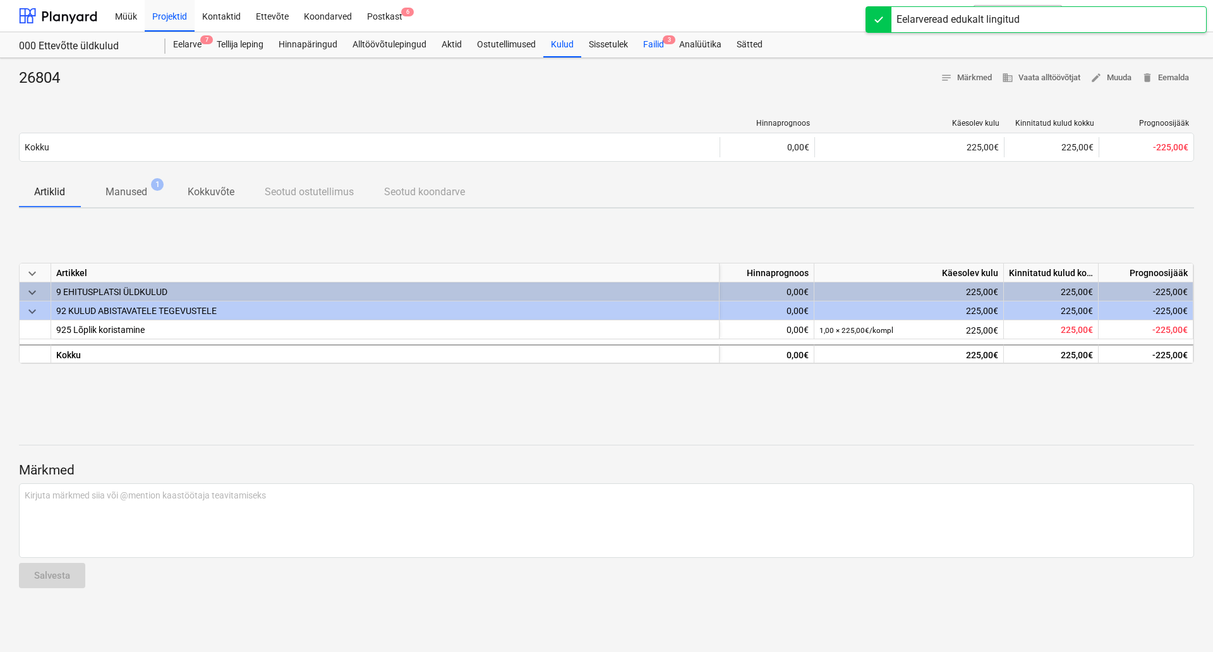
click at [659, 46] on div "Failid 3" at bounding box center [653, 44] width 36 height 25
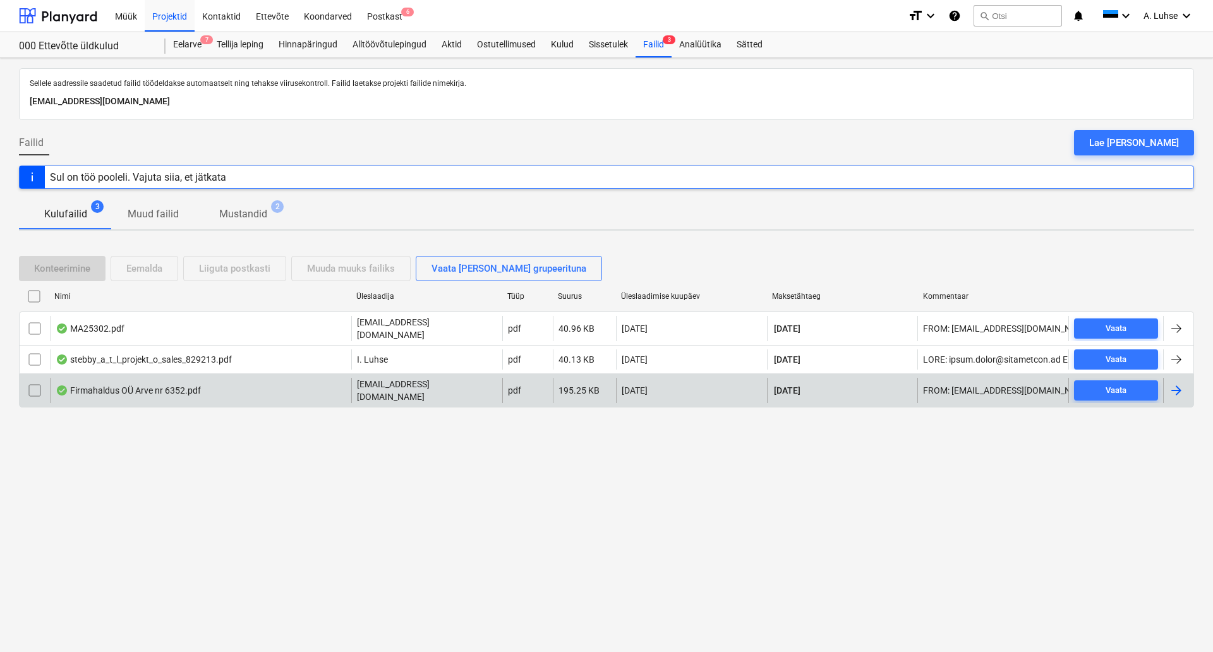
click at [213, 385] on div "Firmahaldus OÜ Arve nr 6352.pdf" at bounding box center [200, 390] width 301 height 25
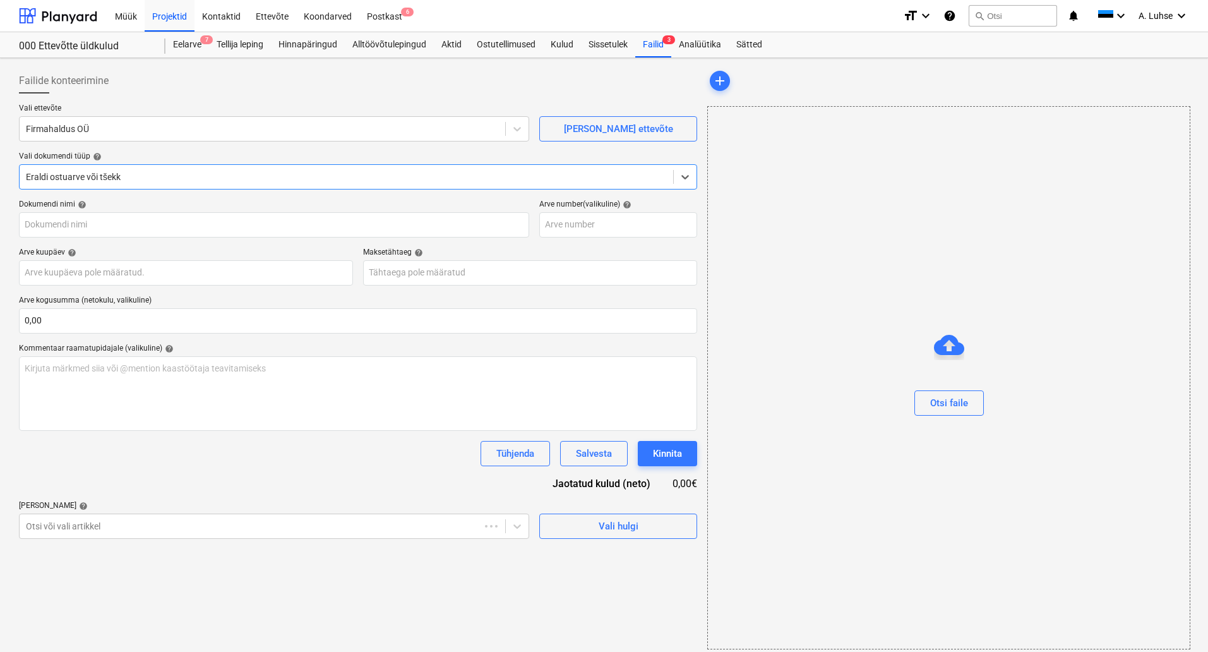
type input "Firmahaldus OÜ Arve nr 6352.pdf"
type input "[DATE]"
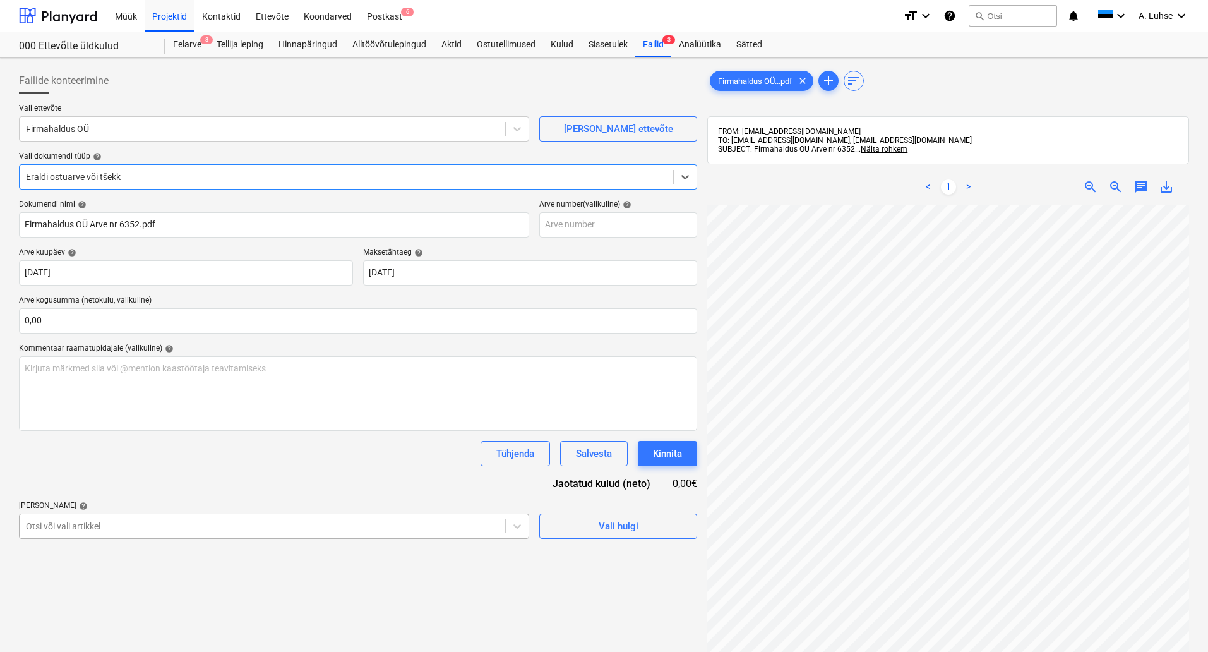
click at [249, 529] on body "Müük Projektid Kontaktid Ettevõte Koondarved Postkast 6 format_size keyboard_ar…" at bounding box center [604, 326] width 1208 height 652
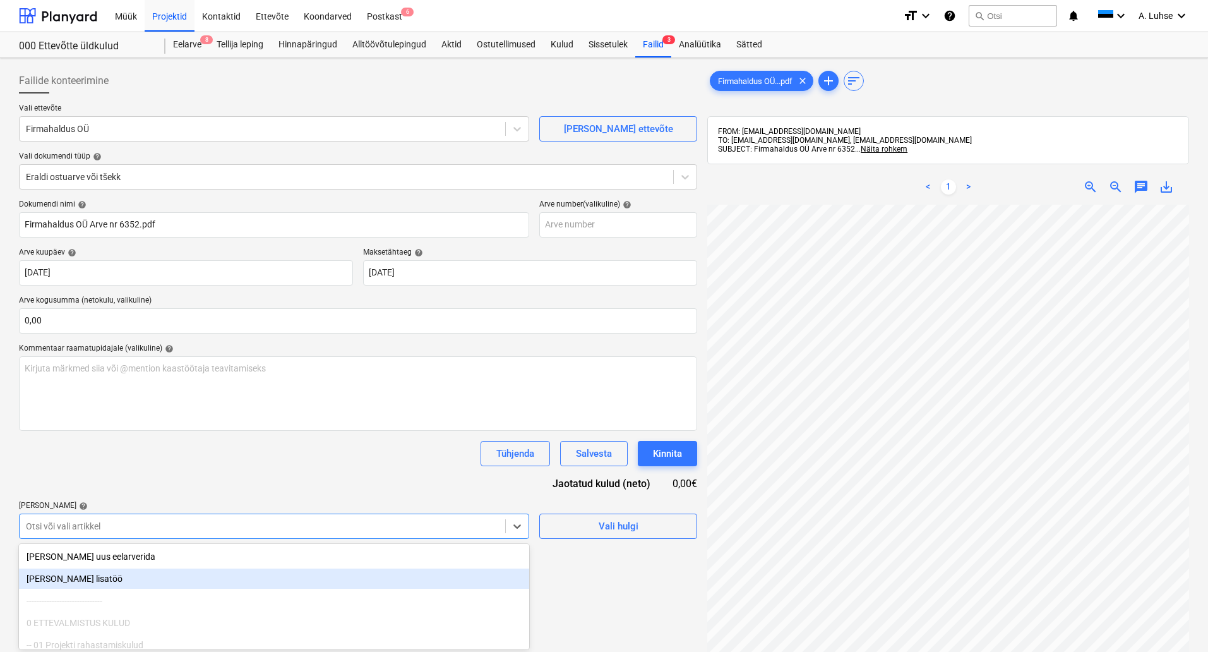
scroll to position [89, 0]
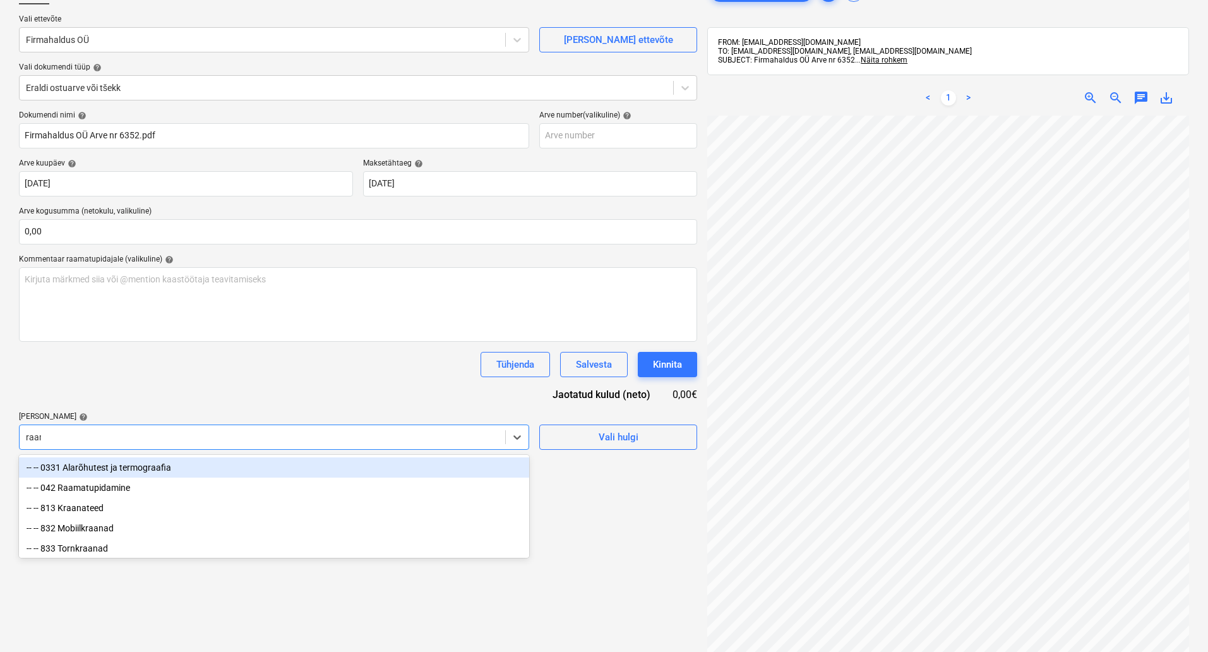
type input "raama"
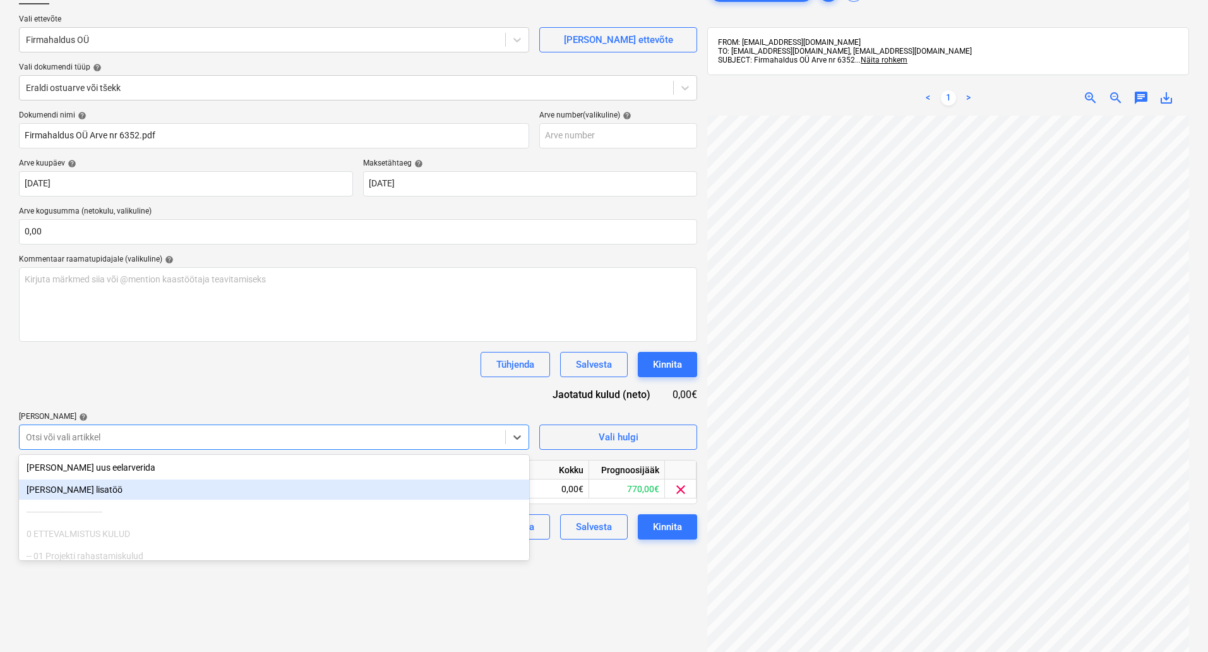
click at [546, 628] on div "Failide konteerimine Vali ettevõte Firmahaldus OÜ [PERSON_NAME] uus ettevõte Va…" at bounding box center [358, 355] width 688 height 763
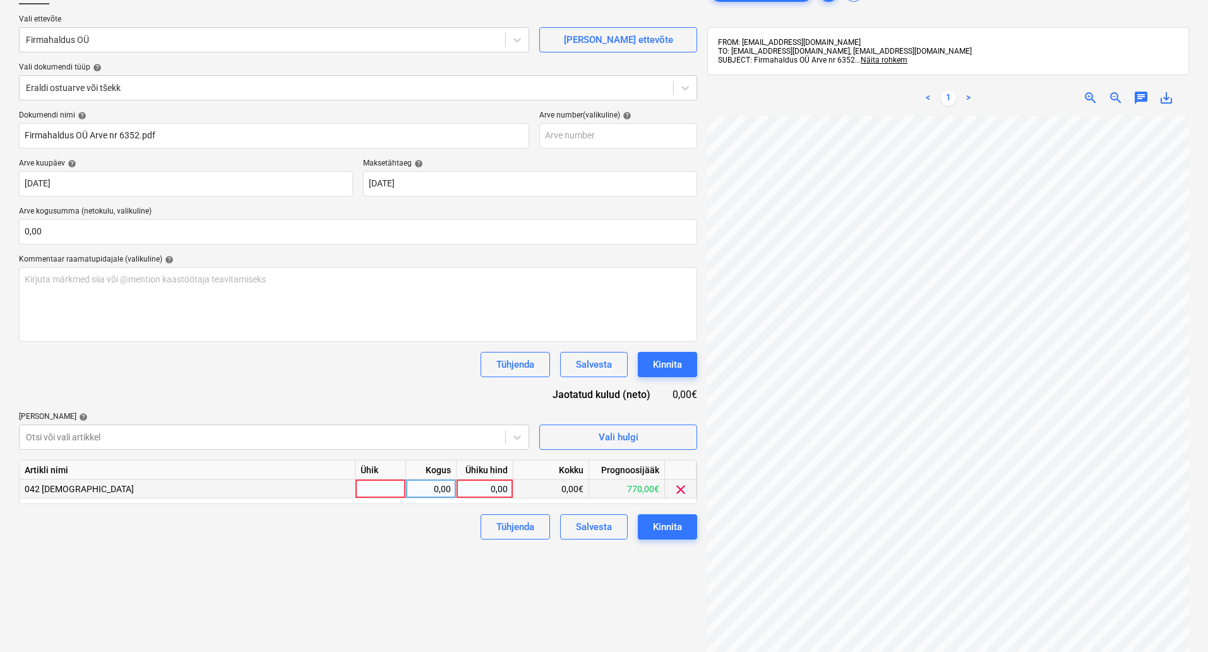
click at [373, 493] on div at bounding box center [381, 488] width 51 height 19
click at [390, 487] on div at bounding box center [381, 488] width 51 height 19
type input "kompl"
type input "210"
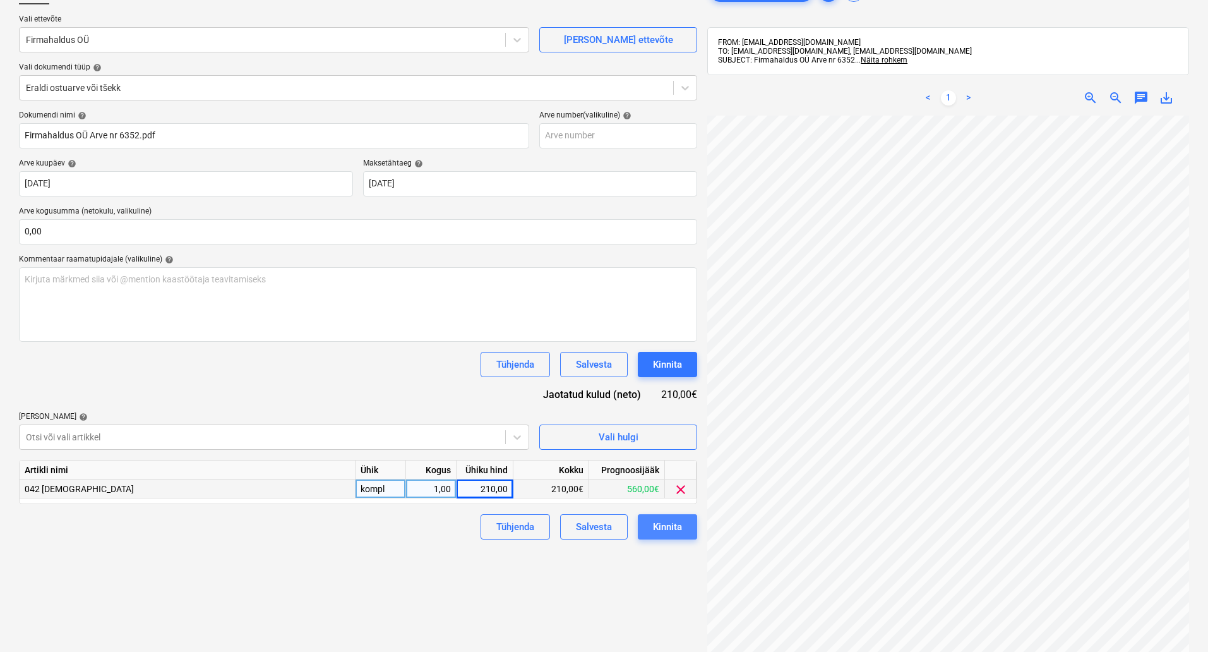
click at [662, 532] on div "Kinnita" at bounding box center [667, 527] width 29 height 16
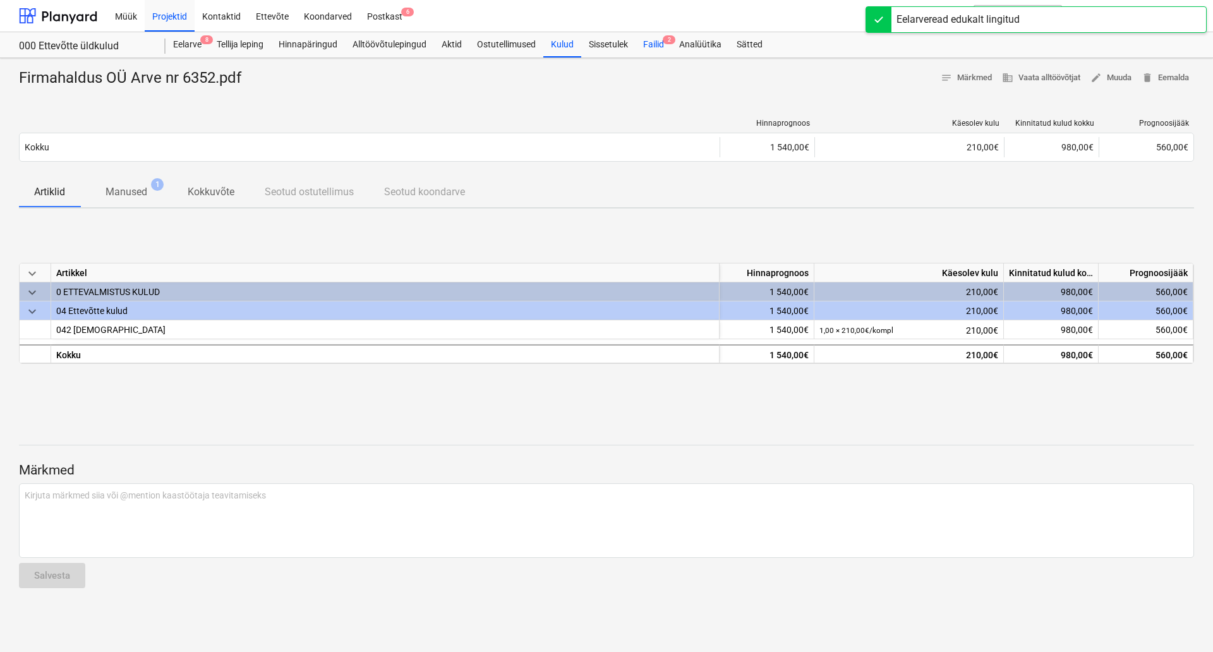
click at [666, 39] on span "2" at bounding box center [668, 39] width 13 height 9
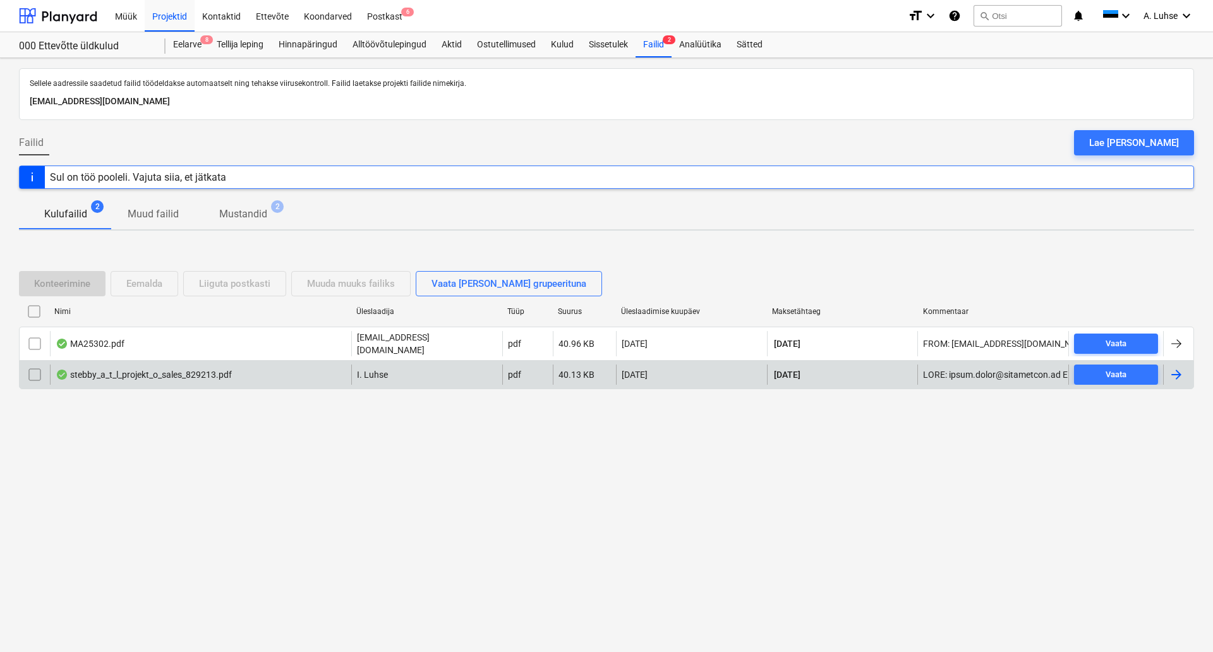
click at [224, 373] on div "stebby_a_t_l_projekt_o_sales_829213.pdf" at bounding box center [144, 374] width 176 height 10
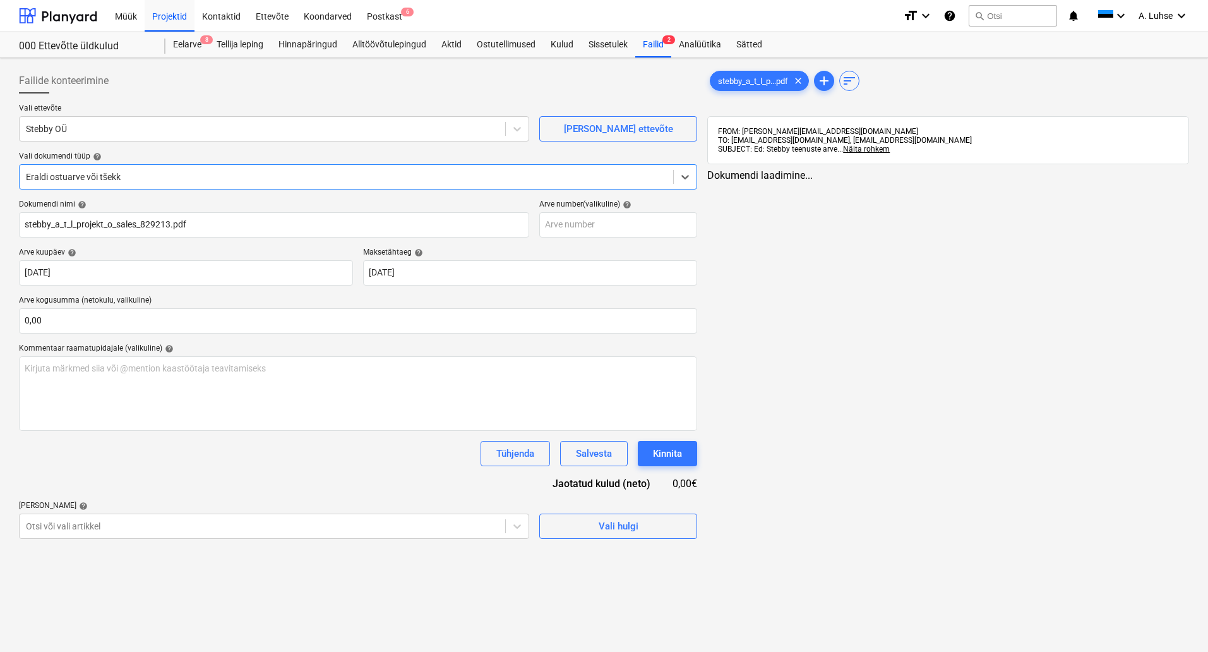
type input "stebby_a_t_l_projekt_o_sales_829213.pdf"
type input "[DATE]"
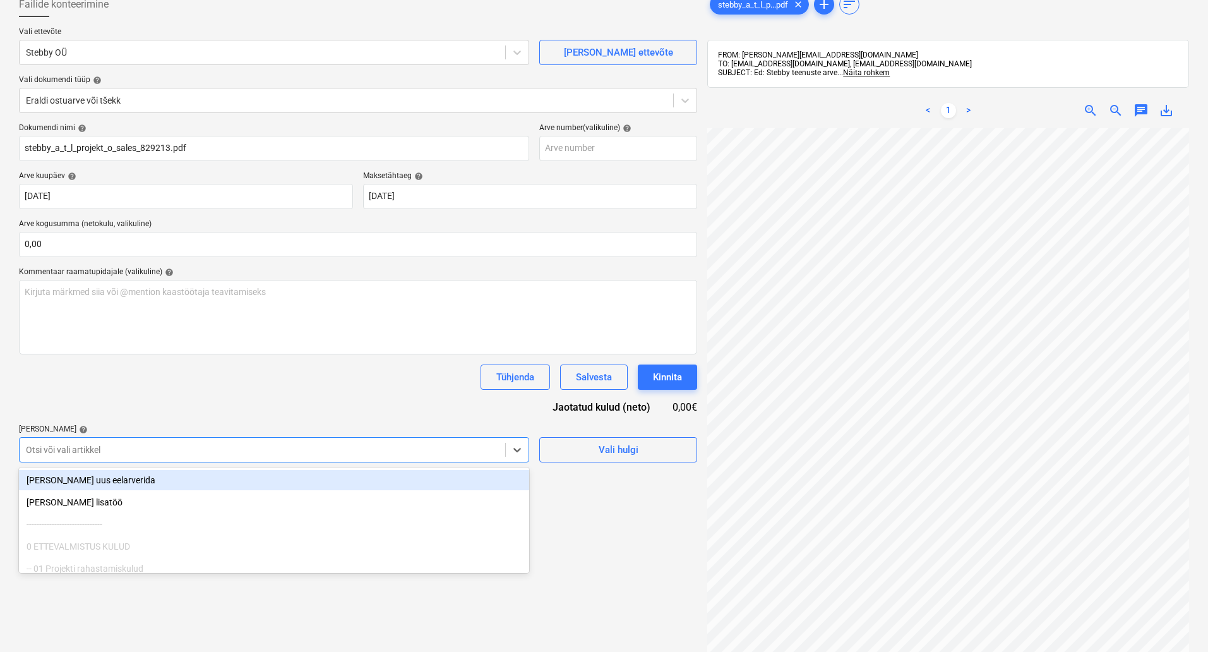
click at [299, 529] on body "Müük Projektid Kontaktid Ettevõte Koondarved Postkast 6 format_size keyboard_ar…" at bounding box center [604, 250] width 1208 height 652
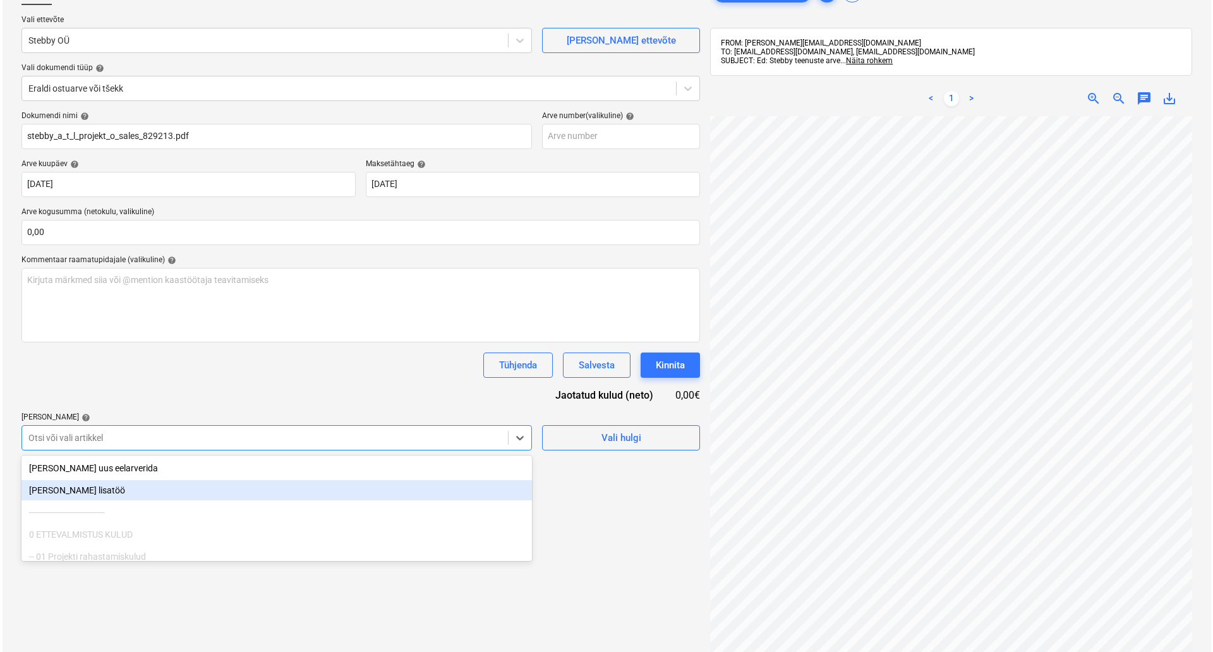
scroll to position [89, 0]
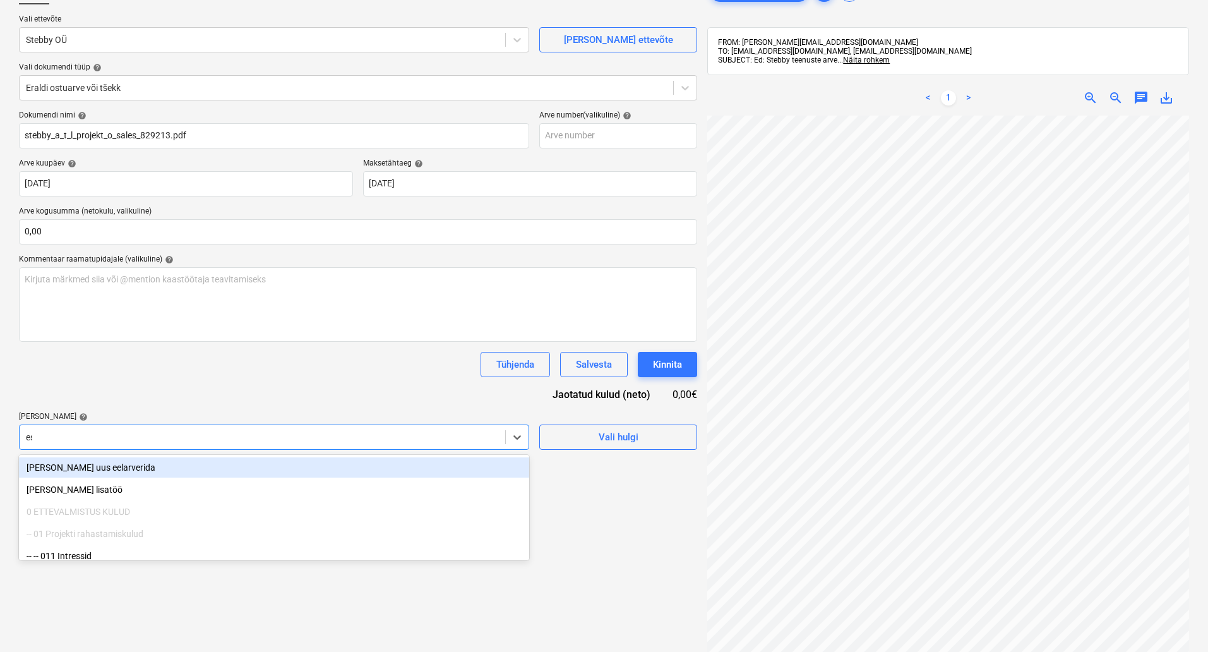
type input "esi"
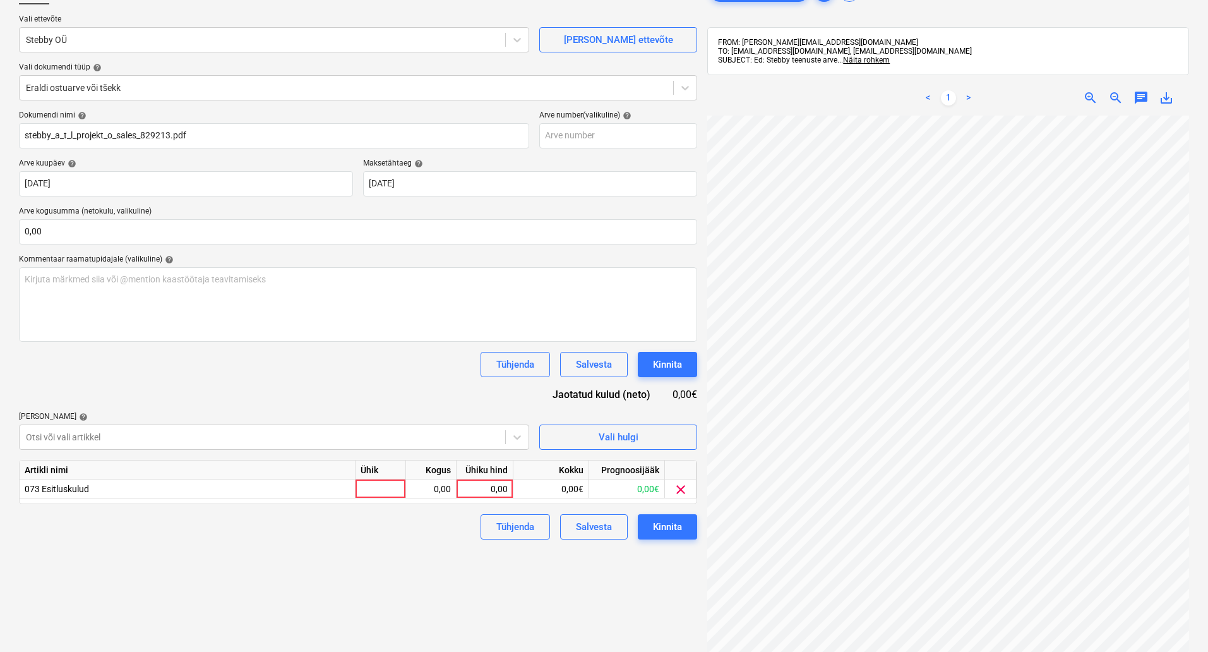
click at [642, 591] on div "Failide konteerimine Vali ettevõte Stebby OÜ [PERSON_NAME] uus ettevõte Vali do…" at bounding box center [358, 355] width 688 height 763
click at [385, 485] on div at bounding box center [381, 488] width 51 height 19
type input "4,5"
click at [600, 604] on div "Failide konteerimine Vali ettevõte Stebby OÜ [PERSON_NAME] uus ettevõte Vali do…" at bounding box center [358, 355] width 688 height 763
click at [390, 490] on div "4,5" at bounding box center [381, 488] width 51 height 19
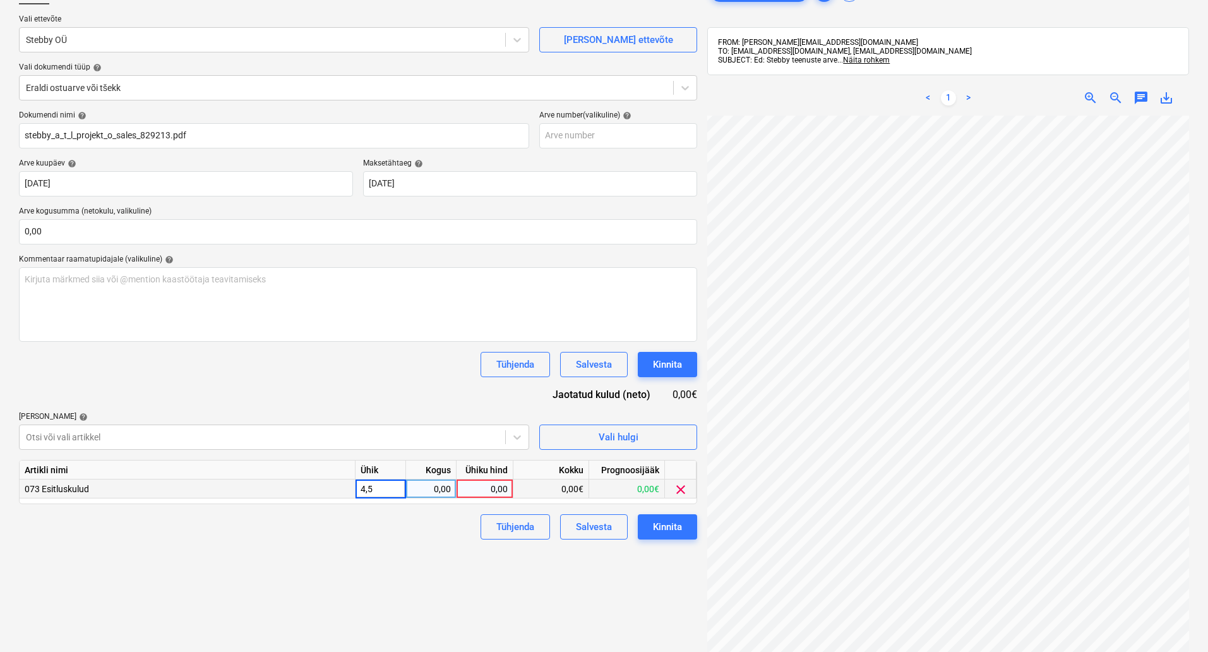
click at [390, 490] on input "4,5" at bounding box center [381, 488] width 50 height 18
type input "kompl"
type input "4,5"
click at [679, 529] on div "Kinnita" at bounding box center [667, 527] width 29 height 16
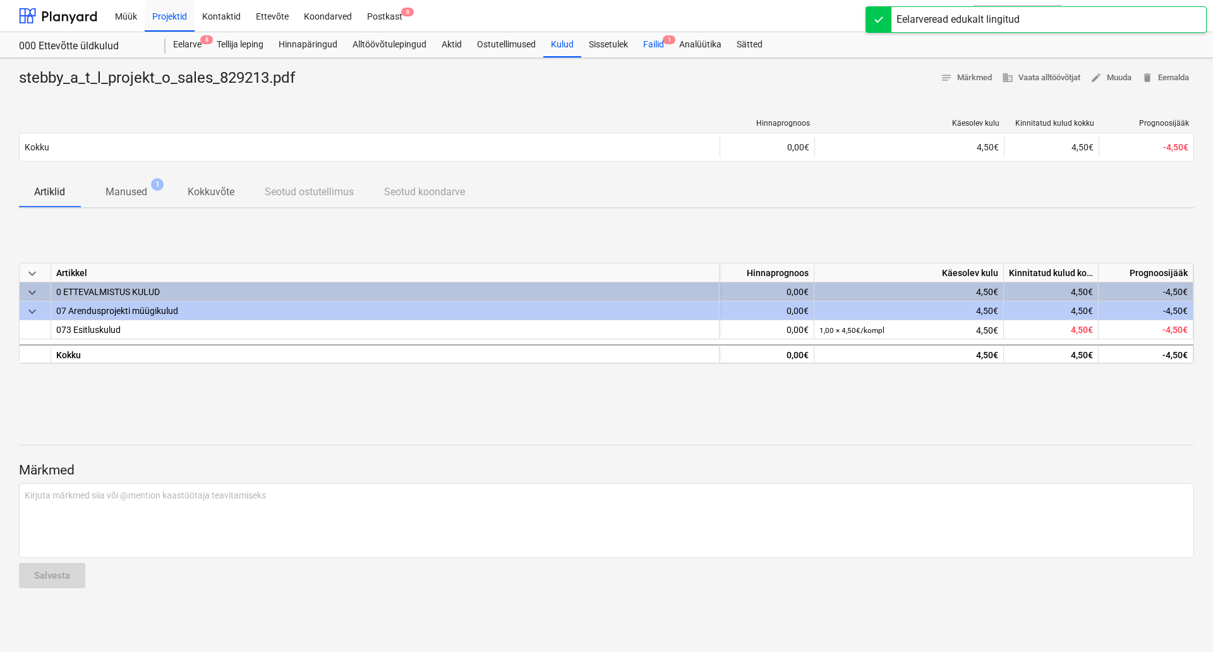
click at [656, 38] on div "Failid 1" at bounding box center [653, 44] width 36 height 25
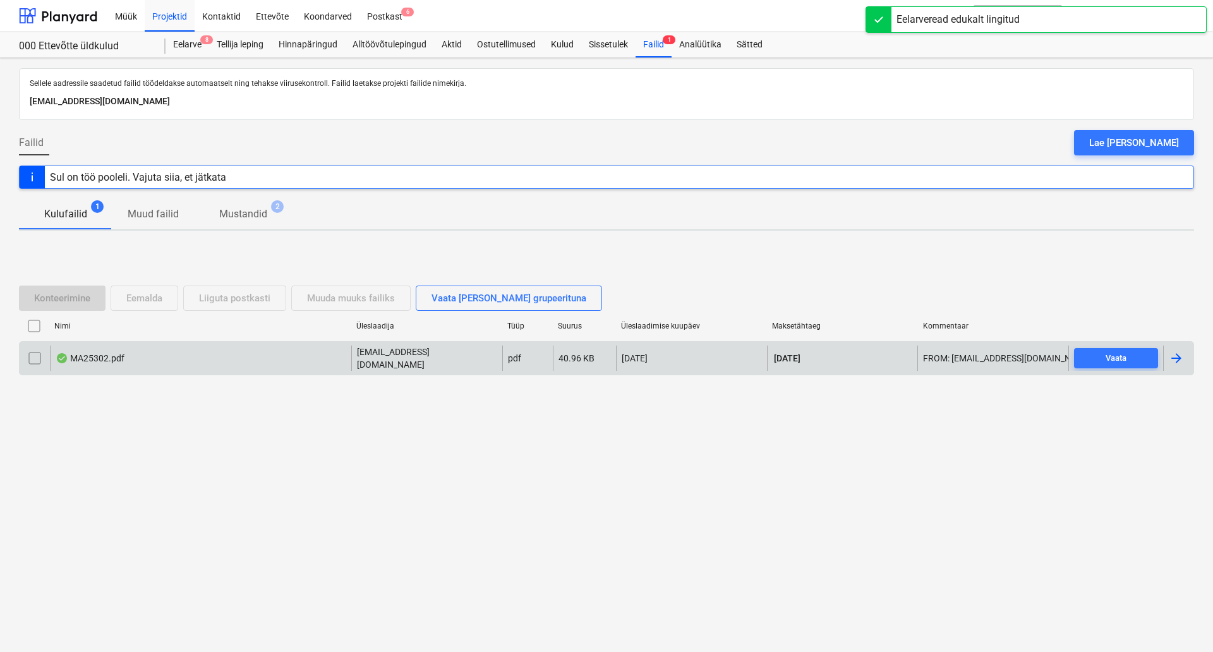
click at [188, 363] on div "MA25302.pdf" at bounding box center [200, 357] width 301 height 25
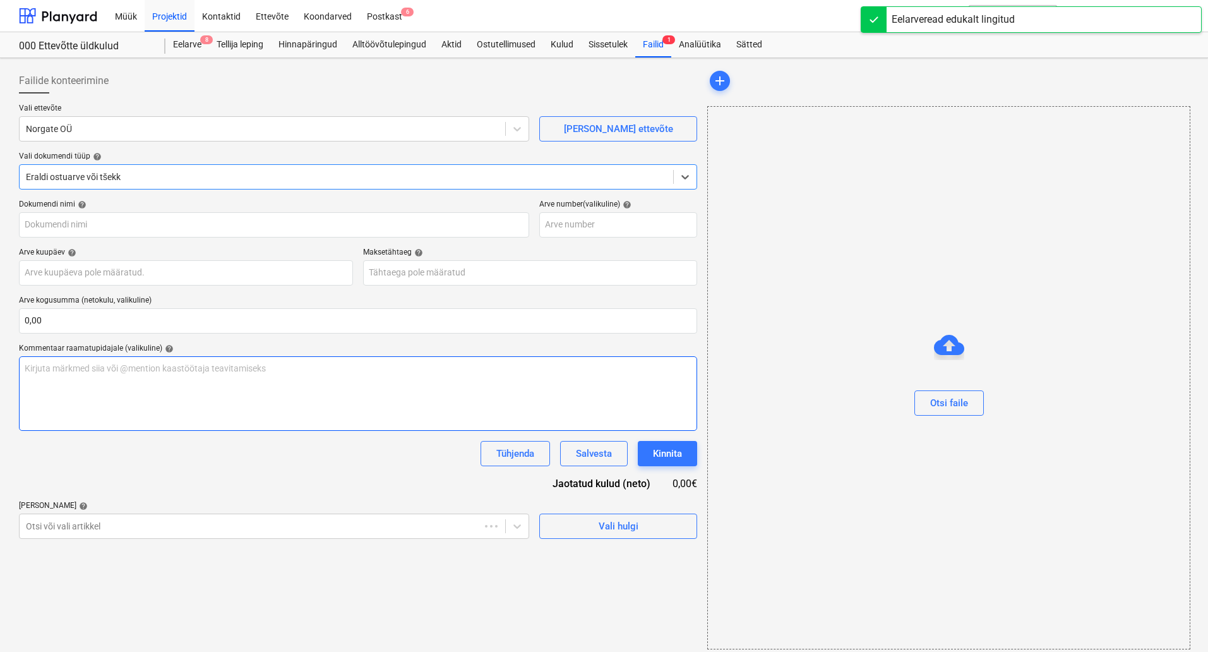
type input "MA25302"
type input "[DATE]"
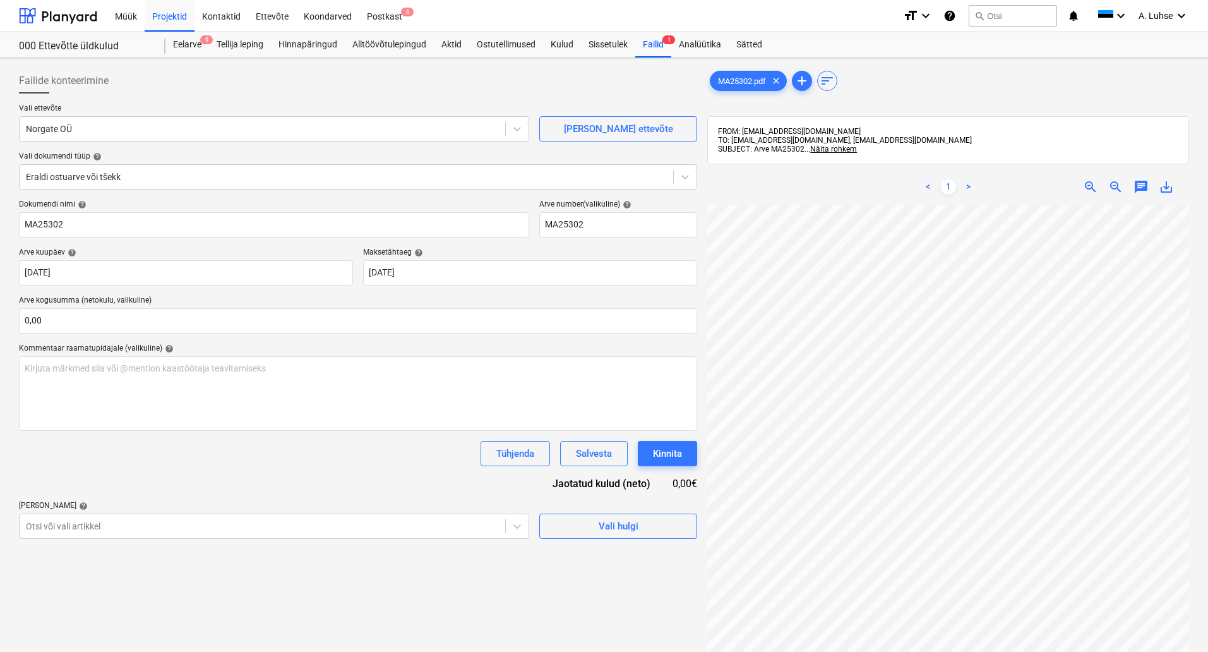
scroll to position [116, 89]
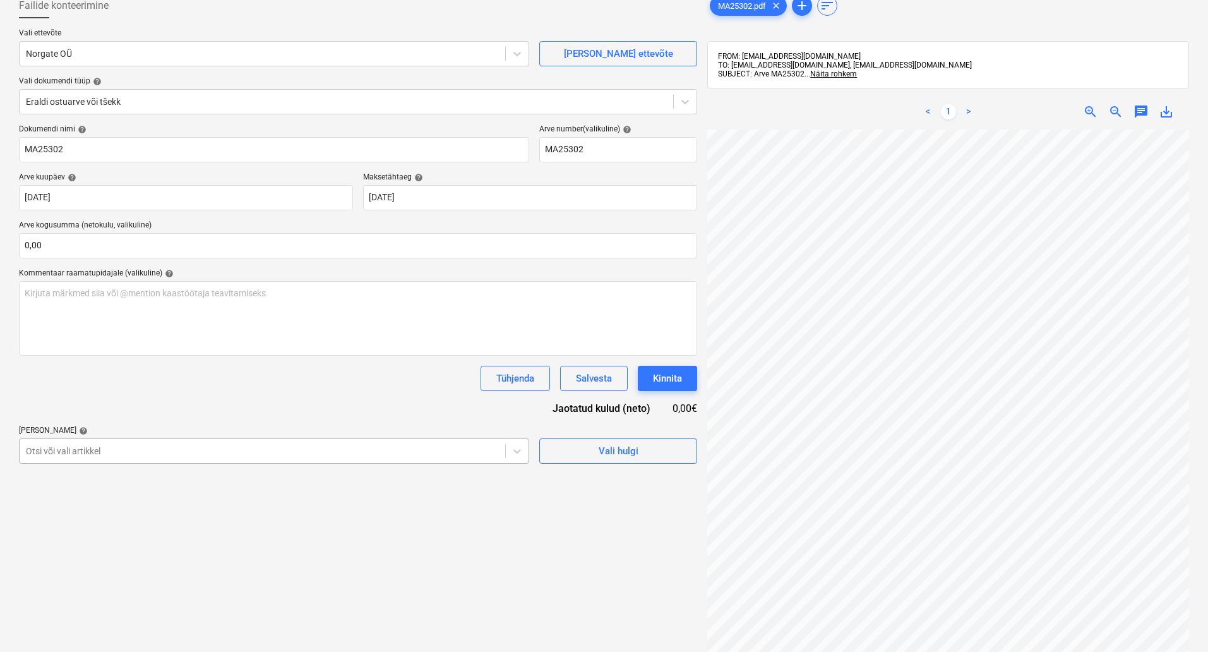
click at [203, 532] on body "Müük Projektid Kontaktid Ettevõte Koondarved Postkast 6 format_size keyboard_ar…" at bounding box center [604, 251] width 1208 height 652
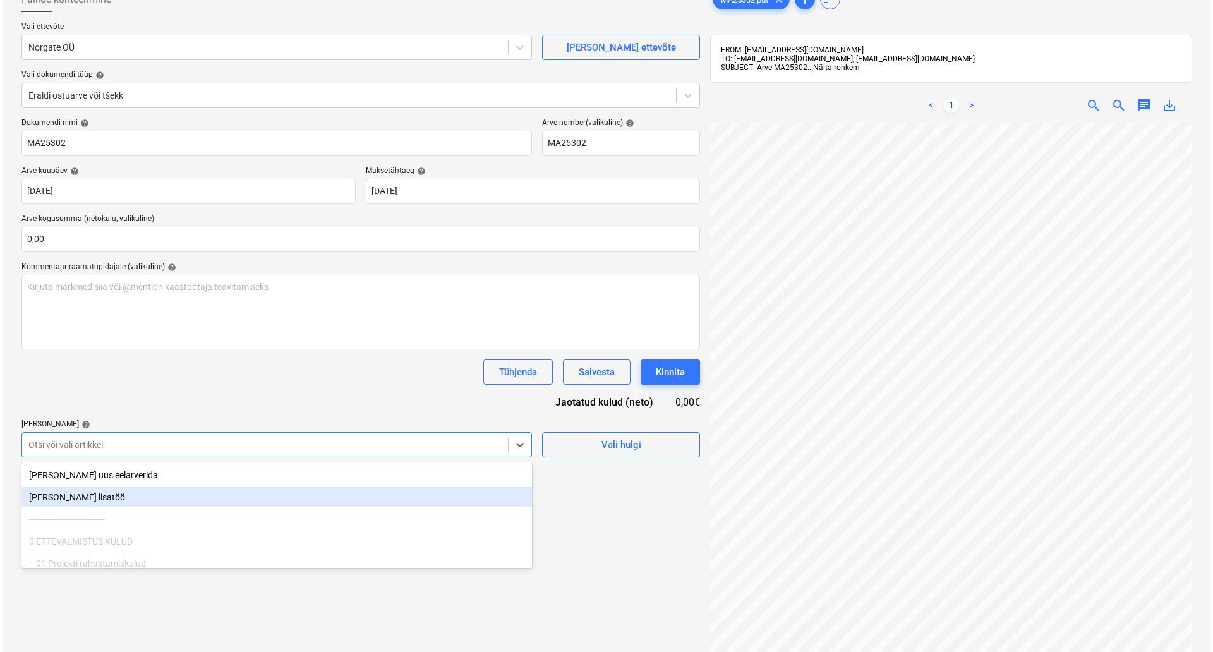
scroll to position [89, 0]
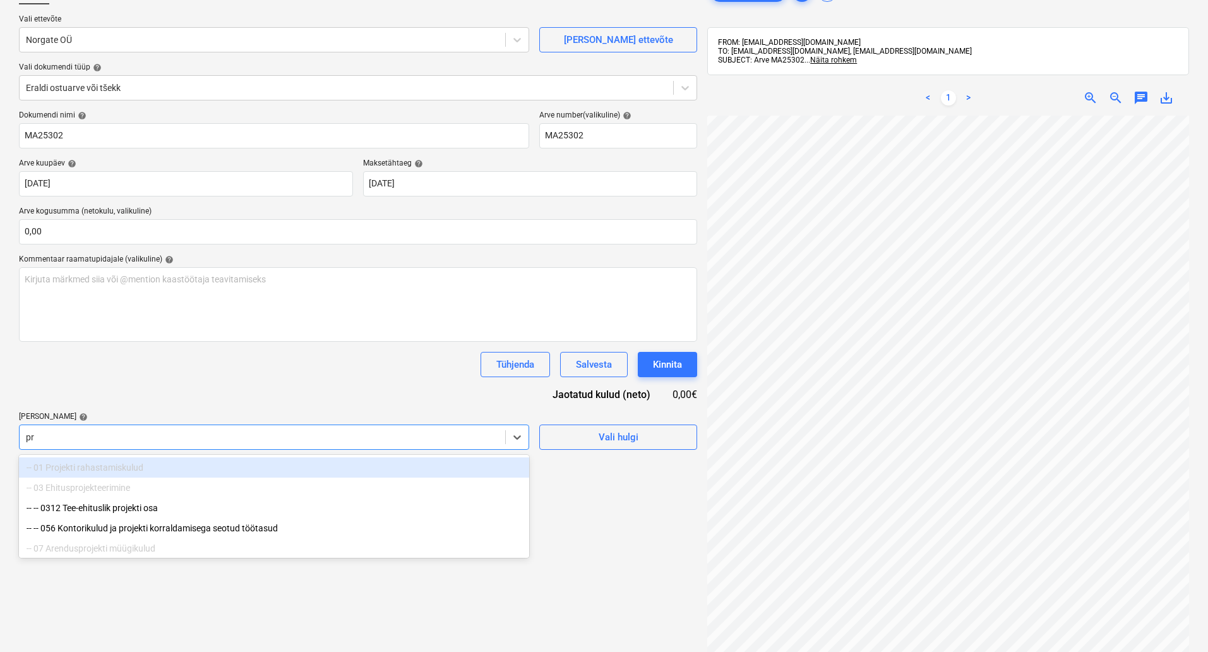
type input "p"
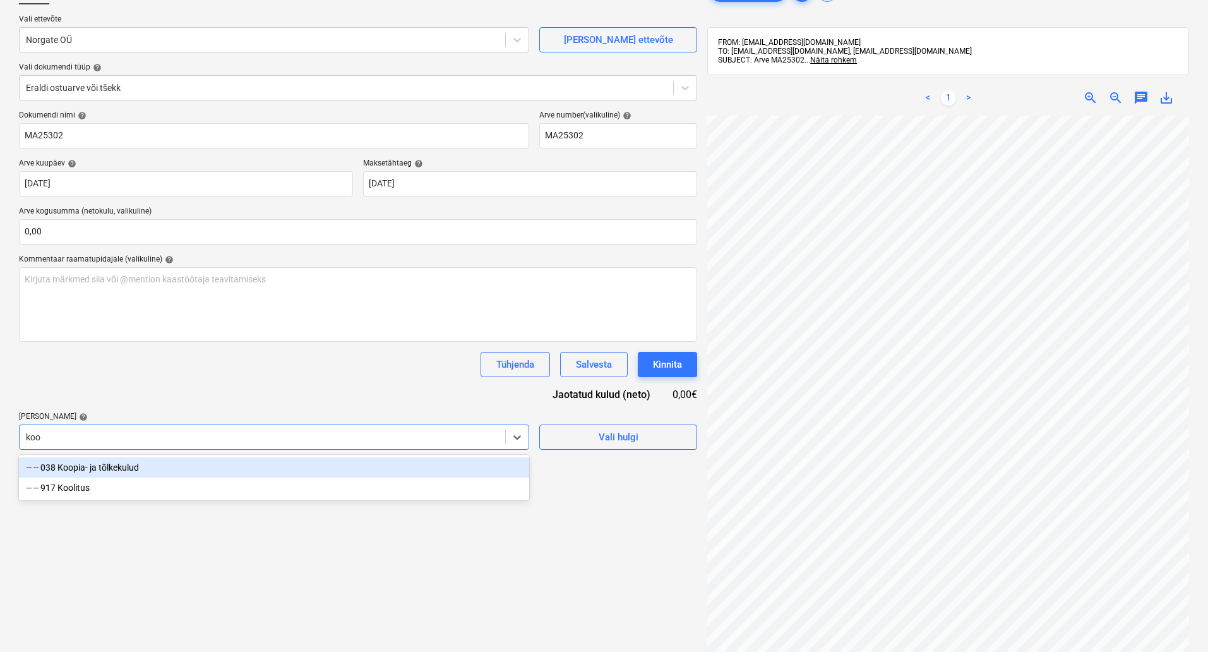
type input "koop"
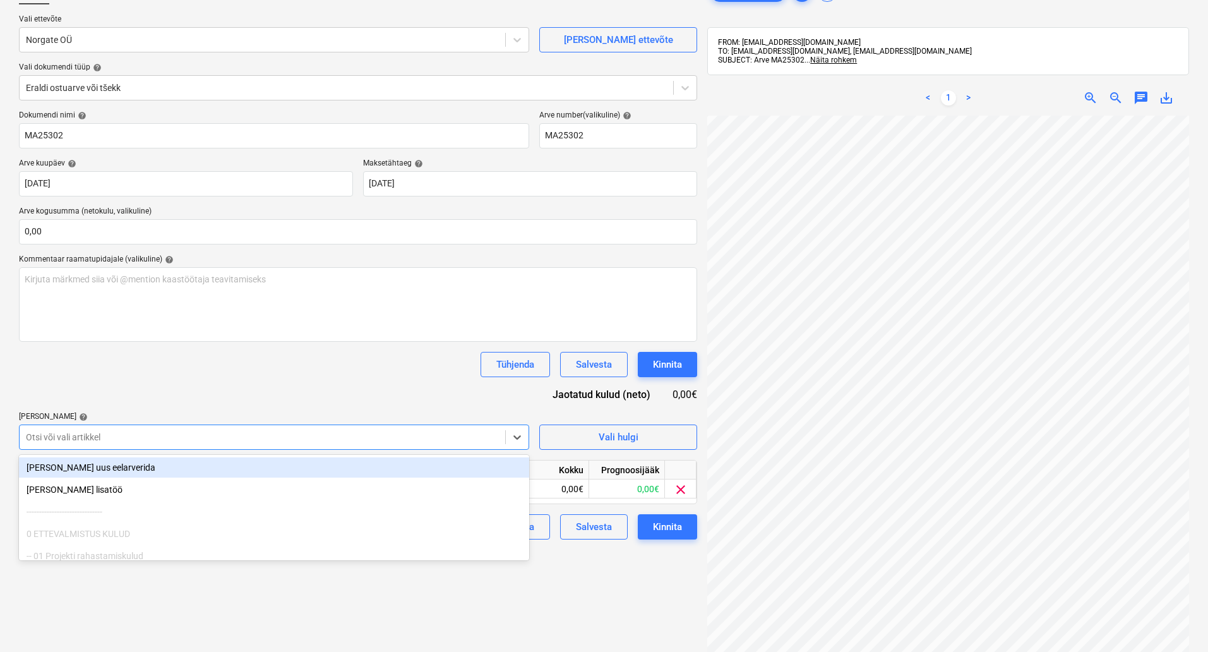
click at [239, 604] on div "Failide konteerimine Vali ettevõte Norgate OÜ [PERSON_NAME] uus ettevõte Vali d…" at bounding box center [358, 355] width 688 height 763
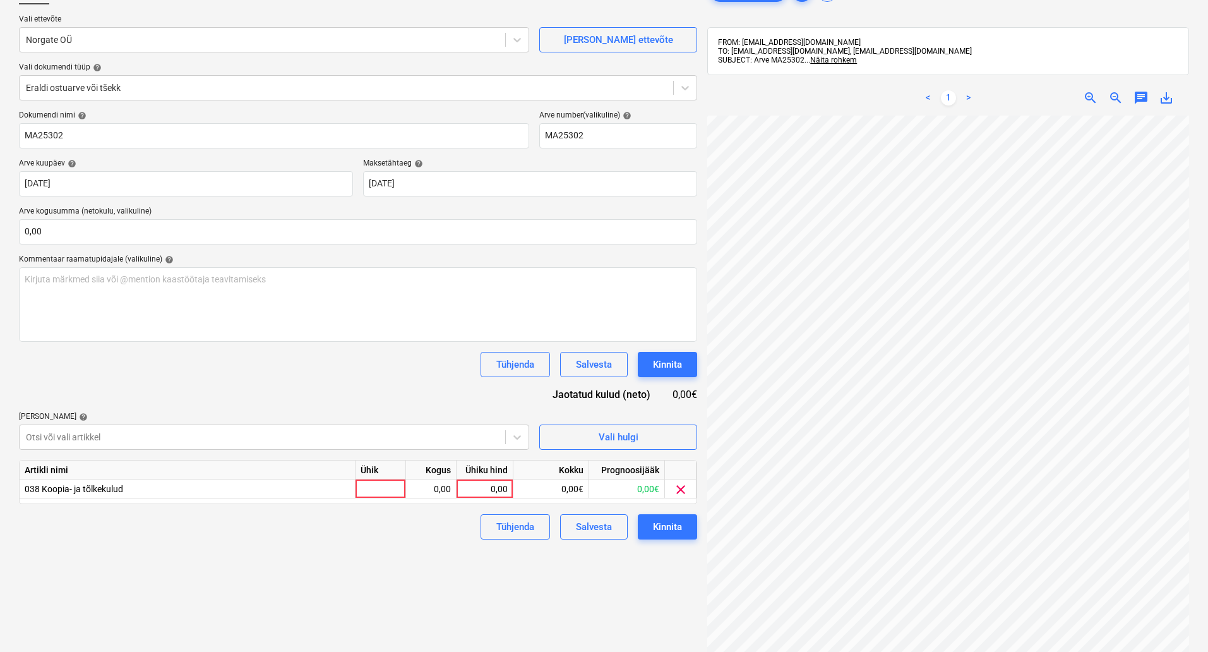
click at [395, 479] on div "Ühik" at bounding box center [381, 469] width 51 height 19
click at [388, 484] on div at bounding box center [381, 488] width 51 height 19
type input "kompl"
type input "36,05"
click at [660, 517] on button "Kinnita" at bounding box center [667, 526] width 59 height 25
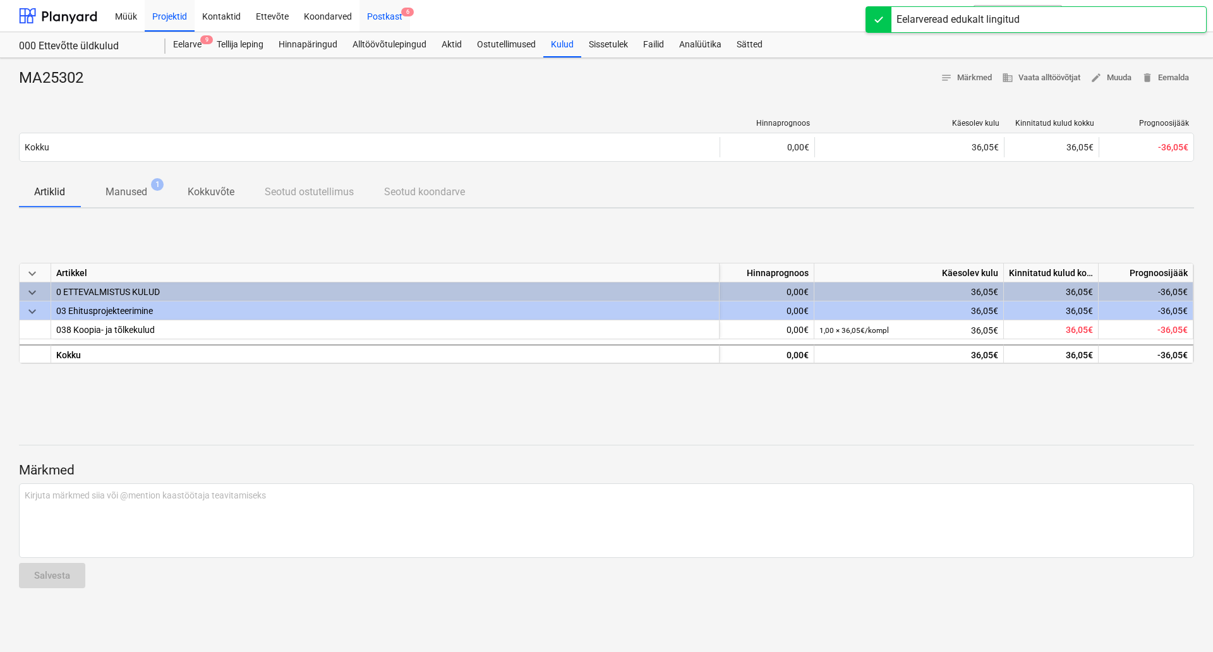
click at [377, 19] on div "Postkast 6" at bounding box center [384, 15] width 51 height 32
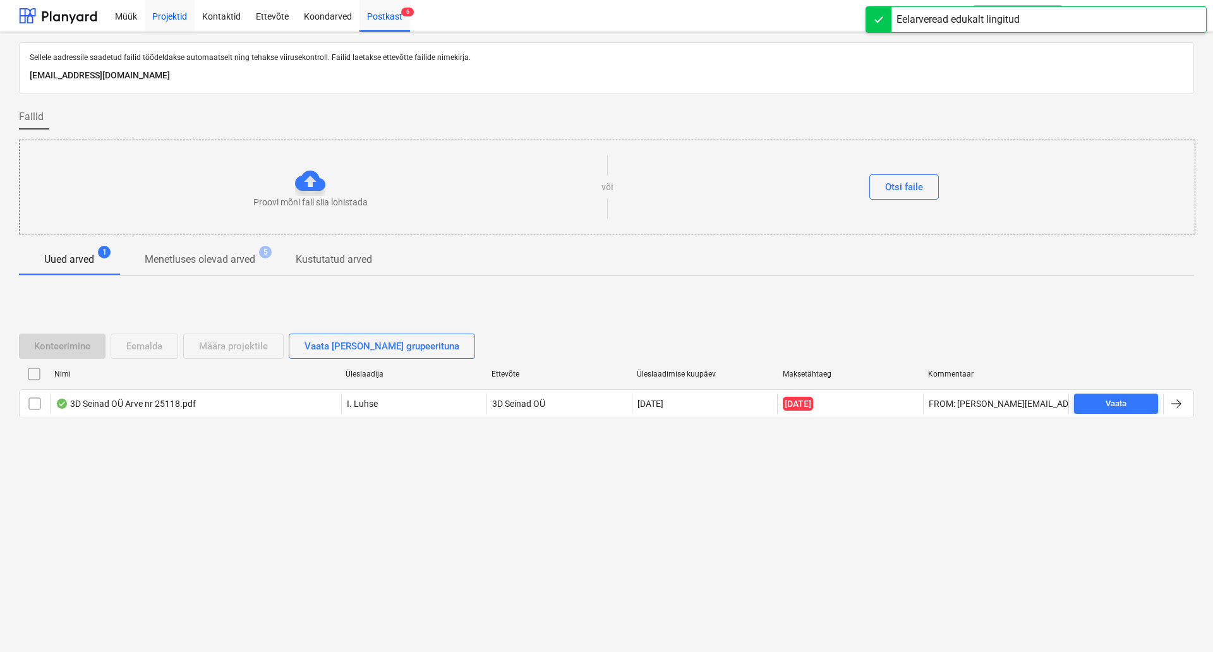
click at [165, 21] on div "Projektid" at bounding box center [170, 15] width 50 height 32
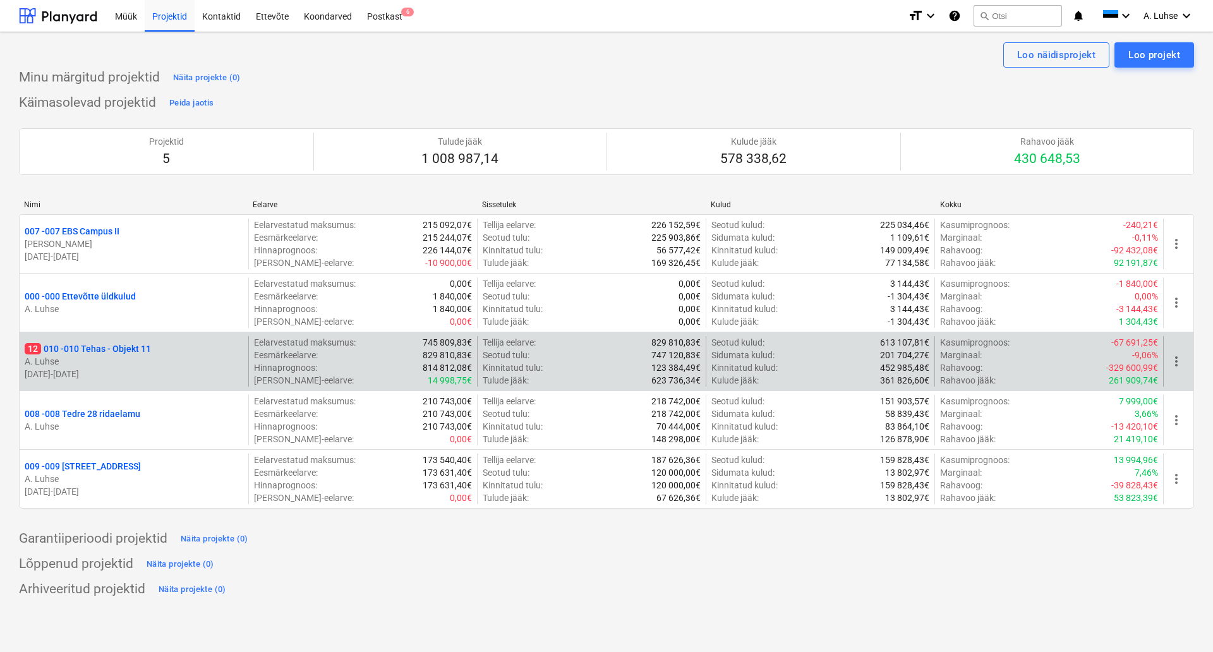
click at [187, 347] on div "12 010 - 010 Tehas - Objekt 11" at bounding box center [134, 348] width 219 height 13
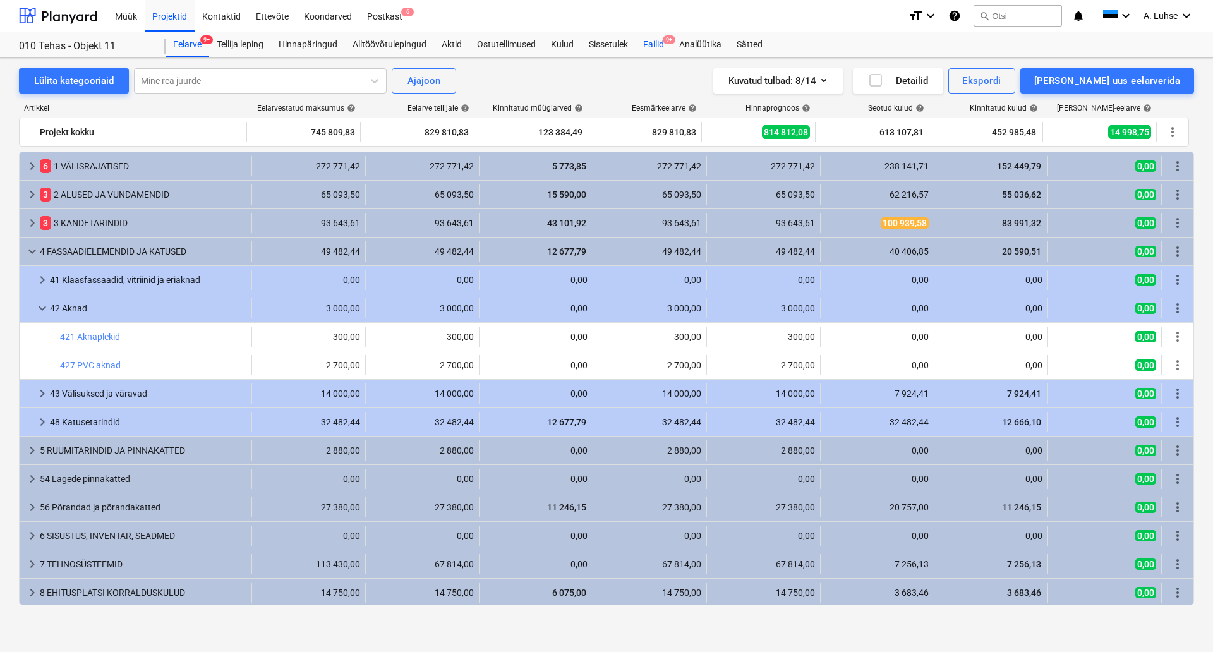
click at [656, 33] on div "Failid 9+" at bounding box center [653, 44] width 36 height 25
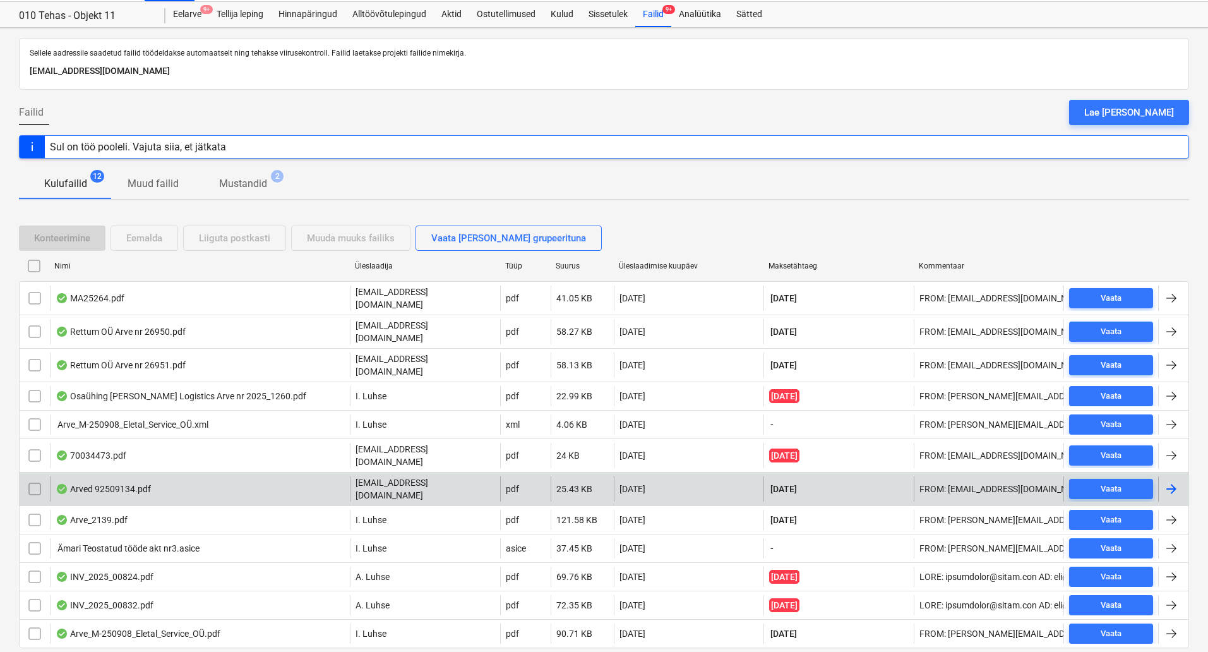
scroll to position [47, 0]
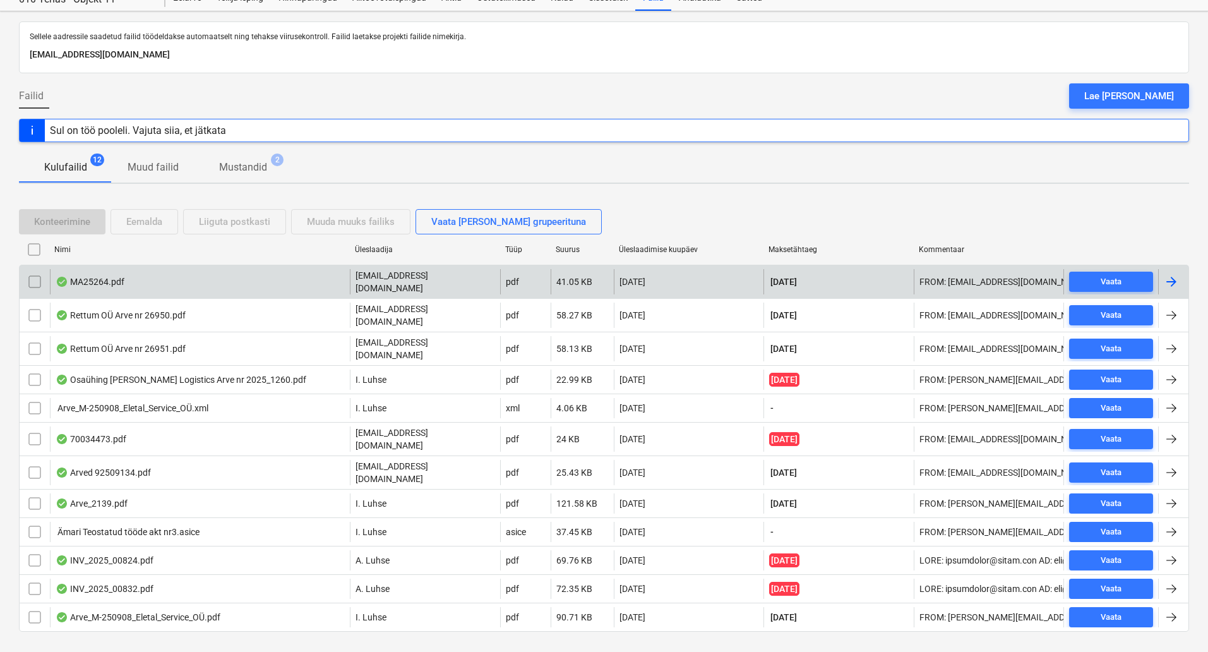
click at [285, 285] on div "MA25264.pdf" at bounding box center [200, 281] width 300 height 25
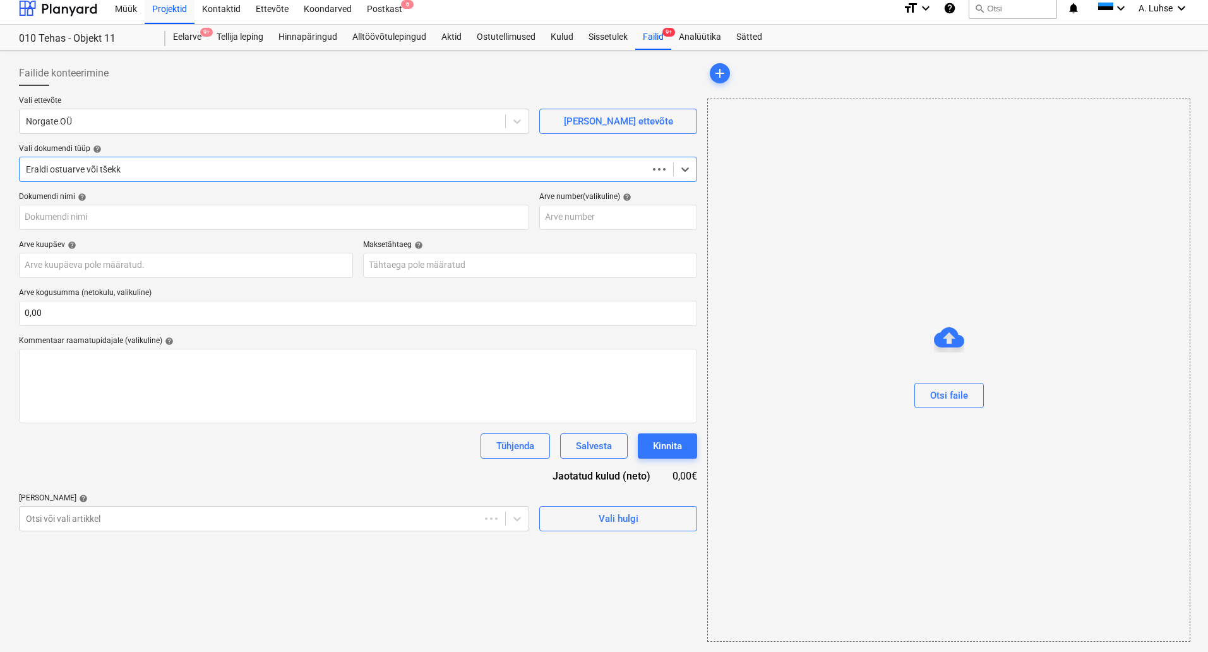
scroll to position [8, 0]
type input "MA25264"
type input "[DATE]"
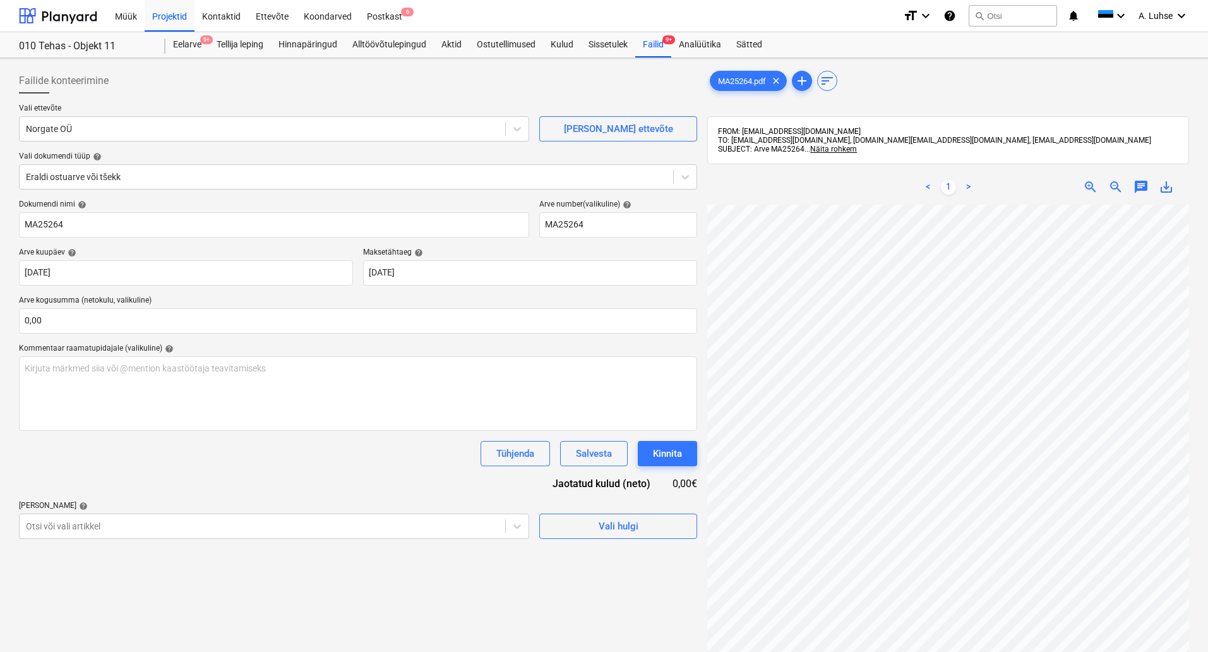
scroll to position [37, 89]
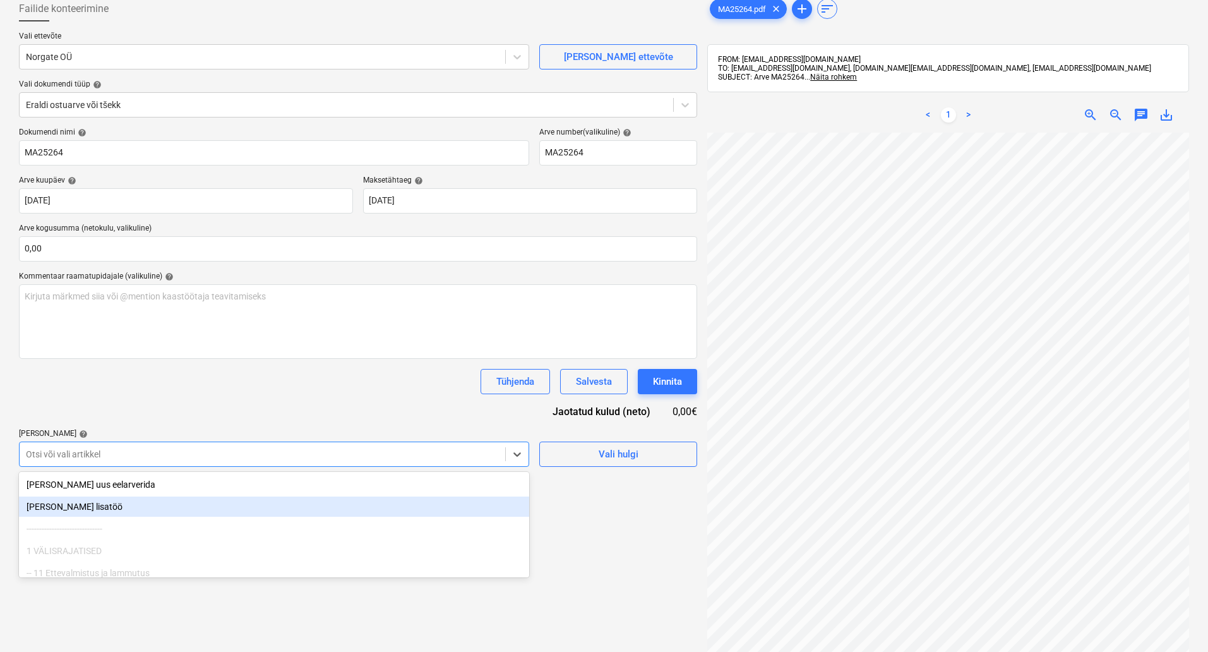
click at [289, 531] on body "Müük Projektid Kontaktid Ettevõte Koondarved Postkast 6 format_size keyboard_ar…" at bounding box center [604, 254] width 1208 height 652
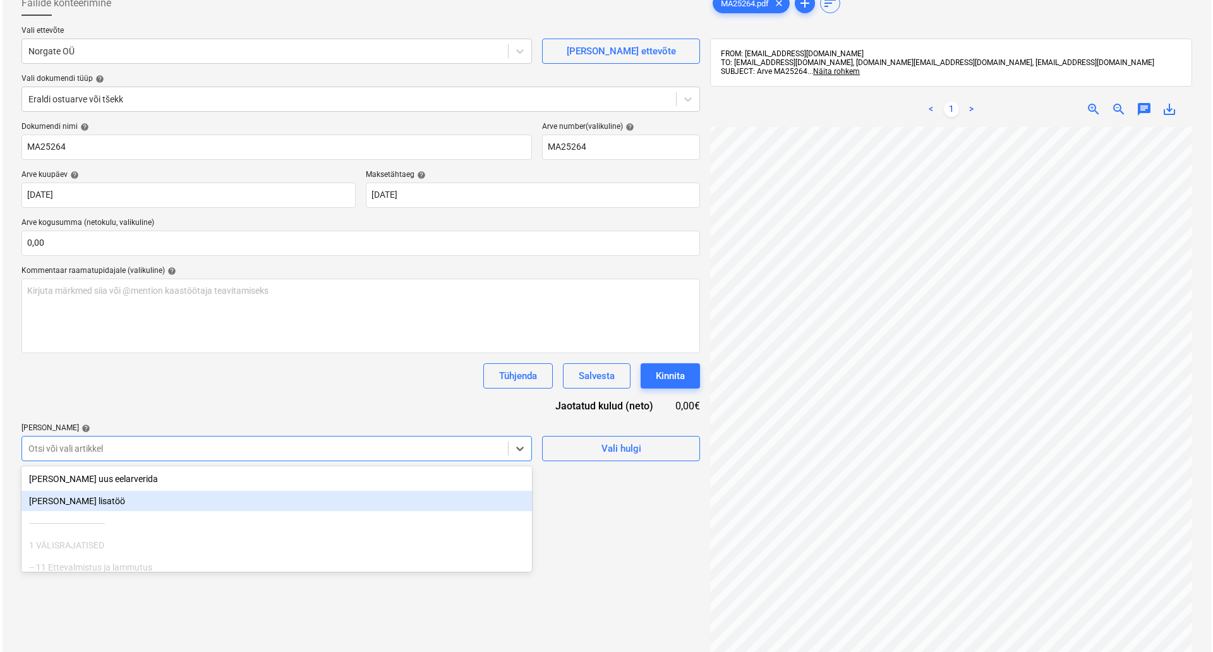
scroll to position [89, 0]
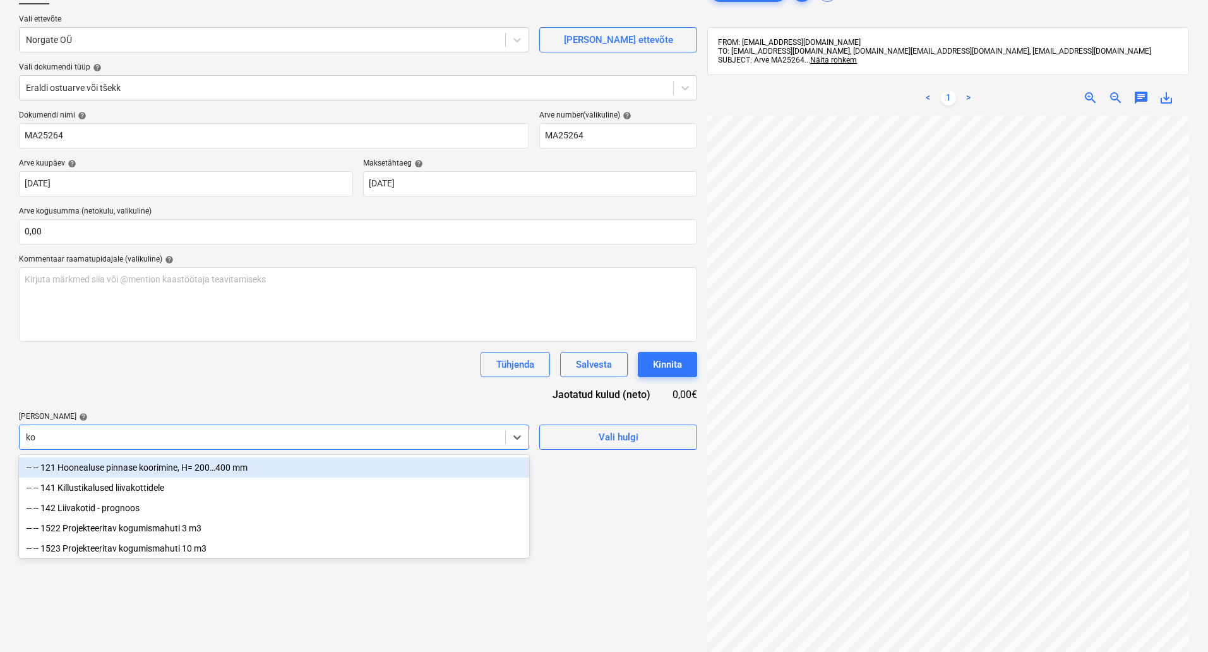
type input "k"
type input "kon"
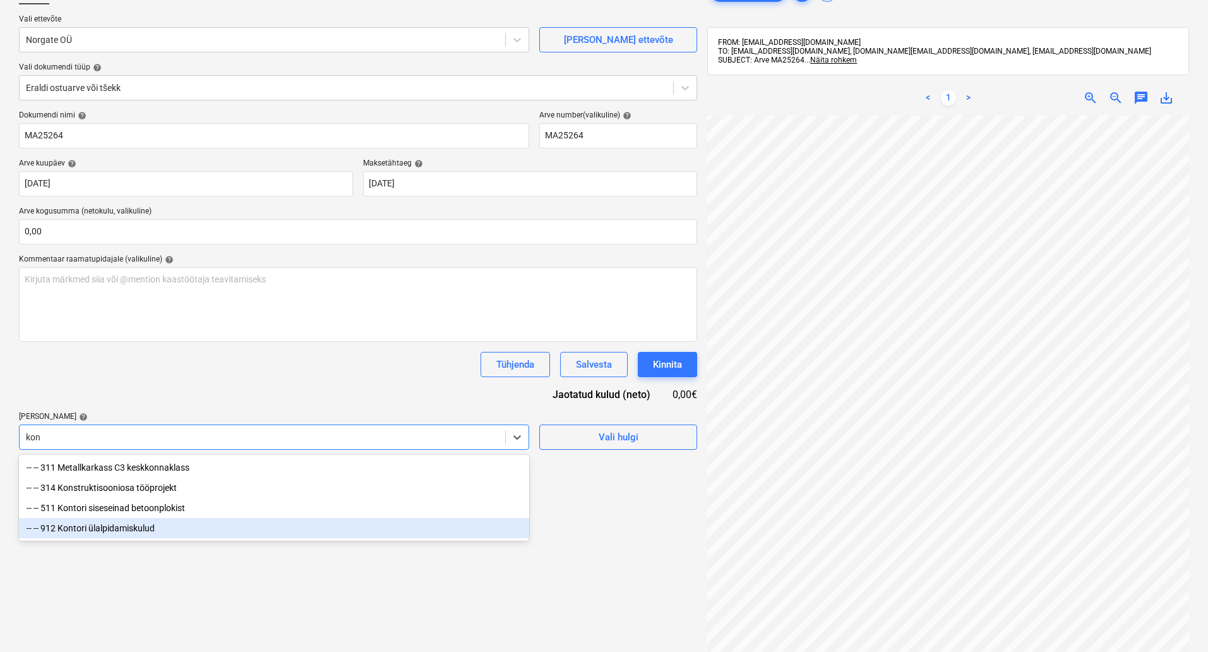
drag, startPoint x: 131, startPoint y: 529, endPoint x: 152, endPoint y: 591, distance: 65.3
click at [152, 563] on body "Müük Projektid Kontaktid Ettevõte Koondarved Postkast 6 format_size keyboard_ar…" at bounding box center [604, 237] width 1208 height 652
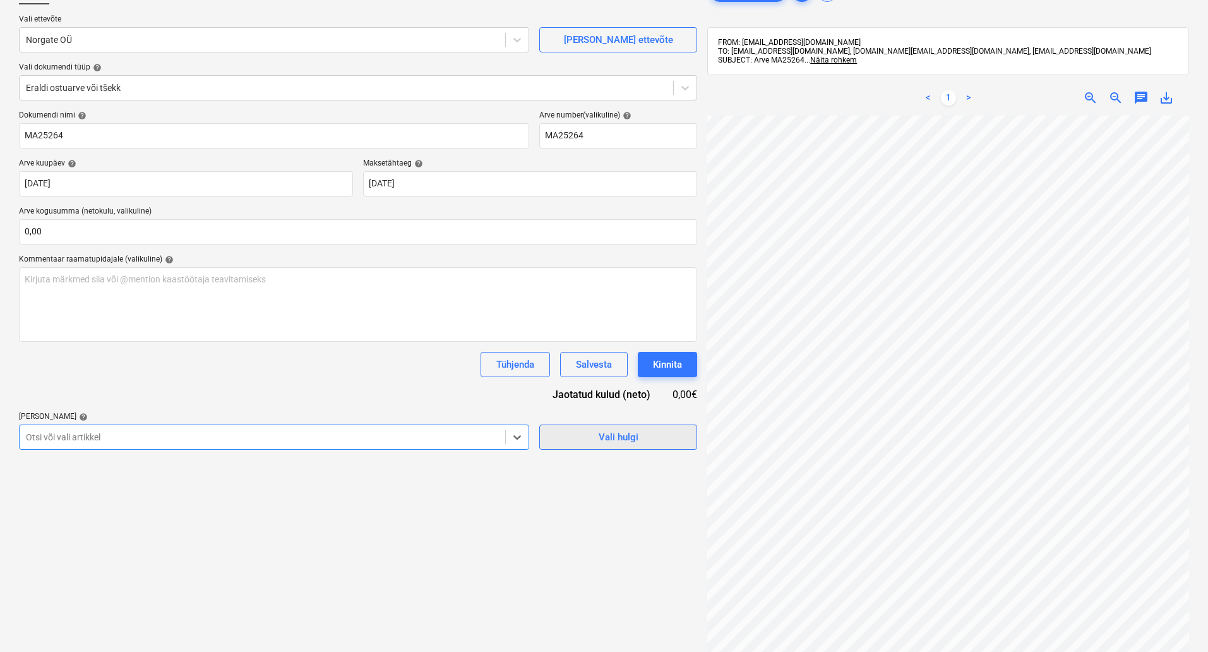
click at [613, 442] on div "Vali hulgi" at bounding box center [619, 437] width 40 height 16
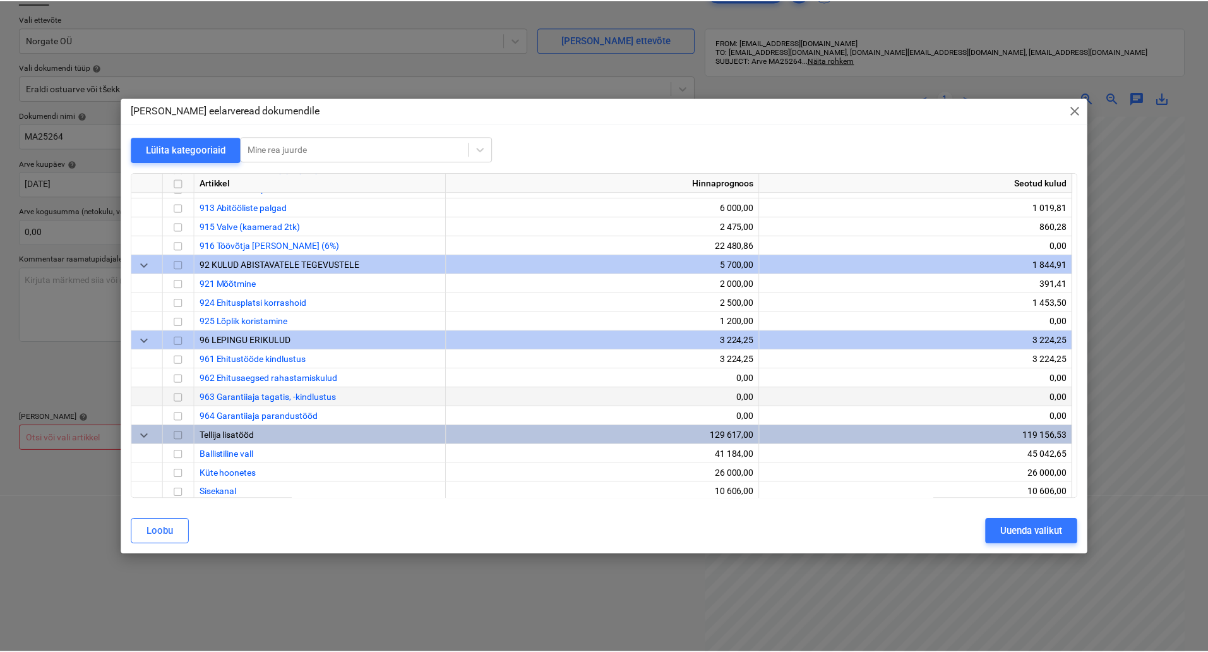
scroll to position [2644, 0]
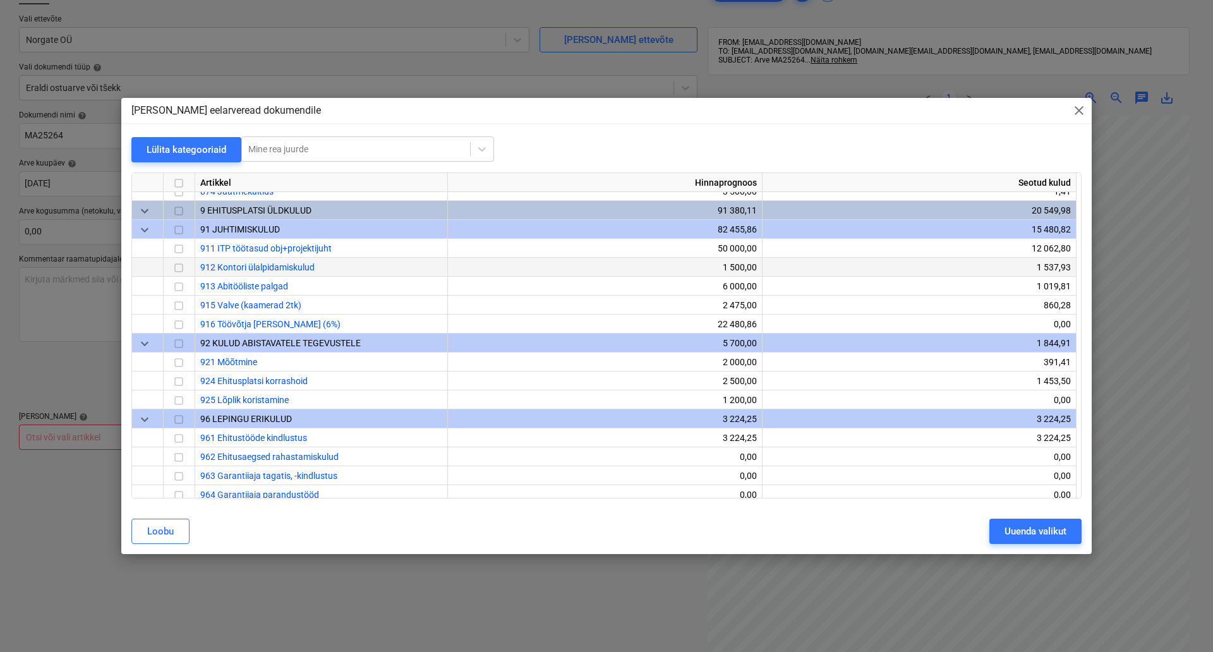
click at [171, 265] on input "checkbox" at bounding box center [178, 267] width 15 height 15
click at [1007, 533] on div "Uuenda valikut" at bounding box center [1035, 531] width 62 height 16
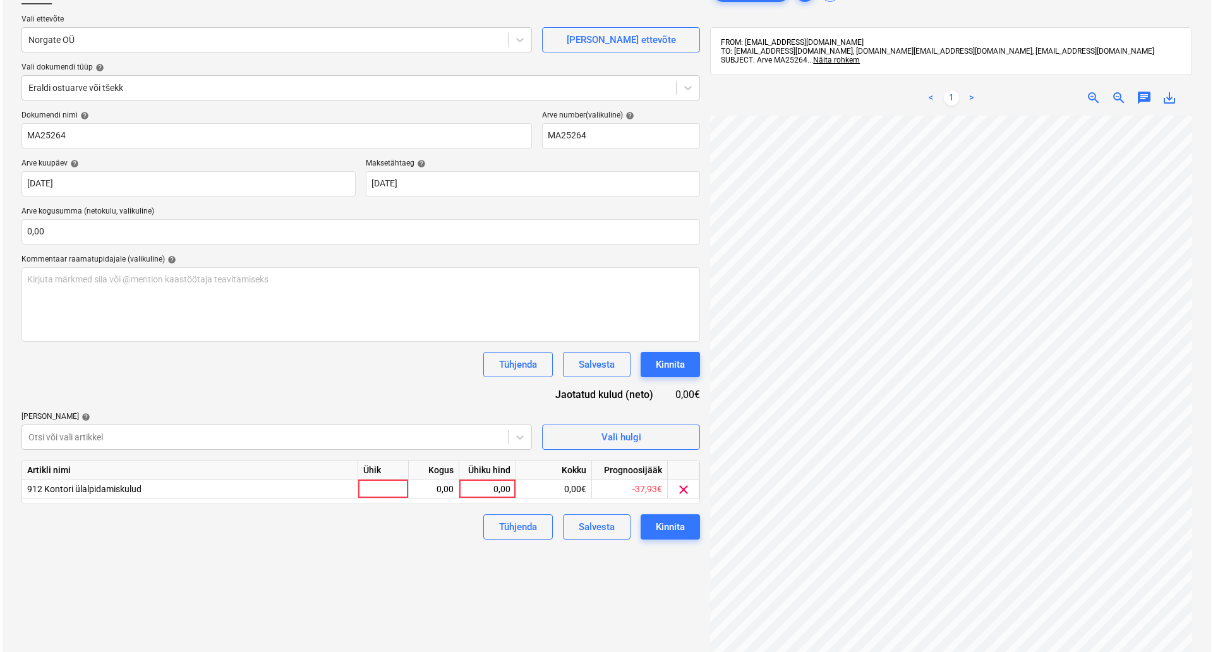
scroll to position [37, 87]
click at [380, 488] on div at bounding box center [381, 488] width 51 height 19
type input "komp"
type input "39,64"
click at [681, 531] on div "Kinnita" at bounding box center [667, 527] width 29 height 16
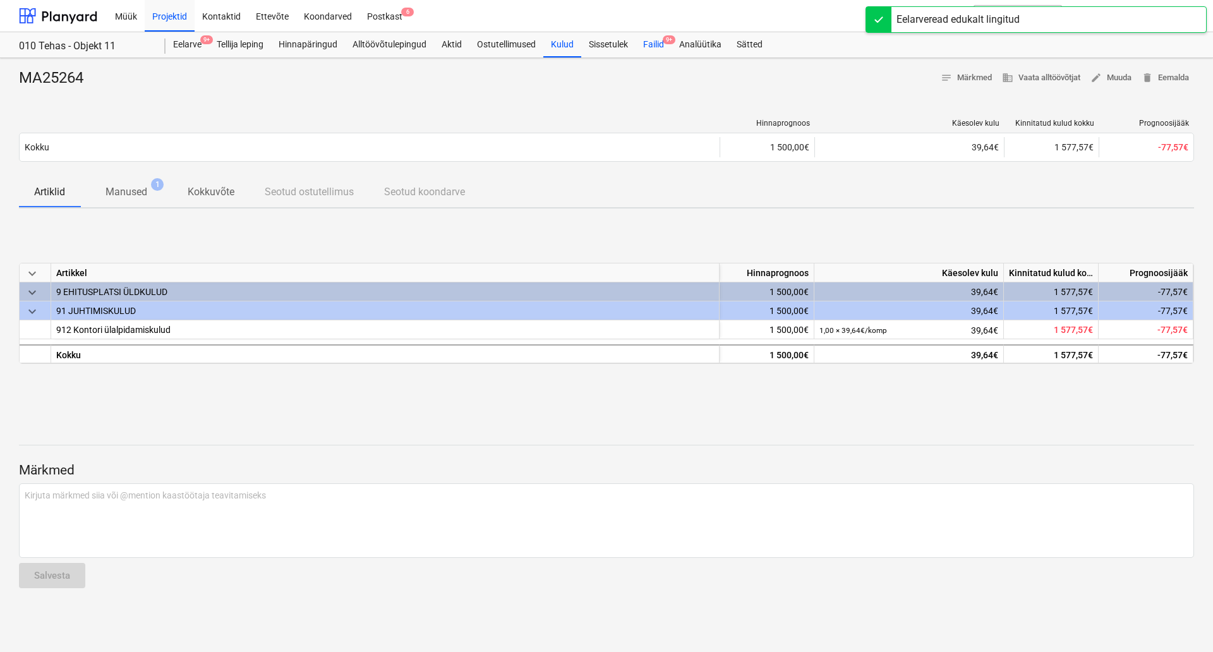
click at [649, 45] on div "Failid 9+" at bounding box center [653, 44] width 36 height 25
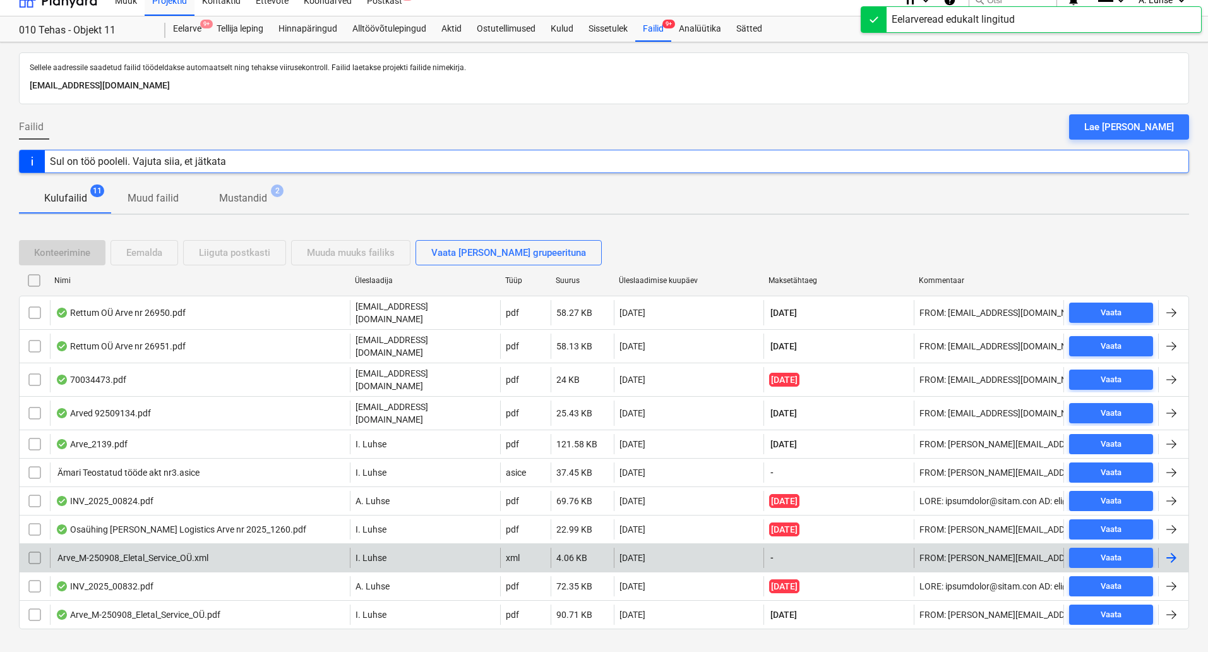
scroll to position [18, 0]
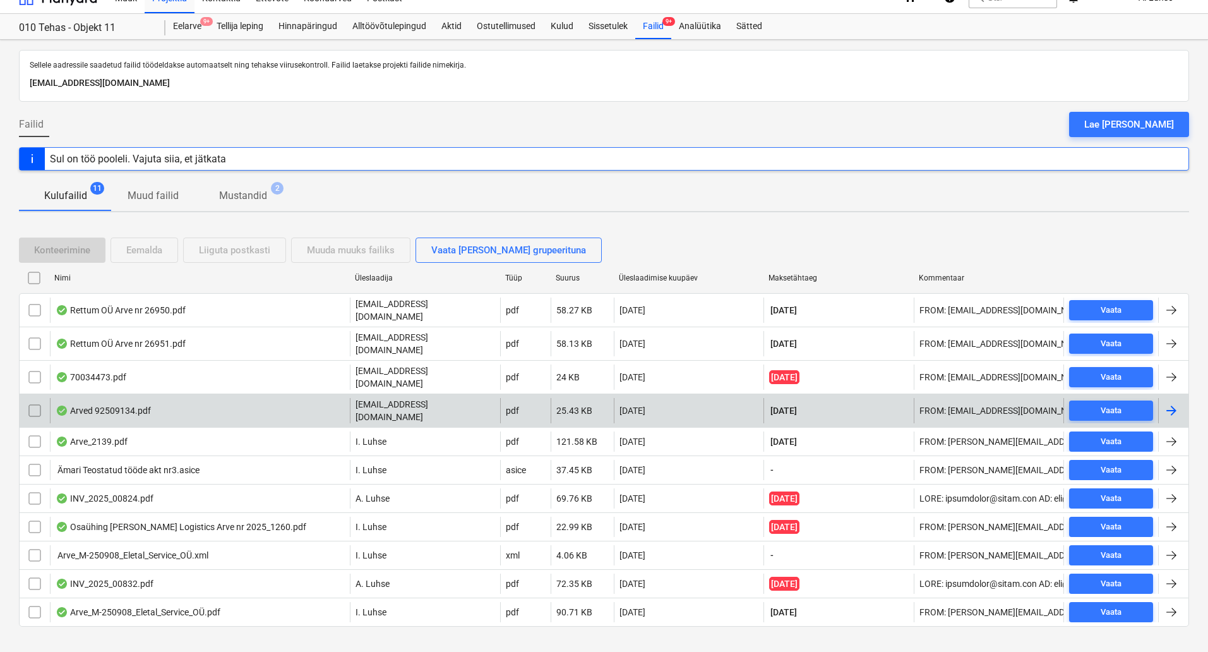
click at [292, 398] on div "Arved 92509134.pdf" at bounding box center [200, 410] width 300 height 25
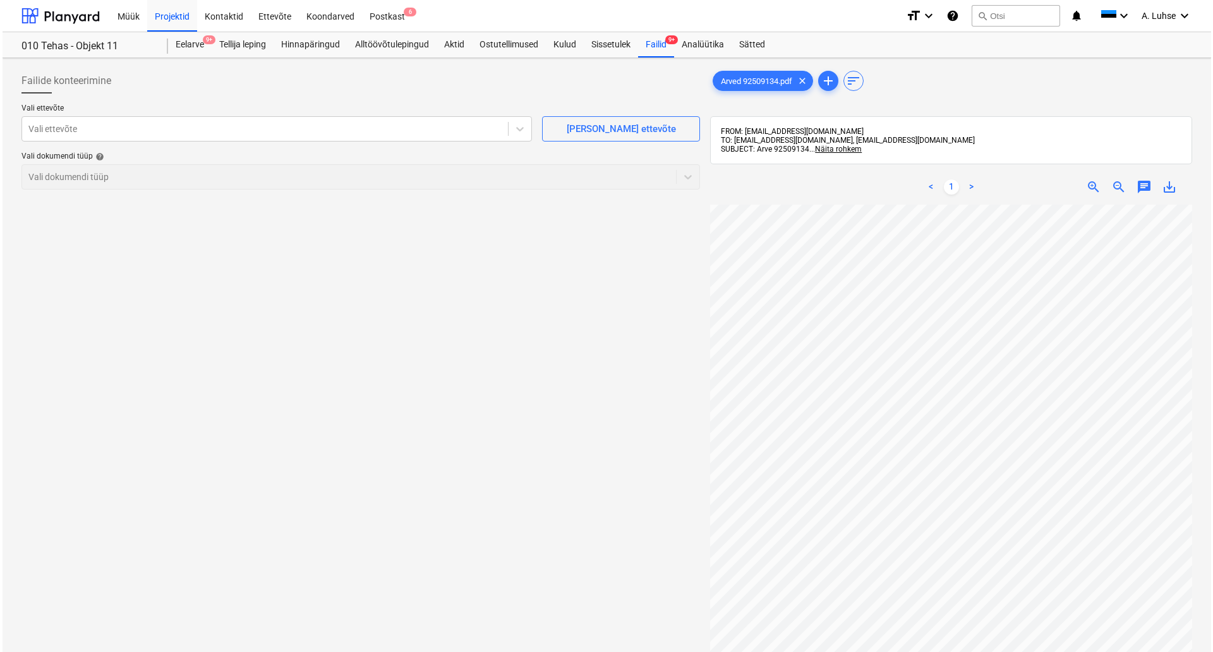
scroll to position [159, 0]
click at [272, 133] on div at bounding box center [262, 129] width 473 height 13
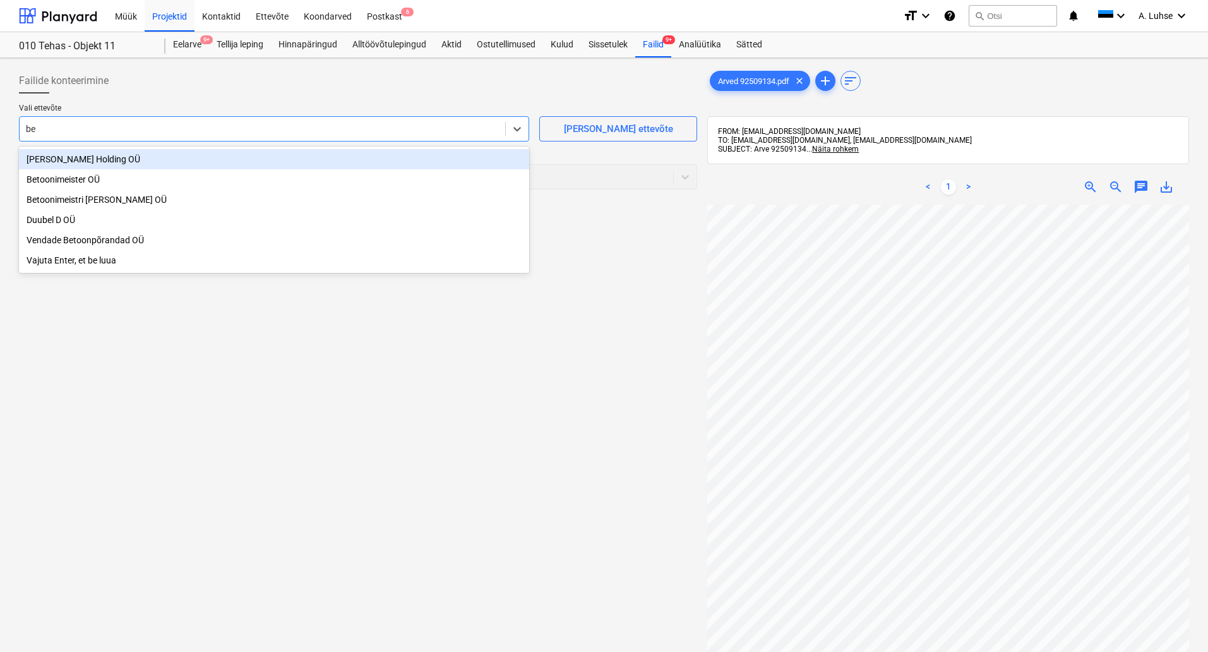
type input "bet"
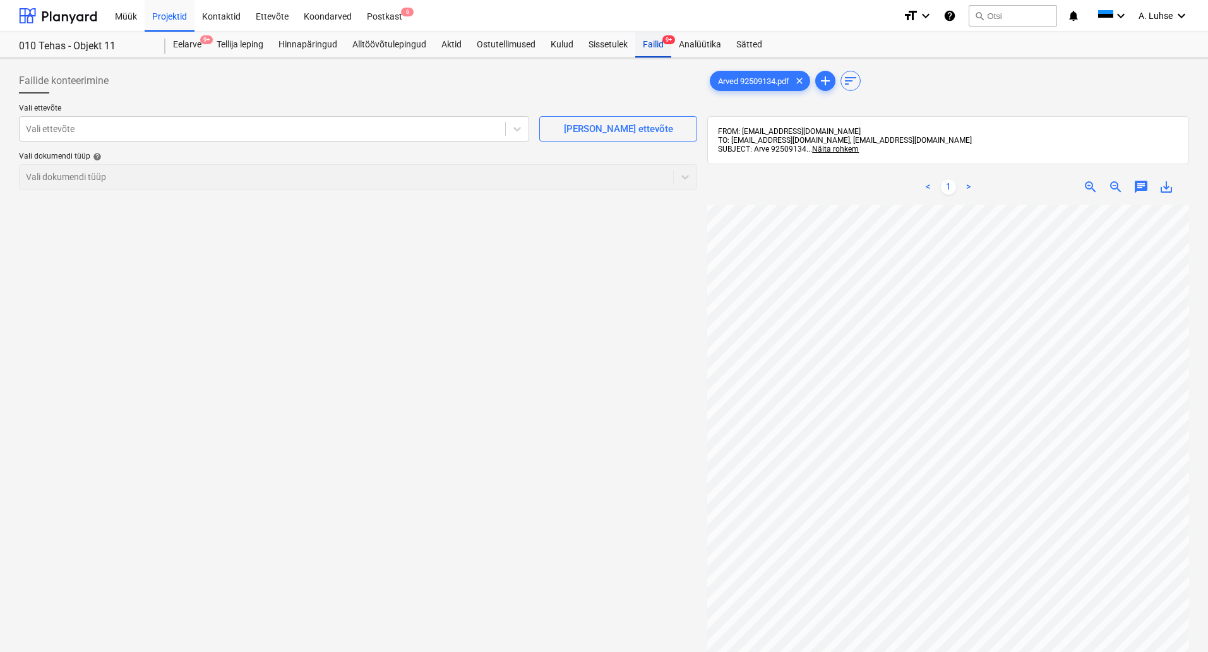
click at [652, 45] on div "Failid 9+" at bounding box center [653, 44] width 36 height 25
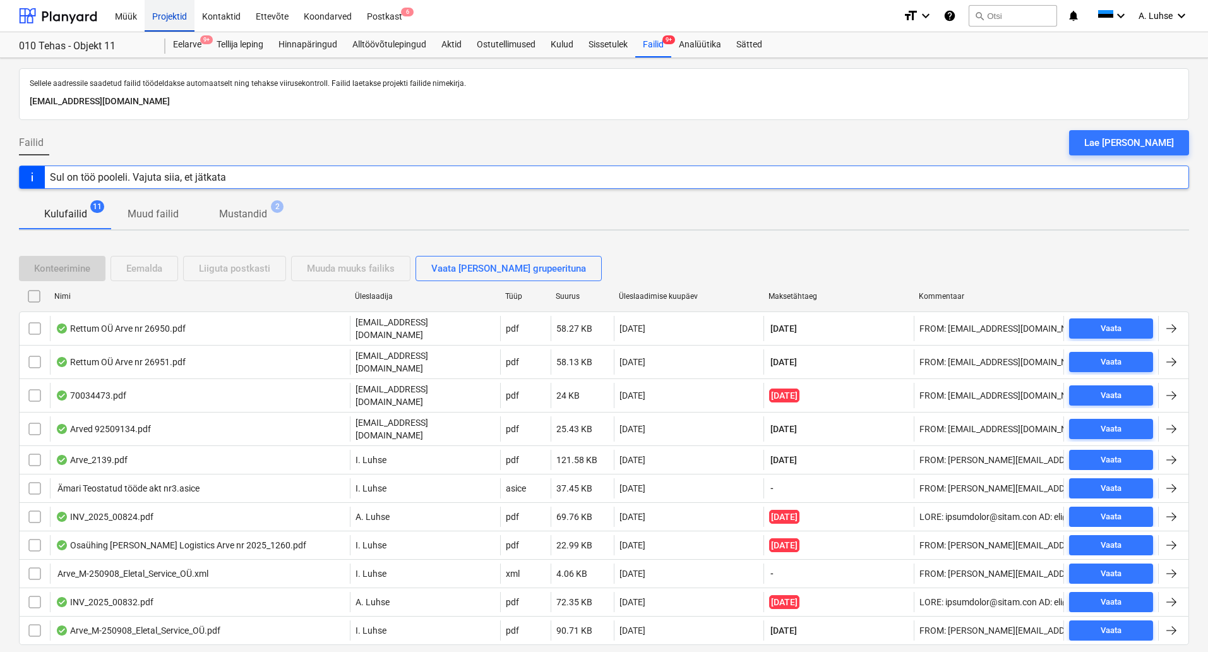
click at [169, 19] on div "Projektid" at bounding box center [170, 15] width 50 height 32
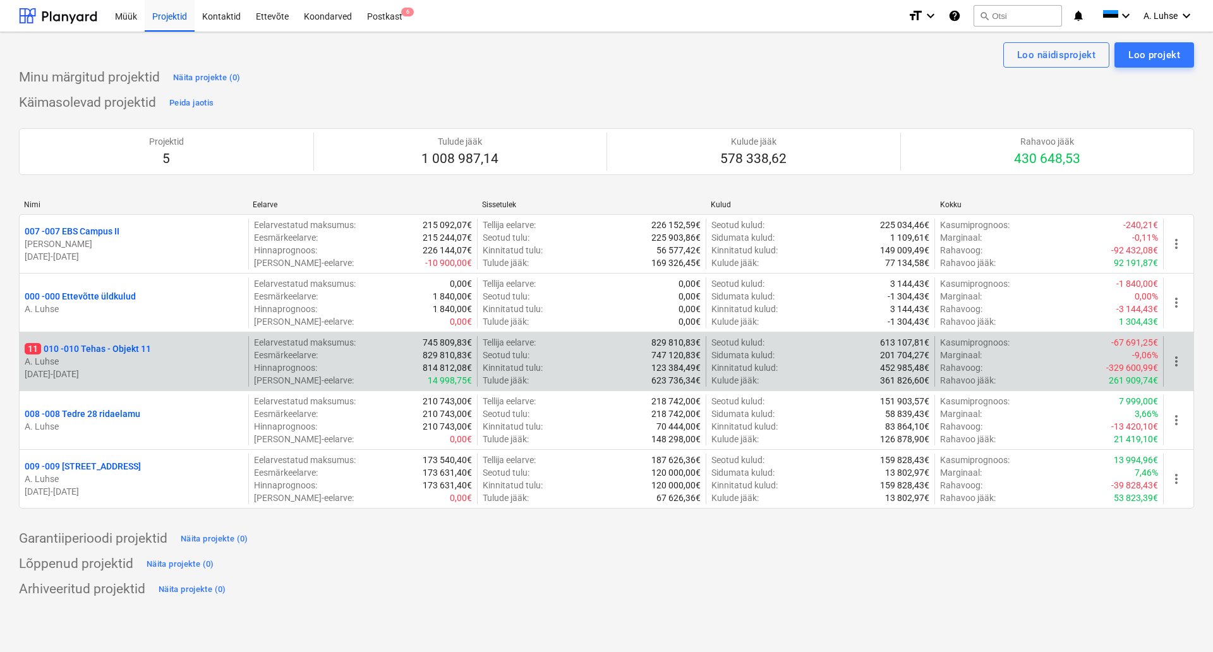
click at [105, 351] on p "11 010 - 010 Tehas - Objekt 11" at bounding box center [88, 348] width 126 height 13
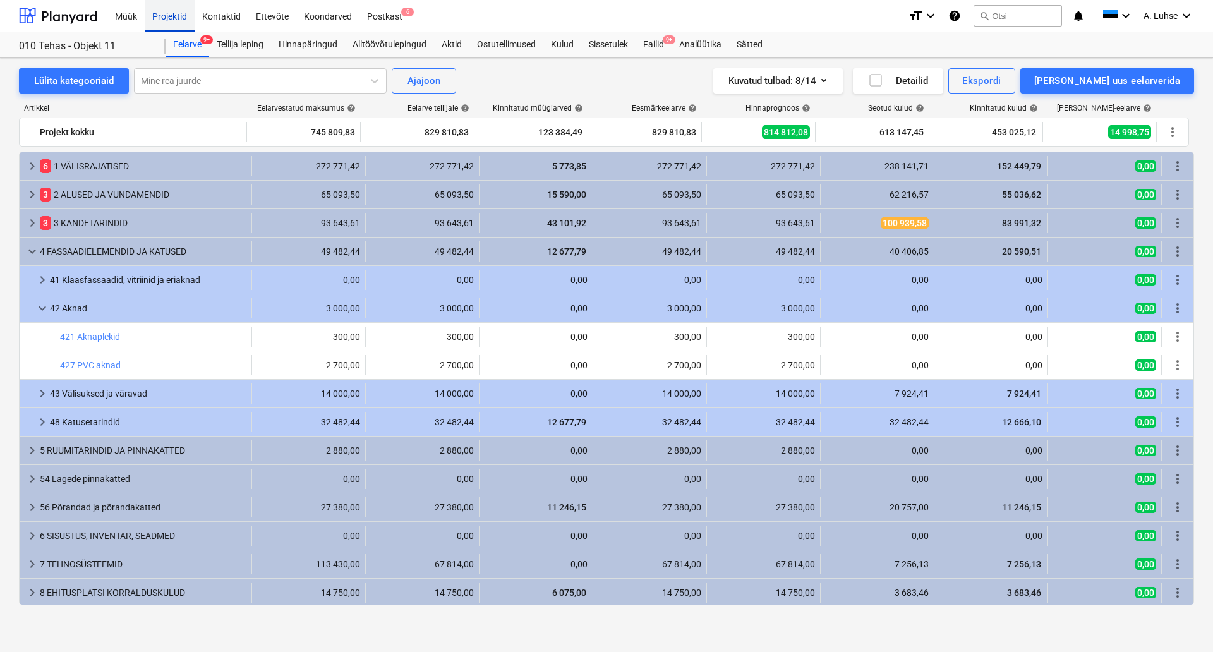
click at [168, 25] on div "Projektid" at bounding box center [170, 15] width 50 height 32
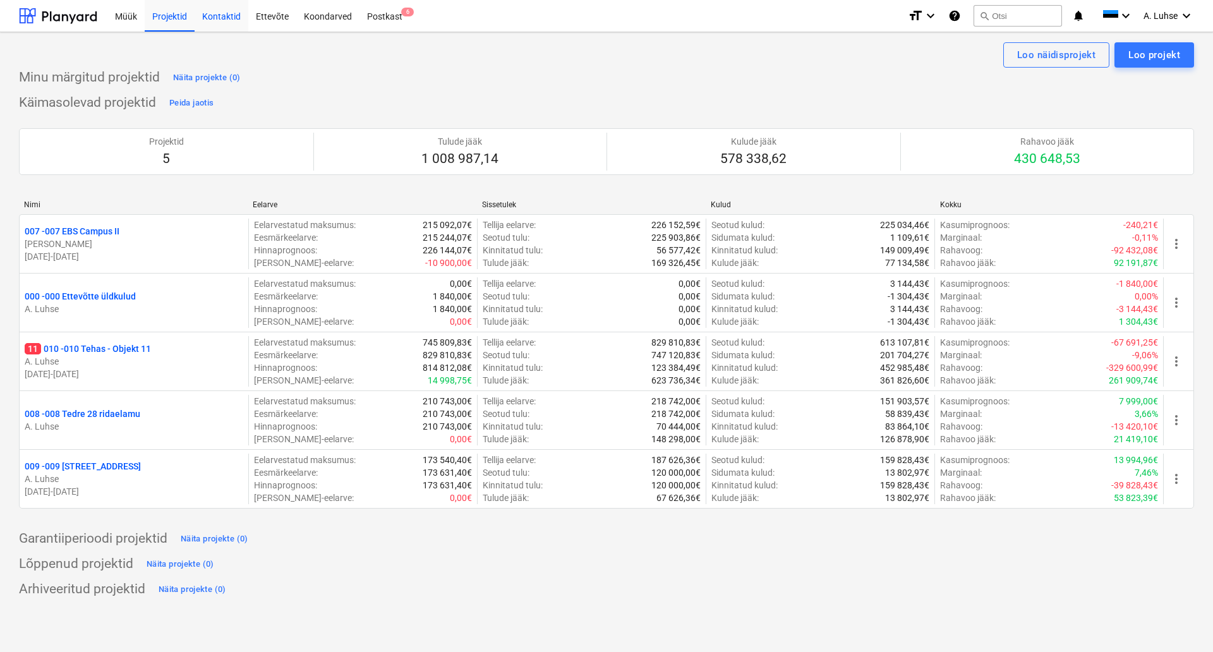
click at [201, 22] on div "Kontaktid" at bounding box center [222, 15] width 54 height 32
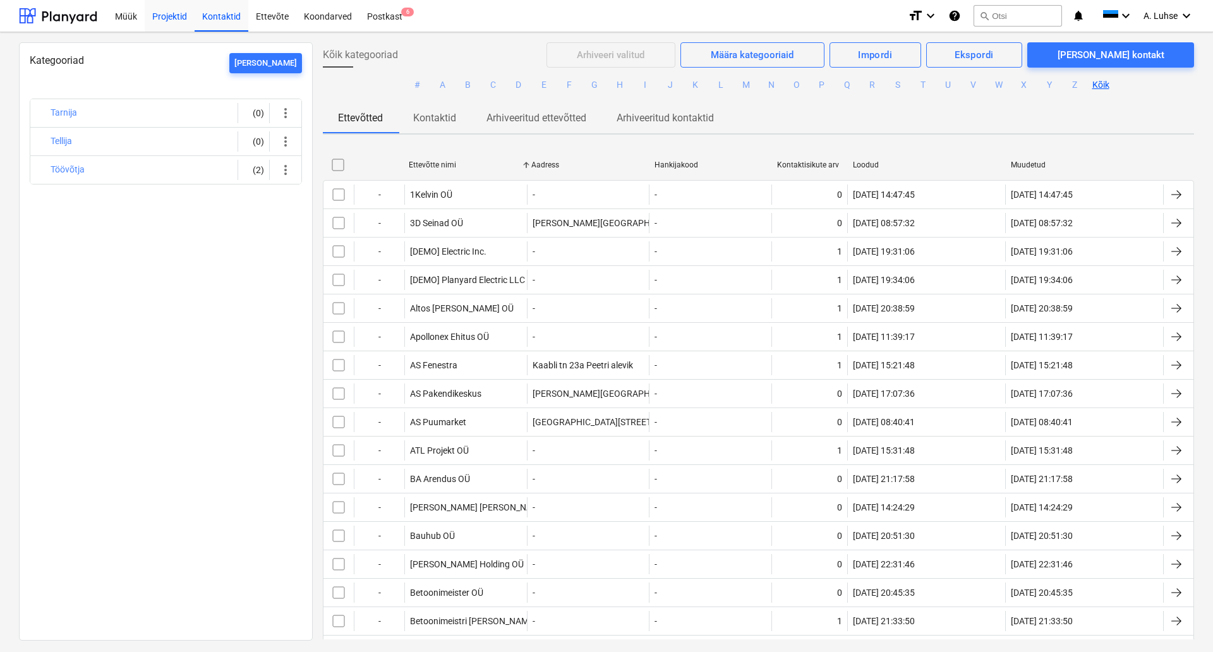
click at [161, 23] on div "Projektid" at bounding box center [170, 15] width 50 height 32
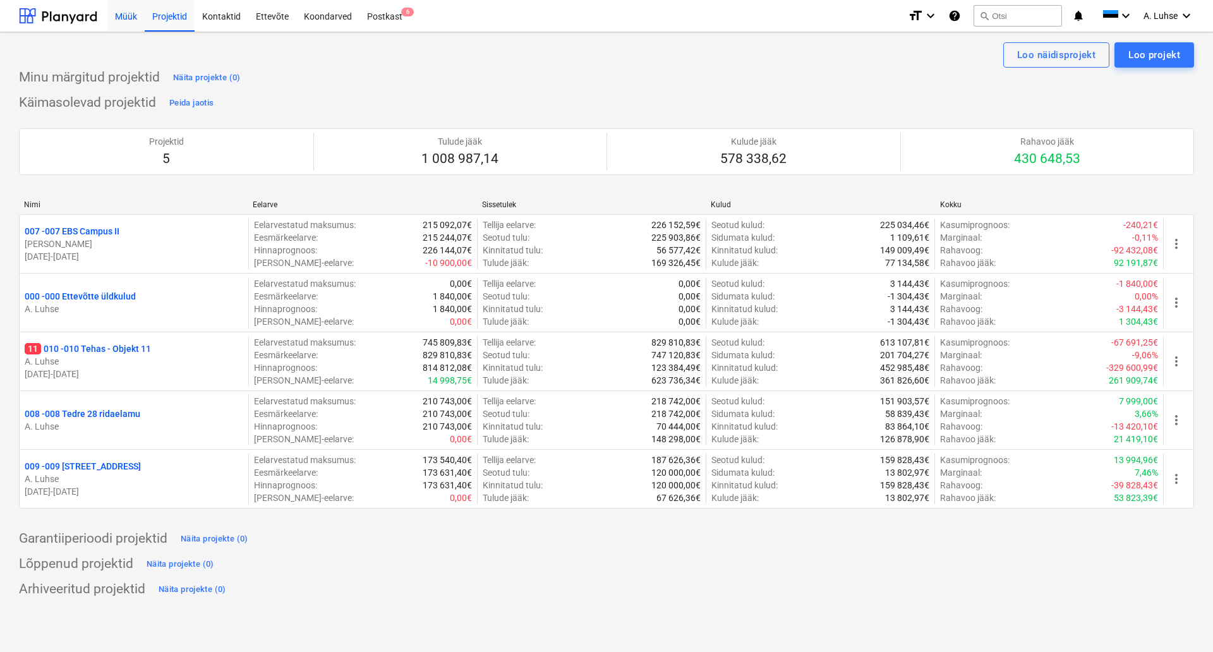
click at [123, 21] on div "Müük" at bounding box center [125, 15] width 37 height 32
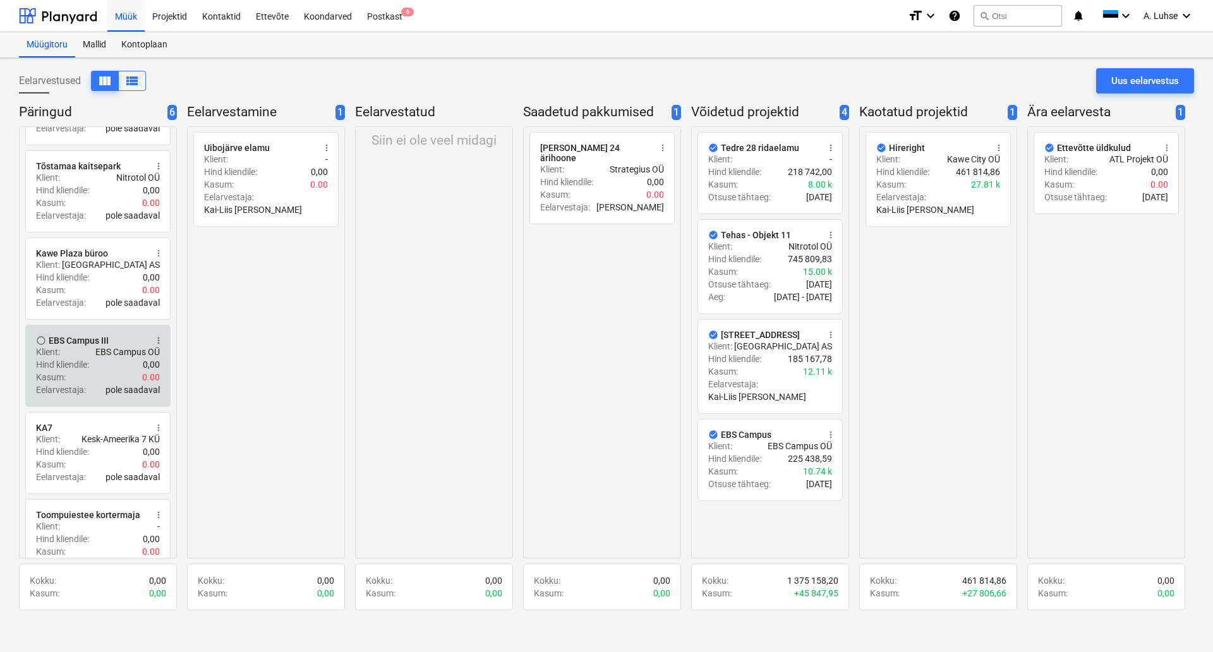
scroll to position [112, 0]
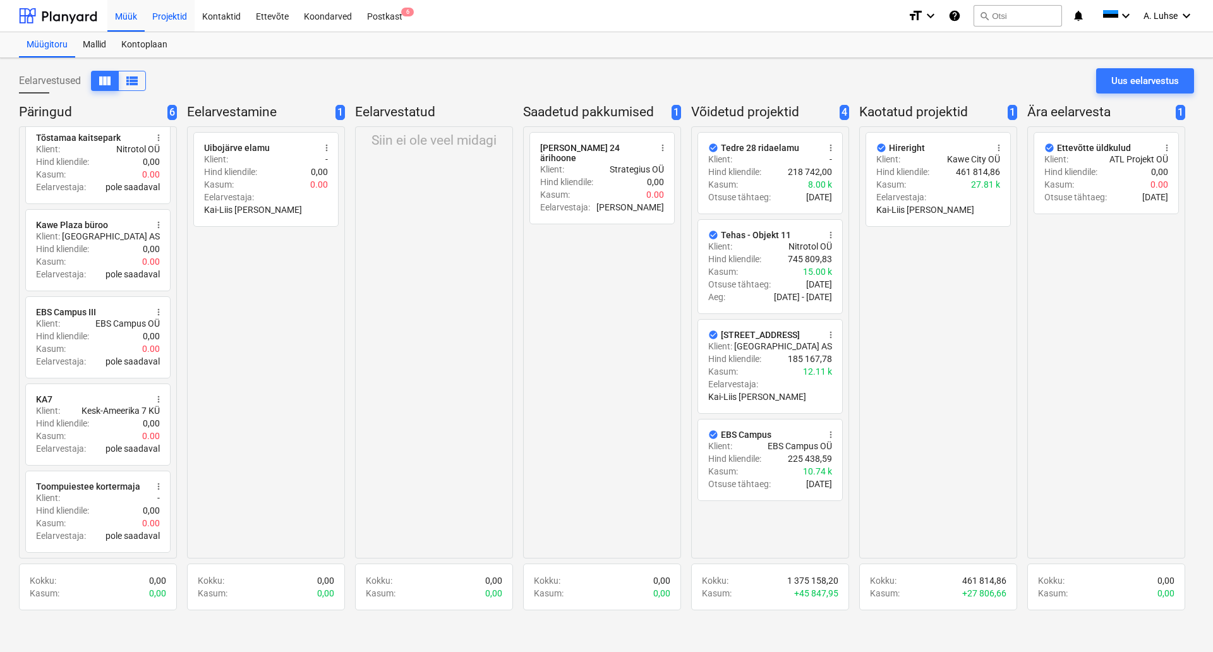
click at [188, 17] on div "Projektid" at bounding box center [170, 15] width 50 height 32
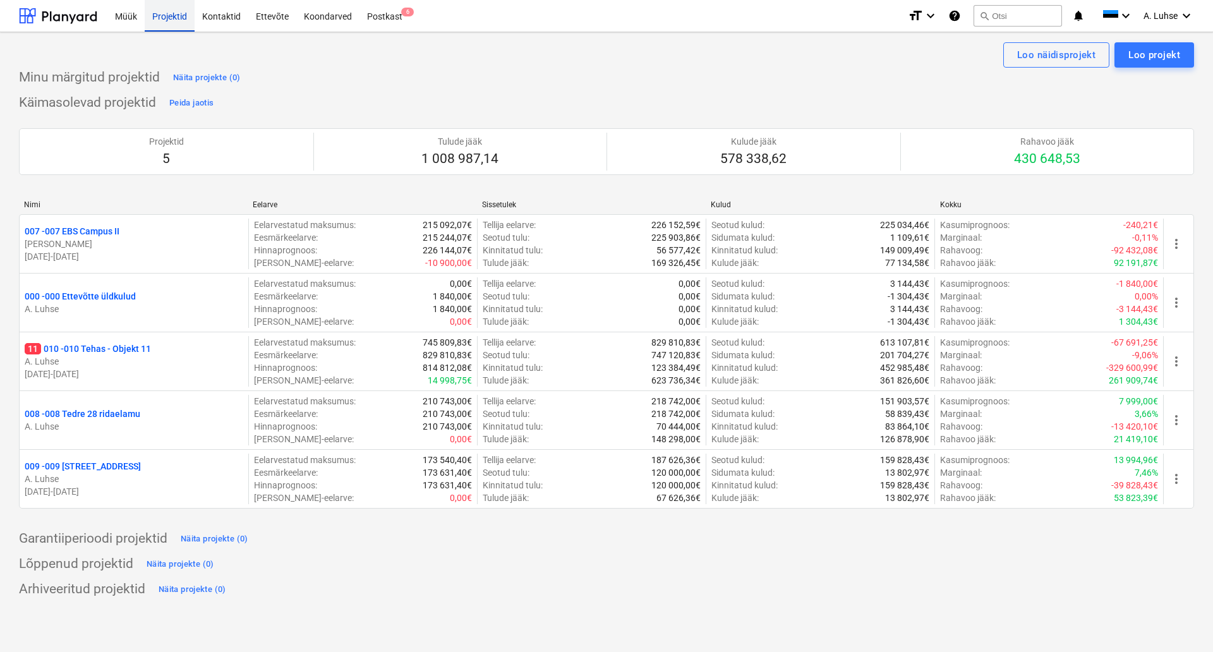
click at [188, 17] on div "Projektid" at bounding box center [170, 15] width 50 height 32
click at [168, 18] on div "Projektid" at bounding box center [170, 15] width 50 height 32
click at [324, 87] on div "Minu märgitud projektid Näita projekte (0)" at bounding box center [606, 78] width 1175 height 20
click at [387, 8] on div "Postkast 6" at bounding box center [384, 15] width 51 height 32
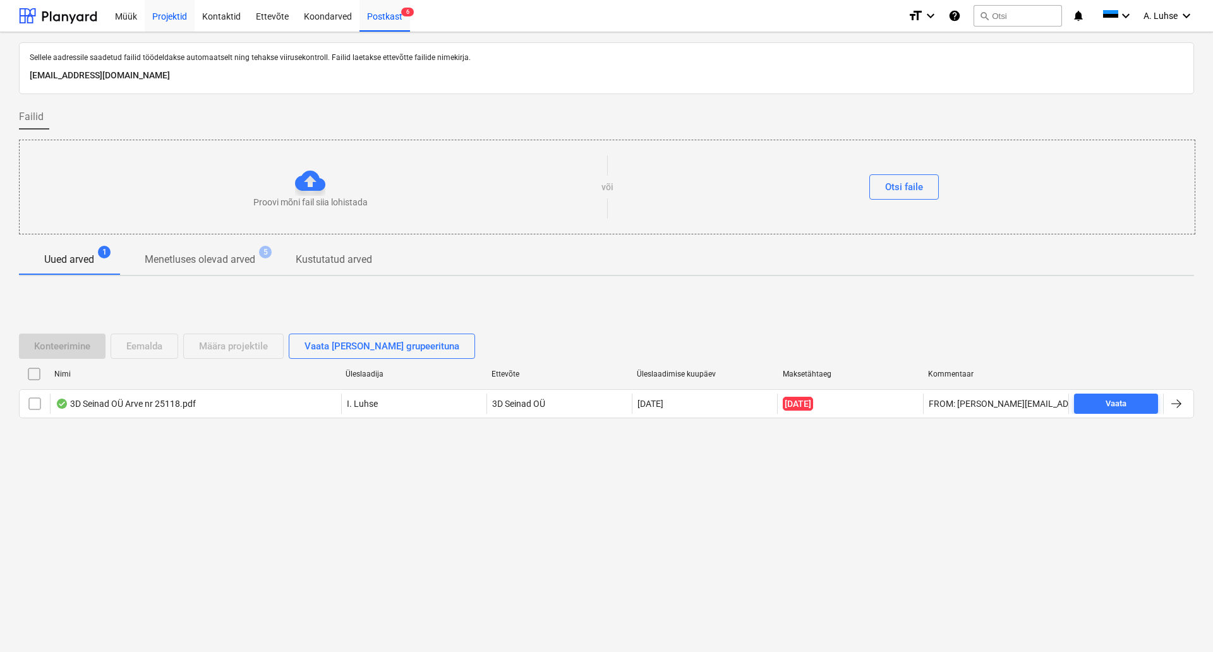
click at [172, 18] on div "Projektid" at bounding box center [170, 15] width 50 height 32
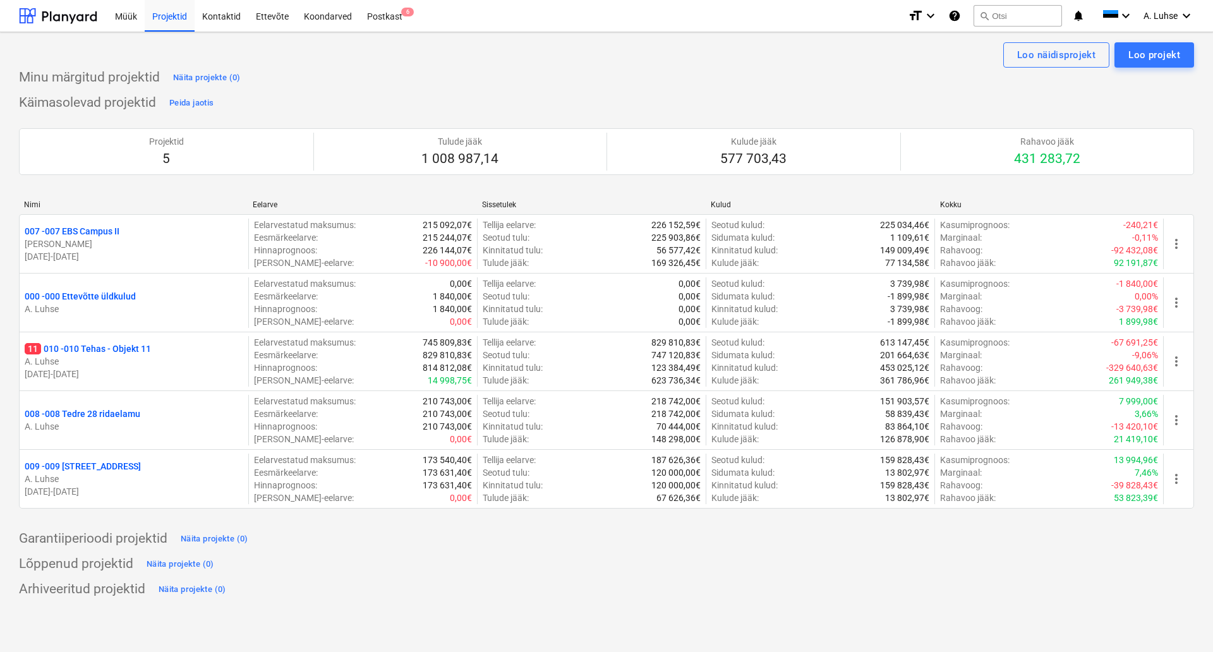
click at [435, 74] on div "Minu märgitud projektid Näita projekte (0)" at bounding box center [606, 78] width 1175 height 20
